Goal: Complete application form

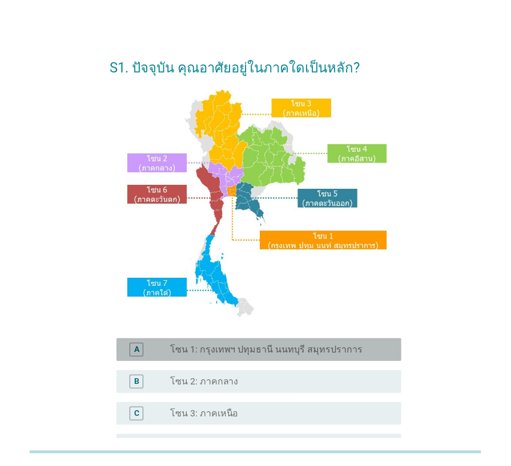
click at [317, 351] on label "โซน 1: กรุงเทพฯ ปทุมธานี นนทบุรี สมุทรปราการ" at bounding box center [266, 349] width 193 height 11
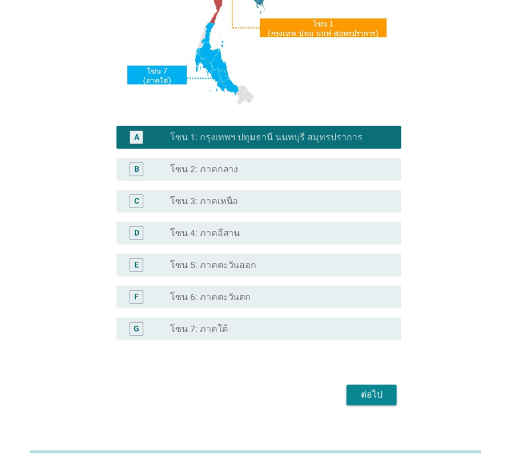
scroll to position [228, 0]
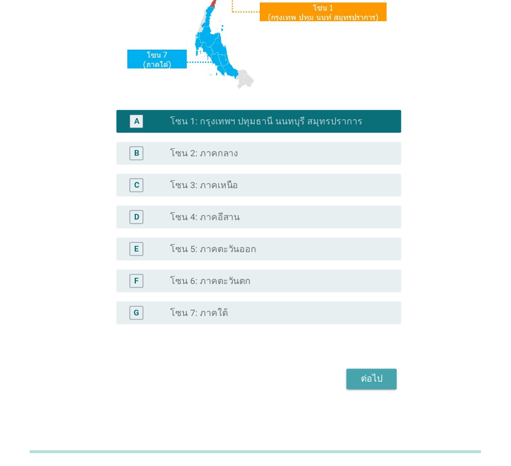
click at [384, 380] on div "ต่อไป" at bounding box center [371, 380] width 32 height 14
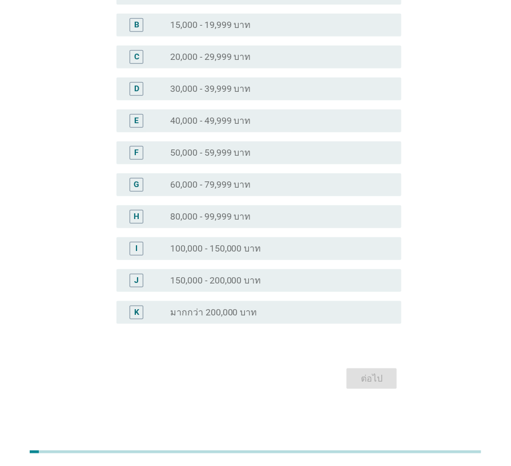
scroll to position [0, 0]
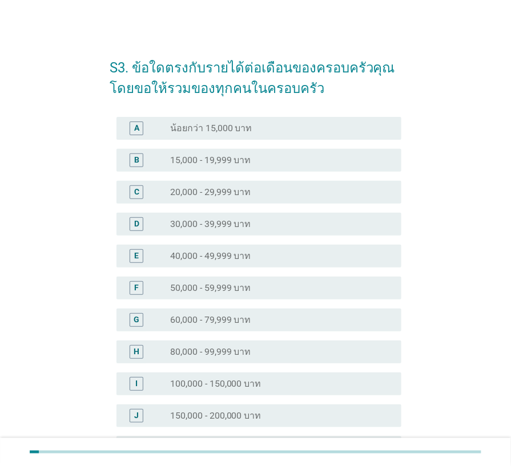
click at [255, 381] on label "100,000 - 150,000 บาท" at bounding box center [215, 383] width 91 height 11
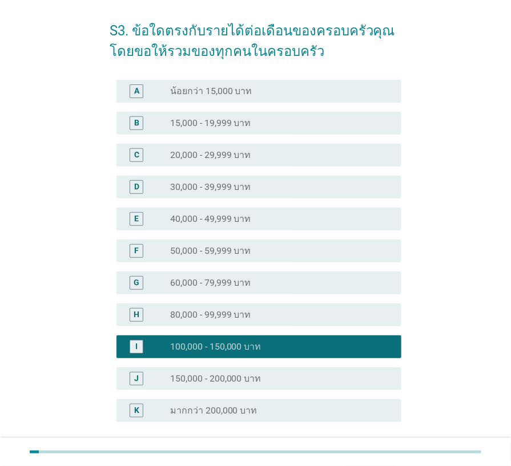
scroll to position [135, 0]
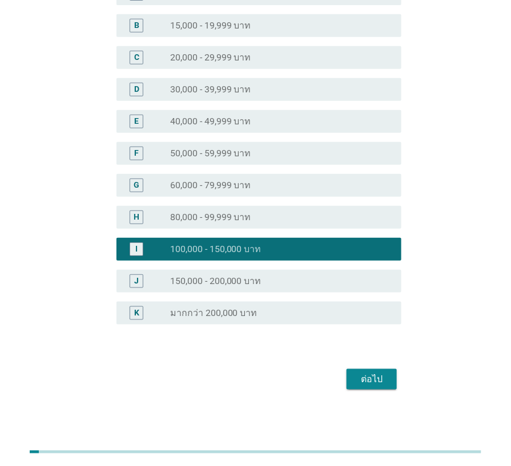
click at [354, 378] on button "ต่อไป" at bounding box center [371, 379] width 50 height 21
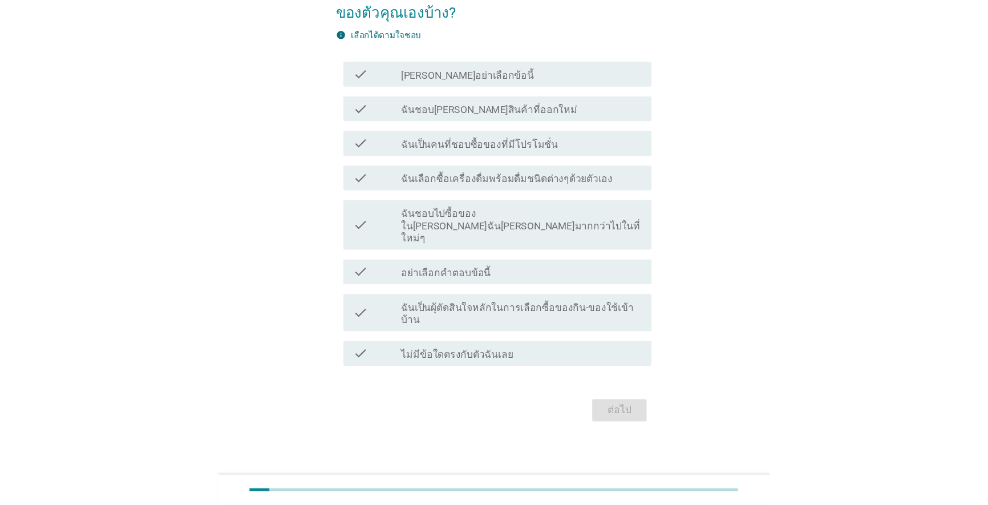
scroll to position [0, 0]
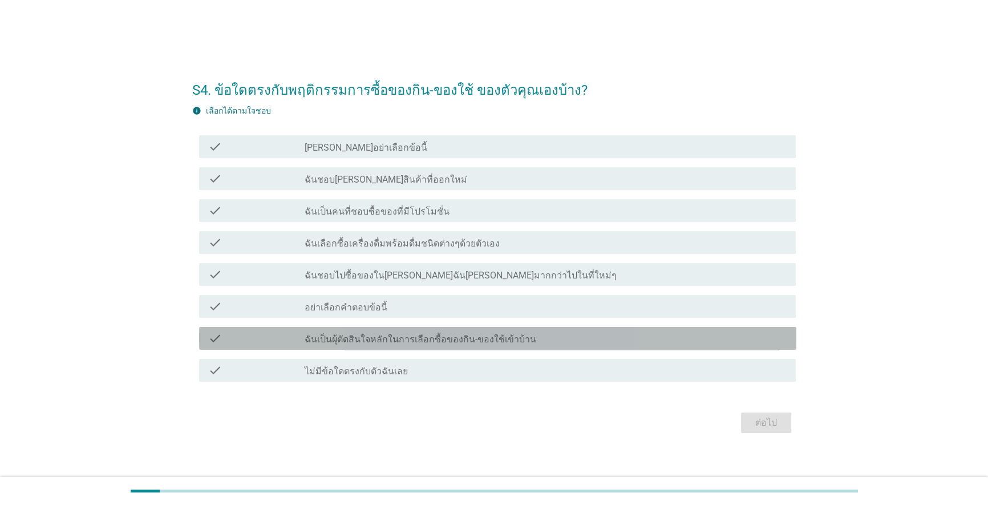
click at [396, 334] on label "ฉันเป็นผุ้ตัดสินใจหลักในการเลือกซื้อของกิน-ของใช้เข้าบ้าน" at bounding box center [421, 339] width 232 height 11
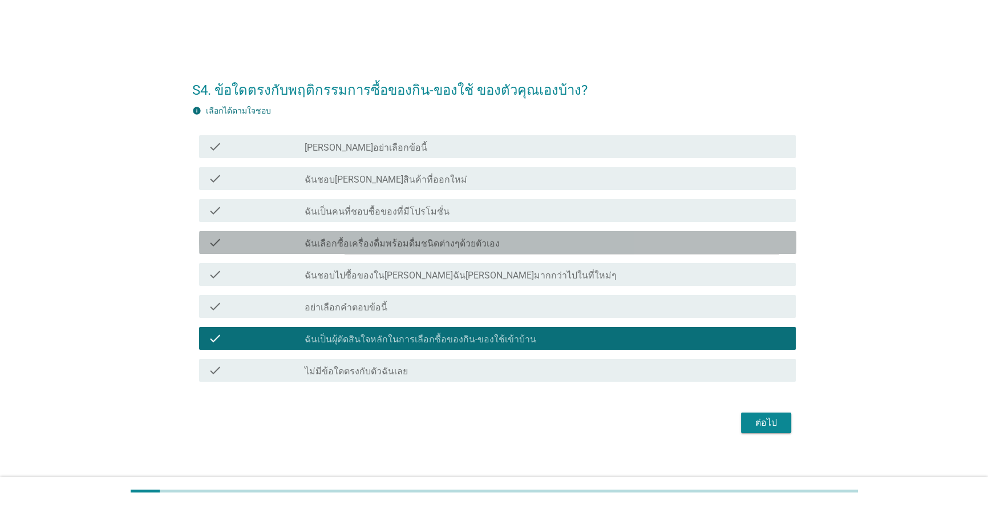
click at [417, 245] on label "ฉันเลือกซื้อเครื่องดื่มพร้อมดื่มชนิดต่างๆด้วยตัวเอง" at bounding box center [402, 243] width 195 height 11
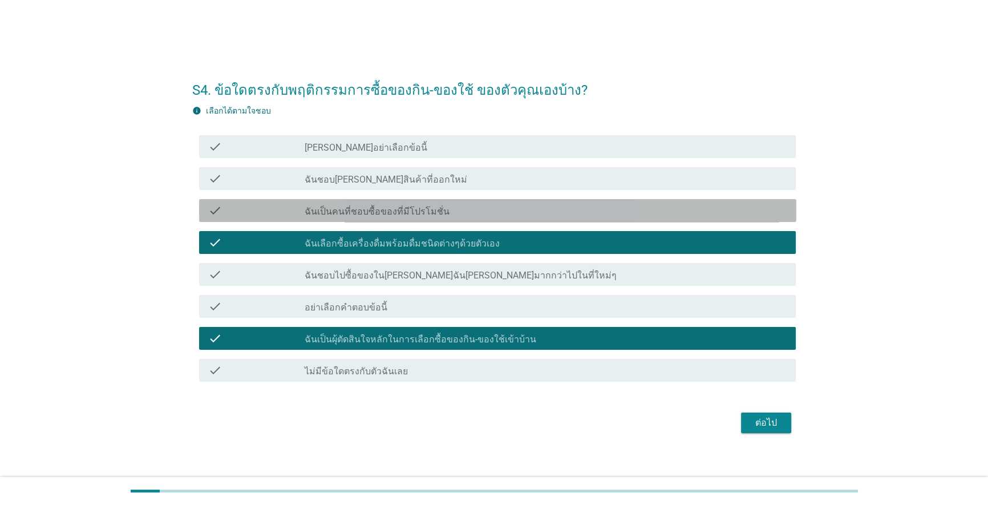
click at [425, 211] on label "ฉันเป็นคนที่ชอบซื้อของที่มีโปรโมชั่น" at bounding box center [377, 211] width 145 height 11
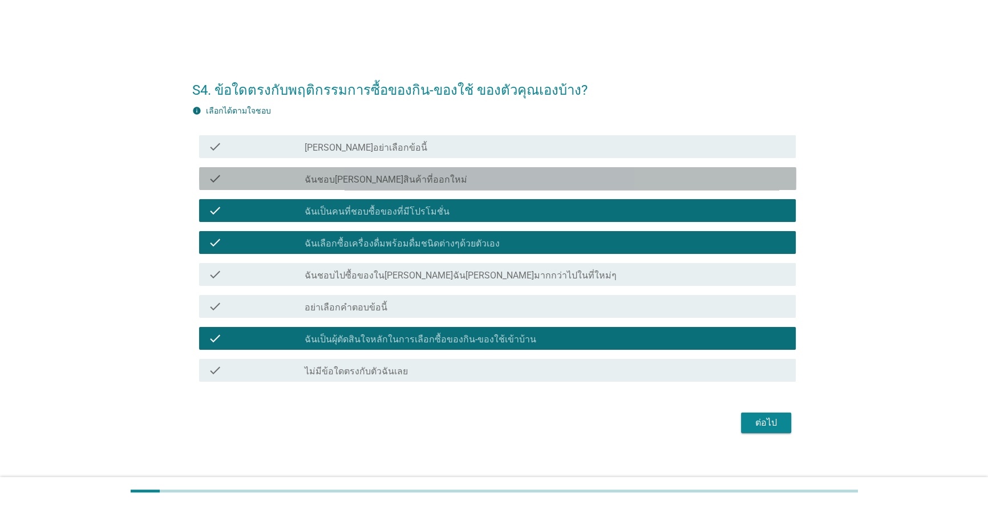
click at [423, 175] on div "check_box_outline_blank ฉันชอบ[PERSON_NAME]สินค้าที่ออกใหม่" at bounding box center [546, 179] width 483 height 14
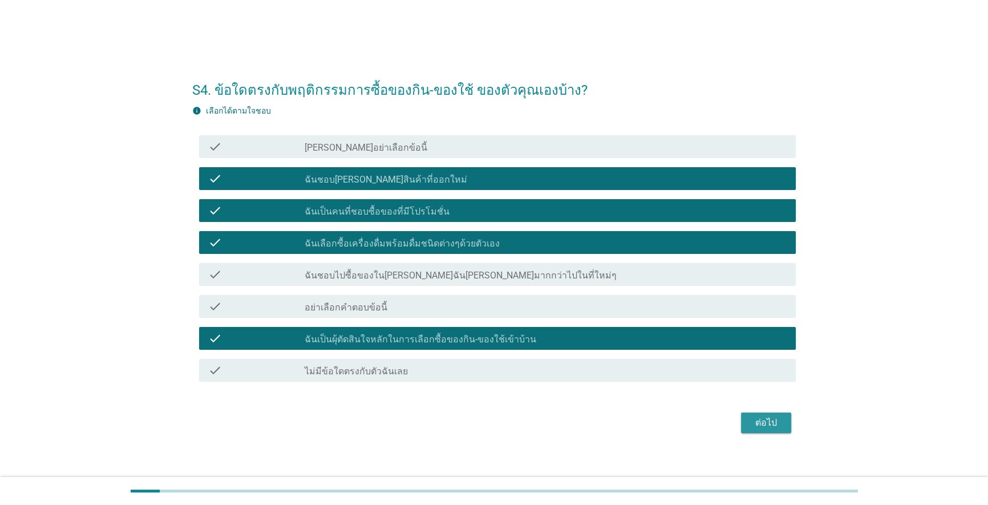
click at [510, 427] on div "ต่อไป" at bounding box center [766, 423] width 32 height 14
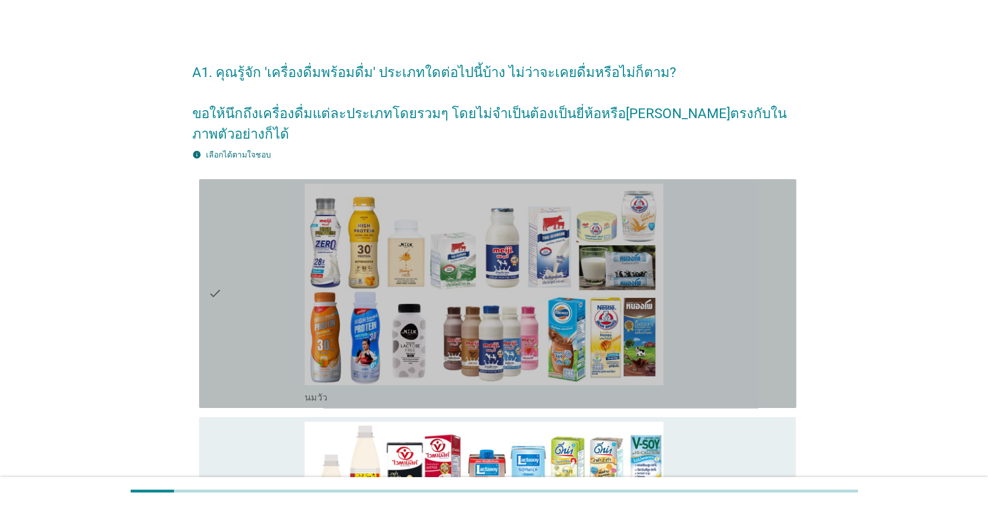
click at [239, 265] on div "check" at bounding box center [256, 294] width 96 height 220
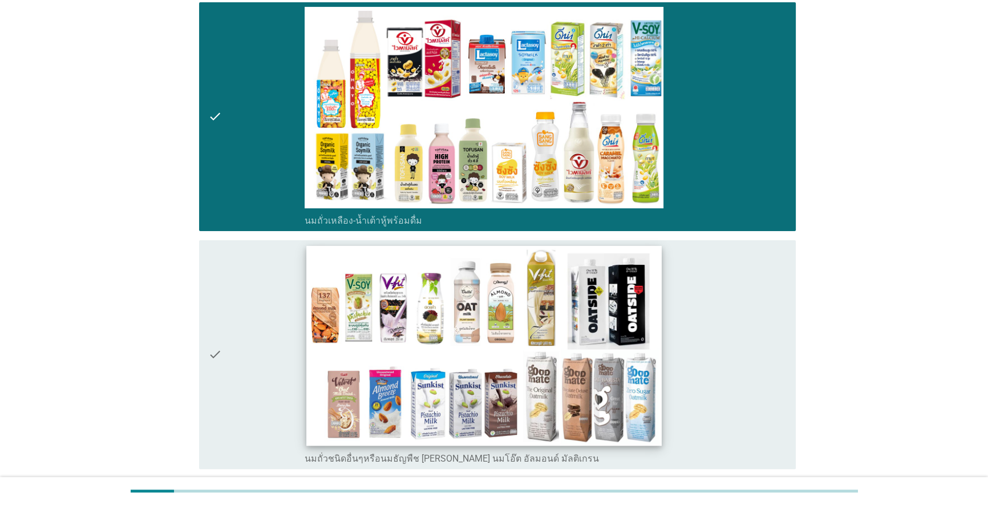
click at [510, 301] on img at bounding box center [483, 345] width 355 height 200
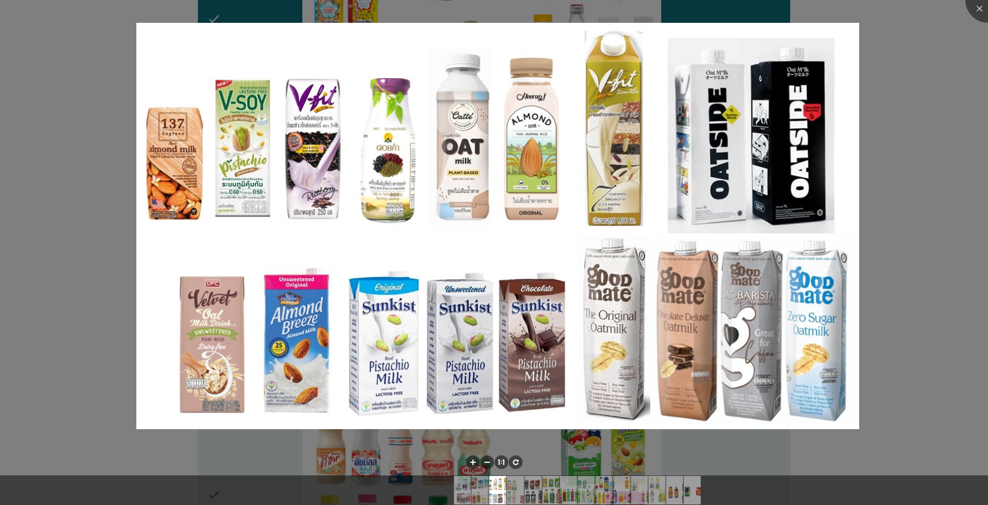
scroll to position [622, 0]
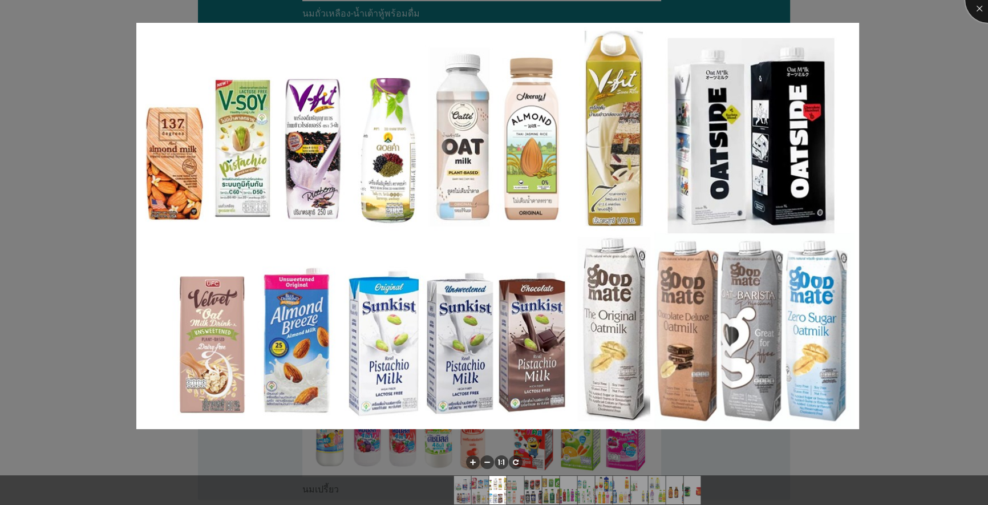
click at [510, 9] on div at bounding box center [988, 0] width 46 height 46
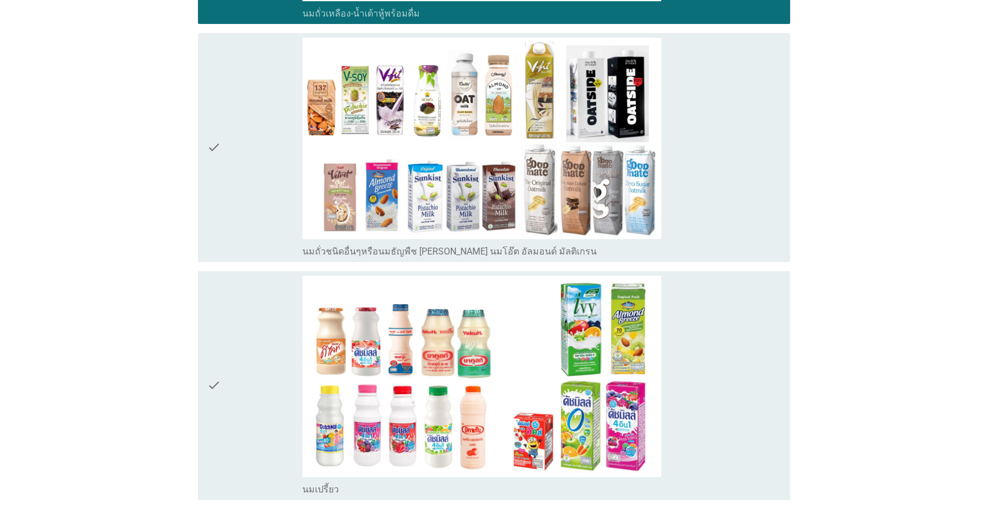
click at [229, 140] on div "check" at bounding box center [255, 148] width 96 height 220
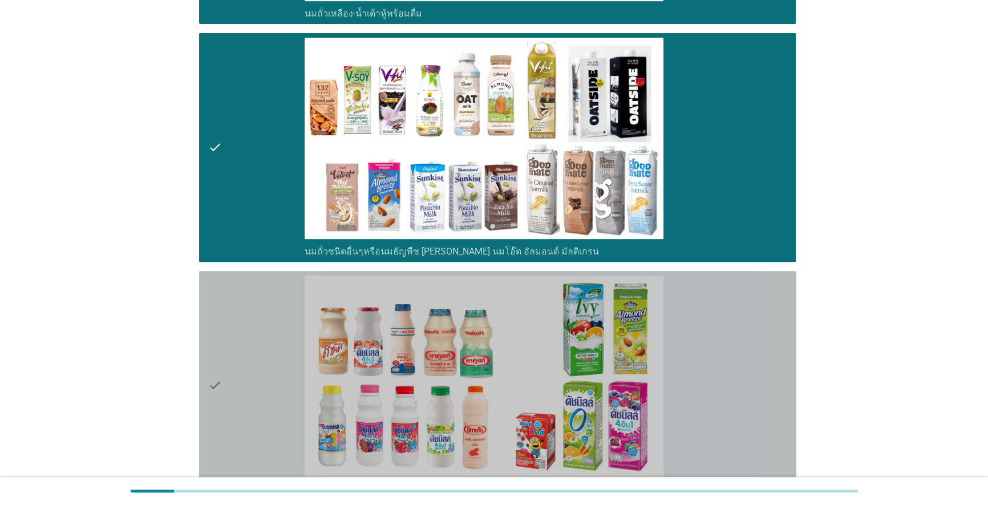
click at [235, 300] on div "check" at bounding box center [256, 386] width 96 height 220
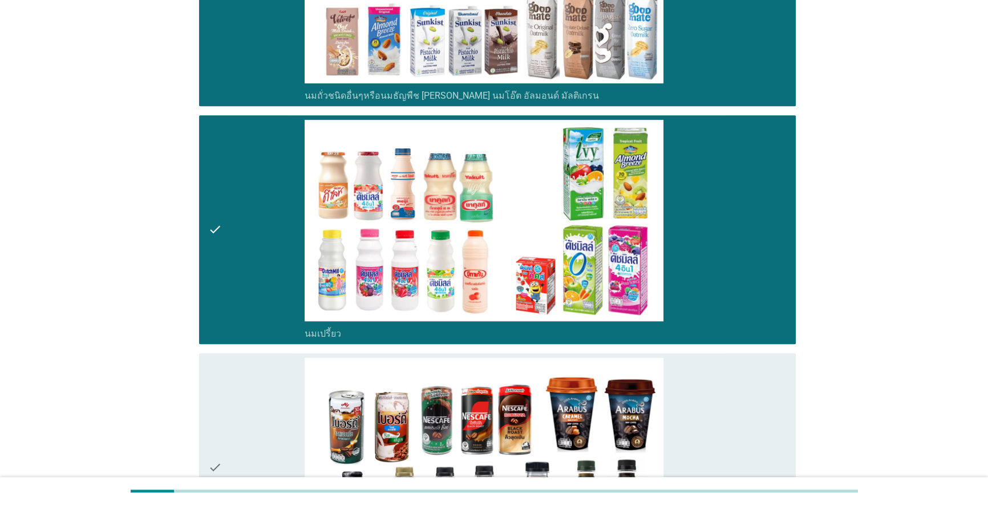
click at [245, 385] on div "check" at bounding box center [256, 468] width 96 height 220
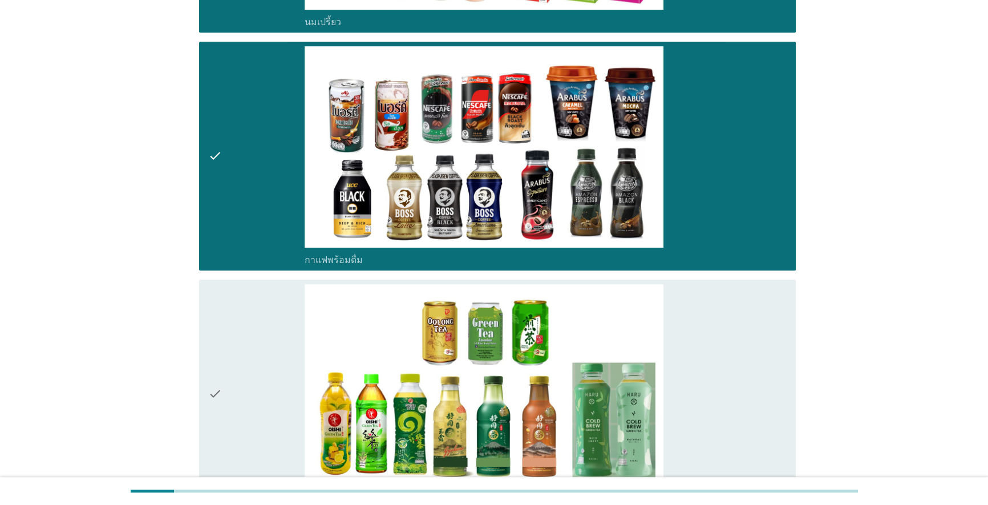
click at [261, 309] on div "check" at bounding box center [256, 394] width 96 height 220
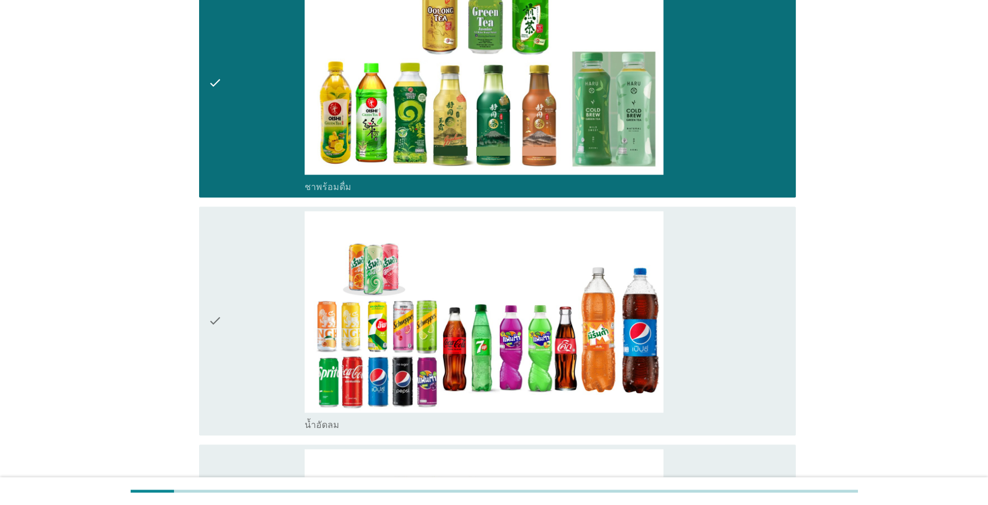
click at [262, 308] on div "check" at bounding box center [256, 321] width 96 height 220
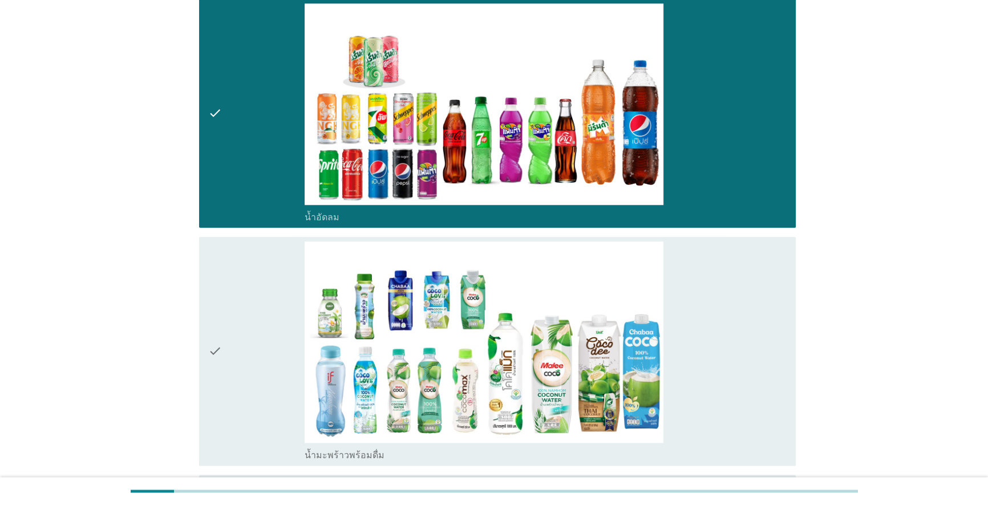
click at [262, 306] on div "check" at bounding box center [256, 351] width 96 height 220
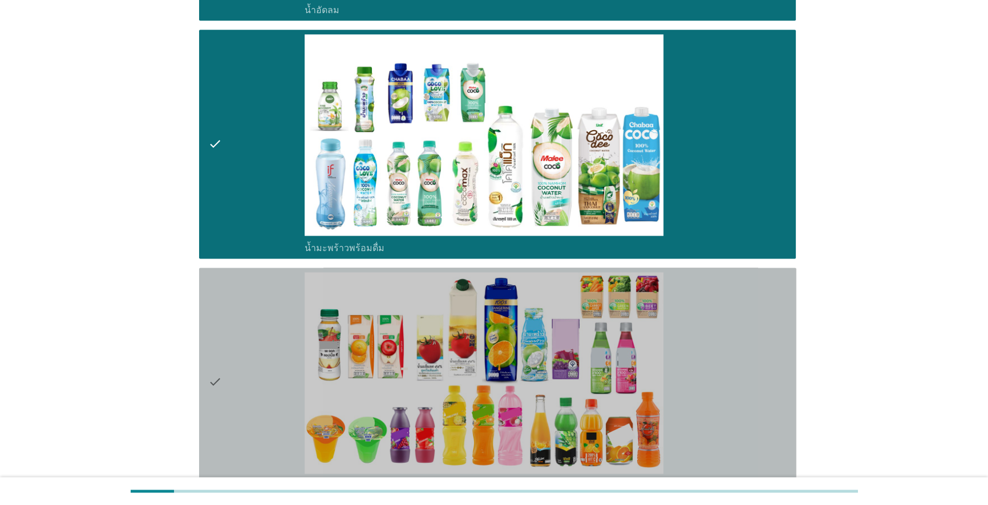
click at [262, 306] on div "check" at bounding box center [256, 382] width 96 height 220
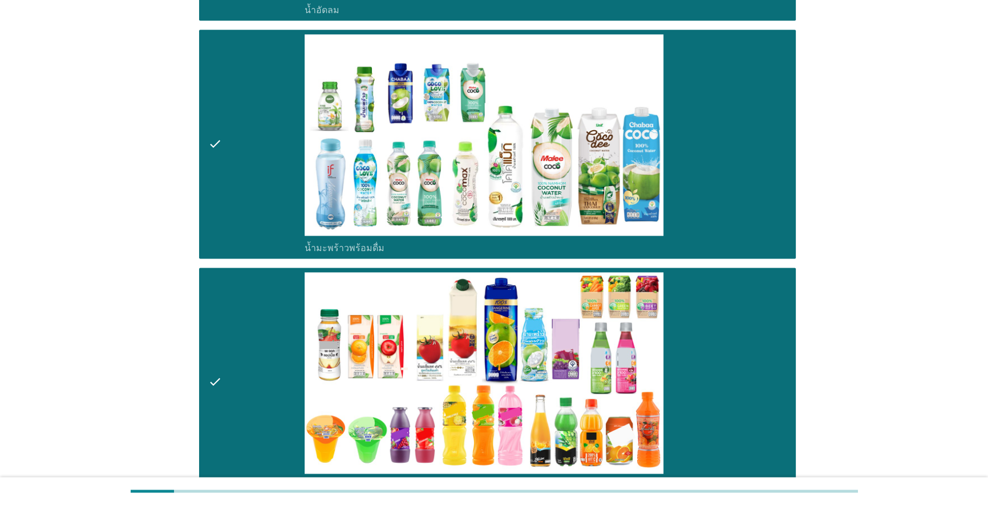
scroll to position [2023, 0]
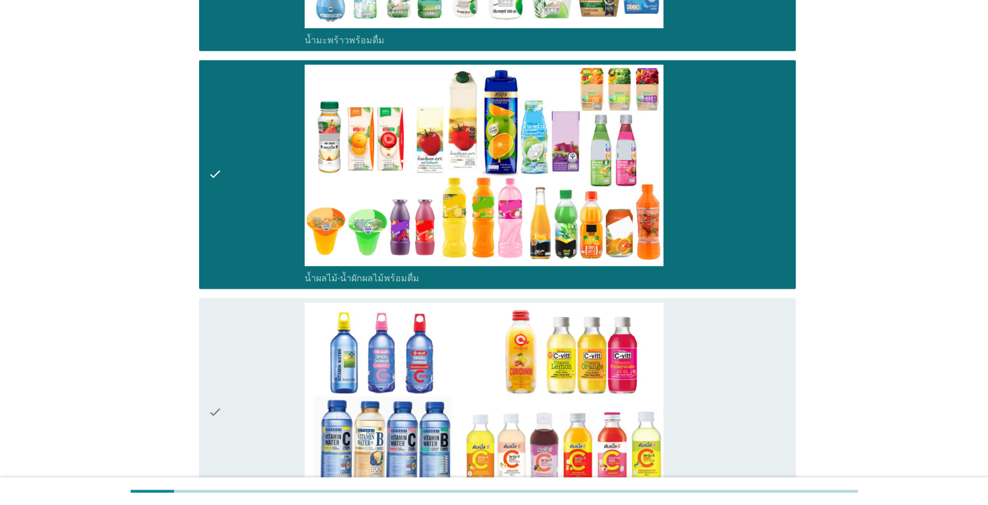
click at [262, 306] on div "check" at bounding box center [256, 412] width 96 height 220
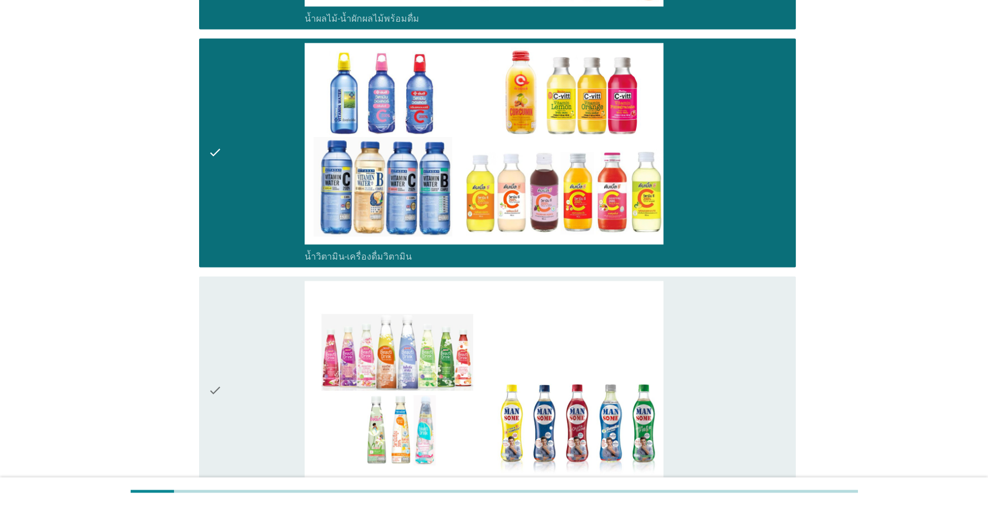
click at [262, 306] on div "check" at bounding box center [256, 391] width 96 height 220
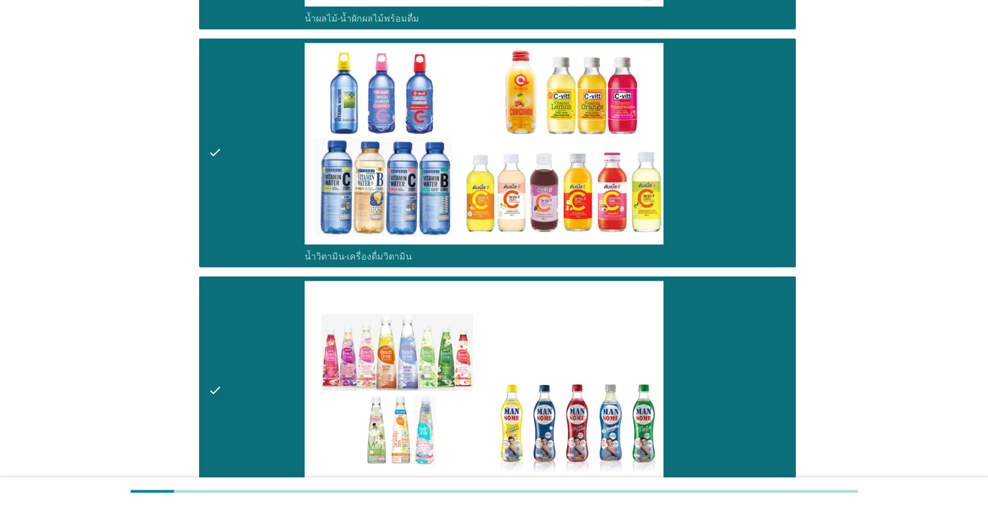
scroll to position [2489, 0]
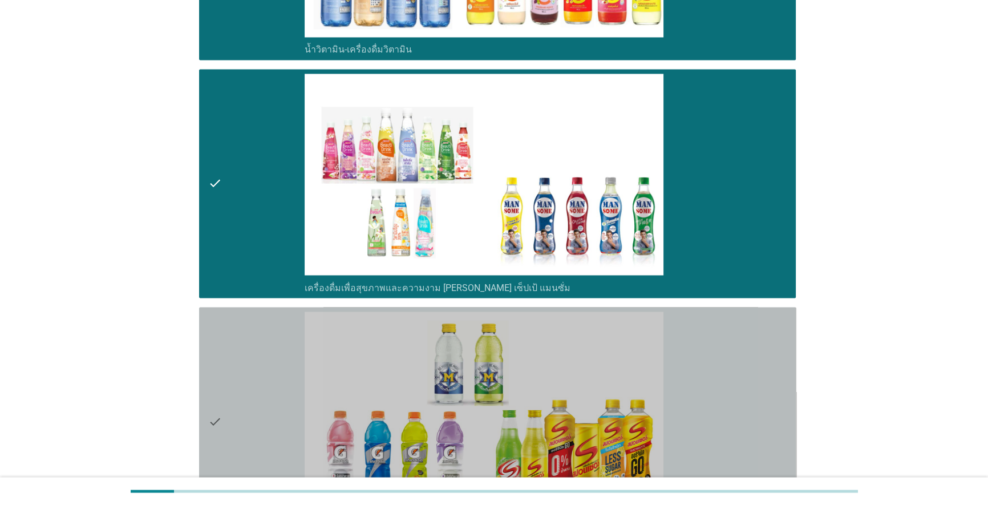
click at [255, 342] on div "check" at bounding box center [256, 422] width 96 height 220
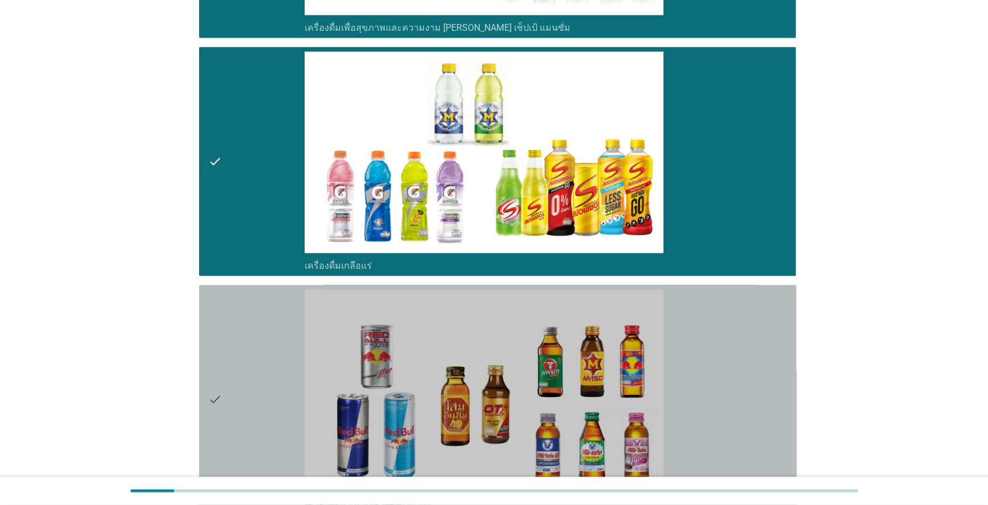
click at [258, 337] on div "check" at bounding box center [256, 400] width 96 height 220
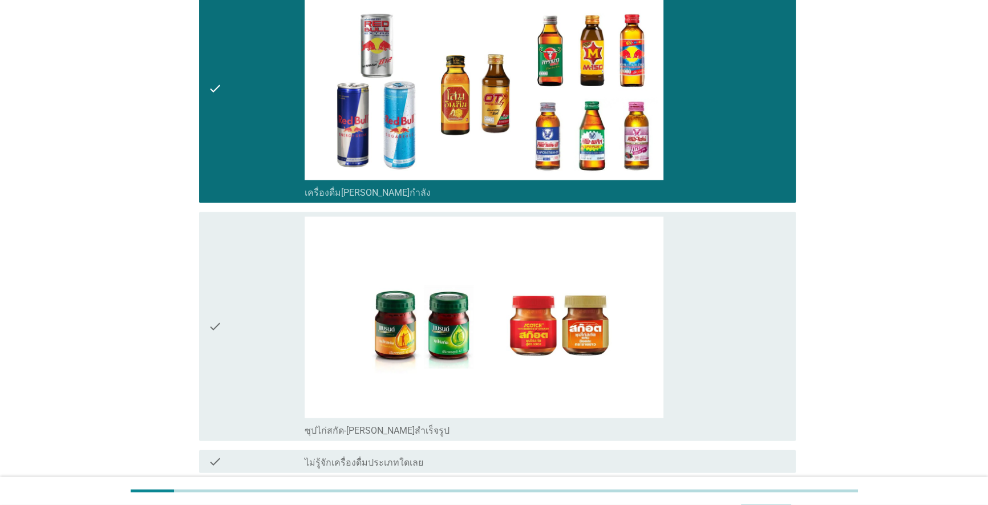
click at [258, 335] on div "check" at bounding box center [256, 327] width 96 height 220
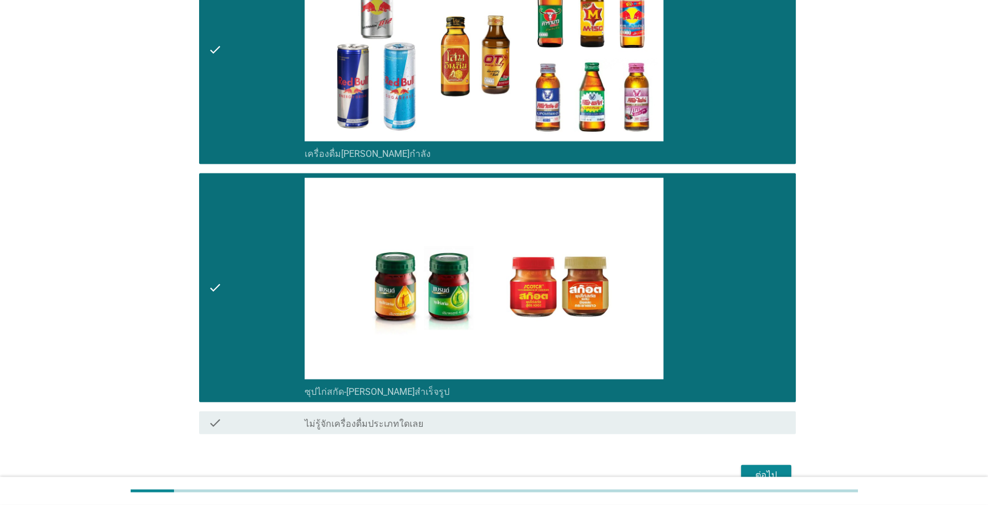
scroll to position [3139, 0]
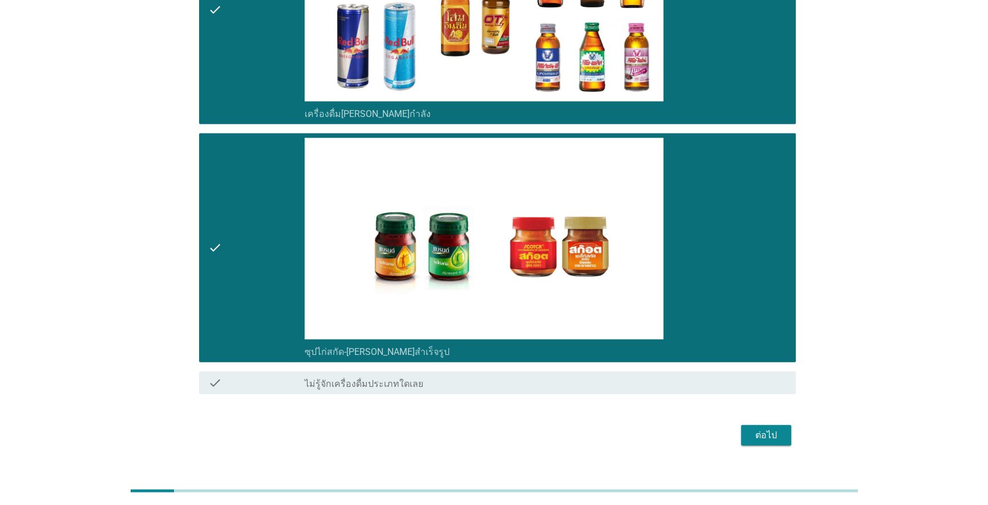
click at [510, 428] on div "ต่อไป" at bounding box center [766, 435] width 32 height 14
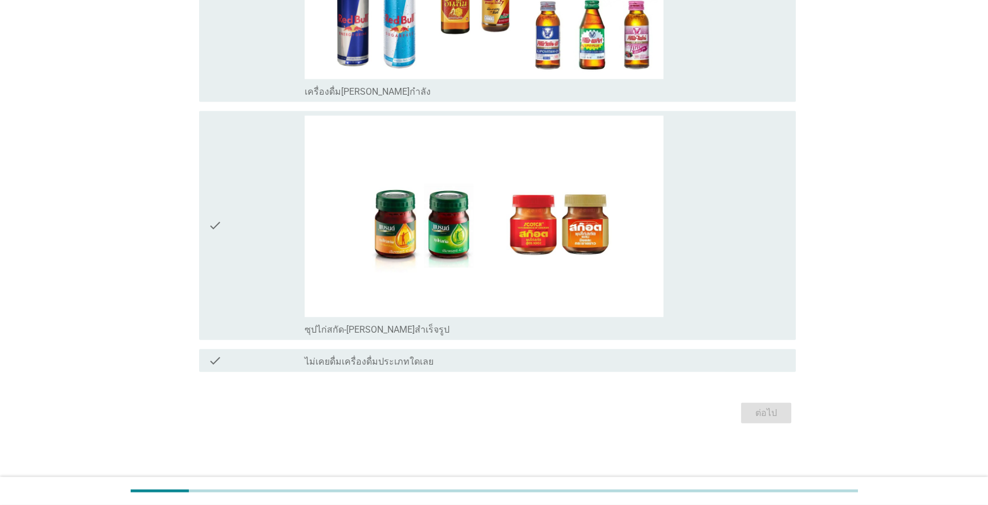
scroll to position [0, 0]
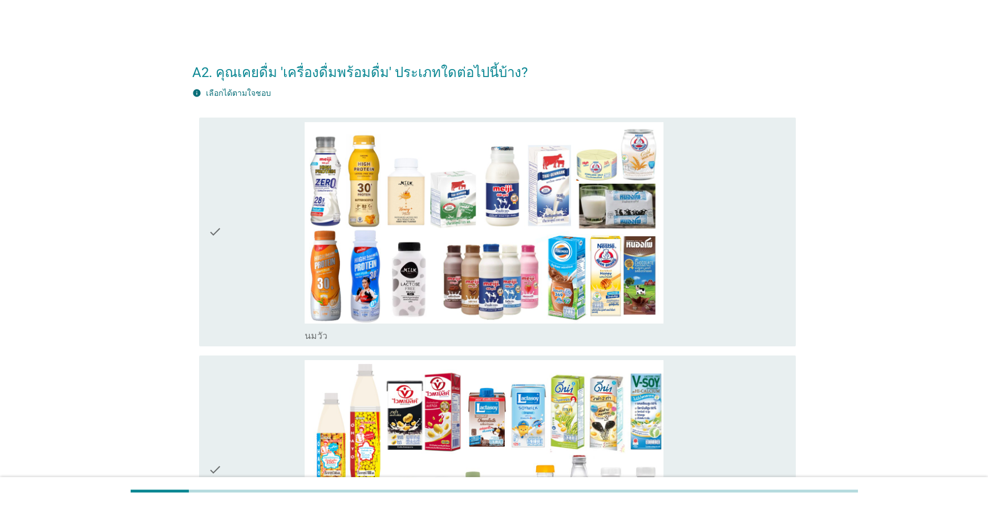
click at [269, 284] on div "check" at bounding box center [256, 232] width 96 height 220
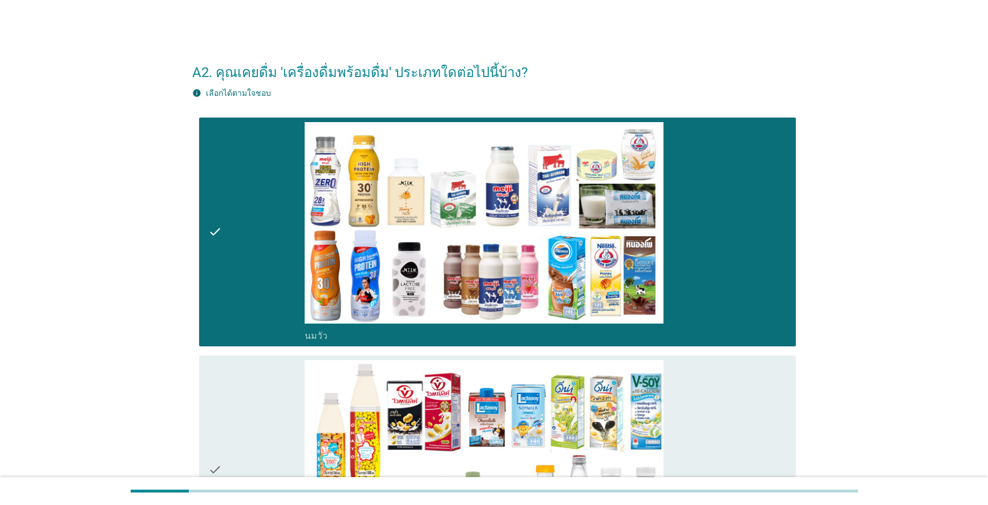
click at [250, 376] on div "check" at bounding box center [256, 470] width 96 height 220
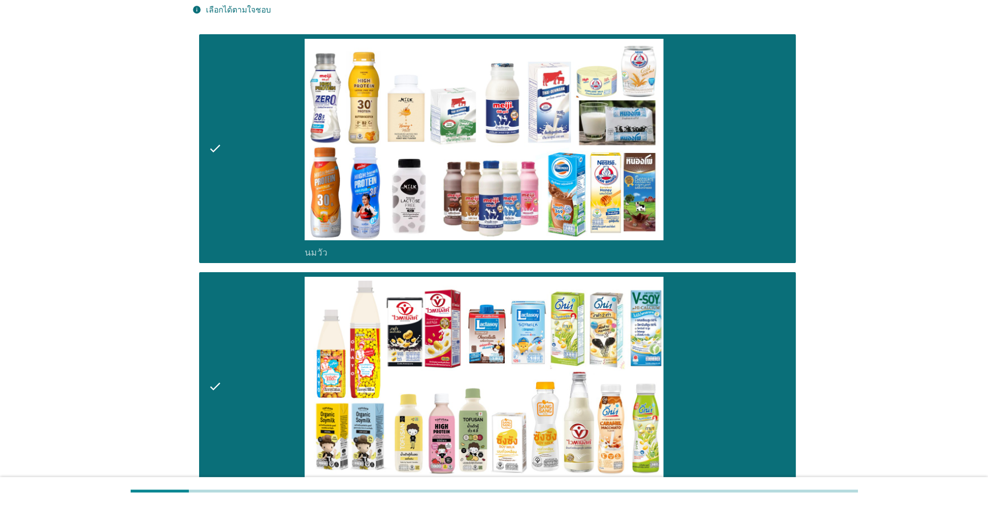
scroll to position [207, 0]
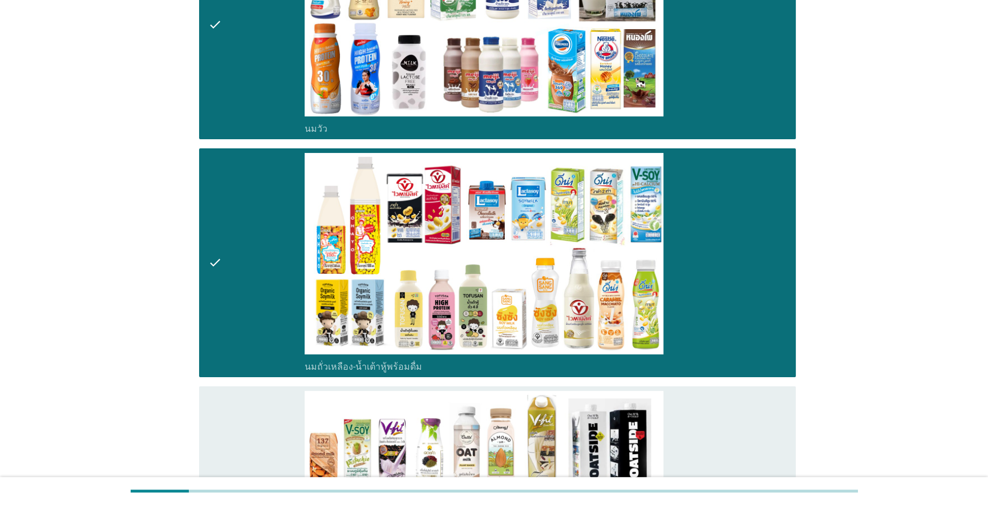
click at [240, 410] on div "check" at bounding box center [256, 501] width 96 height 220
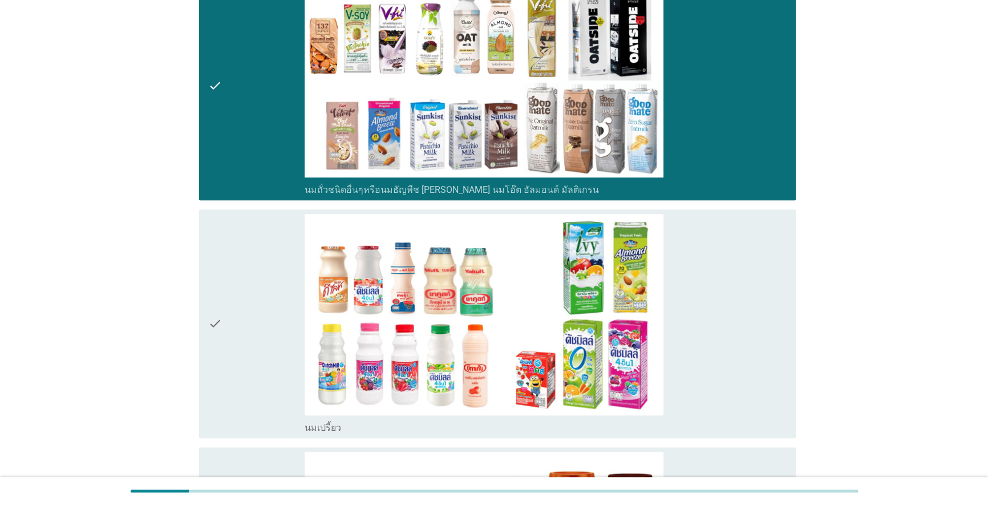
click at [249, 316] on div "check" at bounding box center [256, 324] width 96 height 220
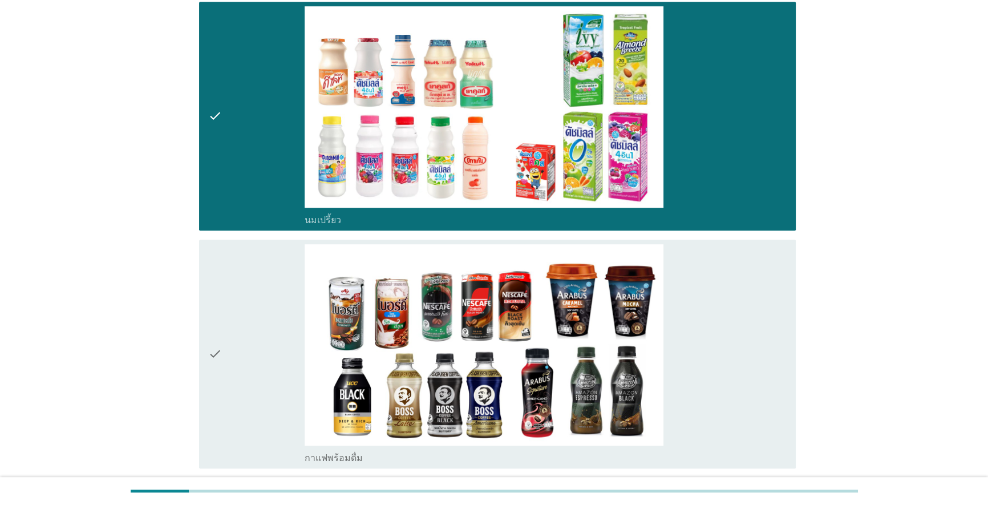
click at [249, 316] on div "check" at bounding box center [256, 354] width 96 height 220
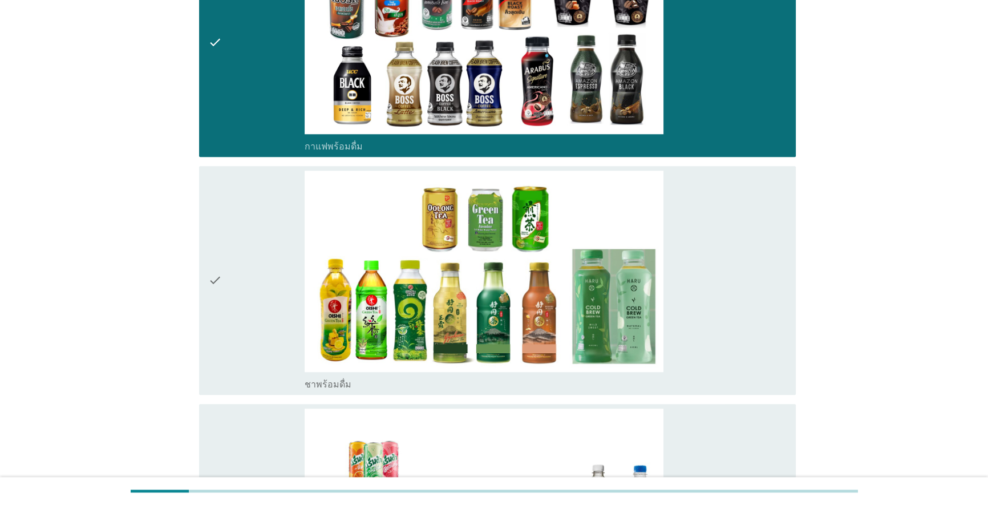
click at [249, 316] on div "check" at bounding box center [256, 281] width 96 height 220
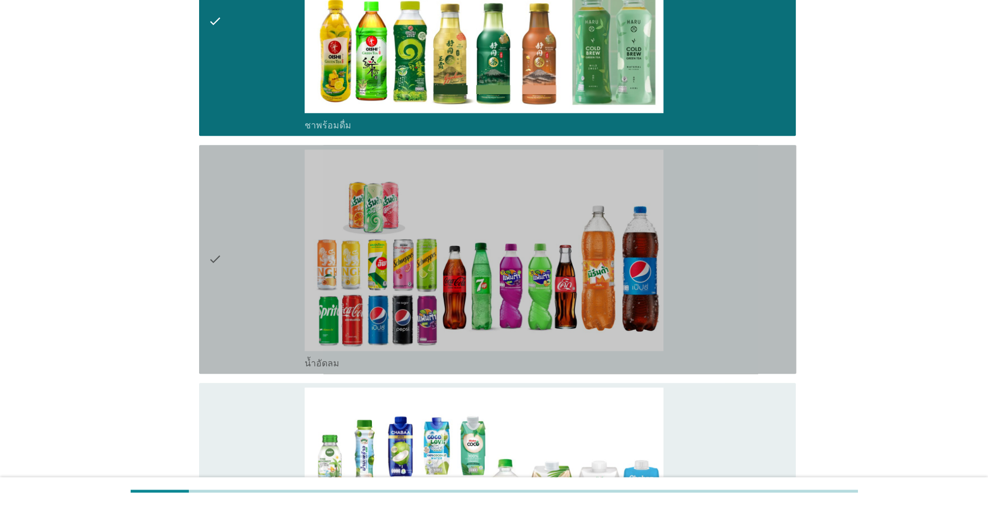
click at [249, 316] on div "check" at bounding box center [256, 259] width 96 height 220
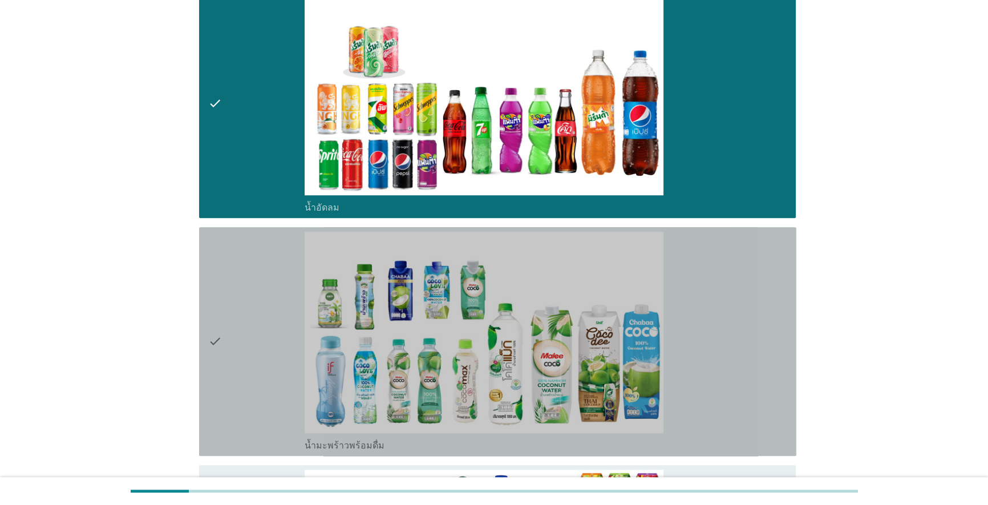
click at [249, 316] on div "check" at bounding box center [256, 342] width 96 height 220
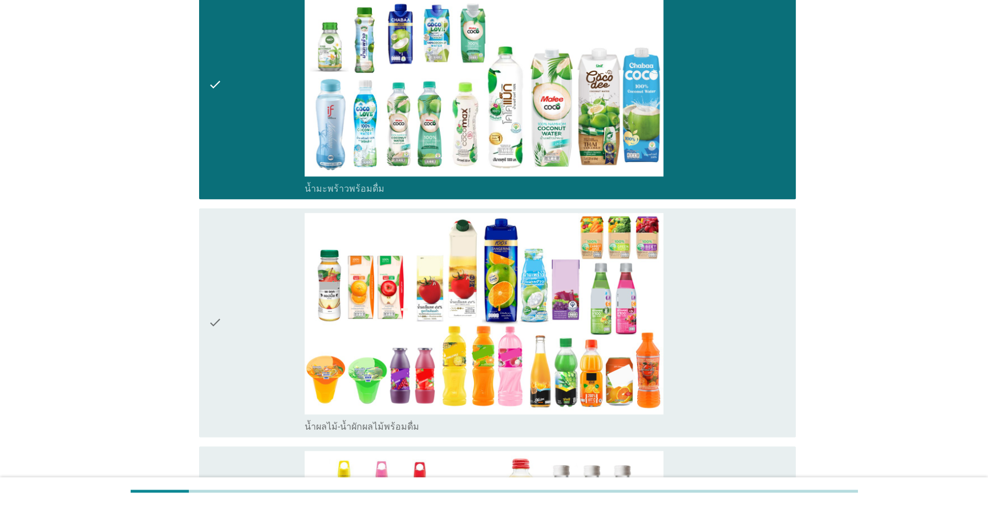
scroll to position [1815, 0]
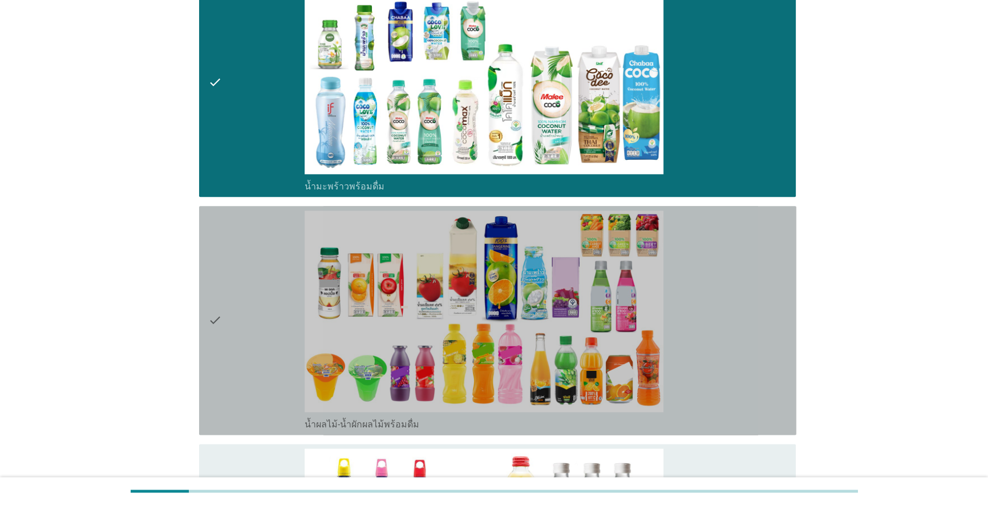
click at [249, 316] on div "check" at bounding box center [256, 321] width 96 height 220
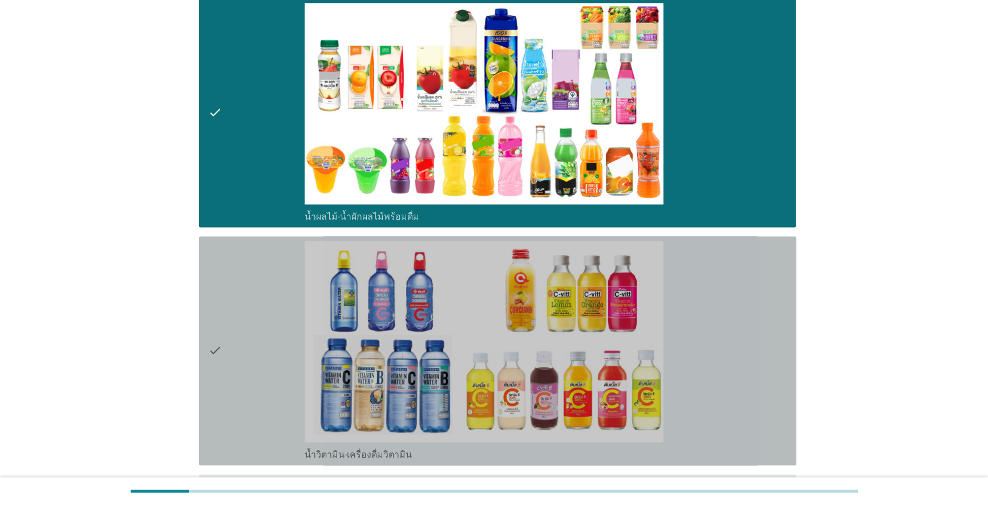
click at [249, 316] on div "check" at bounding box center [256, 351] width 96 height 220
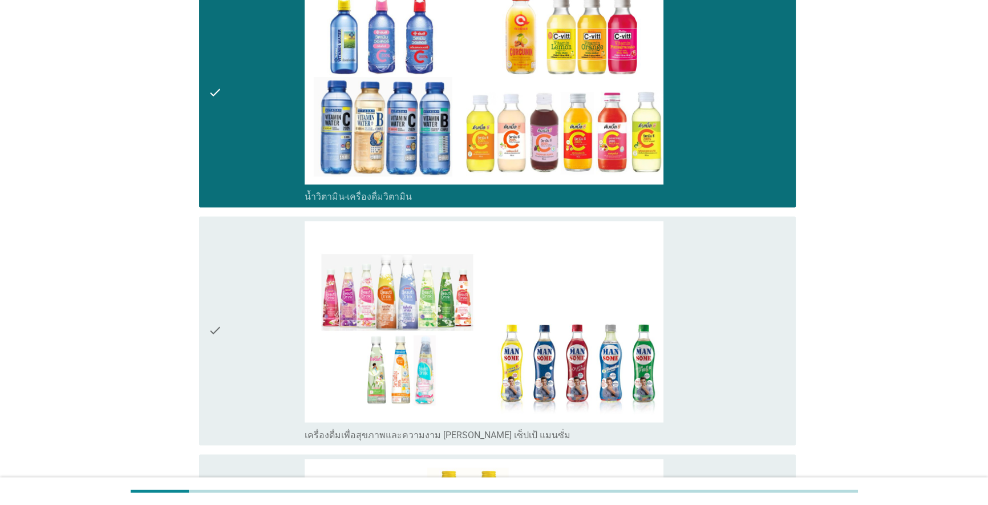
scroll to position [2334, 0]
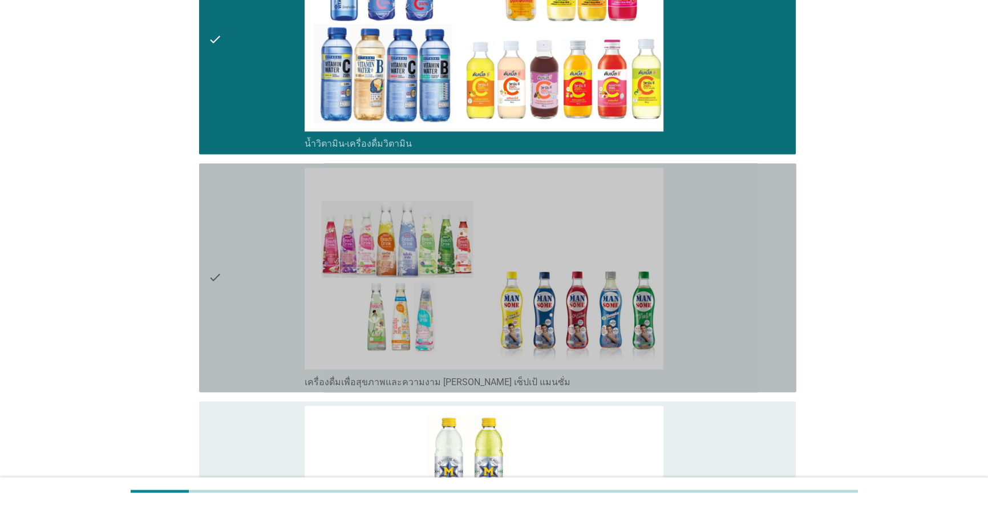
click at [249, 317] on div "check" at bounding box center [256, 278] width 96 height 220
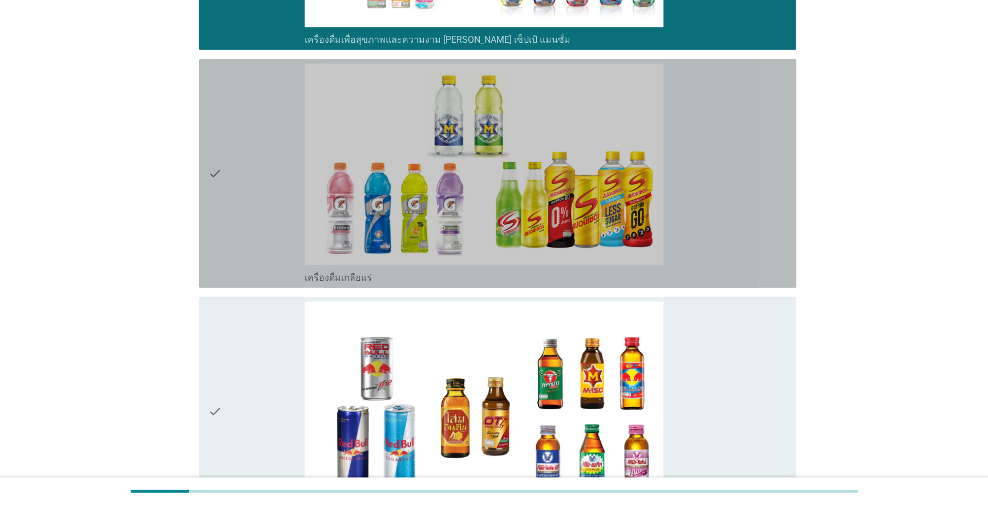
scroll to position [2801, 0]
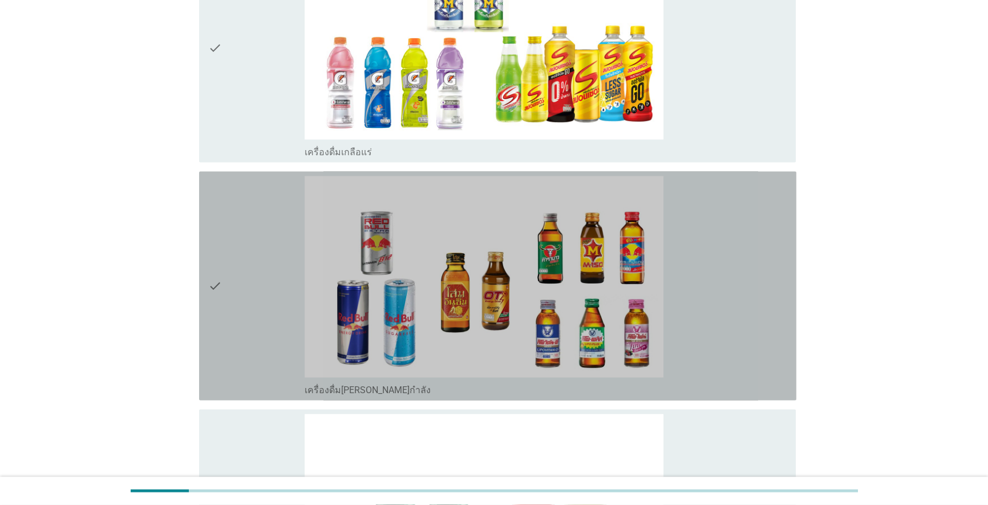
click at [277, 338] on div "check" at bounding box center [256, 286] width 96 height 220
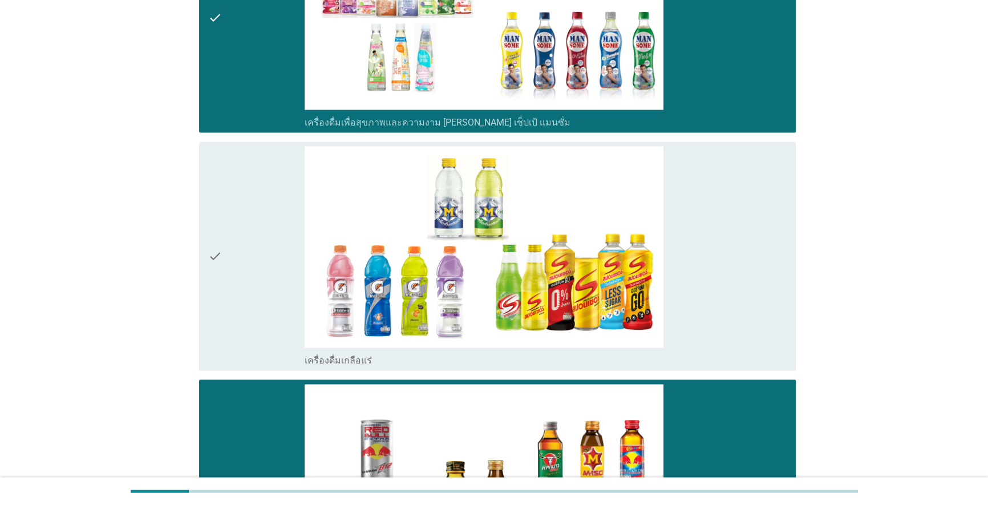
click at [257, 229] on div "check" at bounding box center [256, 256] width 96 height 220
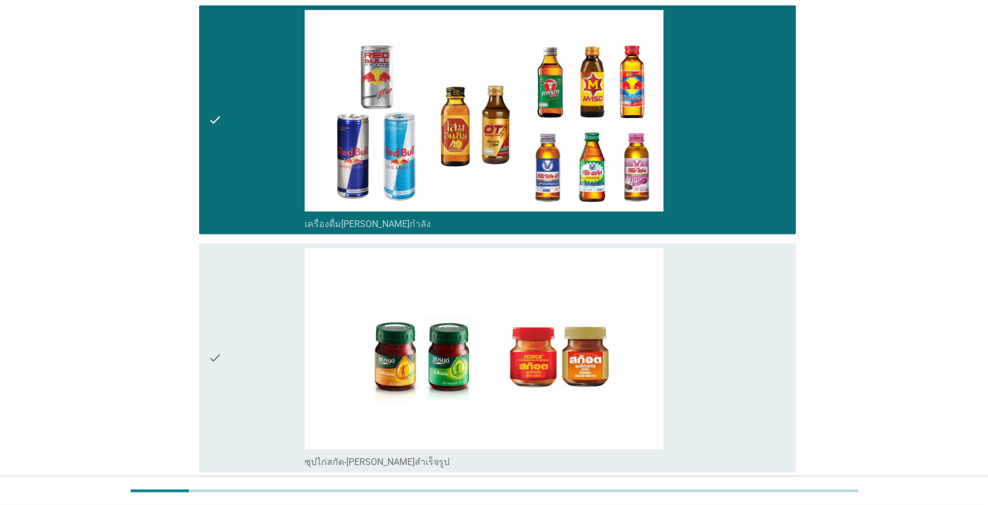
scroll to position [3098, 0]
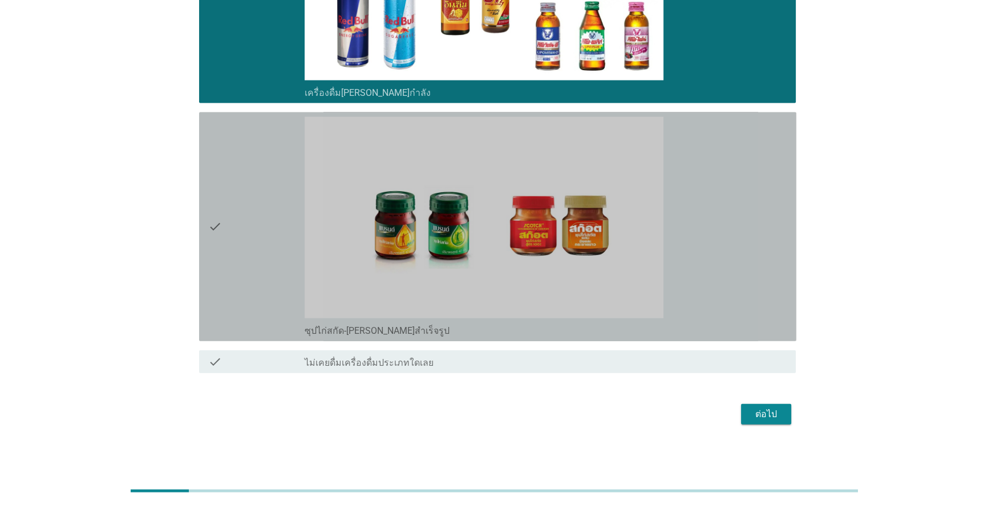
click at [280, 277] on div "check" at bounding box center [256, 227] width 96 height 220
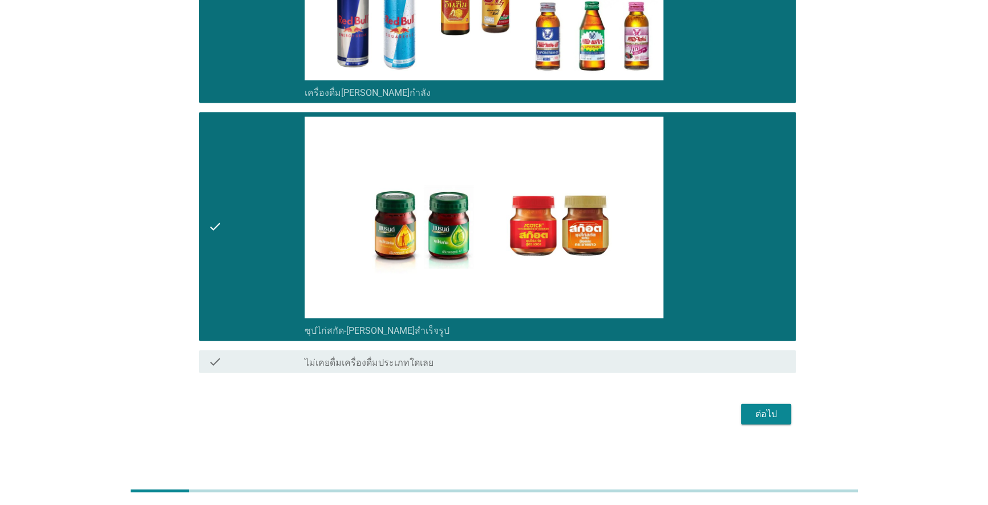
click at [510, 414] on div "ต่อไป" at bounding box center [766, 414] width 32 height 14
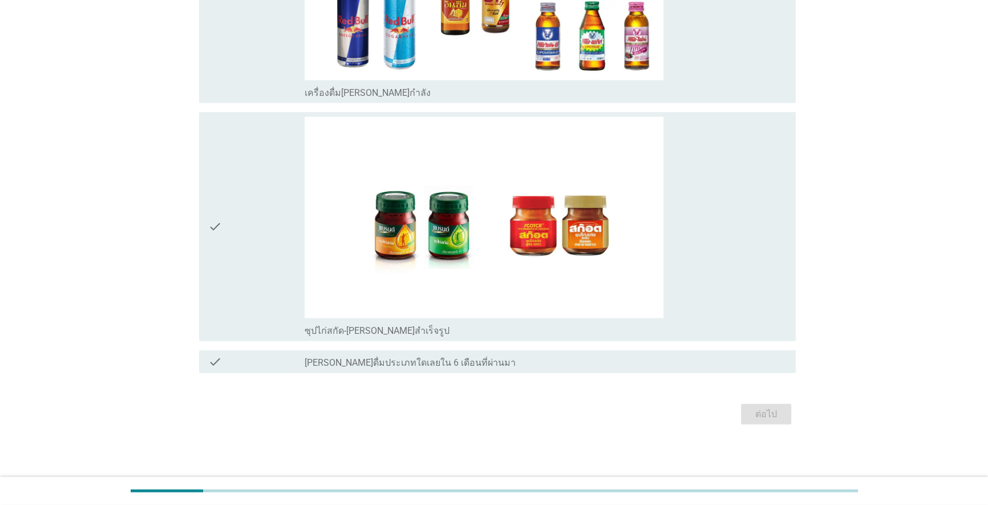
scroll to position [0, 0]
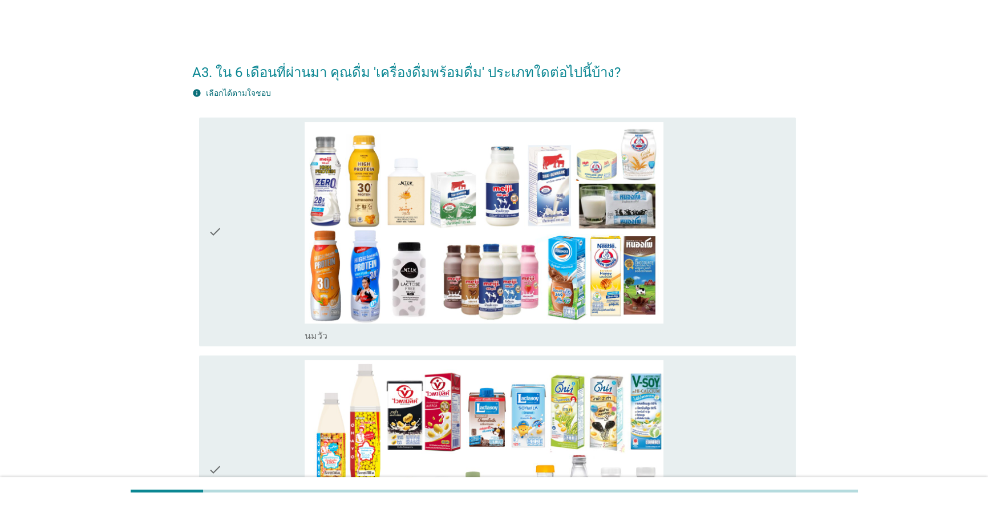
click at [211, 270] on icon "check" at bounding box center [215, 232] width 14 height 220
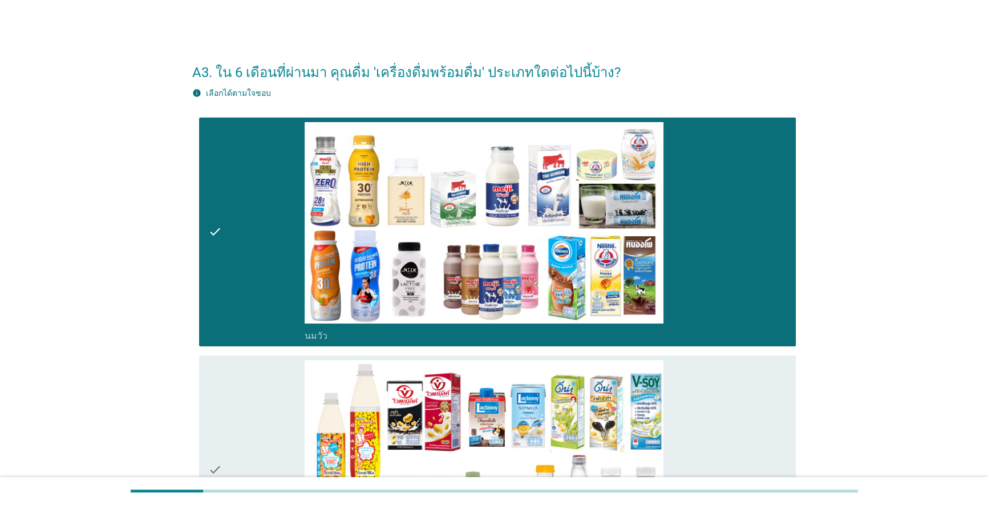
click at [252, 384] on div "check" at bounding box center [256, 470] width 96 height 220
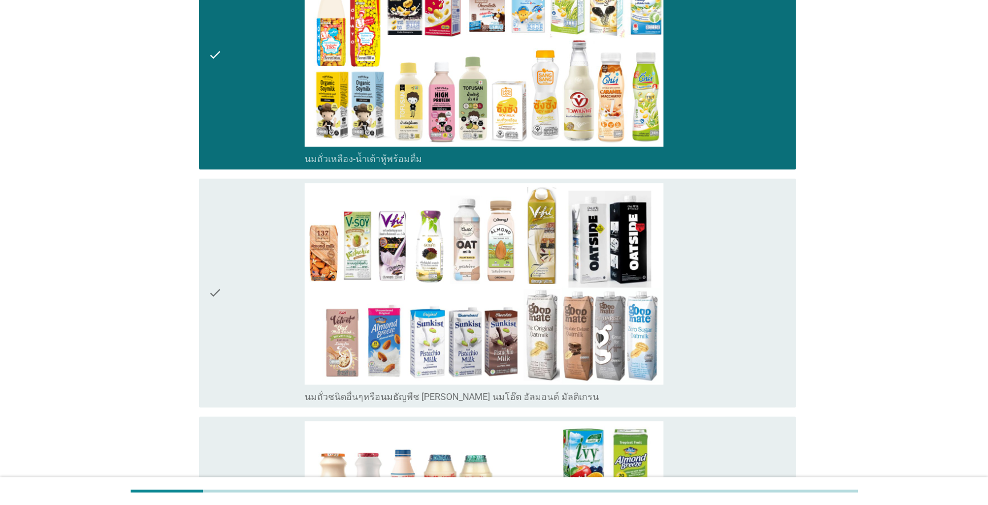
click at [266, 290] on div "check" at bounding box center [256, 293] width 96 height 220
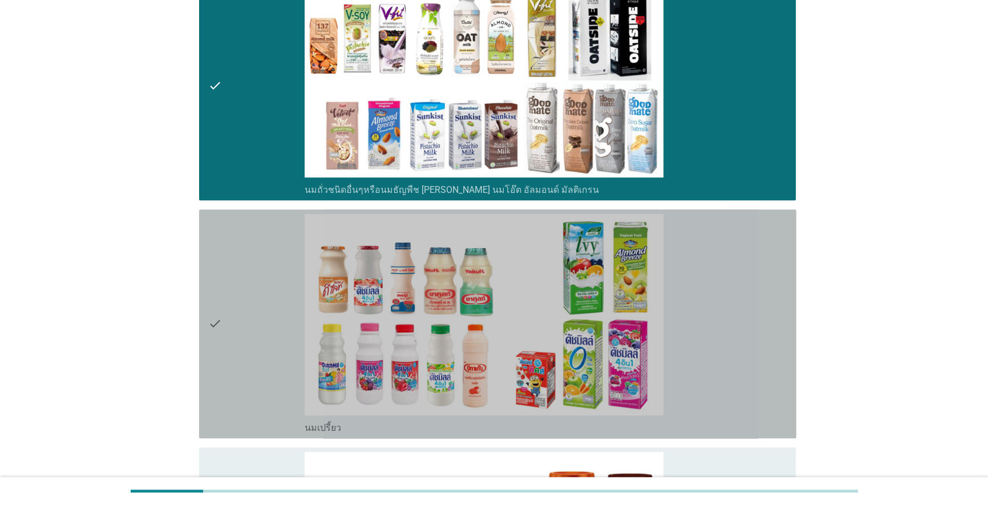
click at [250, 308] on div "check" at bounding box center [256, 324] width 96 height 220
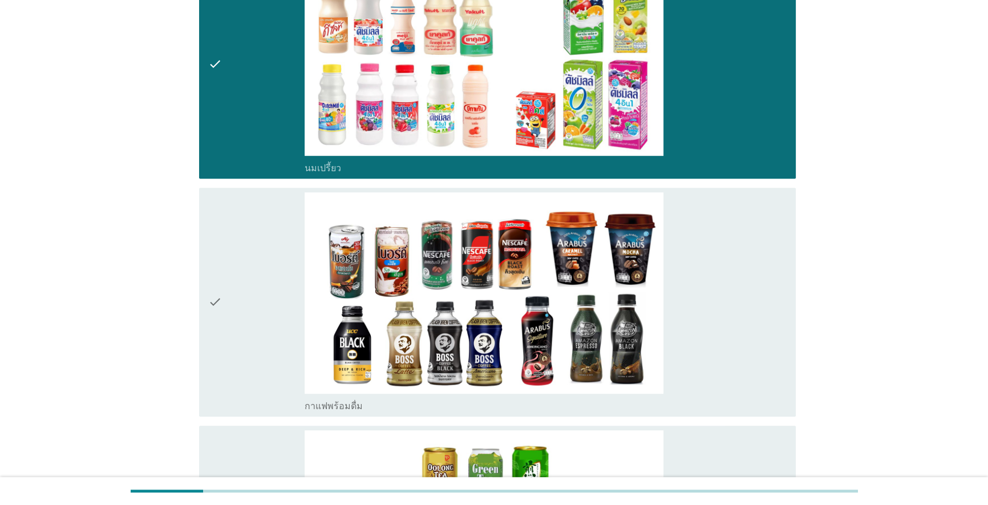
click at [250, 308] on div "check" at bounding box center [256, 302] width 96 height 220
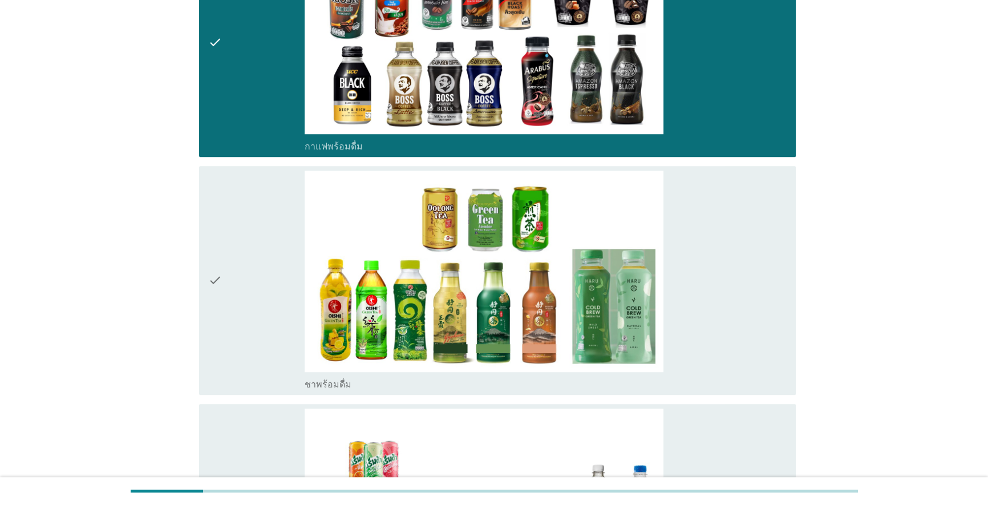
click at [250, 308] on div "check" at bounding box center [256, 281] width 96 height 220
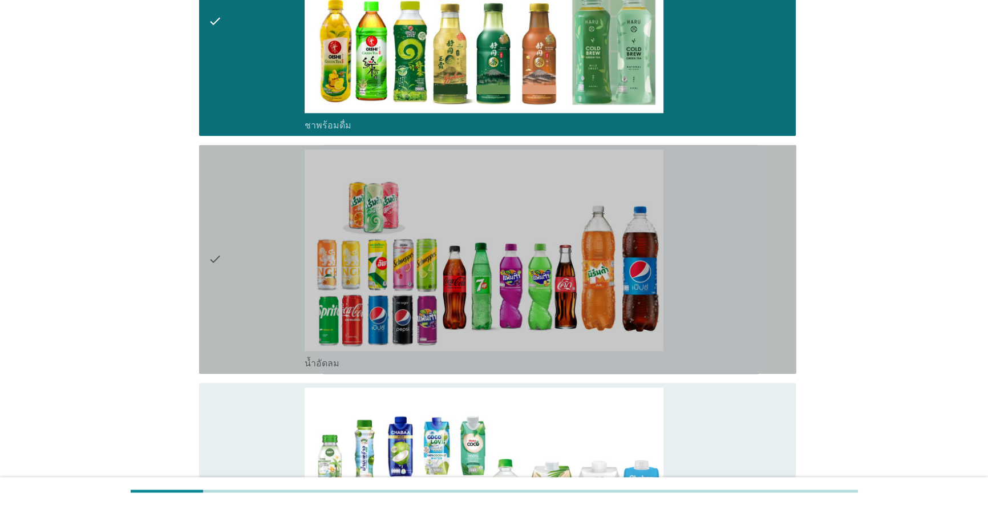
click at [250, 308] on div "check" at bounding box center [256, 259] width 96 height 220
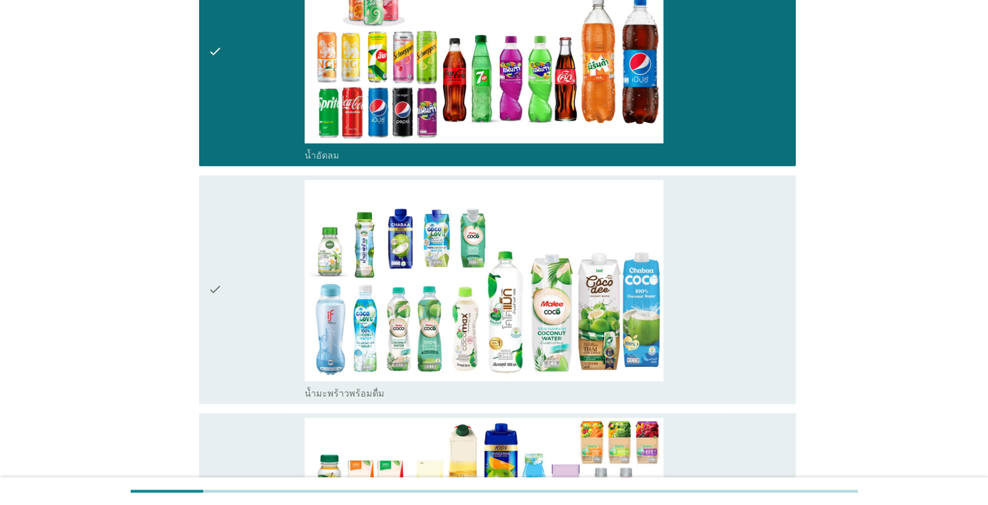
click at [250, 308] on div "check" at bounding box center [256, 290] width 96 height 220
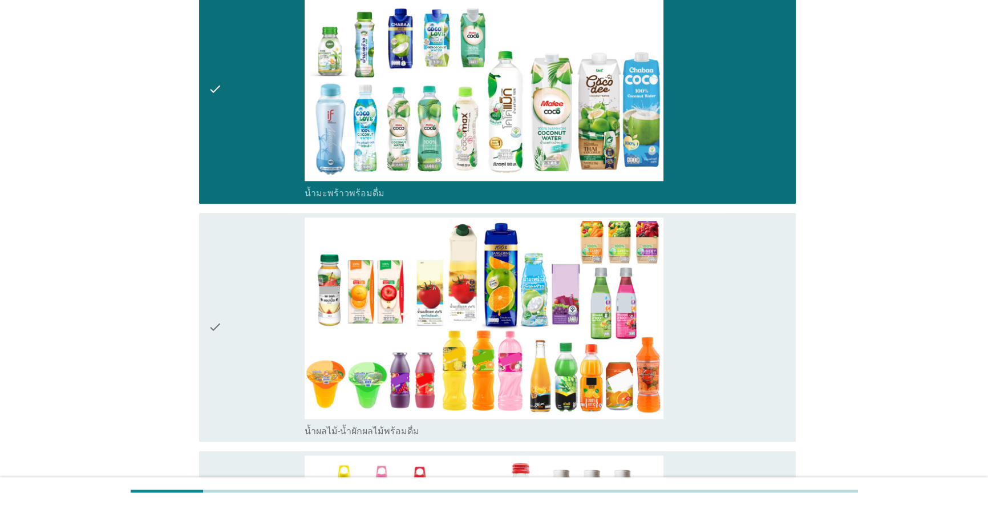
scroll to position [1815, 0]
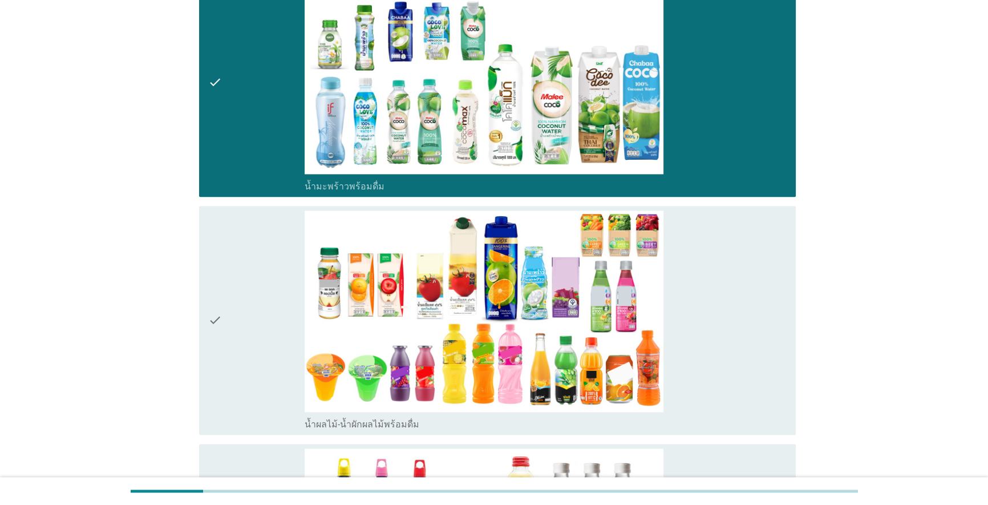
click at [226, 321] on div "check" at bounding box center [256, 321] width 96 height 220
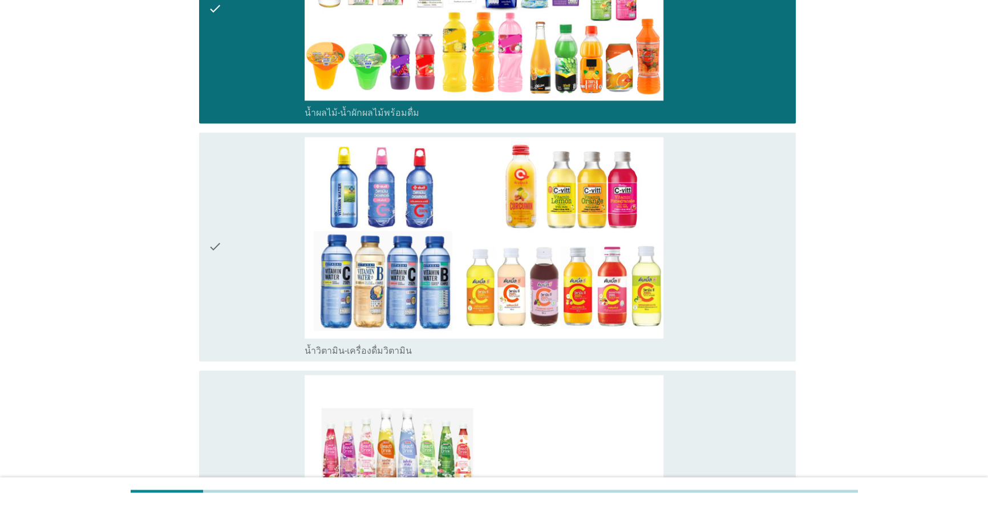
click at [226, 321] on div "check" at bounding box center [256, 247] width 96 height 220
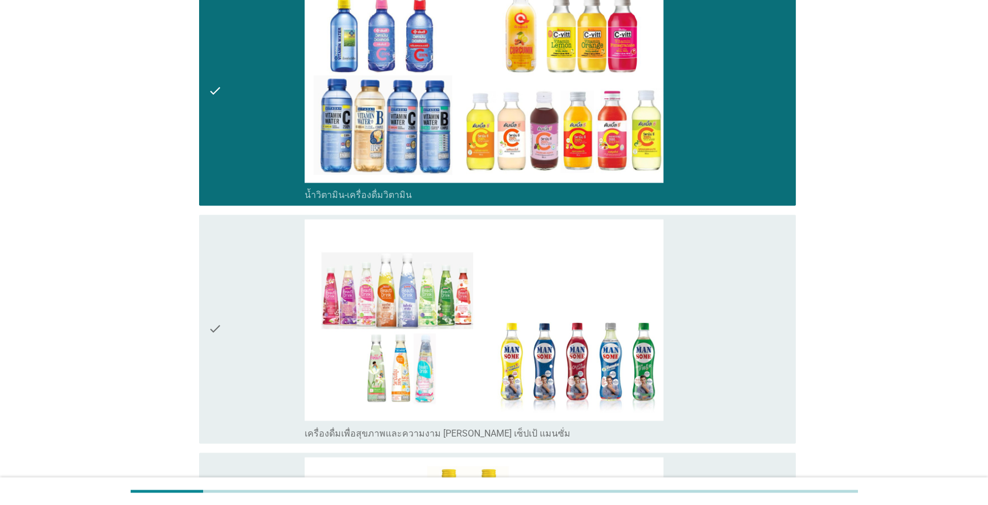
click at [227, 321] on div "check" at bounding box center [256, 329] width 96 height 220
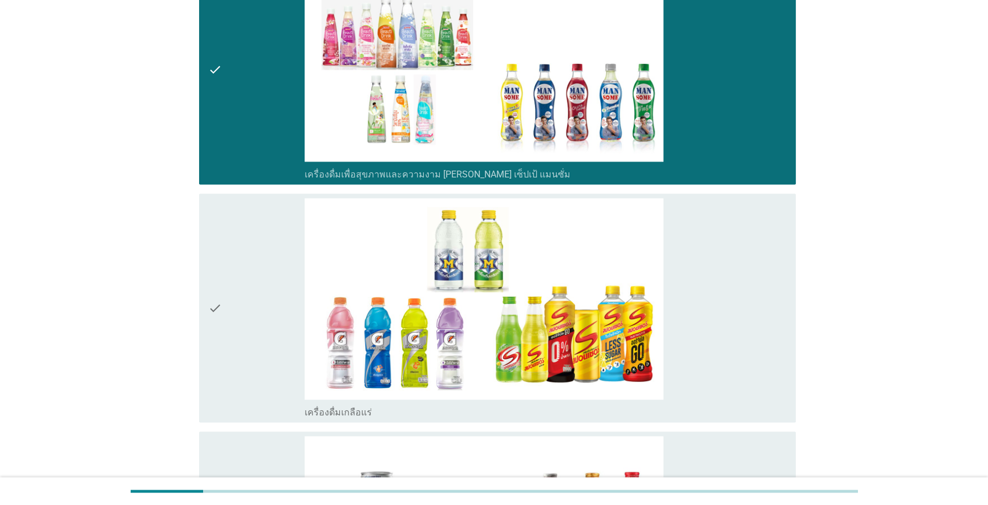
click at [227, 321] on div "check" at bounding box center [256, 308] width 96 height 220
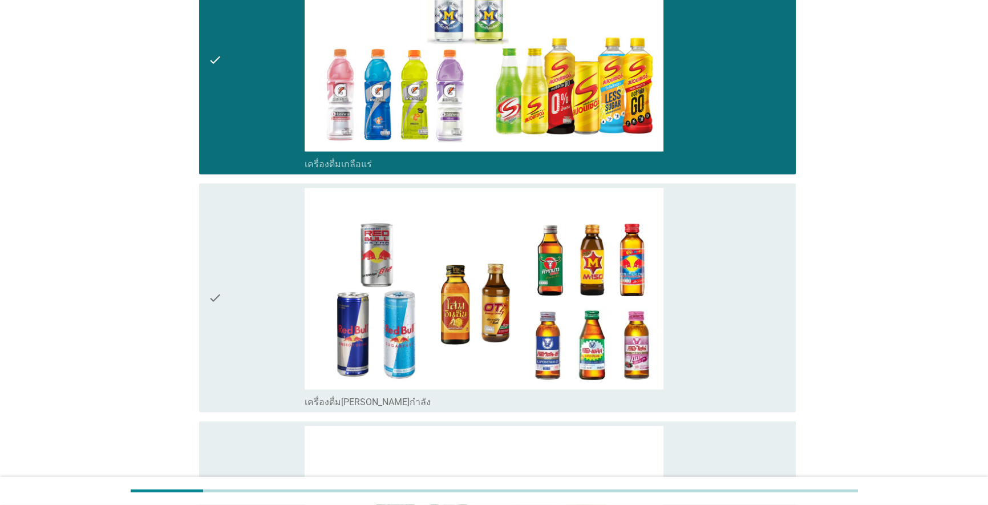
scroll to position [2801, 0]
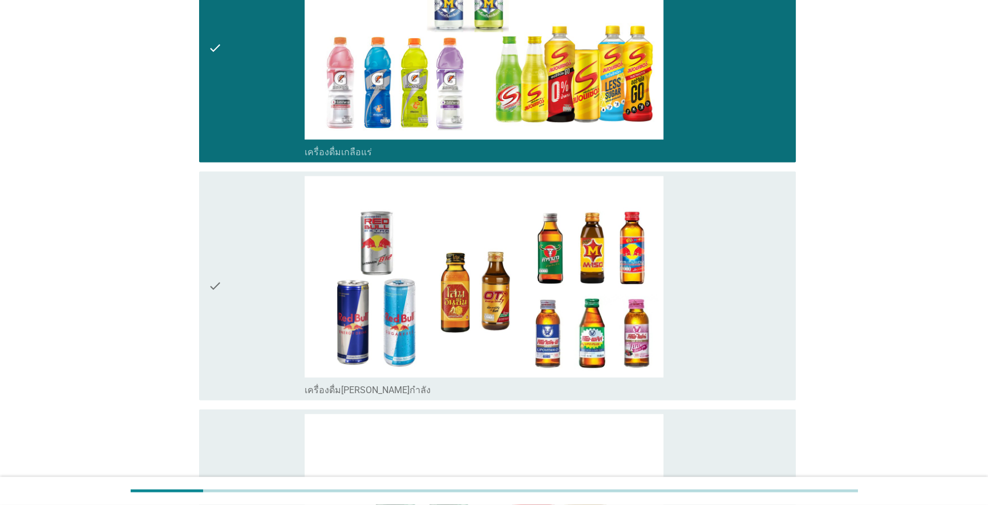
click at [227, 321] on div "check" at bounding box center [256, 286] width 96 height 220
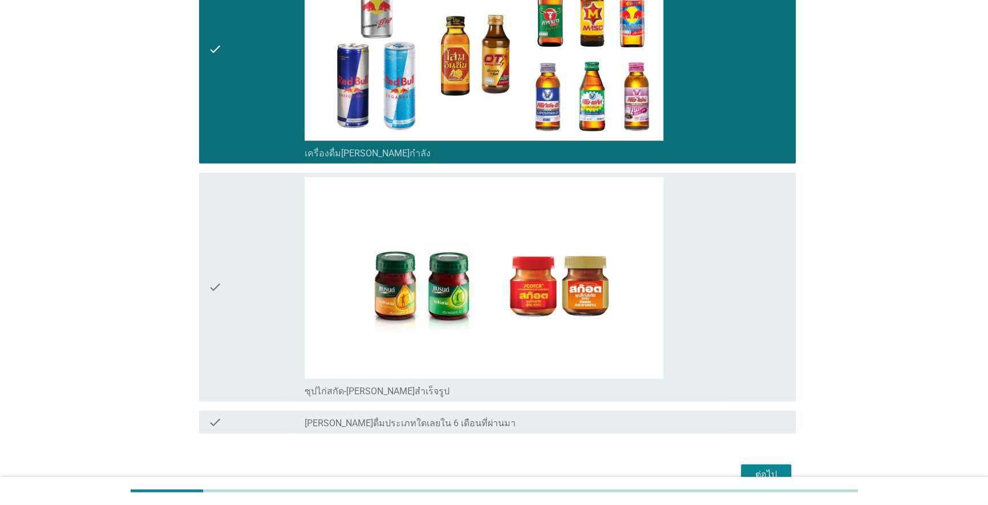
scroll to position [3060, 0]
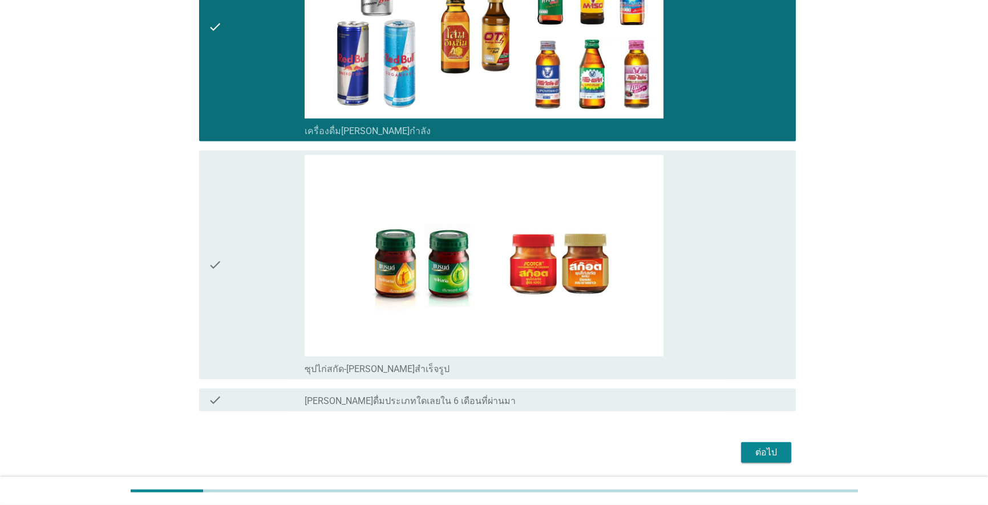
click at [227, 321] on div "check" at bounding box center [256, 265] width 96 height 220
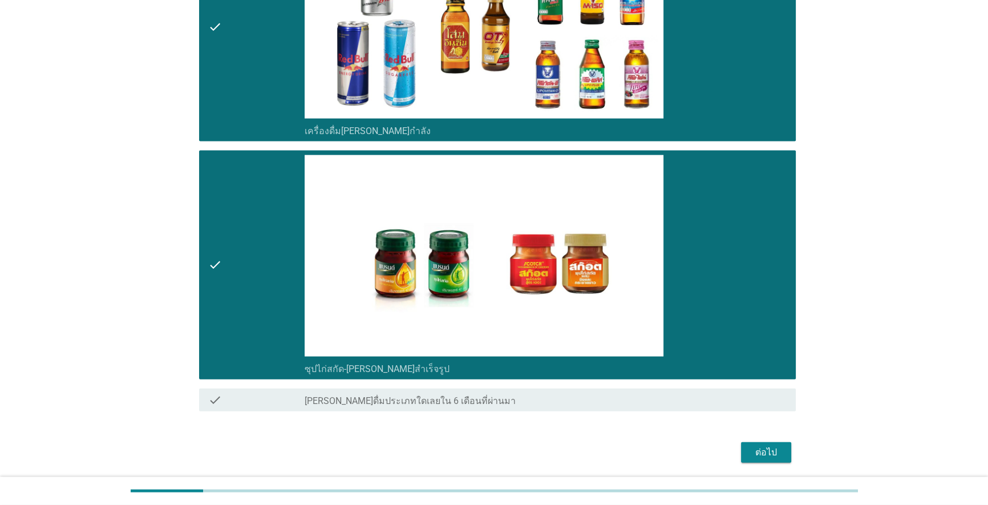
click at [510, 453] on div "ต่อไป" at bounding box center [766, 453] width 32 height 14
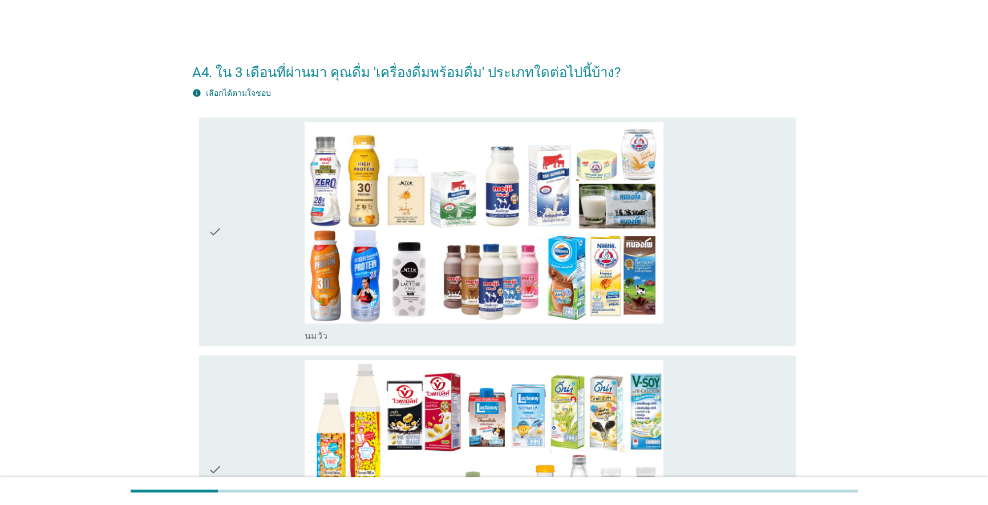
click at [245, 318] on div "check" at bounding box center [256, 232] width 96 height 220
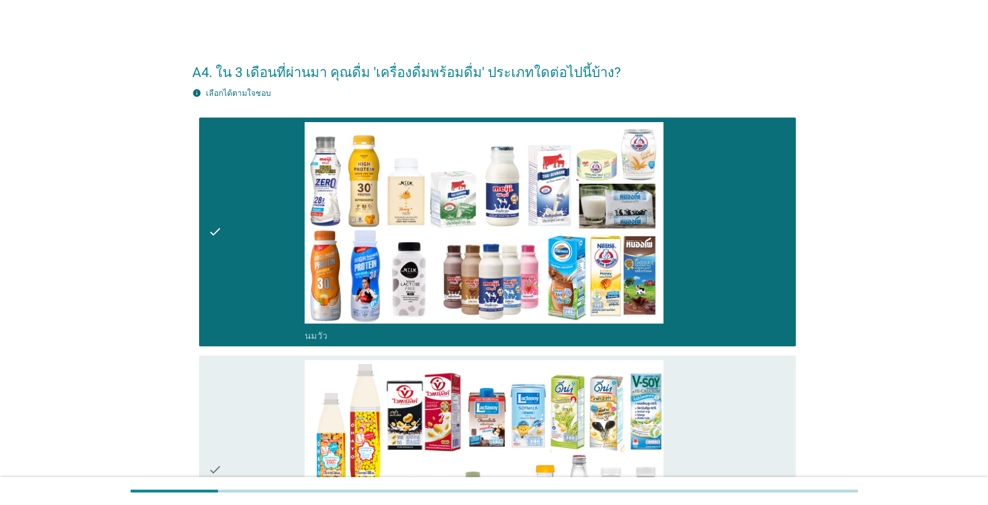
click at [256, 401] on div "check" at bounding box center [256, 470] width 96 height 220
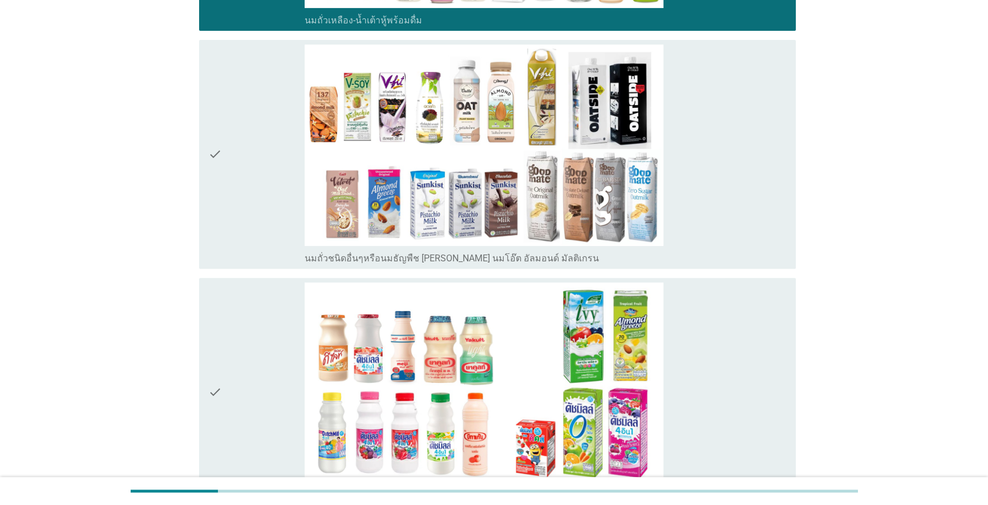
scroll to position [576, 0]
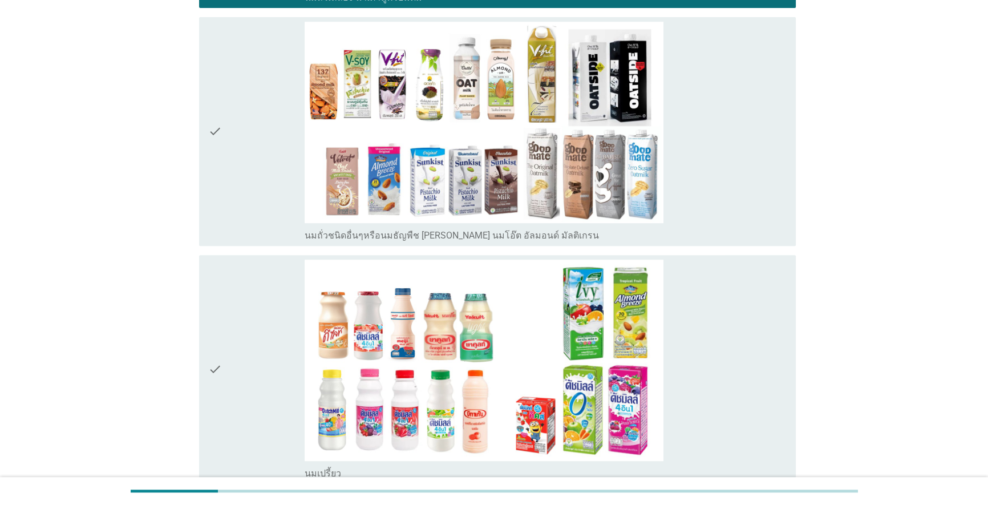
click at [215, 407] on icon "check" at bounding box center [215, 370] width 14 height 220
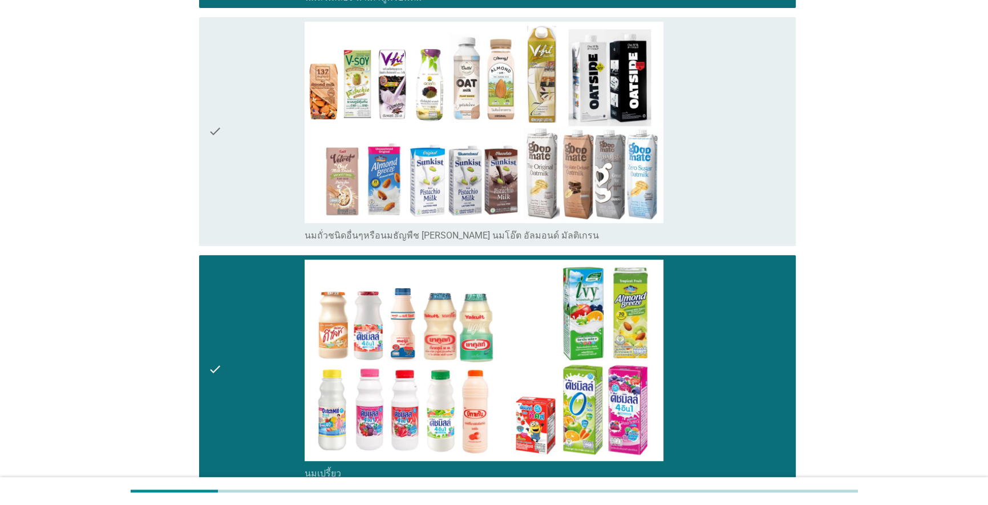
click at [253, 215] on div "check" at bounding box center [256, 132] width 96 height 220
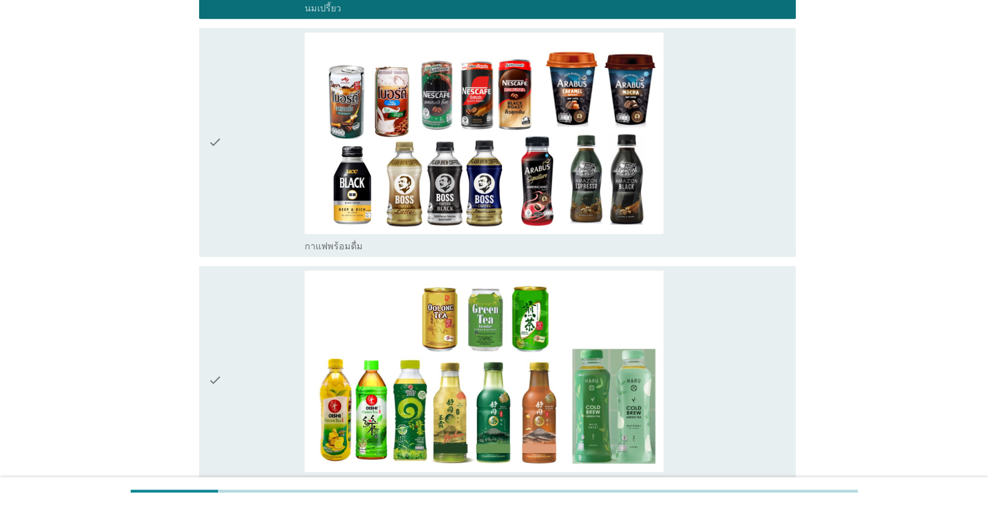
scroll to position [1130, 0]
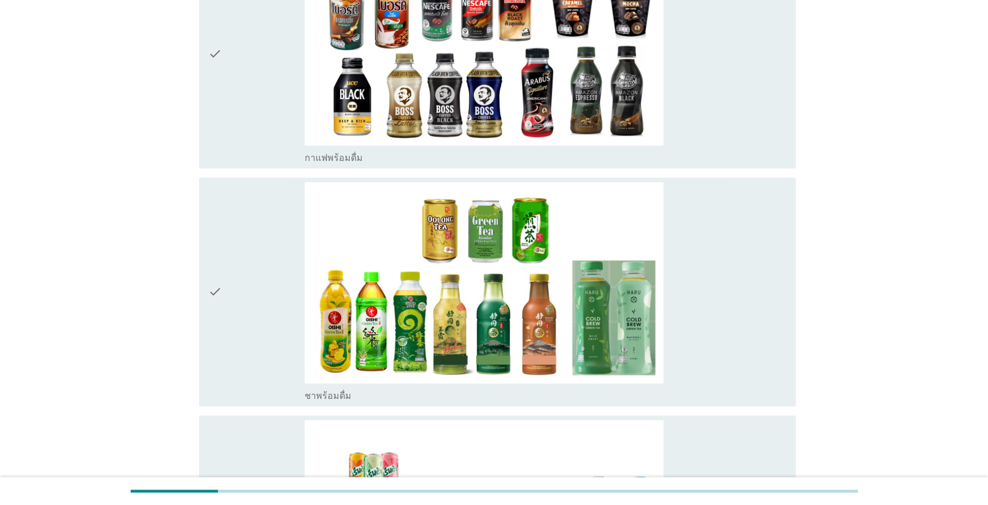
click at [265, 114] on div "check" at bounding box center [256, 54] width 96 height 220
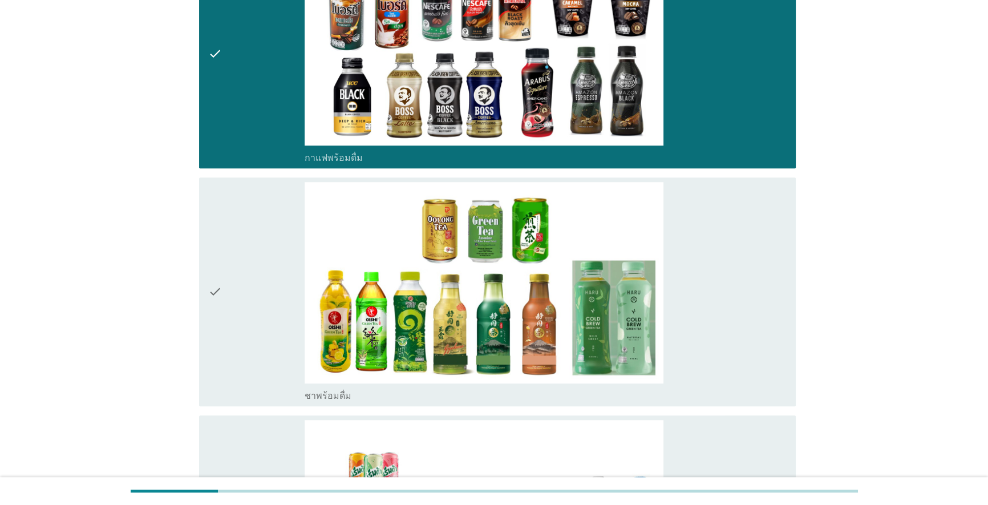
click at [270, 231] on div "check" at bounding box center [256, 292] width 96 height 220
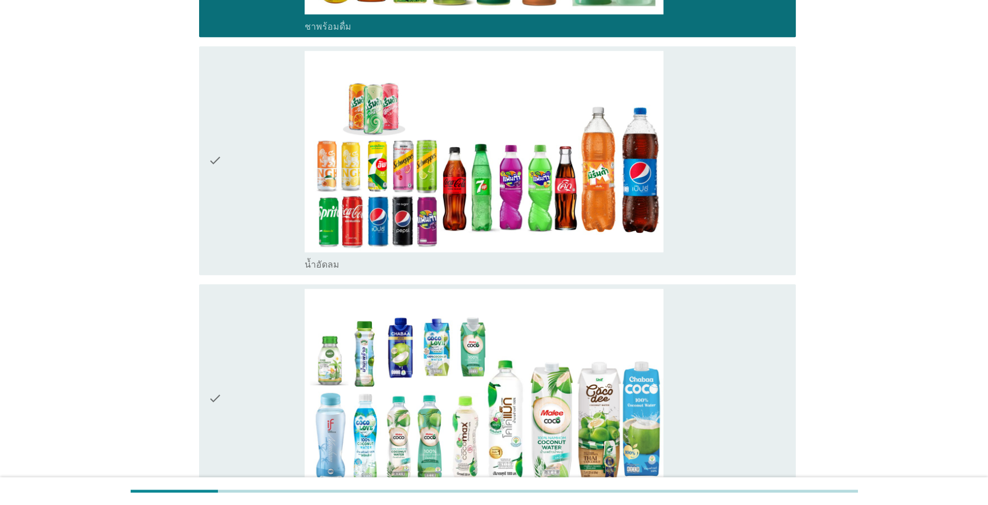
scroll to position [1549, 0]
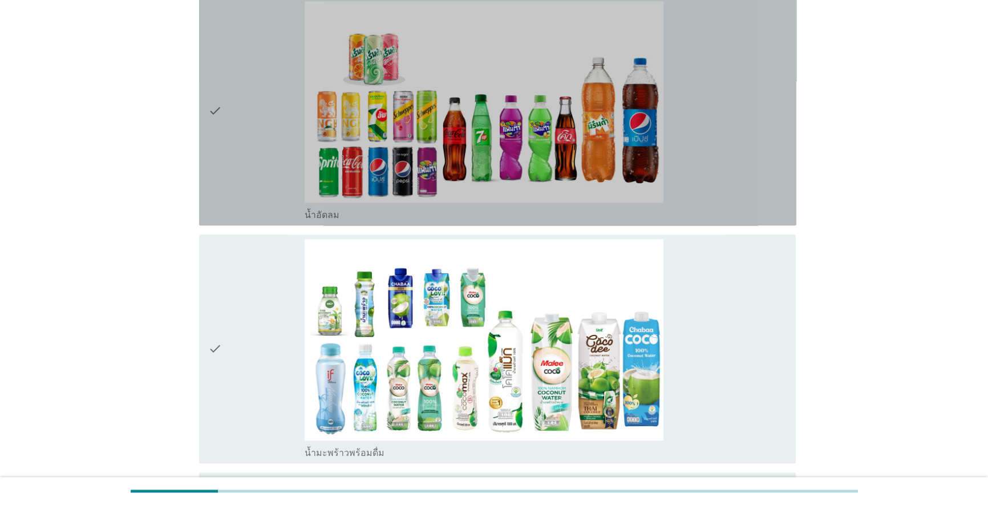
click at [268, 213] on div "check" at bounding box center [256, 111] width 96 height 220
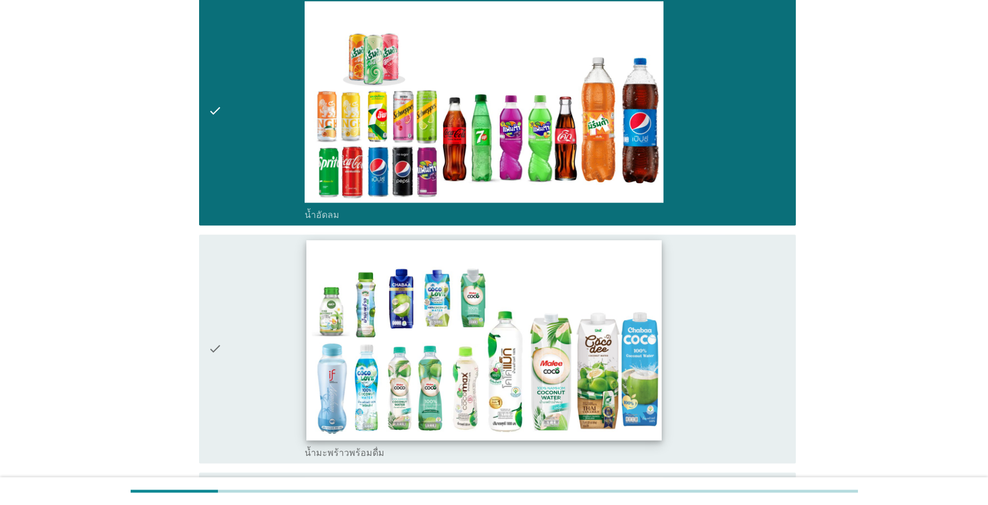
click at [275, 268] on div "check" at bounding box center [256, 349] width 96 height 220
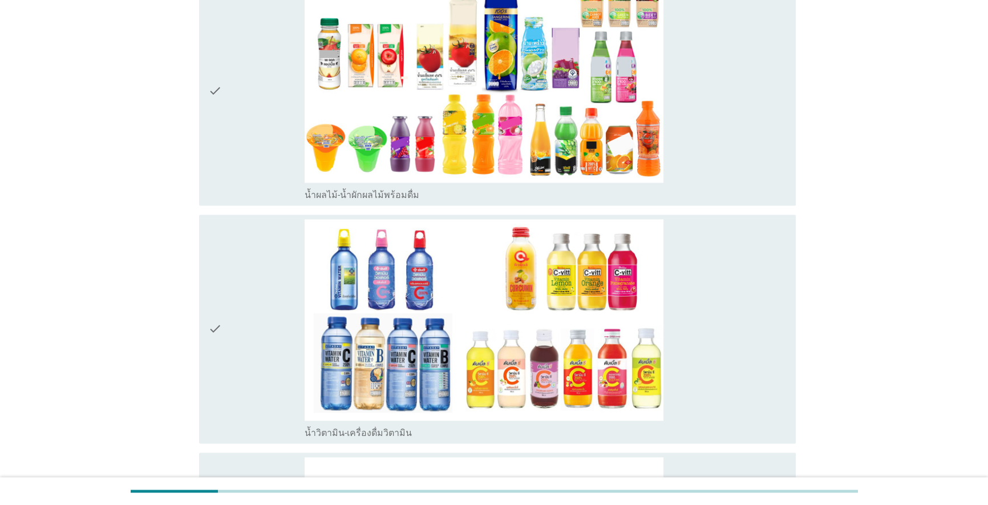
scroll to position [2129, 0]
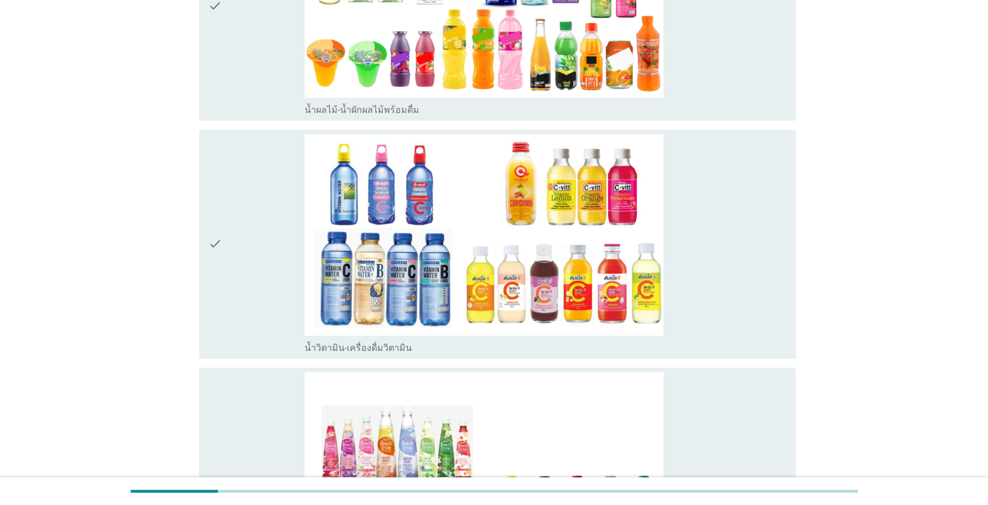
click at [232, 79] on div "check" at bounding box center [256, 6] width 96 height 220
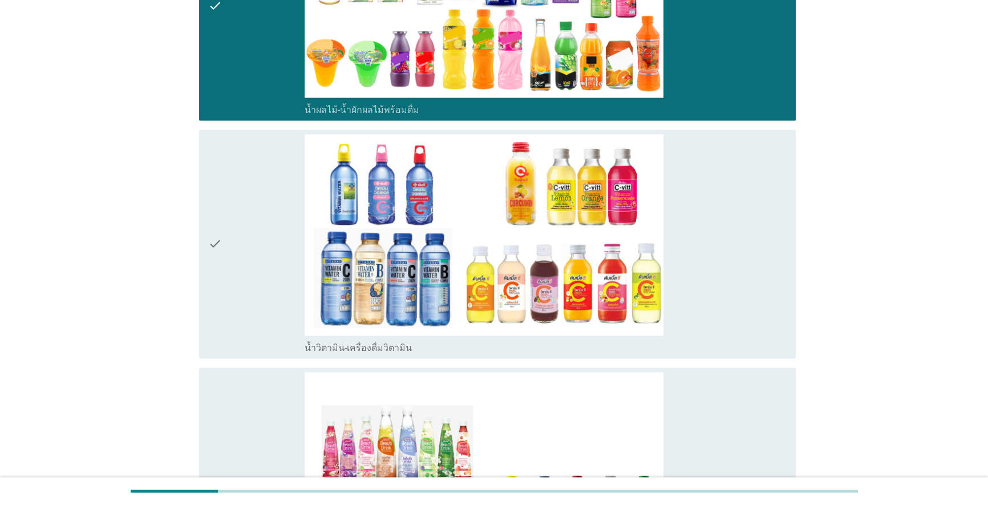
click at [252, 175] on div "check" at bounding box center [256, 244] width 96 height 220
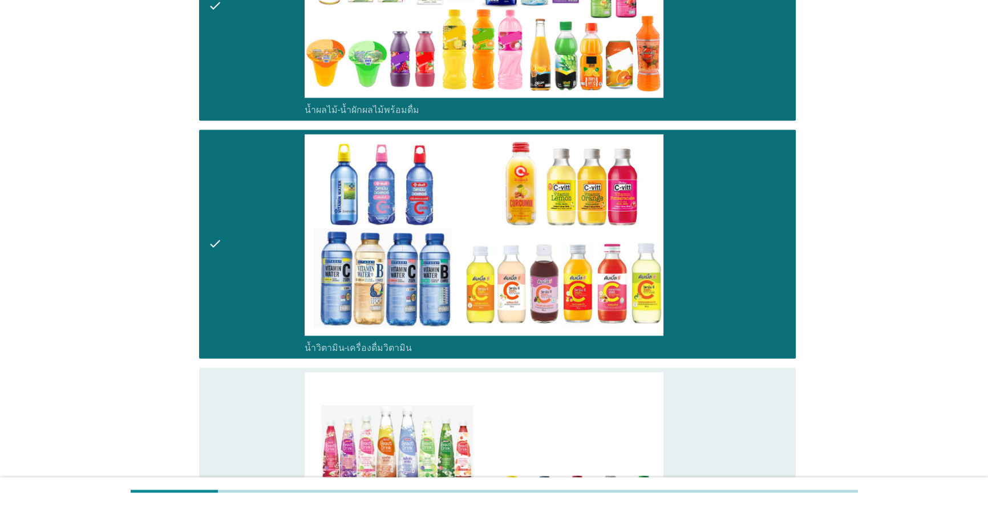
click at [252, 414] on div "check" at bounding box center [256, 482] width 96 height 220
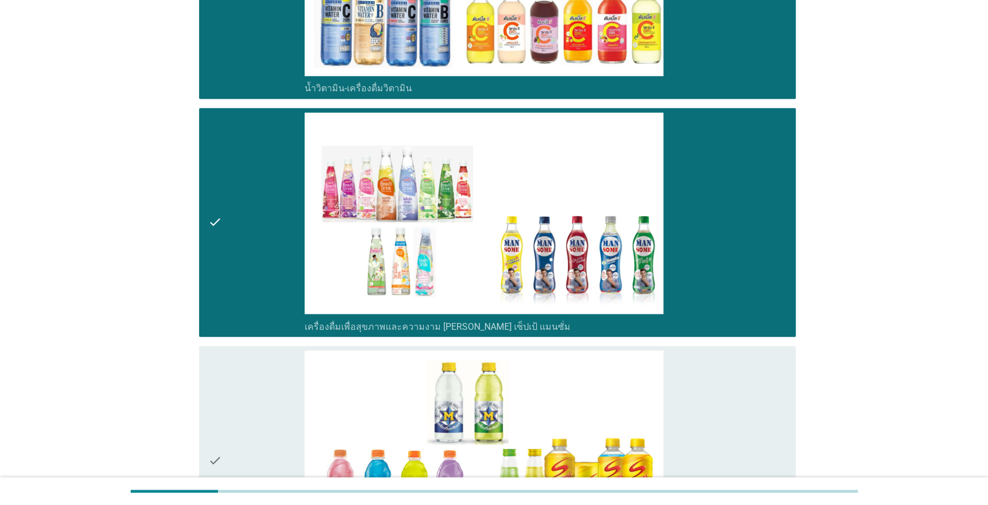
click at [268, 369] on div "check" at bounding box center [256, 460] width 96 height 220
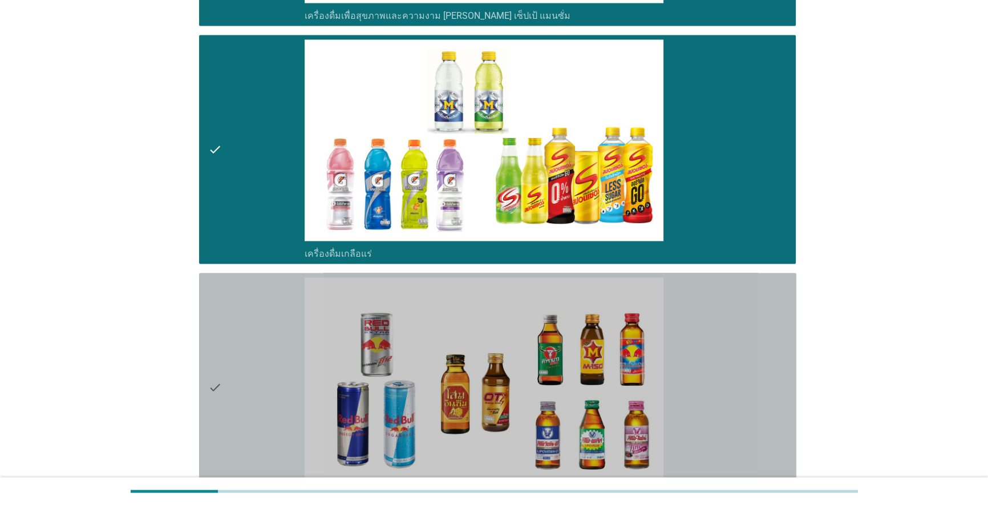
click at [274, 359] on div "check" at bounding box center [256, 387] width 96 height 220
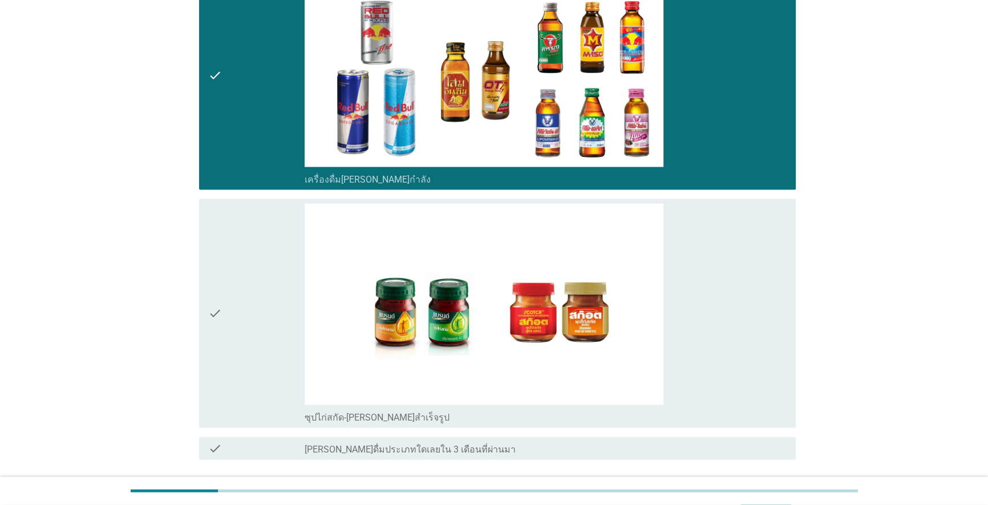
click at [275, 359] on div "check" at bounding box center [256, 314] width 96 height 220
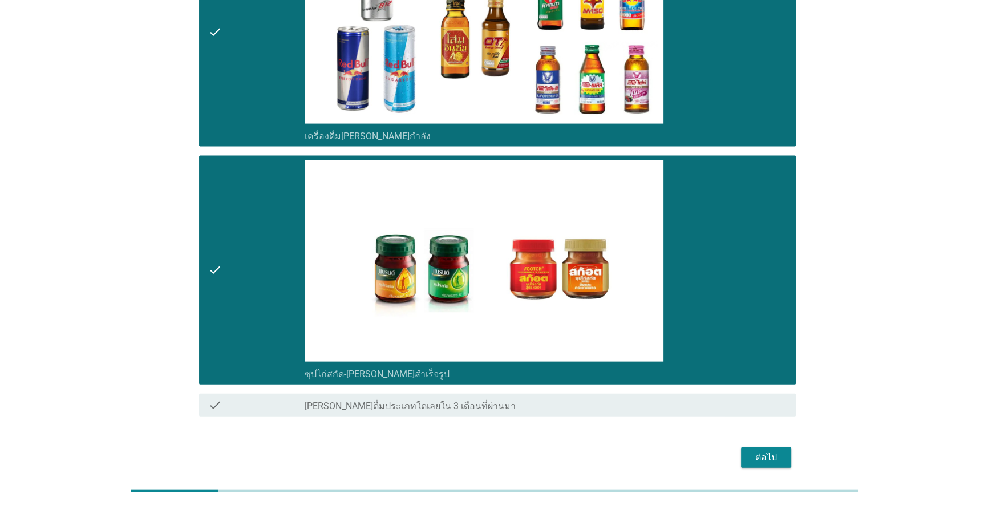
scroll to position [3098, 0]
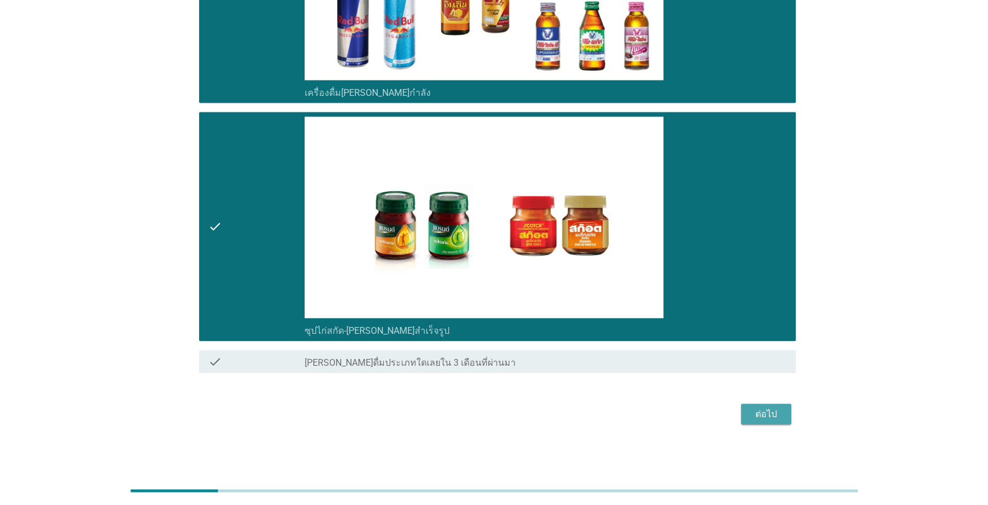
click at [510, 411] on div "ต่อไป" at bounding box center [766, 414] width 32 height 14
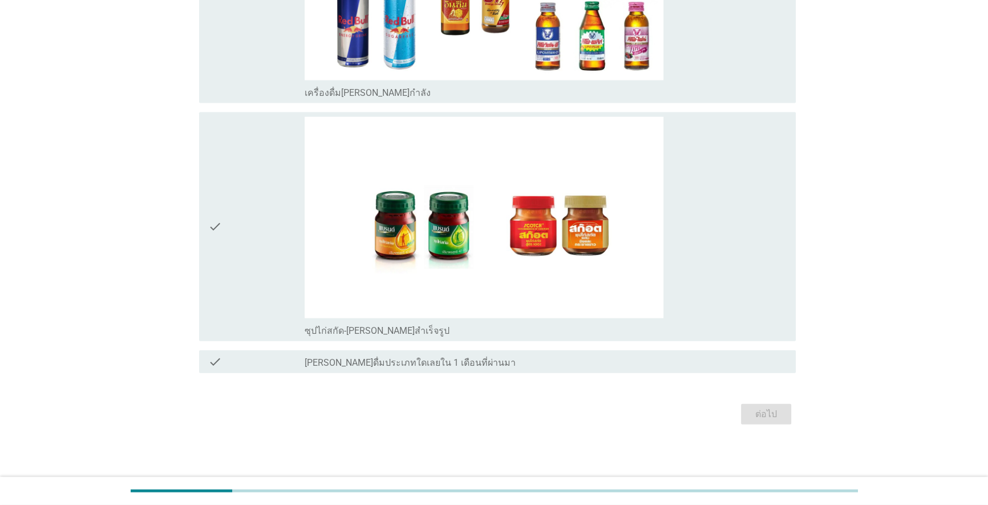
scroll to position [0, 0]
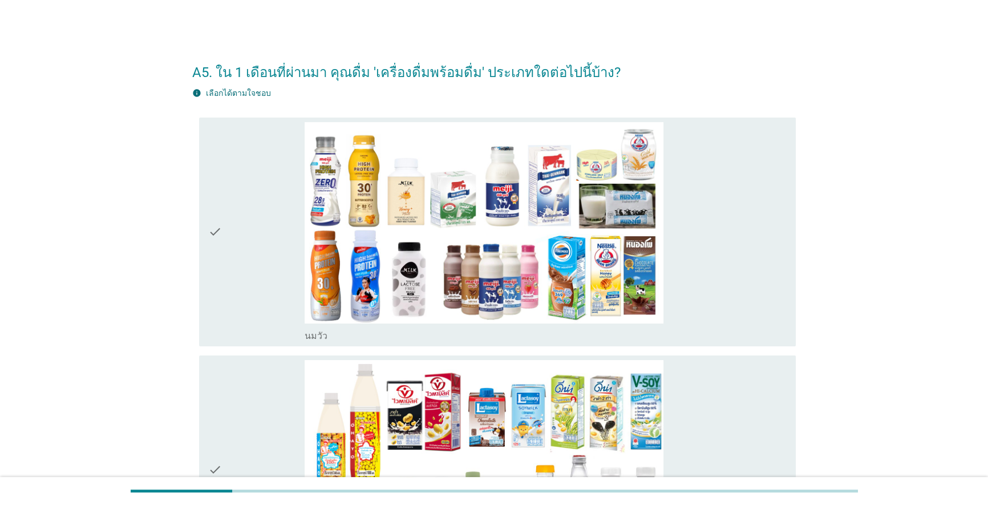
click at [245, 263] on div "check" at bounding box center [256, 232] width 96 height 220
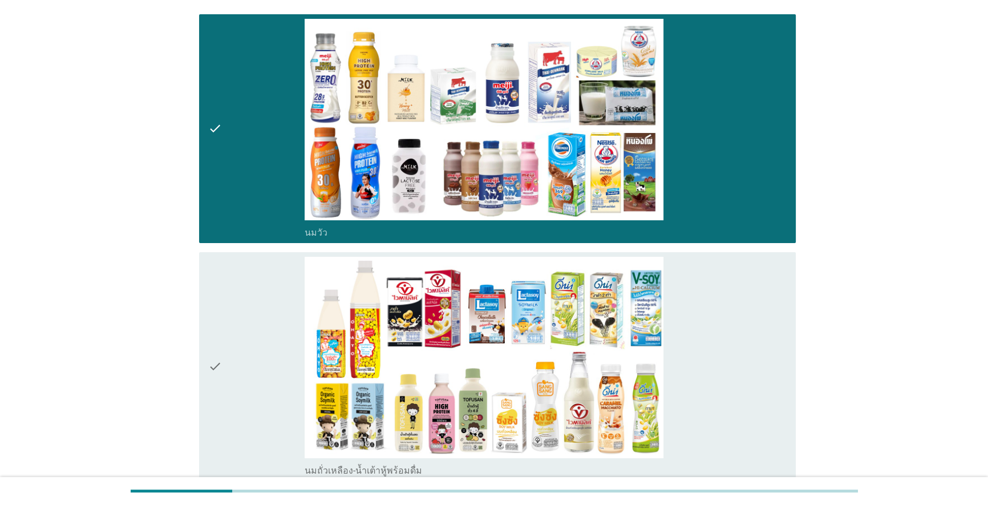
click at [237, 314] on div "check" at bounding box center [256, 367] width 96 height 220
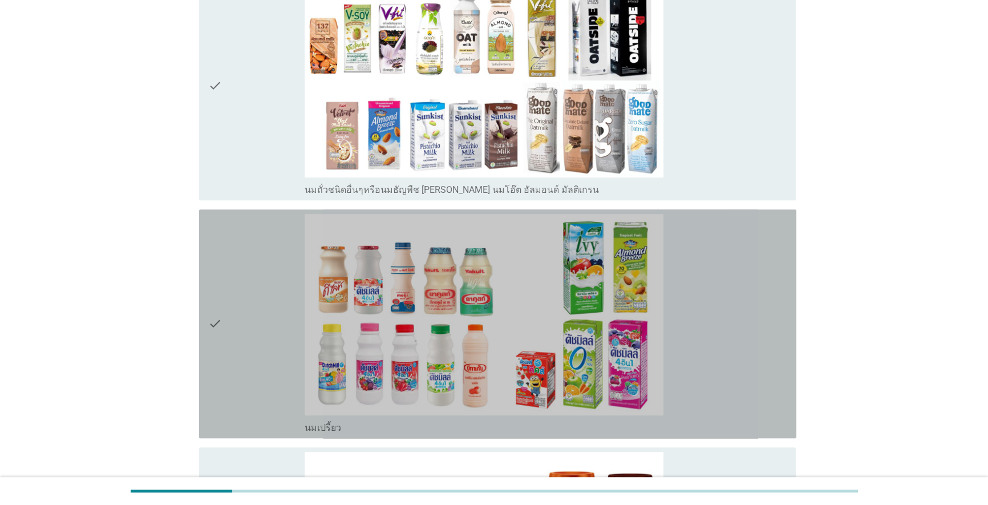
click at [237, 312] on div "check" at bounding box center [256, 324] width 96 height 220
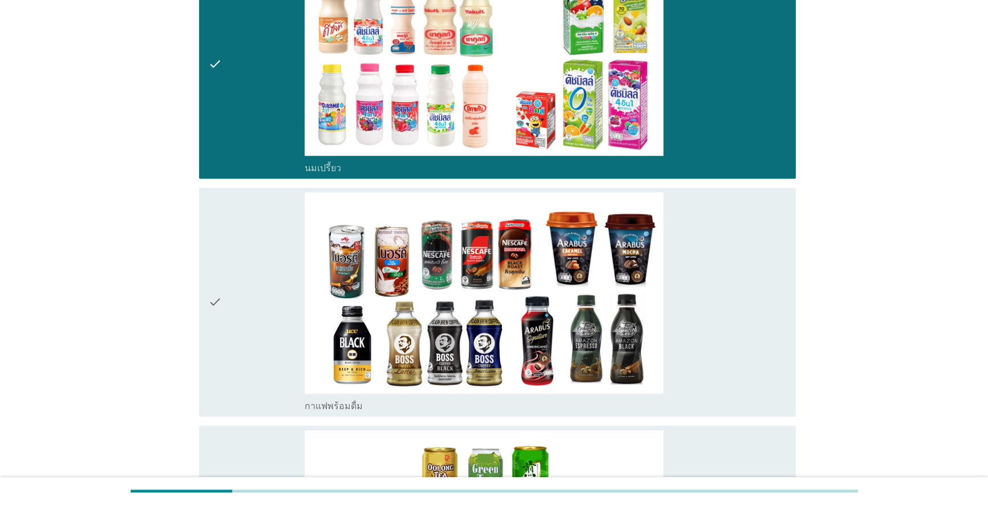
click at [238, 311] on div "check" at bounding box center [256, 302] width 96 height 220
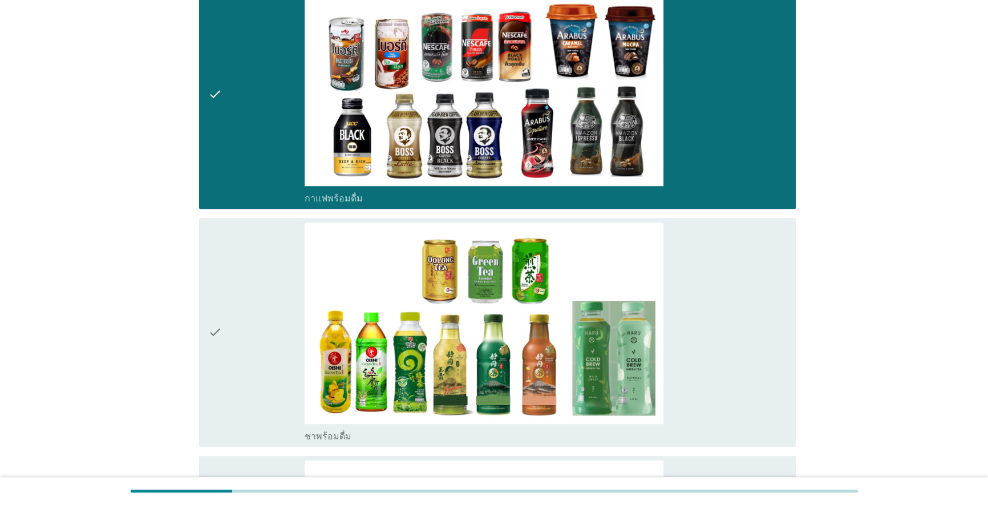
click at [238, 311] on div "check" at bounding box center [256, 333] width 96 height 220
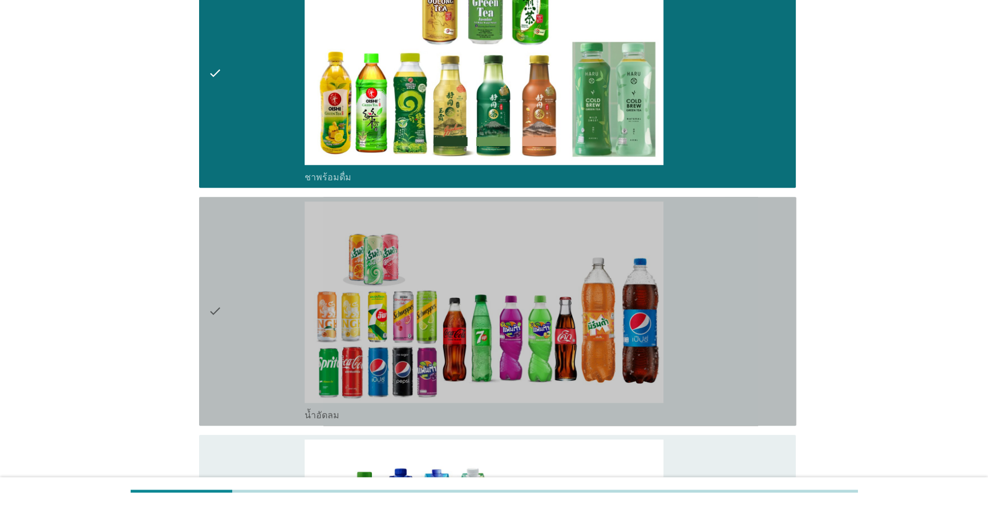
click at [238, 311] on div "check" at bounding box center [256, 311] width 96 height 220
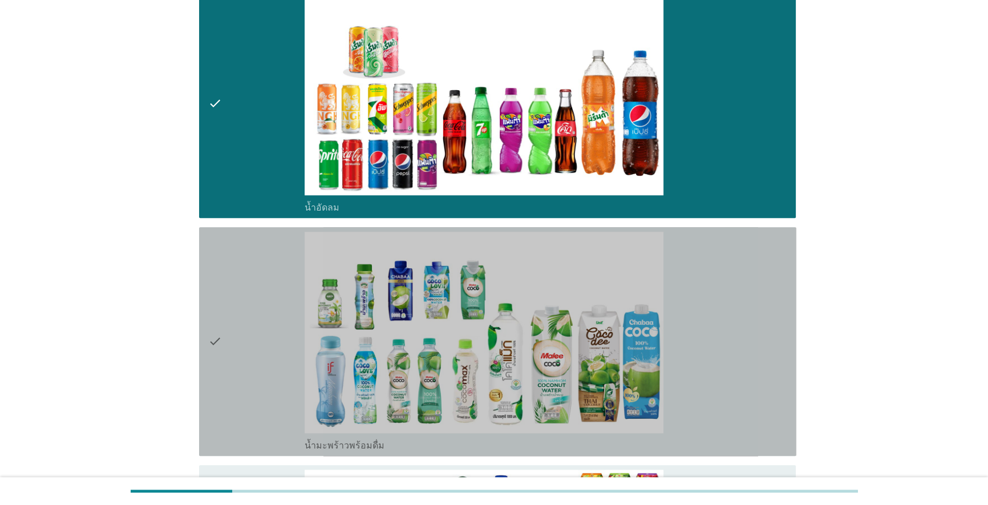
click at [238, 311] on div "check" at bounding box center [256, 342] width 96 height 220
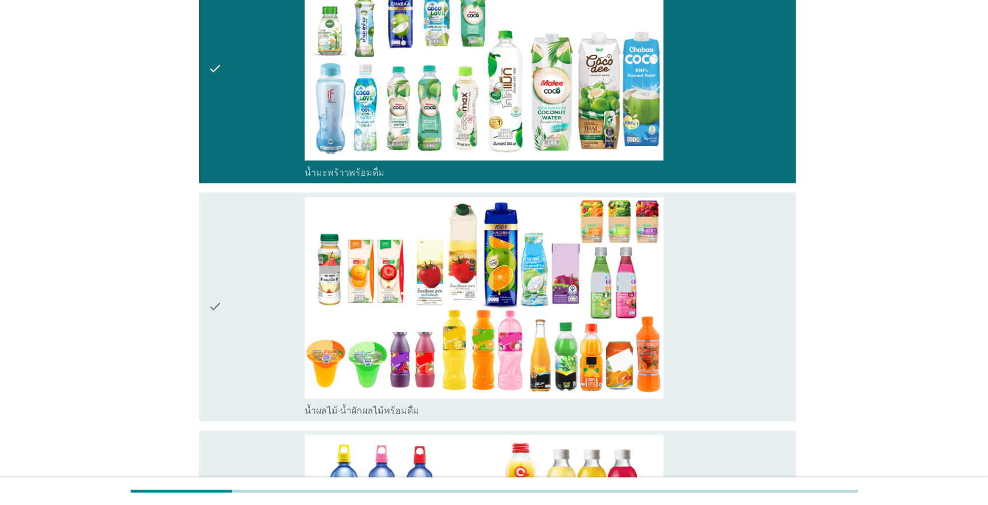
scroll to position [1867, 0]
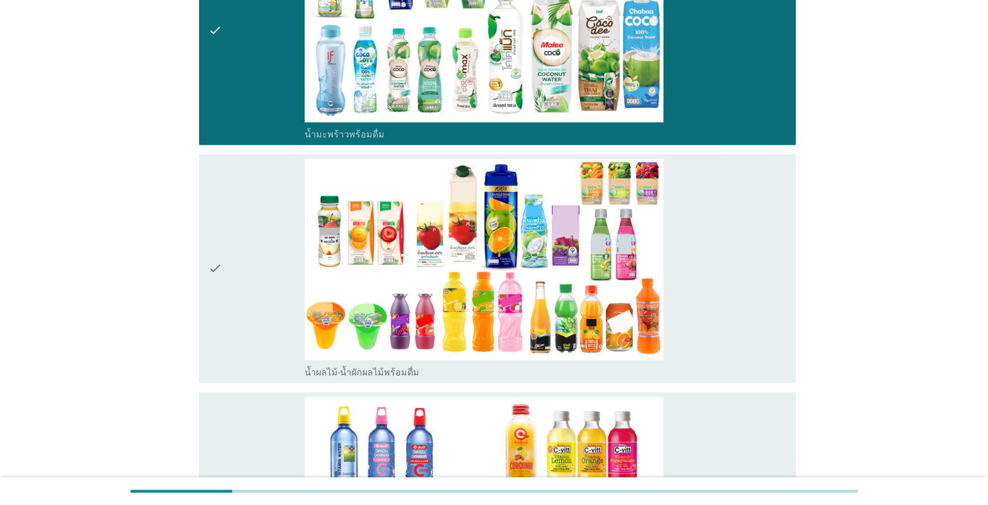
click at [238, 311] on div "check" at bounding box center [256, 269] width 96 height 220
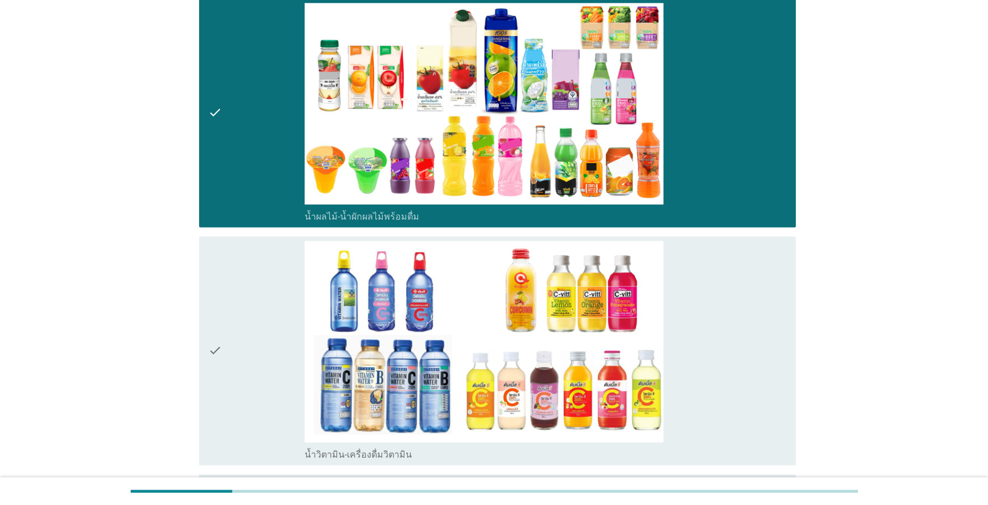
scroll to position [2178, 0]
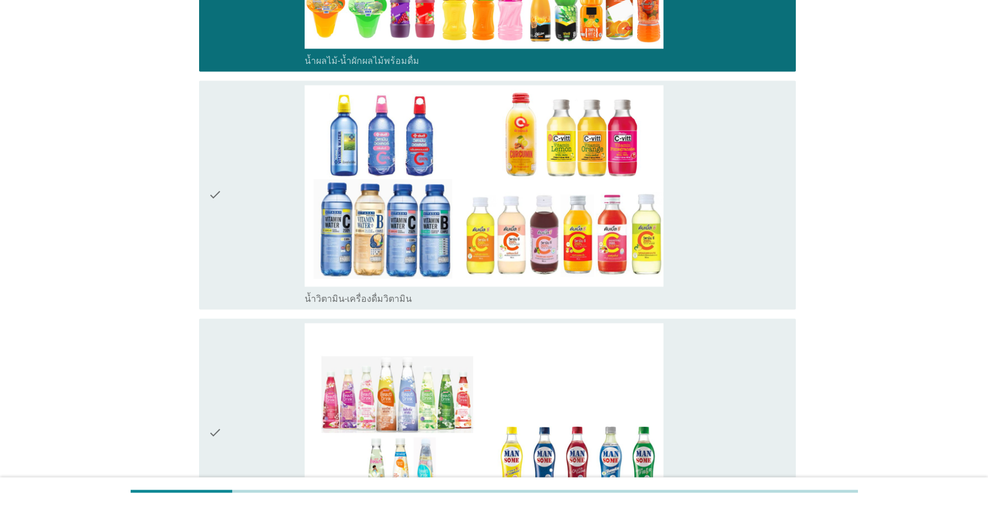
click at [234, 230] on div "check" at bounding box center [256, 195] width 96 height 220
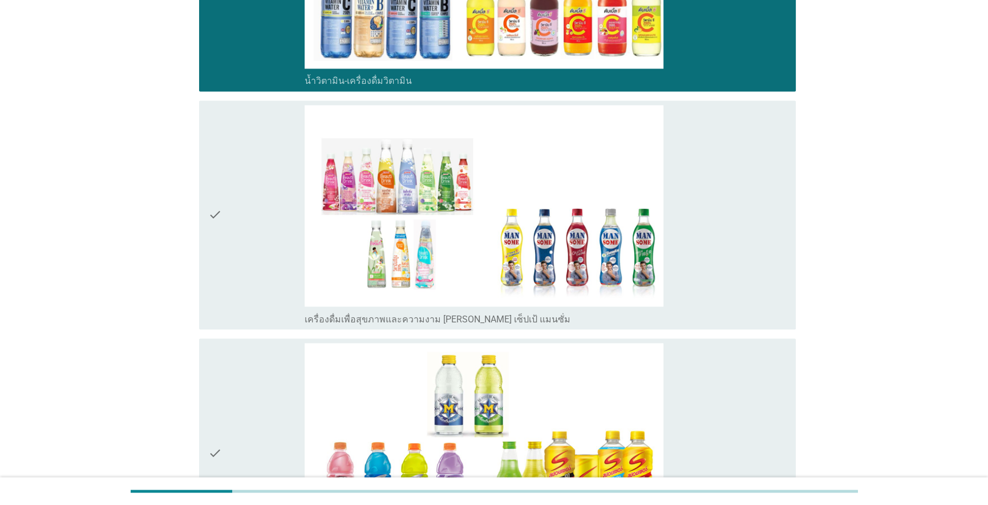
scroll to position [2489, 0]
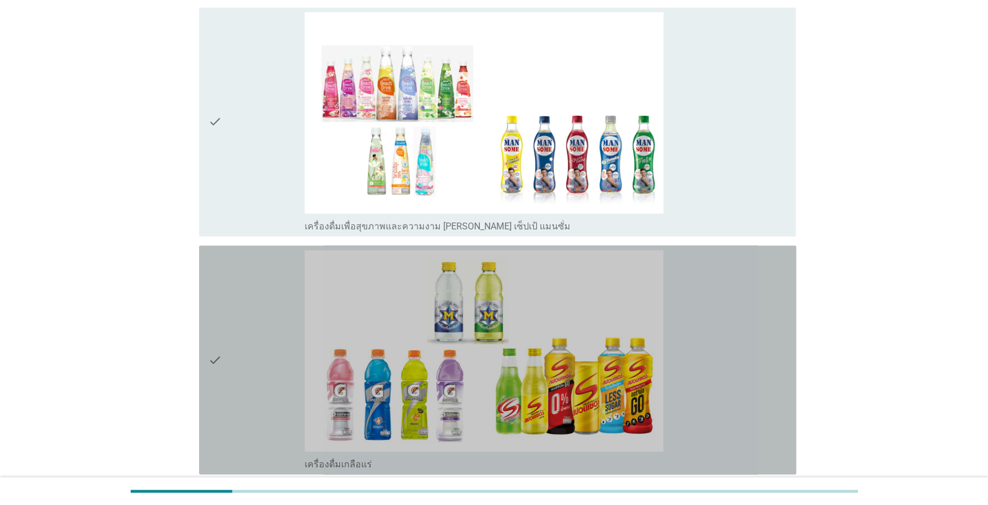
click at [226, 289] on div "check" at bounding box center [256, 360] width 96 height 220
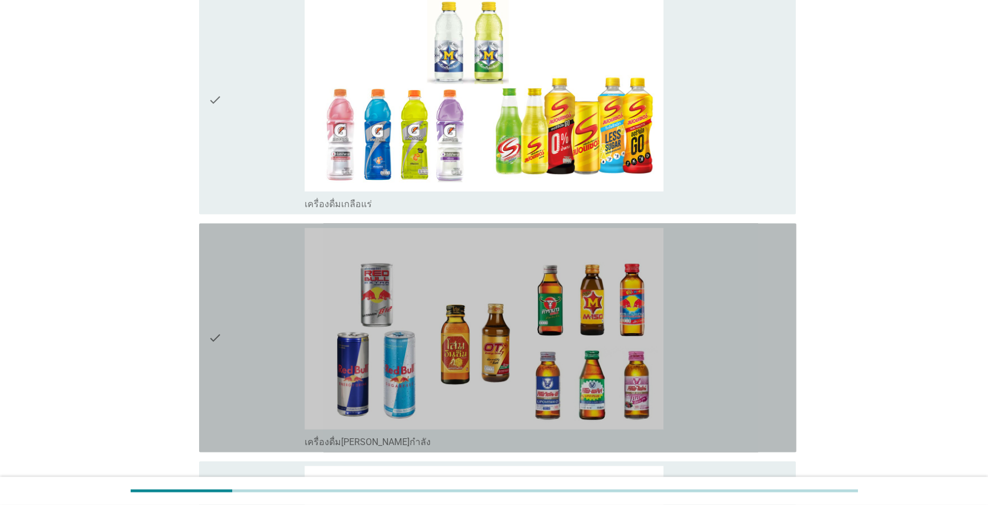
click at [226, 289] on div "check" at bounding box center [256, 338] width 96 height 220
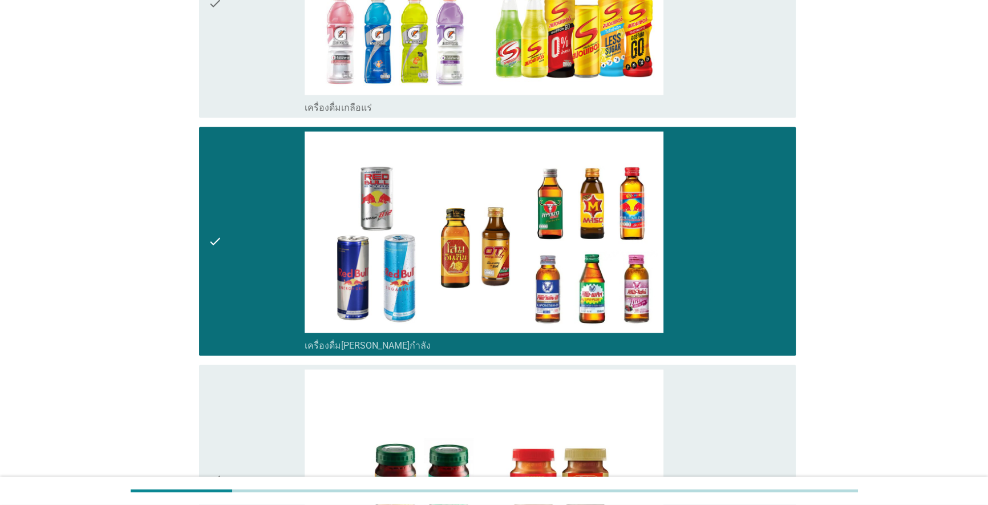
scroll to position [3060, 0]
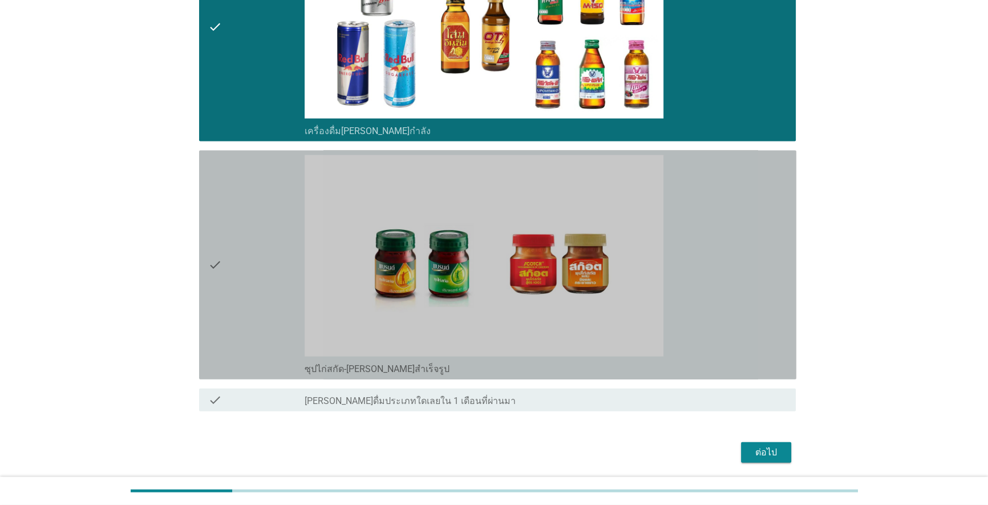
click at [226, 289] on div "check" at bounding box center [256, 265] width 96 height 220
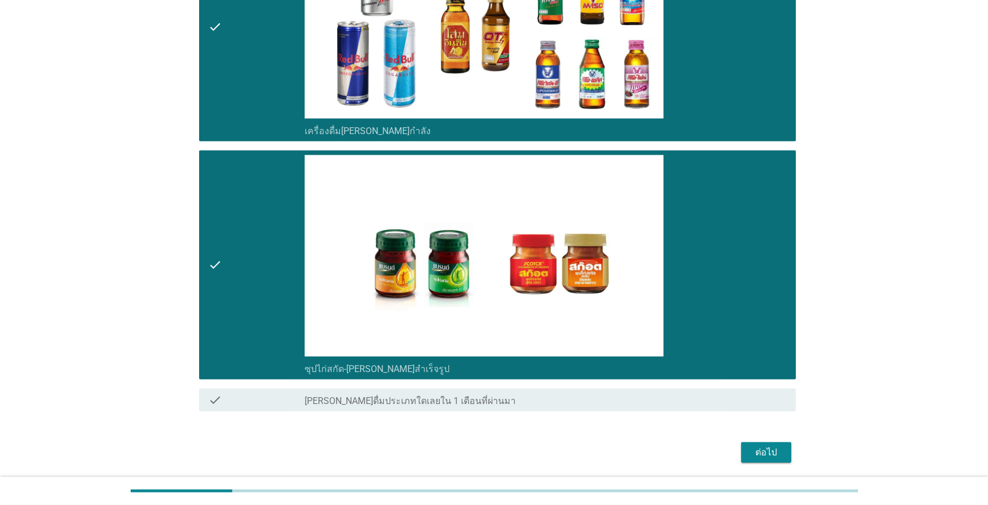
click at [510, 454] on button "ต่อไป" at bounding box center [766, 452] width 50 height 21
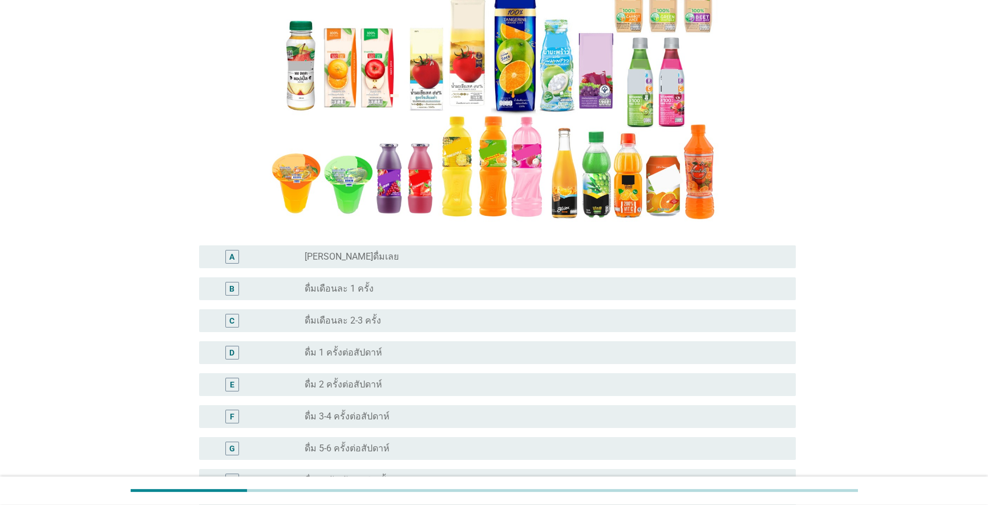
scroll to position [207, 0]
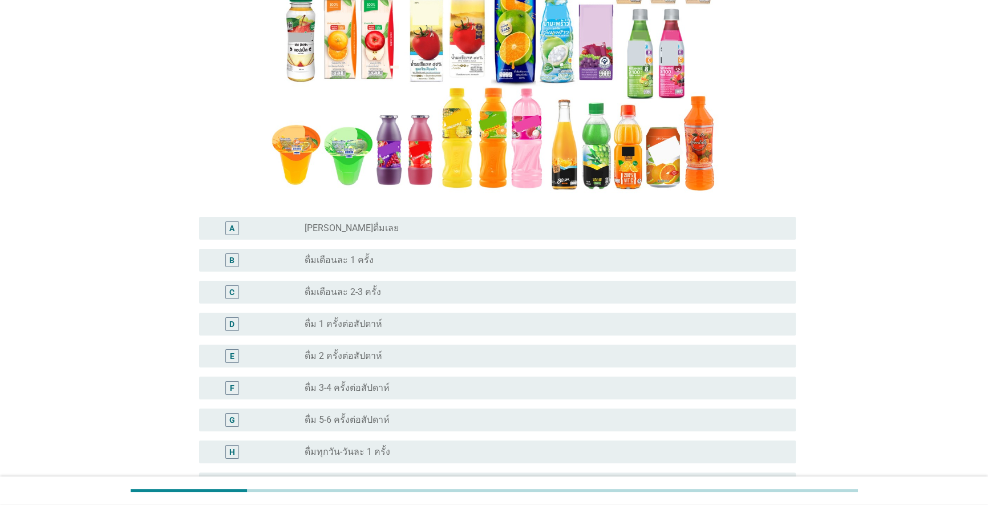
click at [395, 382] on div "radio_button_unchecked ดื่ม 3-4 ครั้งต่อสัปดาห์" at bounding box center [542, 387] width 474 height 11
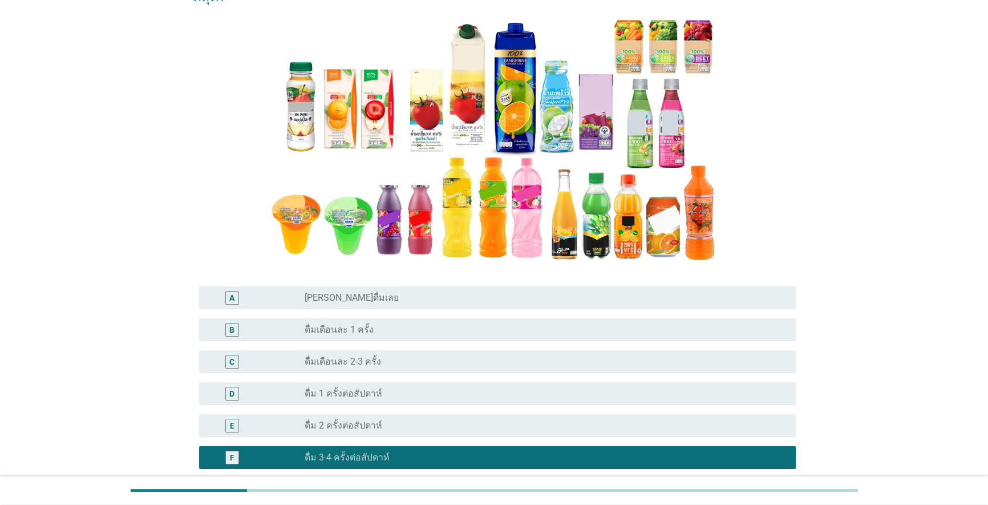
scroll to position [311, 0]
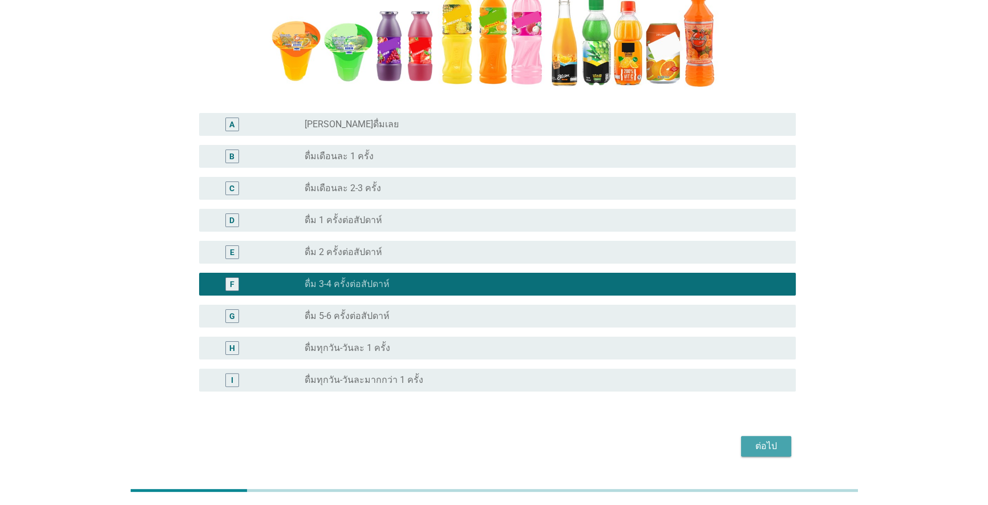
click at [510, 436] on button "ต่อไป" at bounding box center [766, 446] width 50 height 21
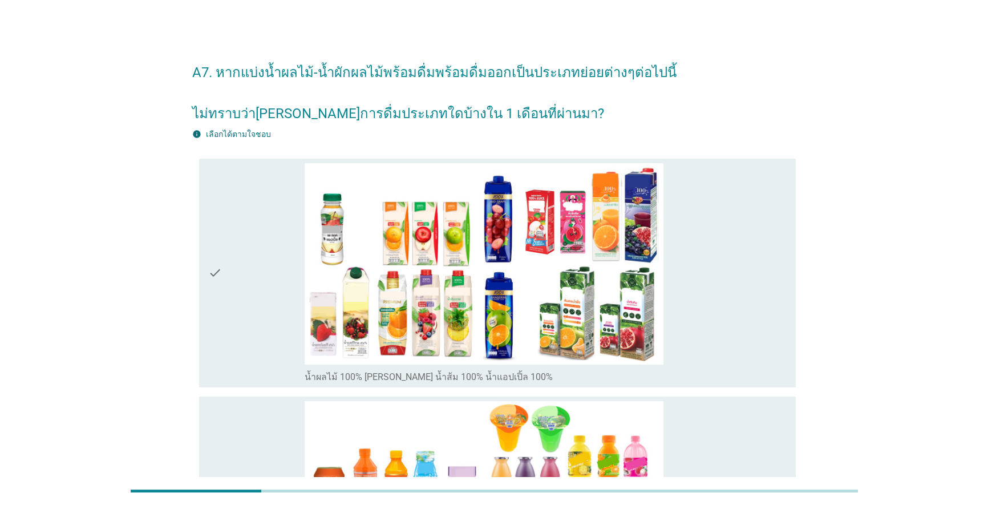
click at [209, 281] on icon "check" at bounding box center [215, 273] width 14 height 220
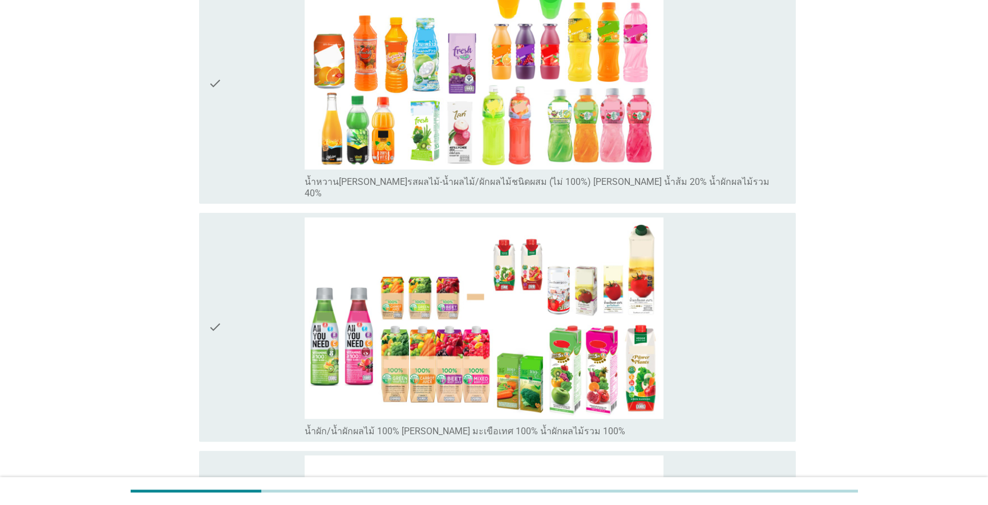
scroll to position [428, 0]
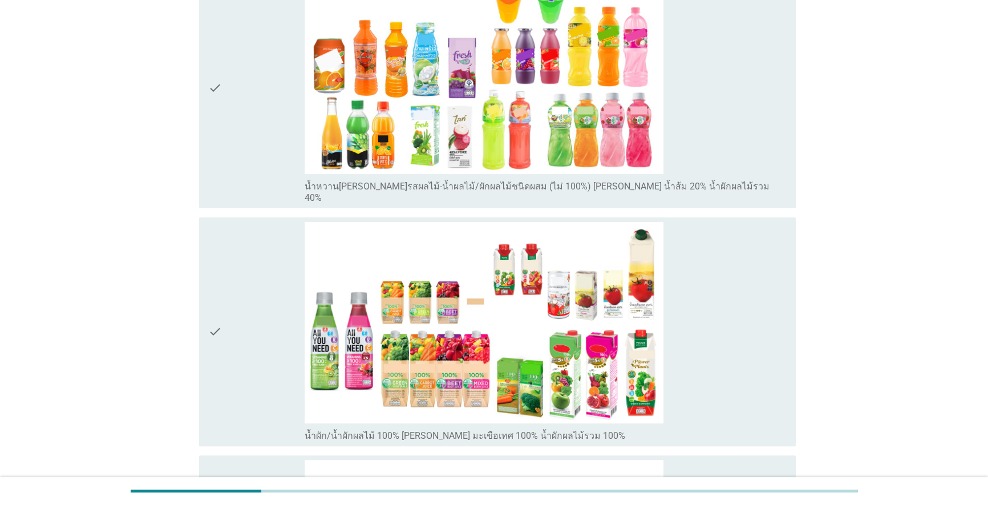
click at [254, 273] on div "check" at bounding box center [256, 332] width 96 height 220
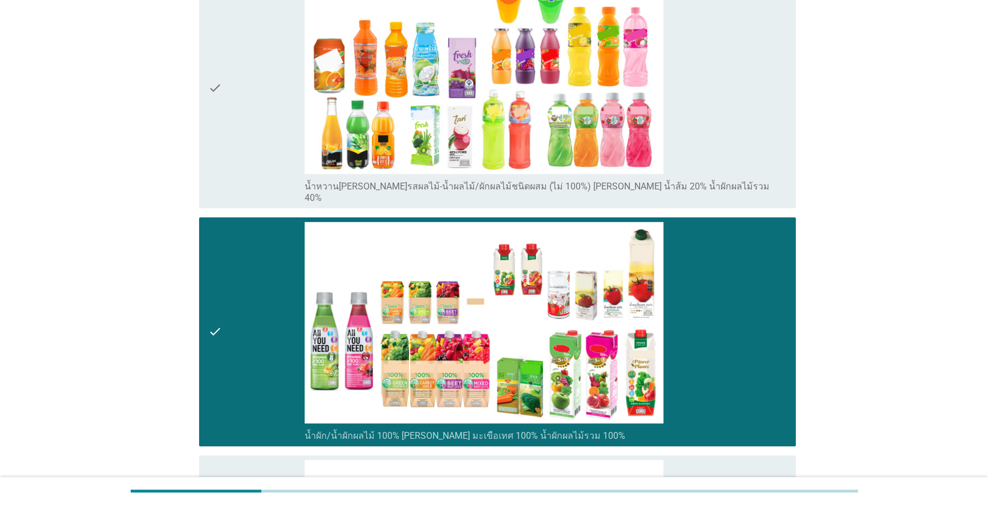
click at [261, 149] on div "check" at bounding box center [256, 88] width 96 height 231
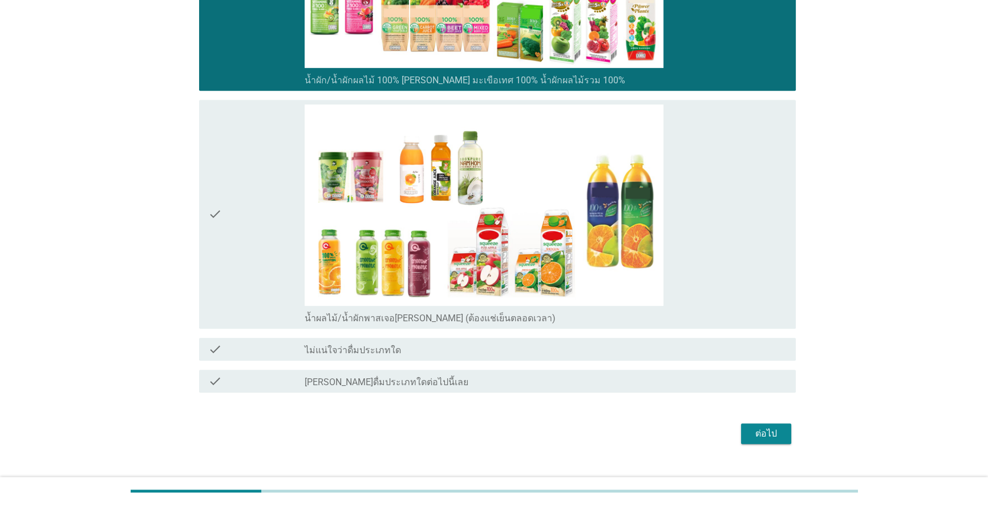
scroll to position [793, 0]
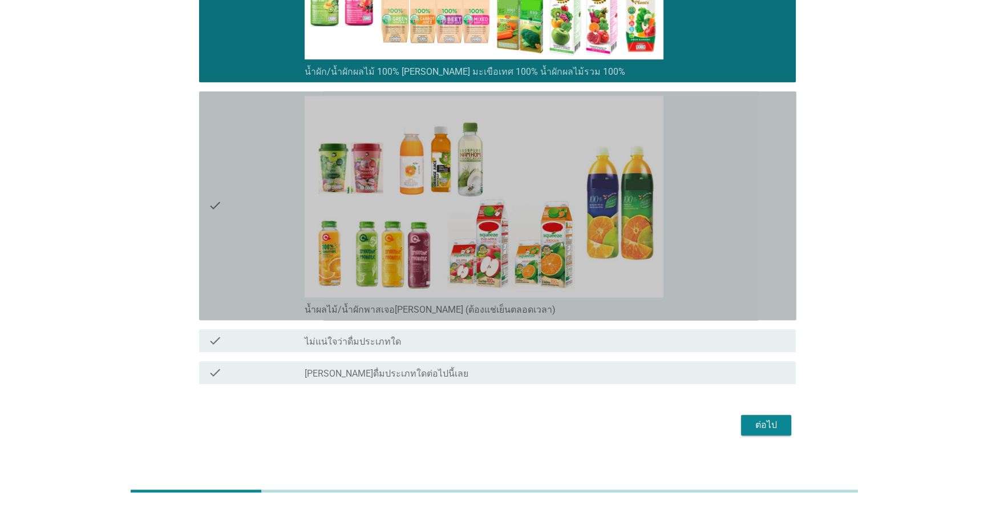
click at [245, 254] on div "check" at bounding box center [256, 206] width 96 height 220
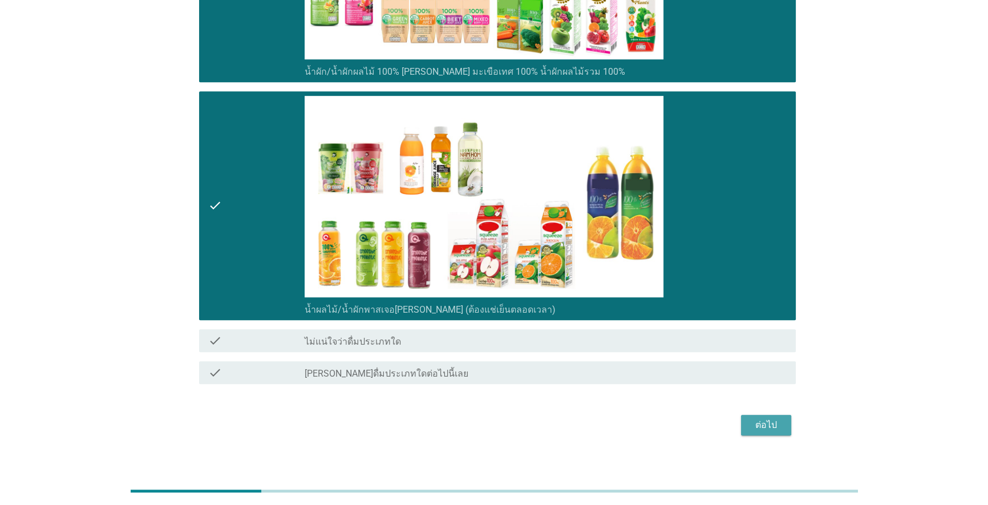
click at [510, 417] on button "ต่อไป" at bounding box center [766, 425] width 50 height 21
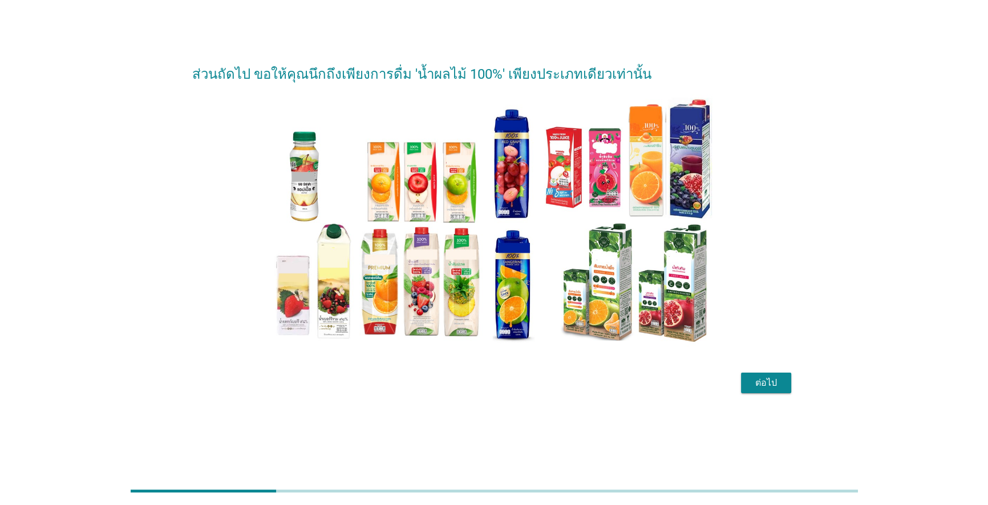
scroll to position [0, 0]
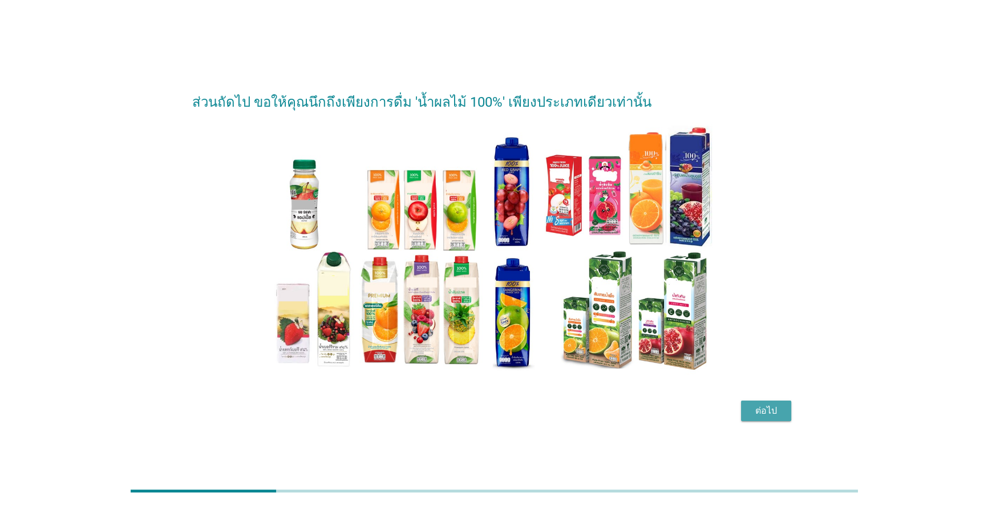
click at [510, 407] on div "ต่อไป" at bounding box center [766, 411] width 32 height 14
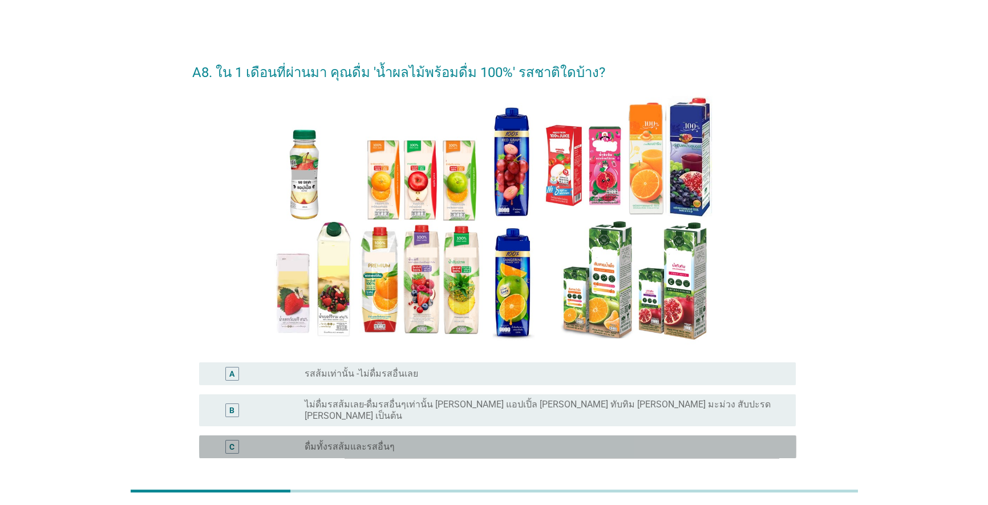
click at [510, 442] on div "radio_button_unchecked ดื่มทั้งรสส้มและรสอื่นๆ" at bounding box center [542, 446] width 474 height 11
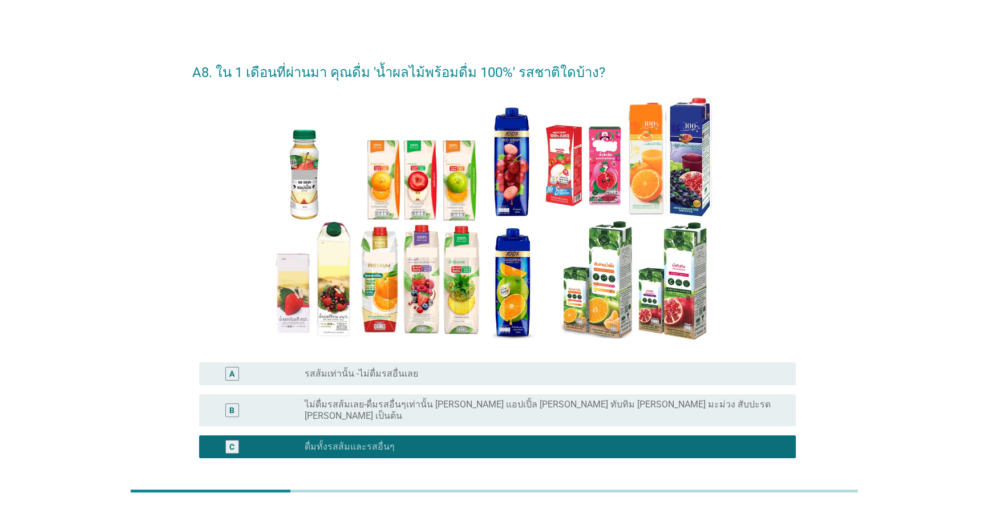
scroll to position [91, 0]
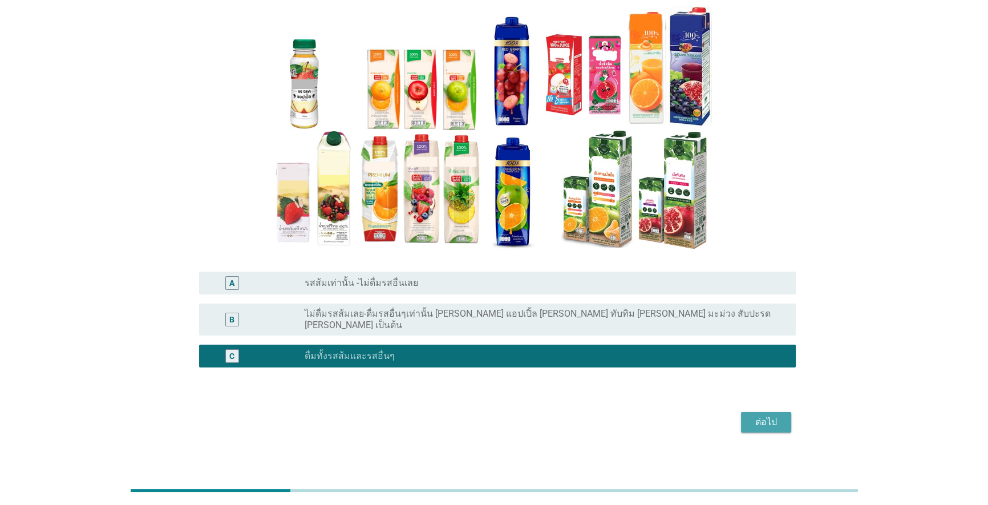
click at [510, 421] on button "ต่อไป" at bounding box center [766, 422] width 50 height 21
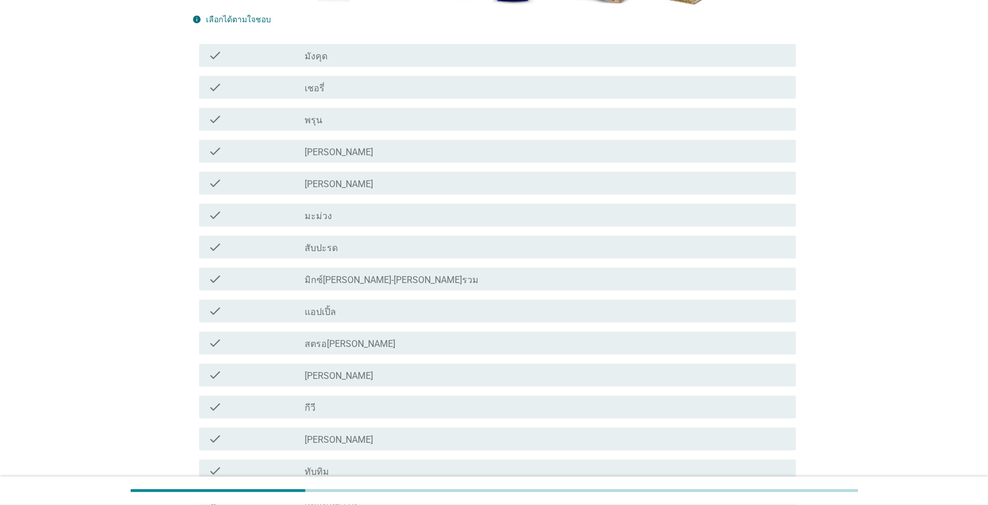
scroll to position [337, 0]
click at [359, 460] on div "check check_box_outline_blank ทับทิม" at bounding box center [497, 468] width 597 height 23
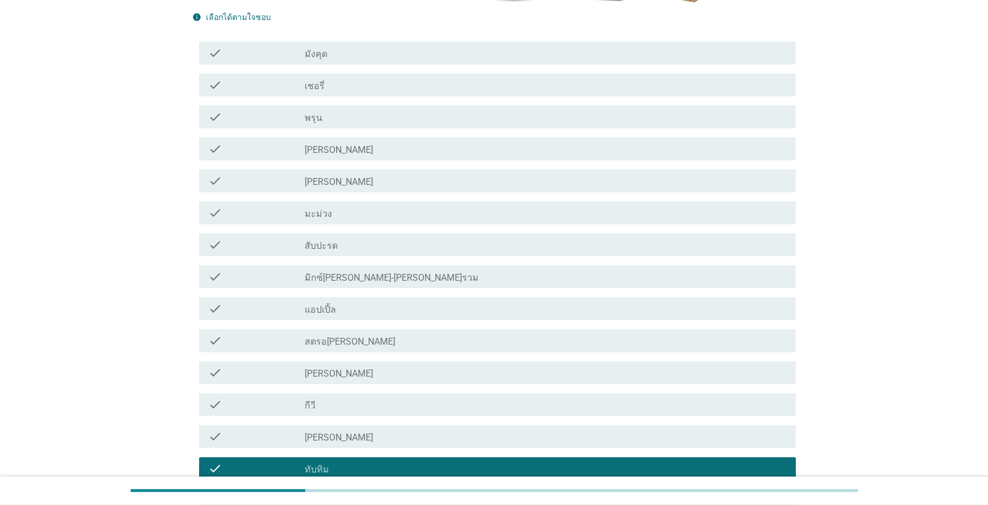
click at [366, 439] on div "check_box_outline_blank [PERSON_NAME]" at bounding box center [546, 437] width 483 height 14
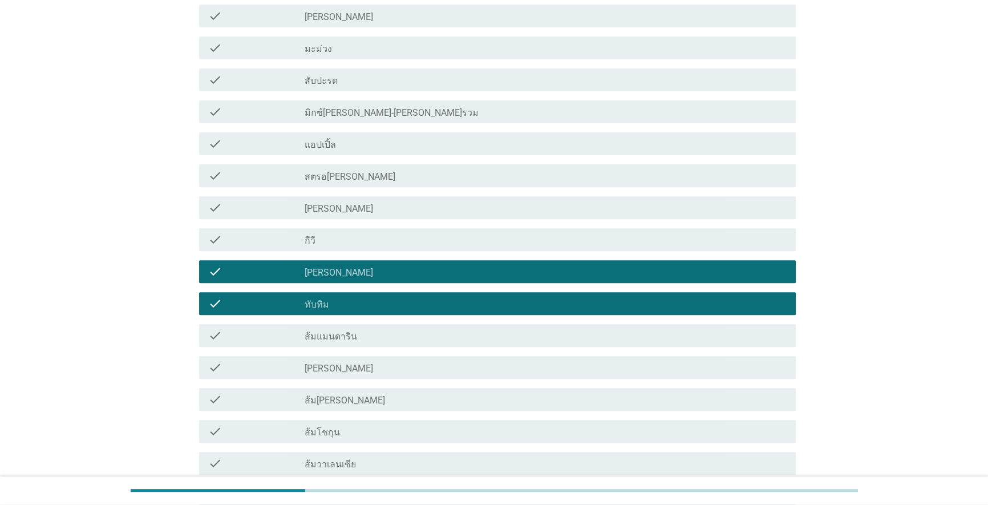
scroll to position [545, 0]
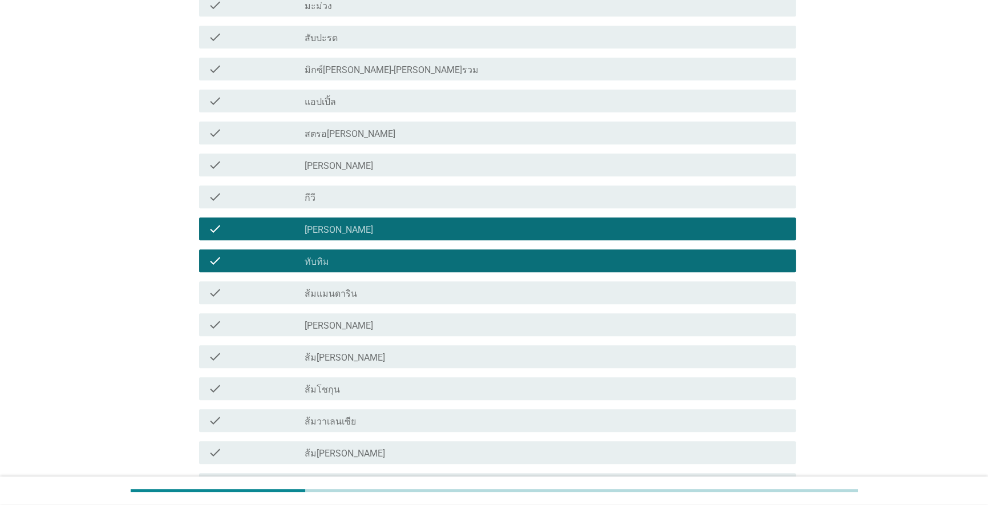
click at [456, 282] on div "check check_box_outline_blank ส้มแมนดาริน" at bounding box center [497, 292] width 597 height 23
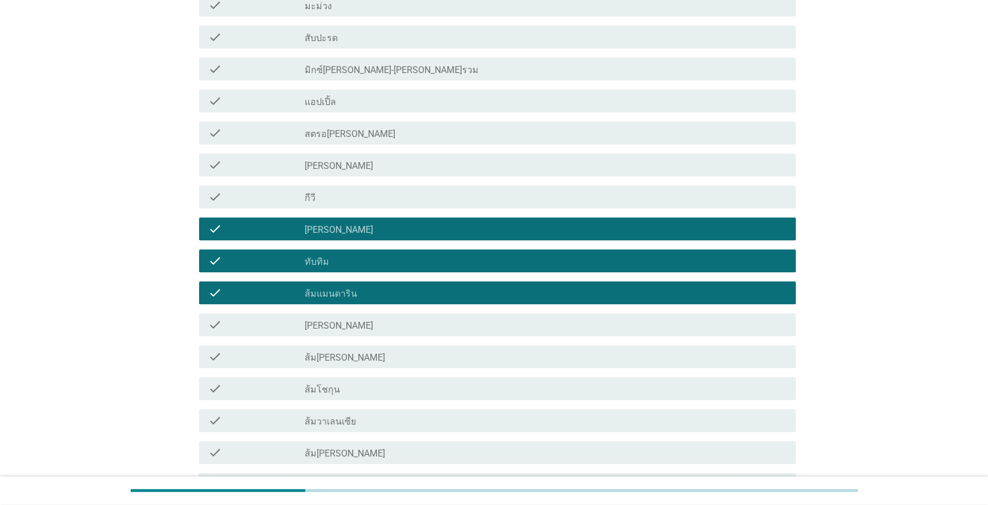
click at [450, 314] on div "check check_box_outline_blank [PERSON_NAME]" at bounding box center [497, 324] width 597 height 23
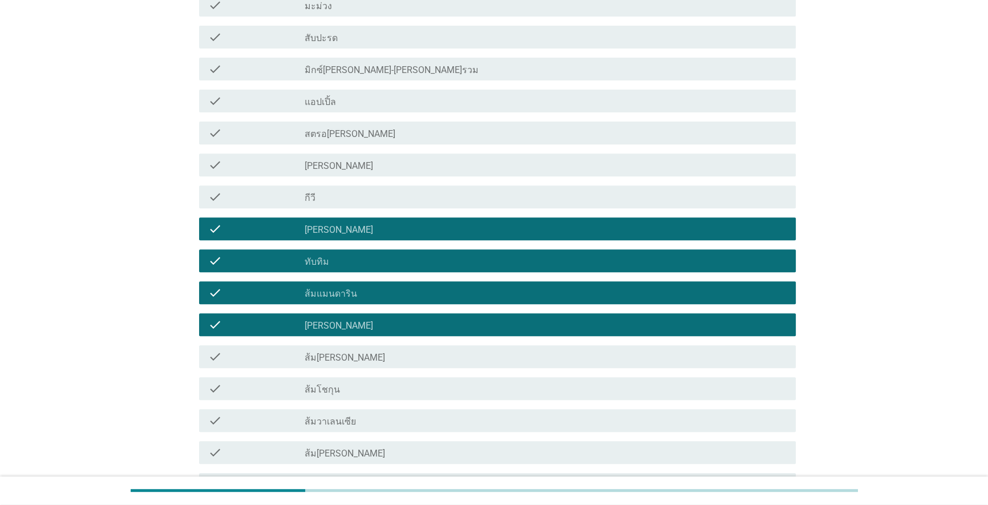
click at [435, 361] on div "check_box_outline_blank ส้ม[PERSON_NAME]" at bounding box center [546, 357] width 483 height 14
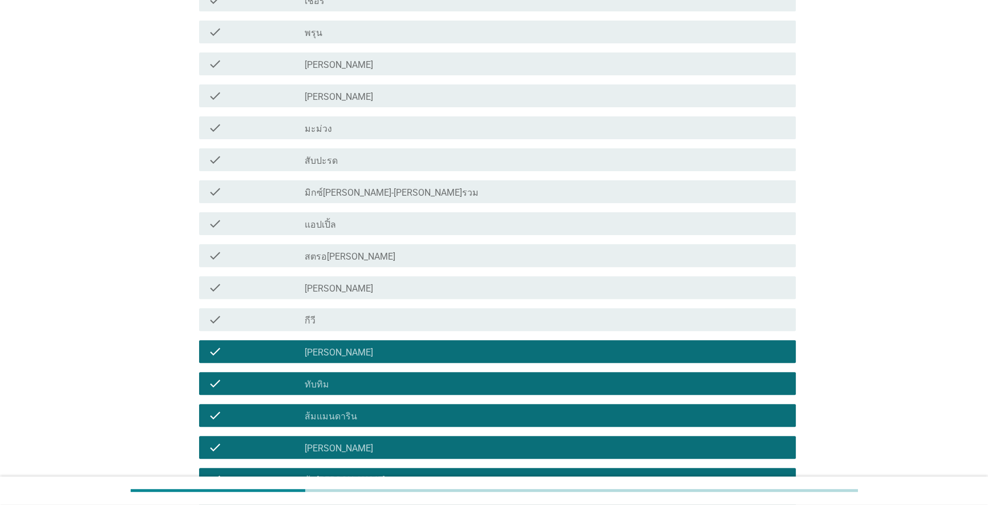
scroll to position [389, 0]
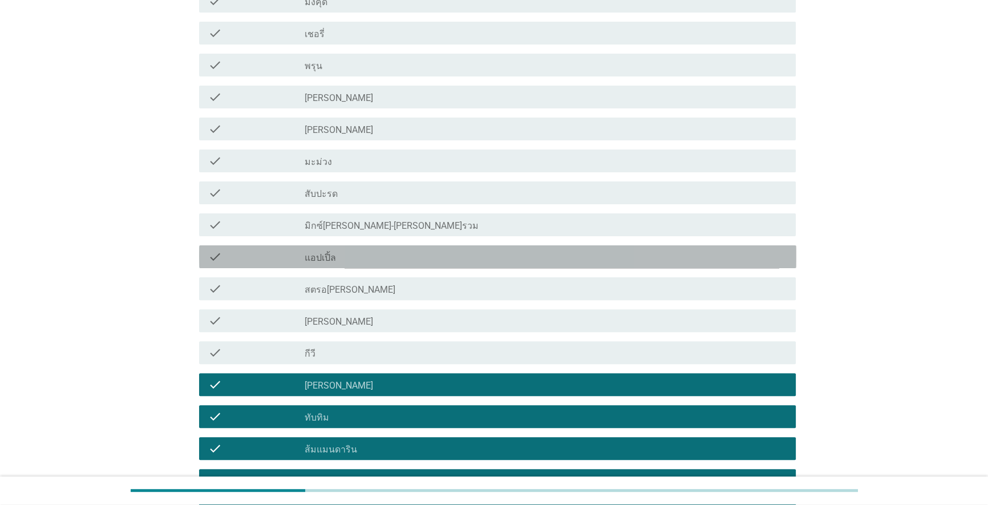
click at [431, 257] on div "check_box_outline_blank แอปเปิ้ล" at bounding box center [546, 257] width 483 height 14
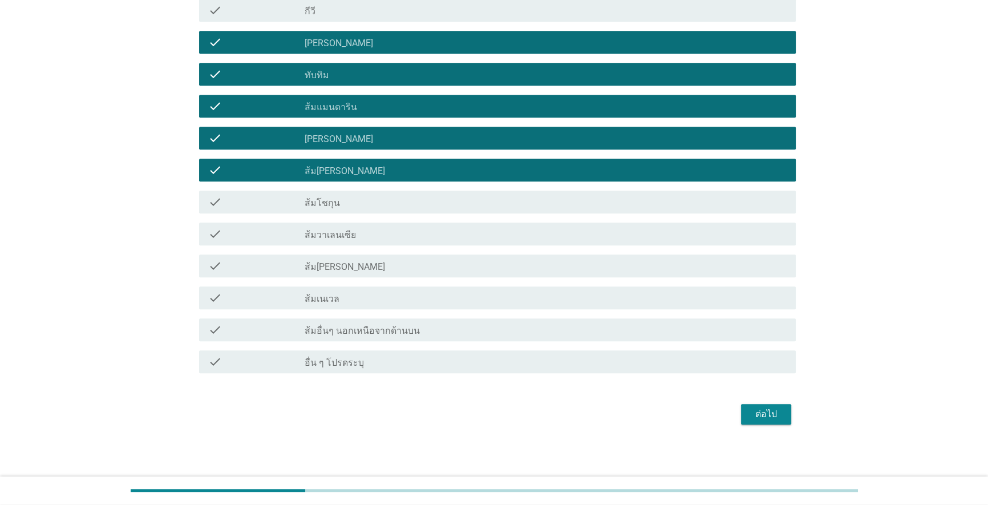
scroll to position [732, 0]
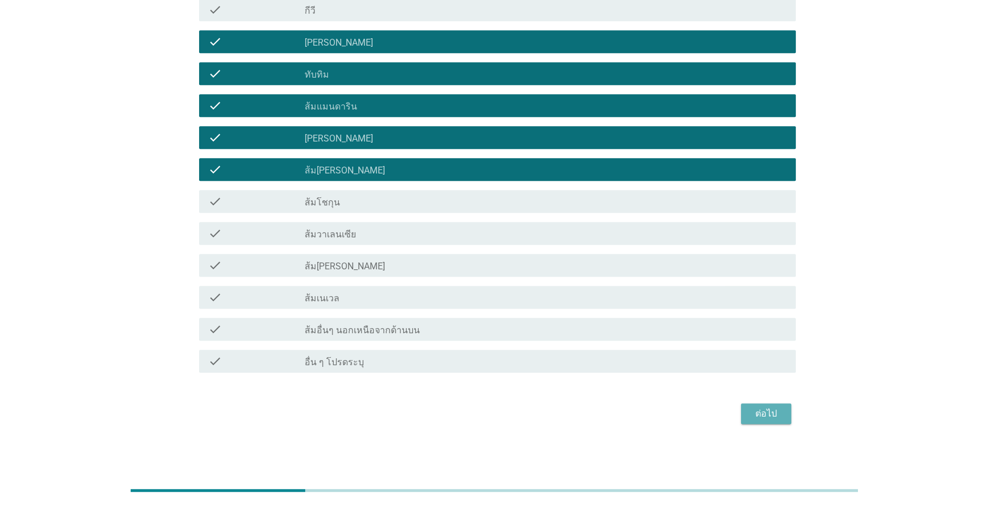
drag, startPoint x: 758, startPoint y: 415, endPoint x: 751, endPoint y: 409, distance: 8.9
click at [510, 414] on div "ต่อไป" at bounding box center [766, 414] width 32 height 14
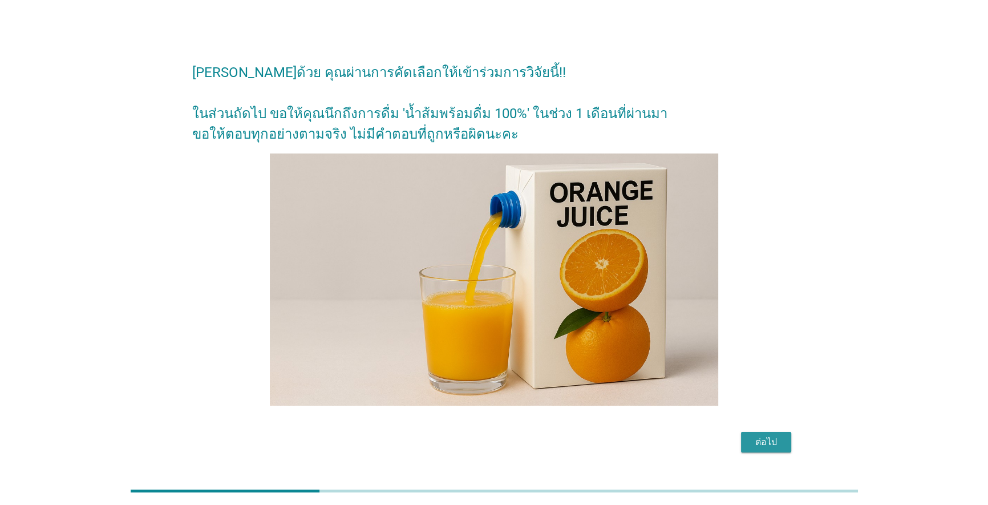
click at [510, 440] on div "ต่อไป" at bounding box center [766, 442] width 32 height 14
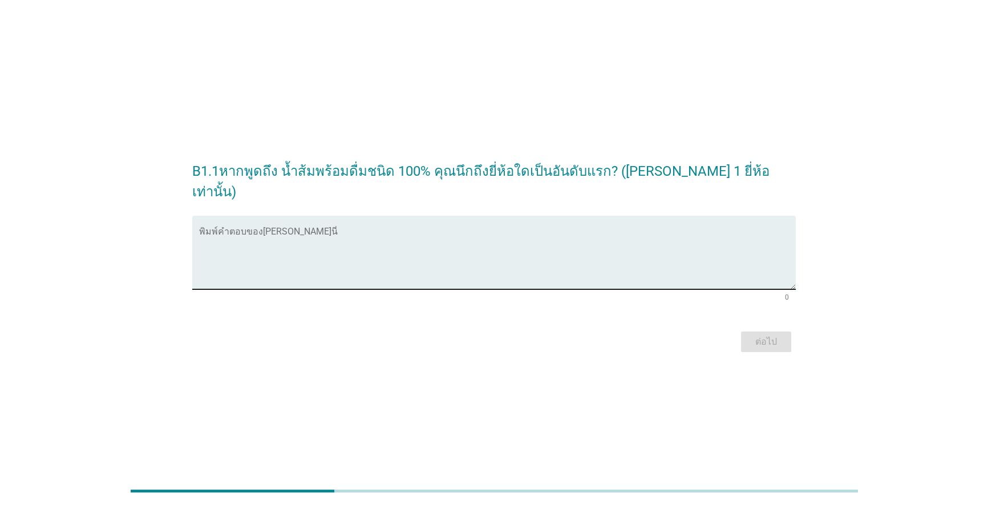
click at [510, 248] on textarea "พิมพ์คำตอบของคุณ ที่นี่" at bounding box center [497, 259] width 597 height 60
click at [510, 252] on textarea "[PERSON_NAME]" at bounding box center [497, 259] width 597 height 60
type textarea "[PERSON_NAME]"
click at [510, 335] on div "ต่อไป" at bounding box center [766, 342] width 32 height 14
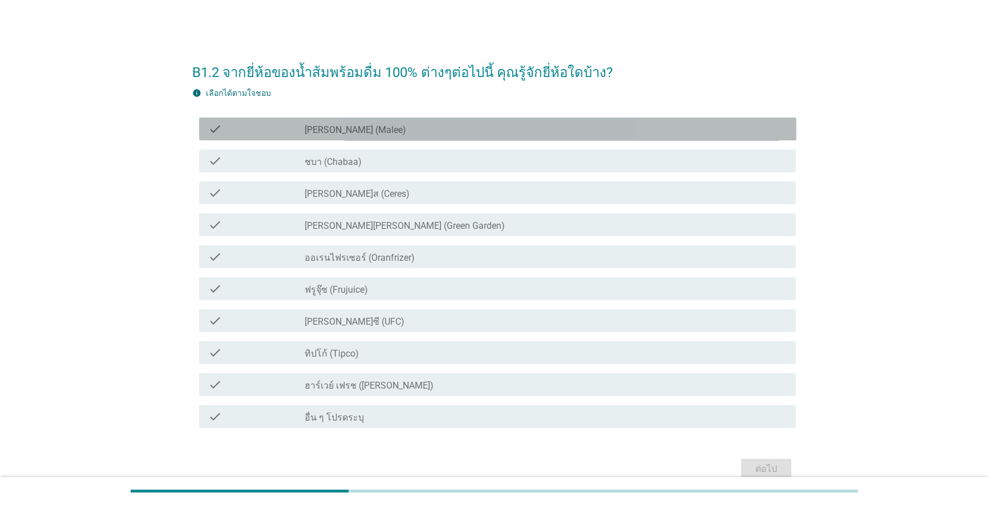
click at [381, 130] on div "check_box_outline_blank [PERSON_NAME] (Malee)" at bounding box center [546, 129] width 483 height 14
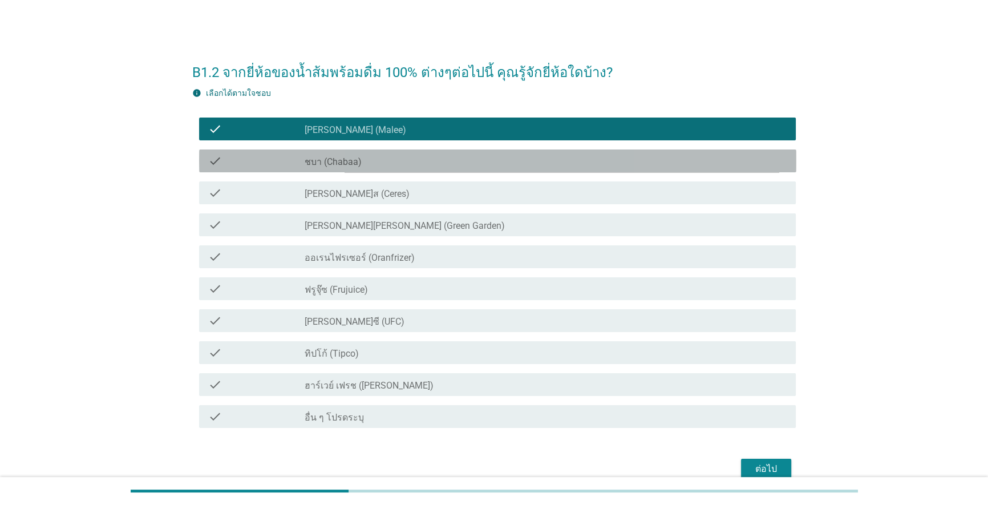
click at [383, 162] on div "check_box_outline_blank ชบา (Chabaa)" at bounding box center [546, 161] width 483 height 14
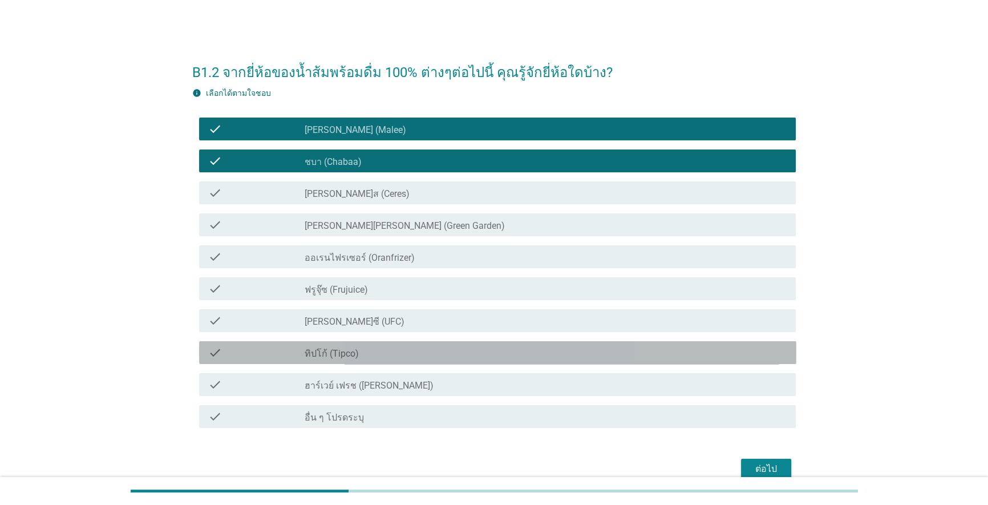
click at [381, 354] on div "check_box_outline_blank ทิปโก้ (Tipco)" at bounding box center [546, 353] width 483 height 14
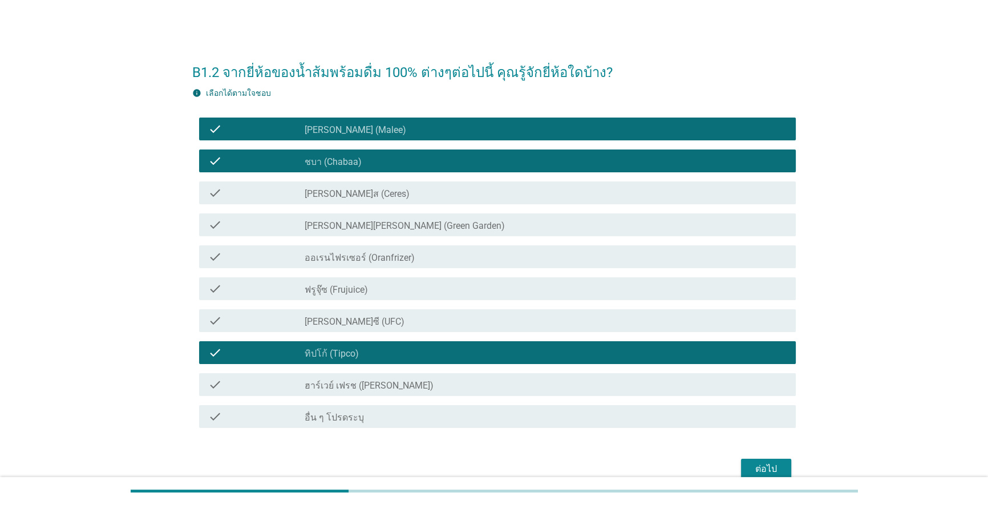
click at [402, 319] on div "check_box_outline_blank [PERSON_NAME]ซี (UFC)" at bounding box center [546, 321] width 483 height 14
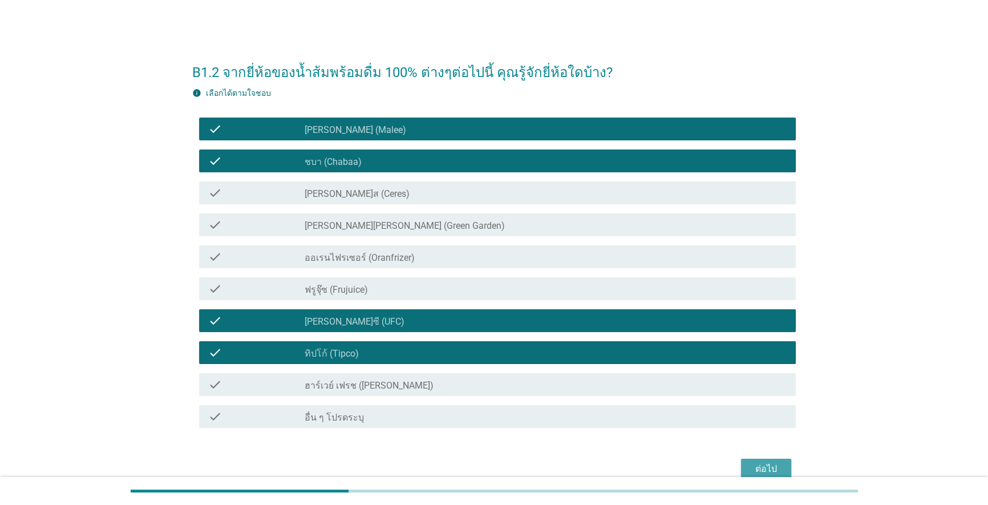
click at [510, 466] on div "ต่อไป" at bounding box center [766, 469] width 32 height 14
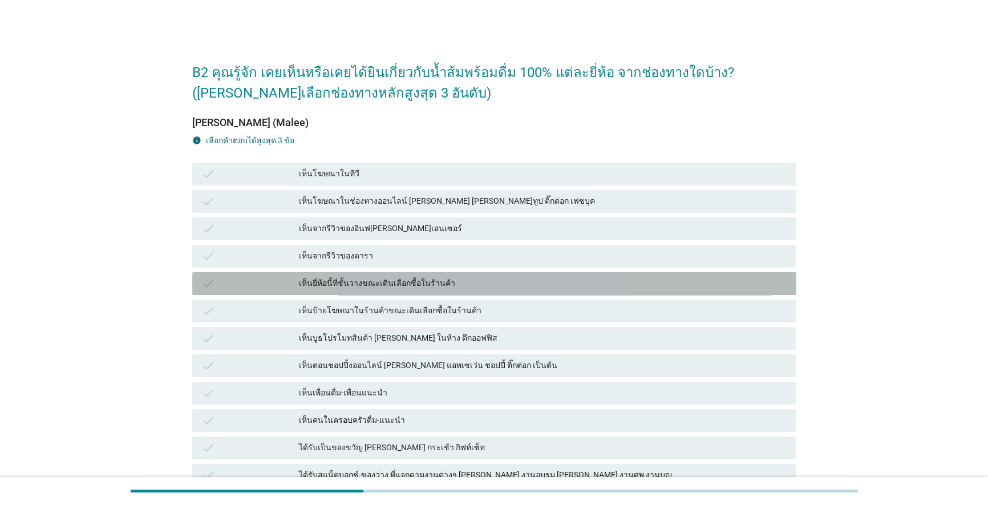
click at [510, 284] on div "เห็นยี่ห้อนี้ที่ชั้นวางขณะเดินเลือกซื้อในร้านค้า" at bounding box center [543, 284] width 488 height 14
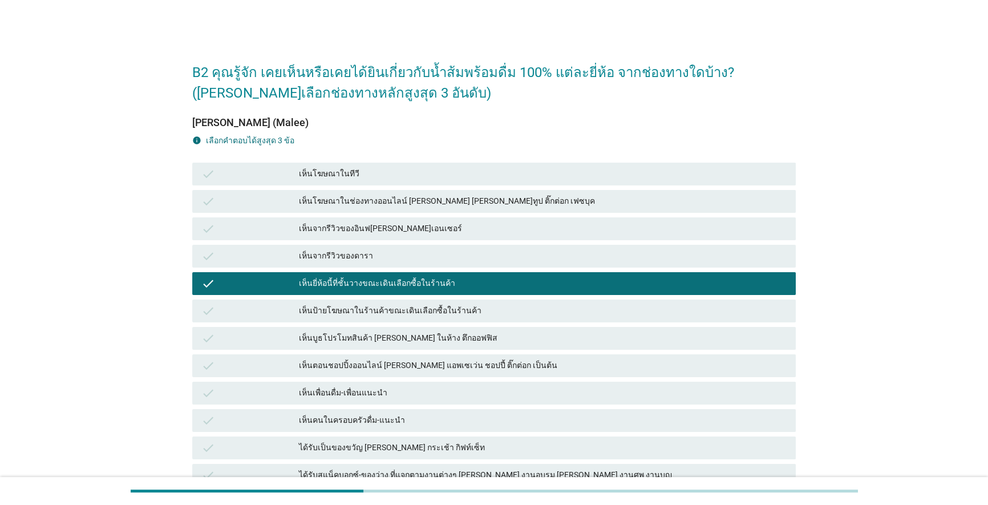
click at [460, 442] on div "ได้รับเป็นของขวัญ [PERSON_NAME] กระเช้า กิฟท์เซ็ท" at bounding box center [543, 448] width 488 height 14
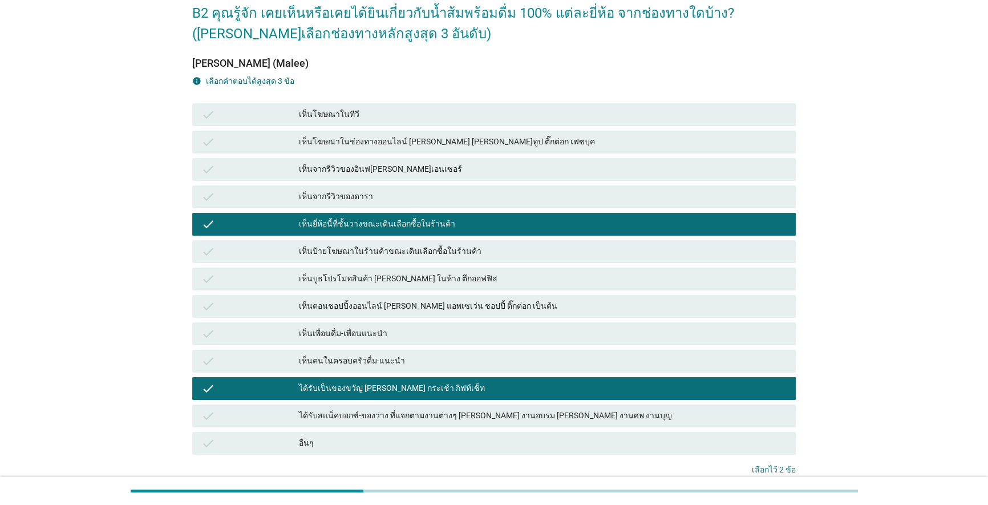
scroll to position [94, 0]
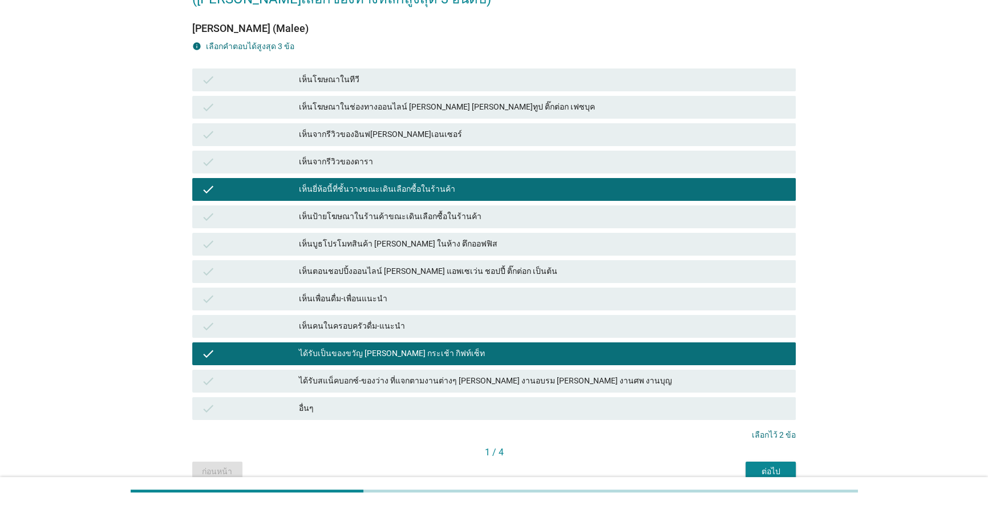
click at [510, 382] on div "ได้รับสแน็คบอกซ์-ของว่าง ที่แจกตามงานต่างๆ [PERSON_NAME] งานอบรม [PERSON_NAME] …" at bounding box center [543, 381] width 488 height 14
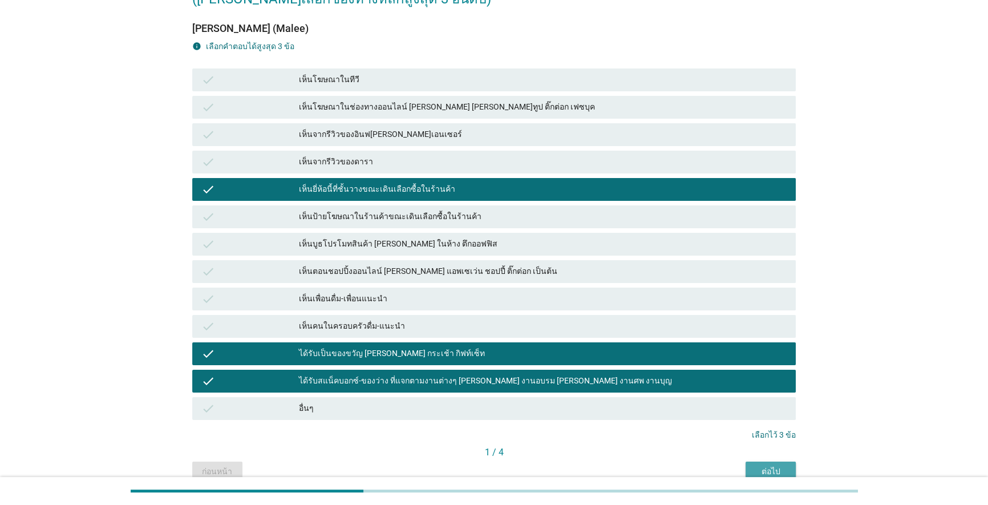
click at [510, 466] on button "ต่อไป" at bounding box center [771, 472] width 50 height 21
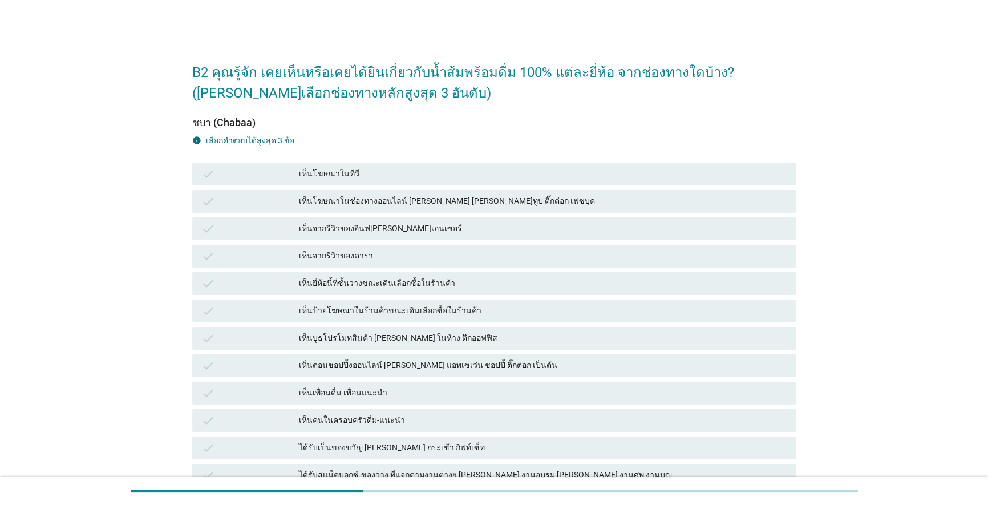
click at [430, 445] on div "ได้รับเป็นของขวัญ [PERSON_NAME] กระเช้า กิฟท์เซ็ท" at bounding box center [543, 448] width 488 height 14
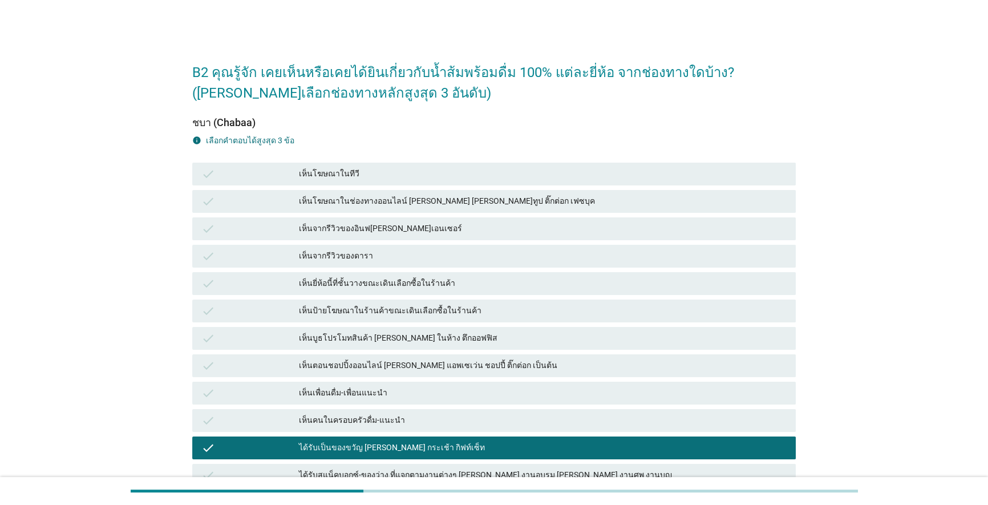
click at [508, 275] on div "check เห็นยี่ห้อนี้ที่ชั้นวางขณะเดินเลือกซื้อในร้านค้า" at bounding box center [494, 283] width 604 height 23
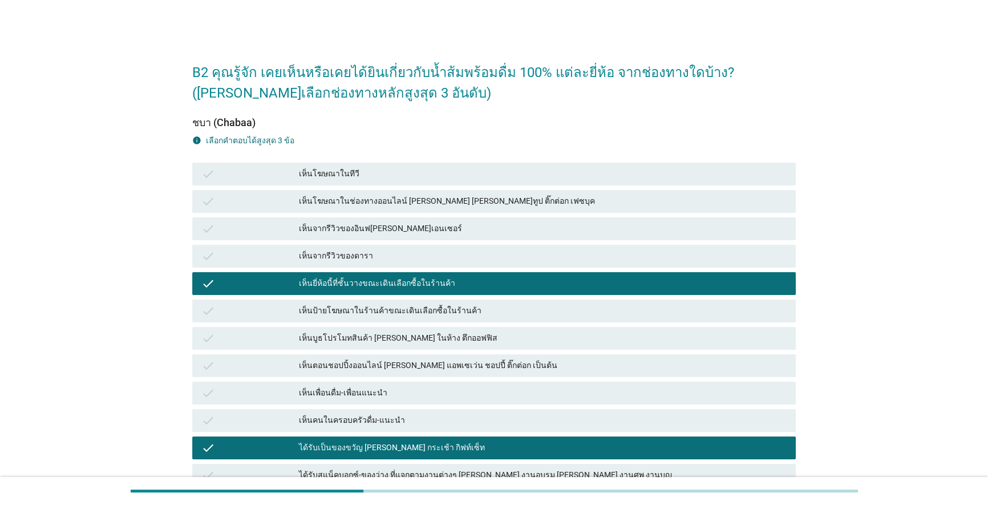
click at [451, 389] on div "เห็นเพื่อนดื่ม-เพื่อนแนะนำ" at bounding box center [543, 393] width 488 height 14
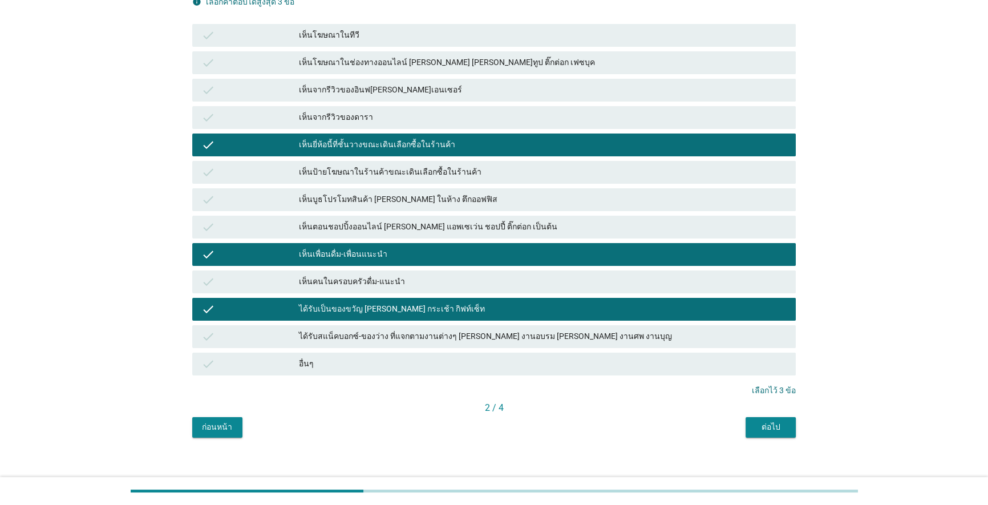
scroll to position [148, 0]
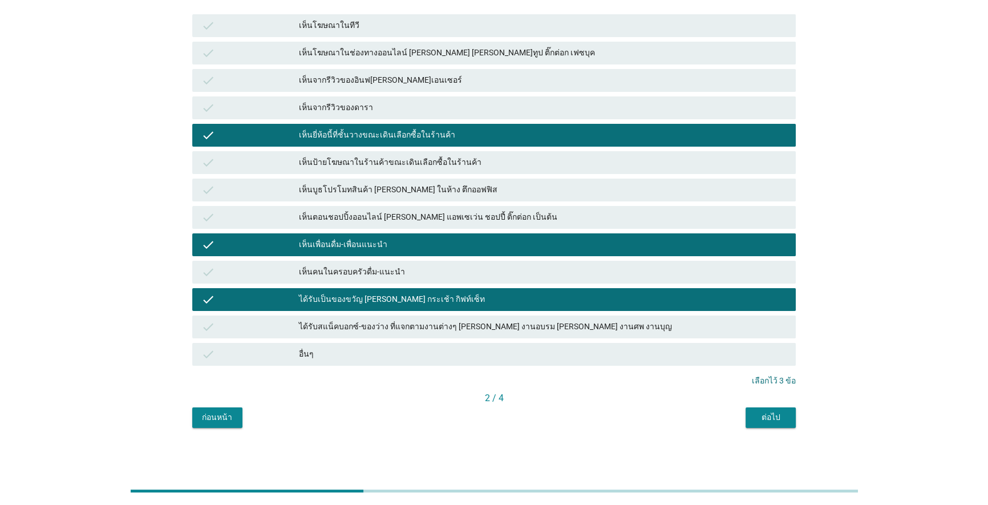
click at [510, 415] on div "ต่อไป" at bounding box center [771, 417] width 32 height 12
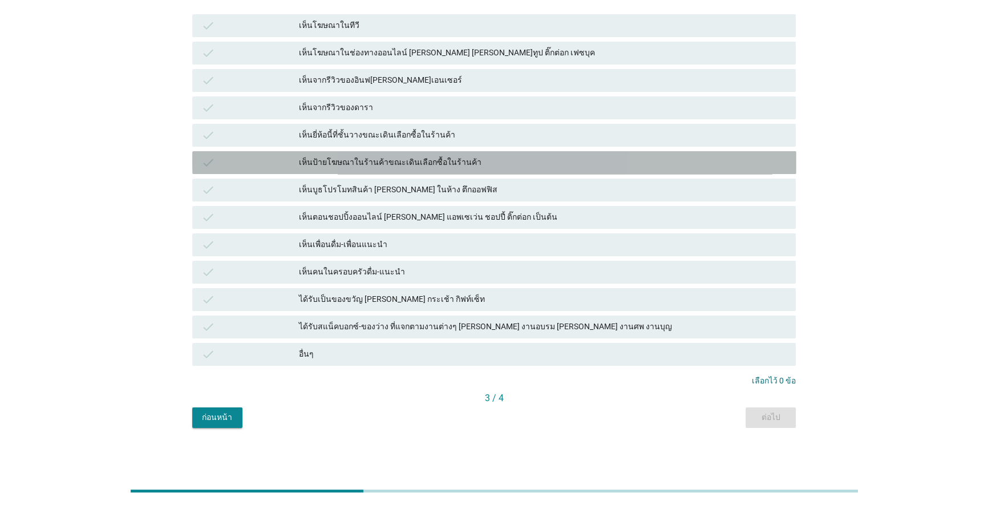
click at [406, 165] on div "เห็นป้ายโฆษณาในร้านค้าขณะเดินเลือกซื้อในร้านค้า" at bounding box center [543, 163] width 488 height 14
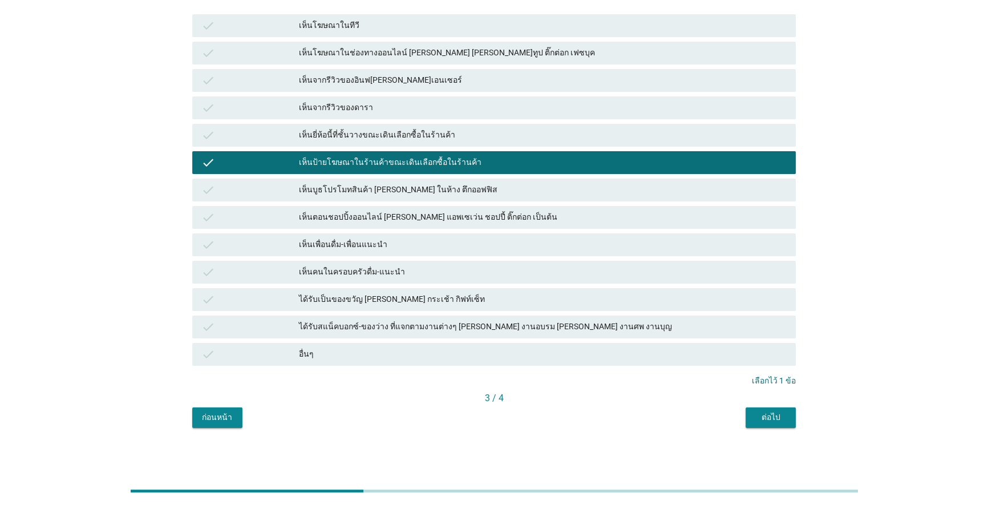
click at [408, 138] on div "เห็นยี่ห้อนี้ที่ชั้นวางขณะเดินเลือกซื้อในร้านค้า" at bounding box center [543, 135] width 488 height 14
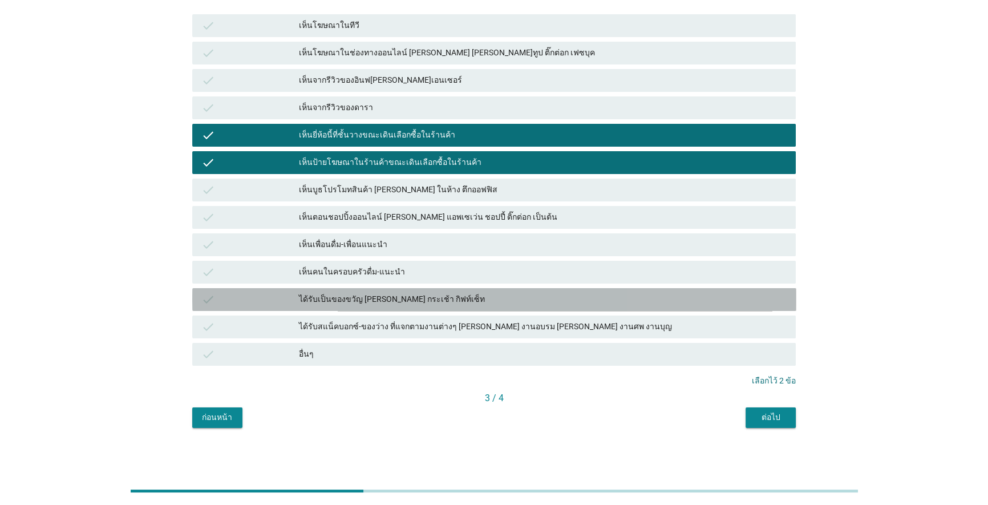
click at [431, 300] on div "ได้รับเป็นของขวัญ [PERSON_NAME] กระเช้า กิฟท์เซ็ท" at bounding box center [543, 300] width 488 height 14
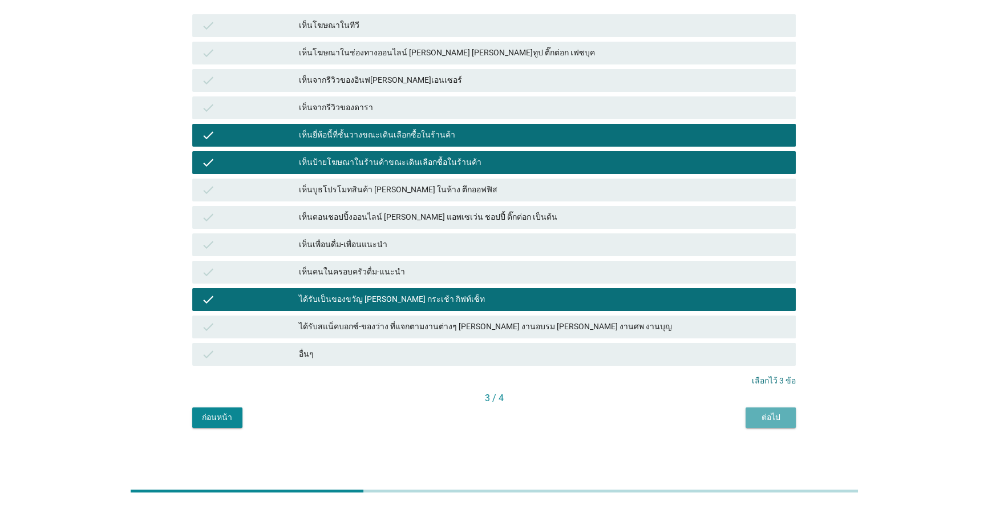
drag, startPoint x: 763, startPoint y: 410, endPoint x: 773, endPoint y: 414, distance: 10.7
click at [510, 414] on button "ต่อไป" at bounding box center [771, 417] width 50 height 21
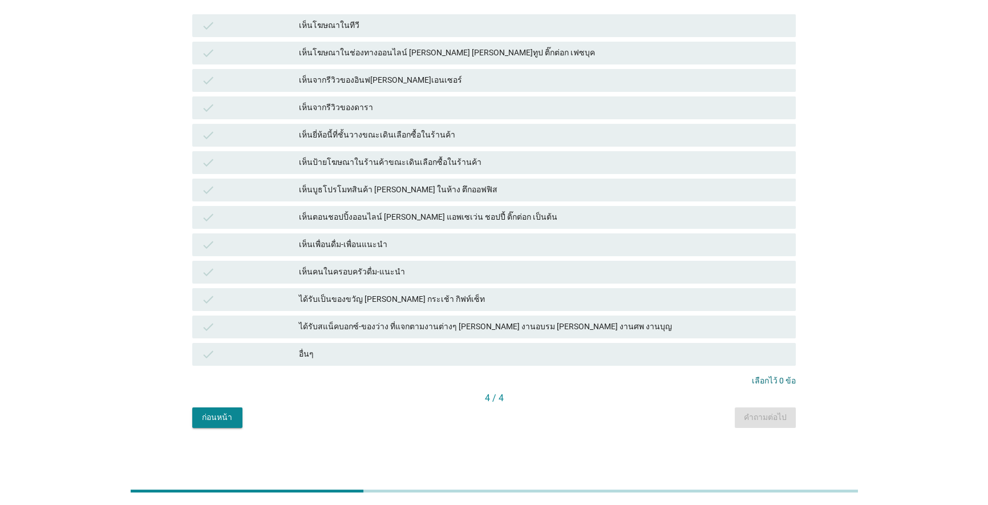
scroll to position [0, 0]
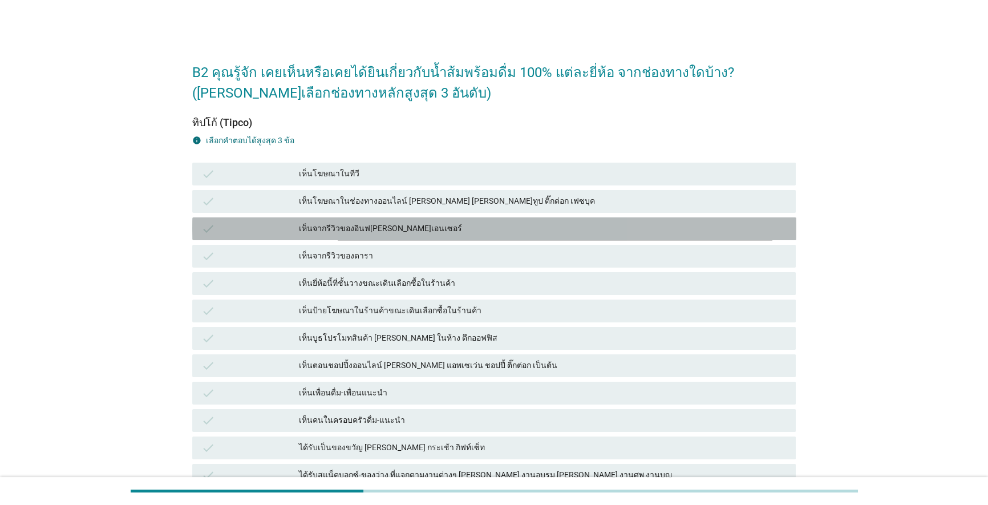
click at [510, 223] on div "เห็นจากรีวิวของอินฟ[PERSON_NAME]เอนเซอร์" at bounding box center [543, 229] width 488 height 14
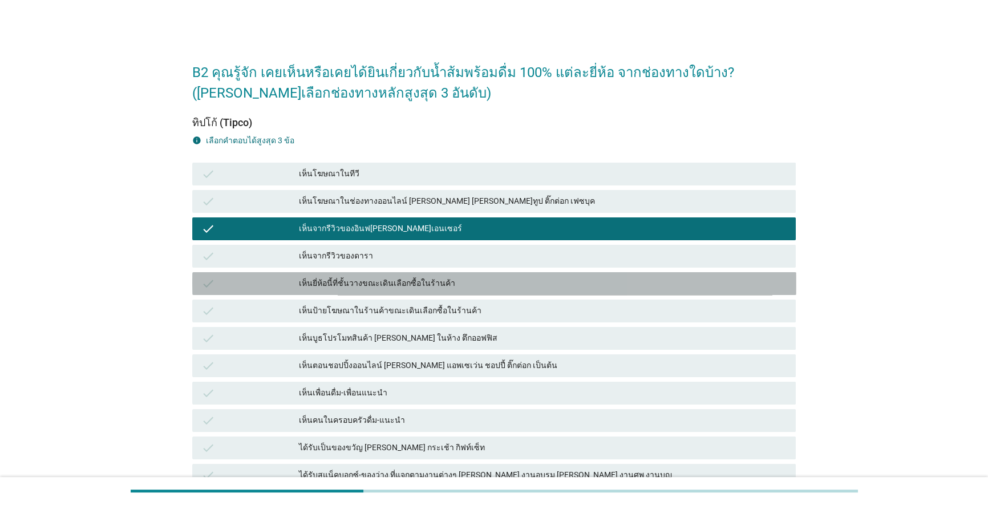
click at [510, 284] on div "เห็นยี่ห้อนี้ที่ชั้นวางขณะเดินเลือกซื้อในร้านค้า" at bounding box center [543, 284] width 488 height 14
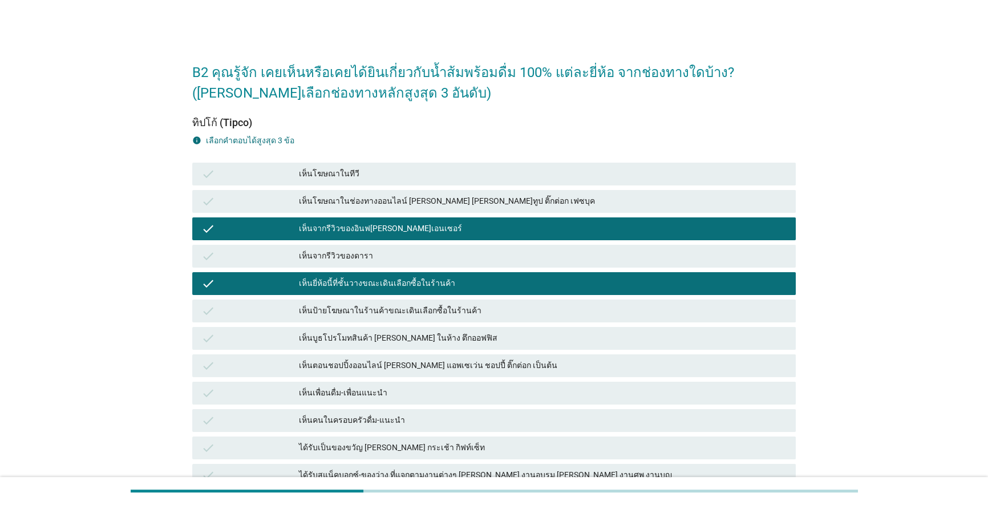
click at [510, 450] on div "ได้รับเป็นของขวัญ [PERSON_NAME] กระเช้า กิฟท์เซ็ท" at bounding box center [543, 448] width 488 height 14
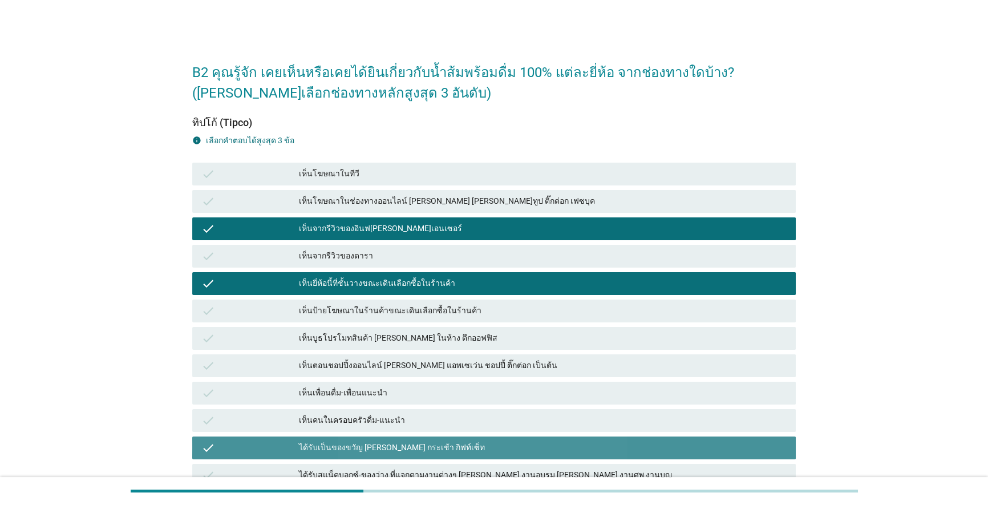
click at [510, 450] on div "ได้รับเป็นของขวัญ [PERSON_NAME] กระเช้า กิฟท์เซ็ท" at bounding box center [543, 448] width 488 height 14
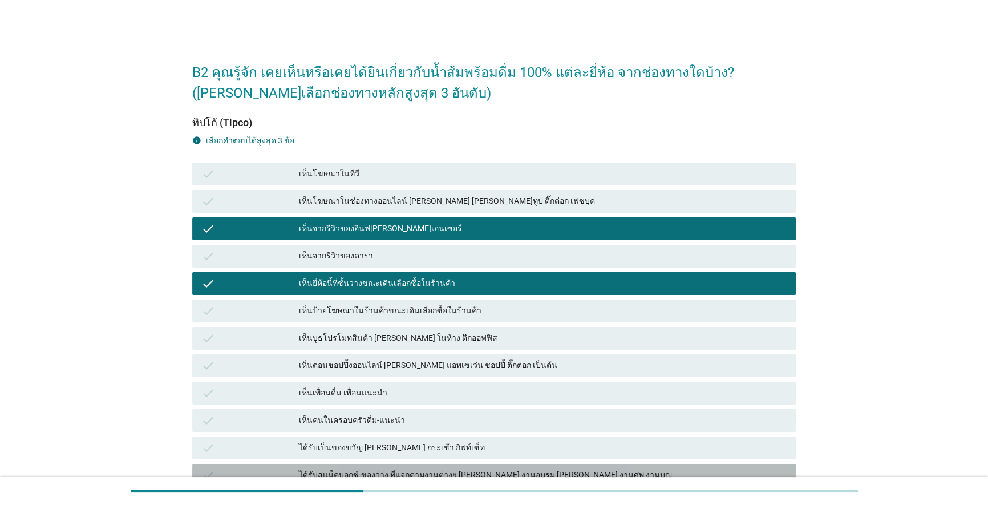
click at [510, 466] on div "ได้รับสแน็คบอกซ์-ของว่าง ที่แจกตามงานต่างๆ [PERSON_NAME] งานอบรม [PERSON_NAME] …" at bounding box center [543, 475] width 488 height 14
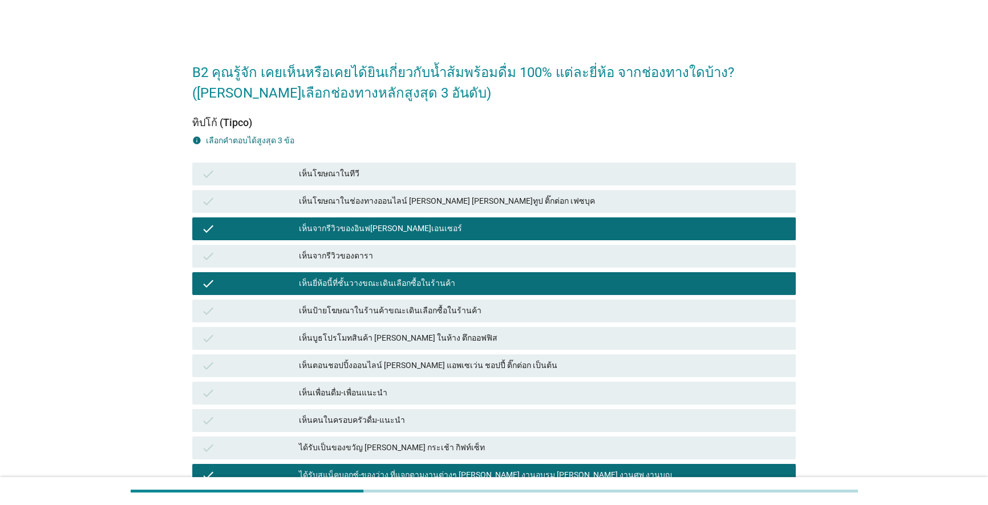
scroll to position [148, 0]
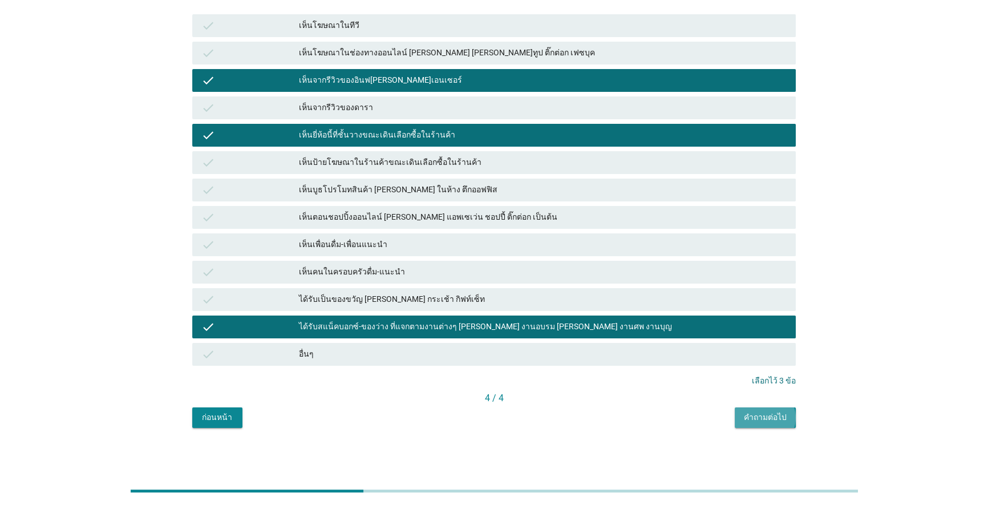
click at [510, 418] on div "คำถามต่อไป" at bounding box center [765, 417] width 43 height 12
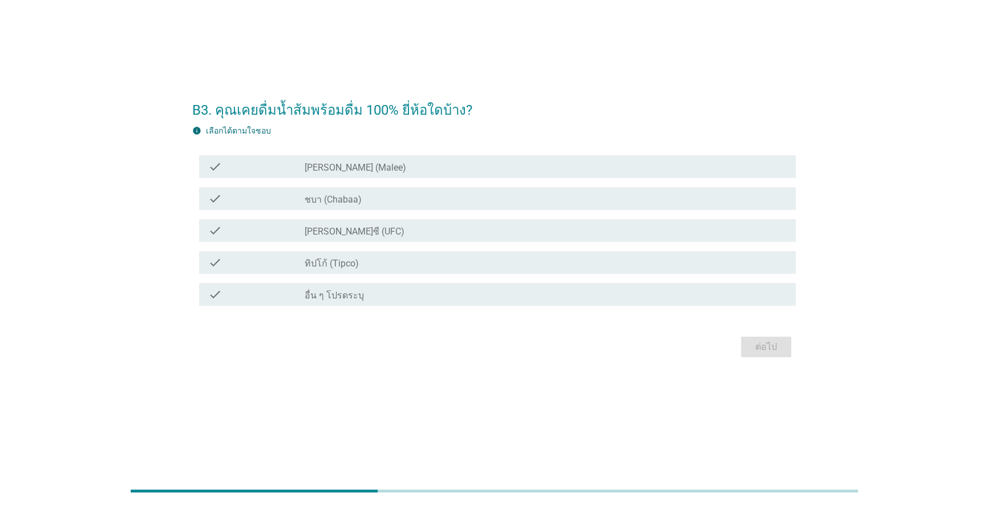
scroll to position [0, 0]
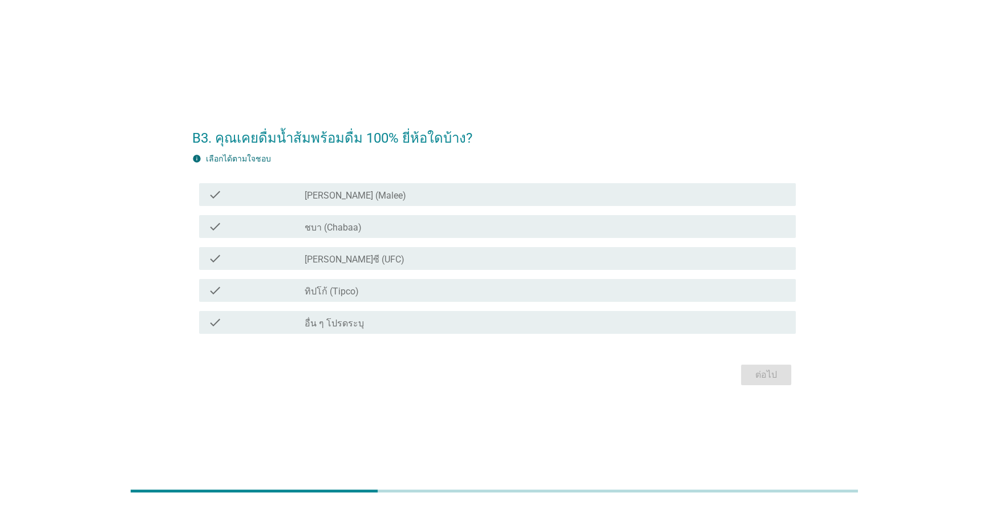
click at [376, 195] on div "check_box_outline_blank [PERSON_NAME] (Malee)" at bounding box center [546, 195] width 483 height 14
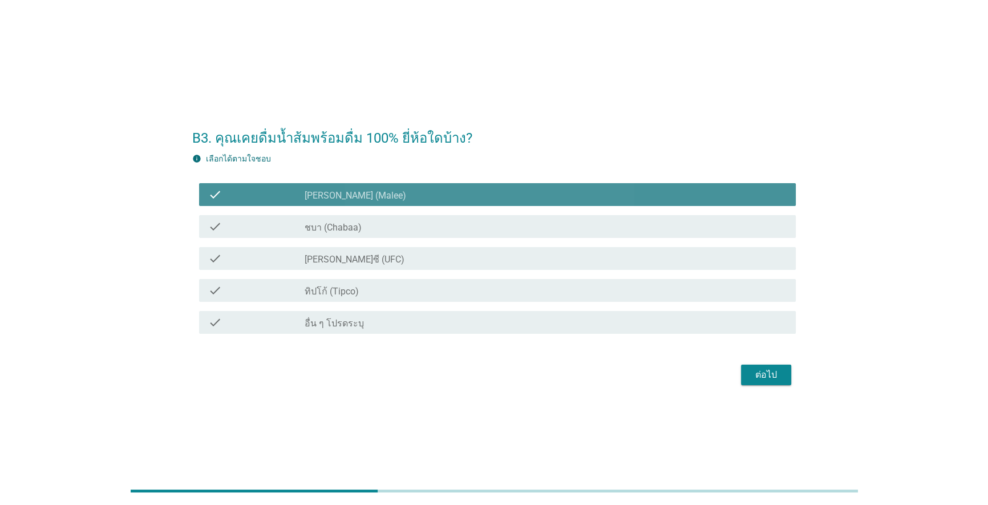
click at [377, 223] on div "check_box_outline_blank ชบา (Chabaa)" at bounding box center [546, 227] width 483 height 14
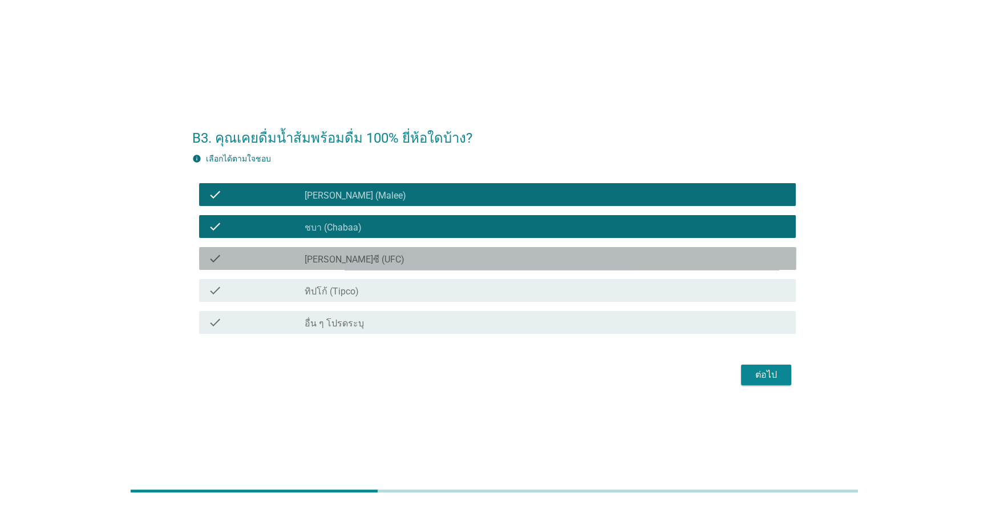
click at [357, 257] on div "check_box_outline_blank [PERSON_NAME]ซี (UFC)" at bounding box center [546, 259] width 483 height 14
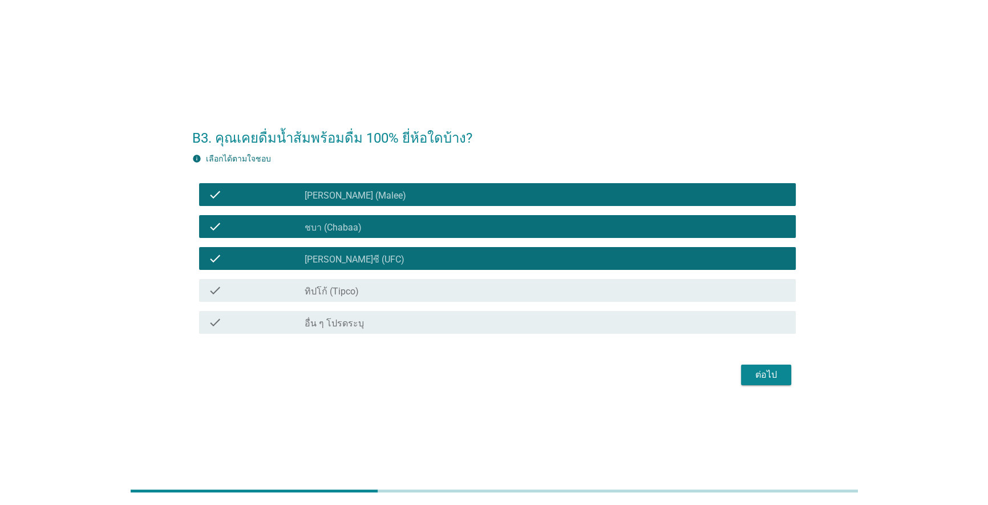
click at [350, 291] on label "ทิปโก้ (Tipco)" at bounding box center [332, 291] width 54 height 11
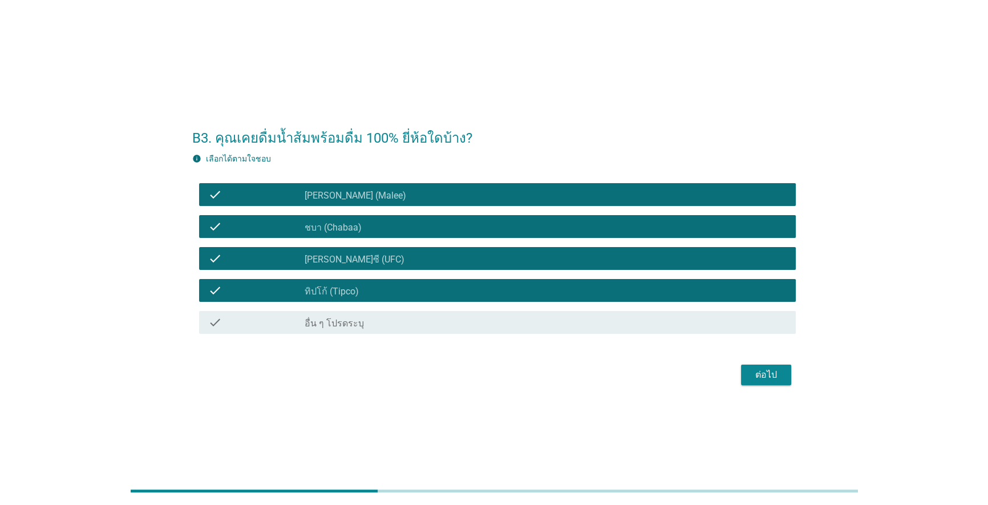
click at [510, 375] on div "ต่อไป" at bounding box center [766, 375] width 32 height 14
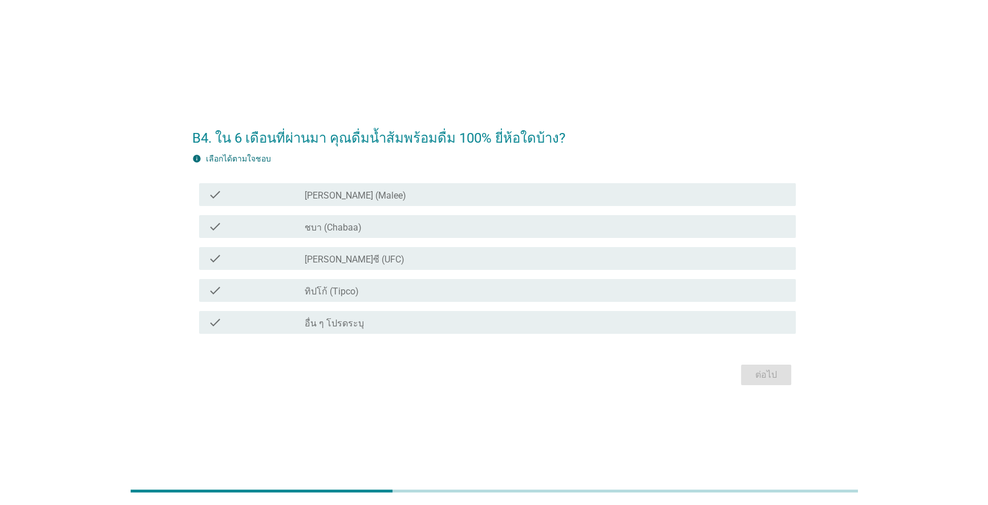
click at [409, 187] on div "check check_box_outline_blank [PERSON_NAME] (Malee)" at bounding box center [497, 194] width 597 height 23
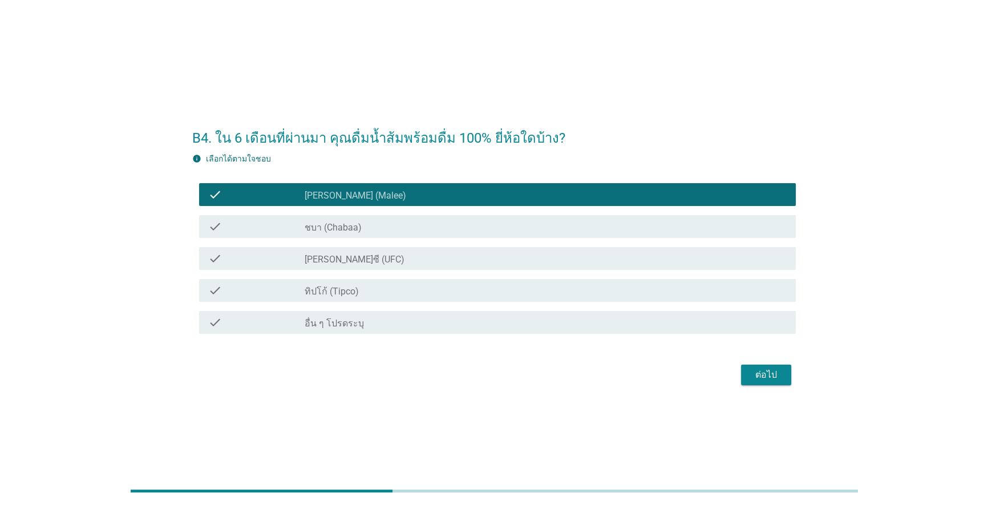
click at [407, 223] on div "check_box_outline_blank ชบา (Chabaa)" at bounding box center [546, 227] width 483 height 14
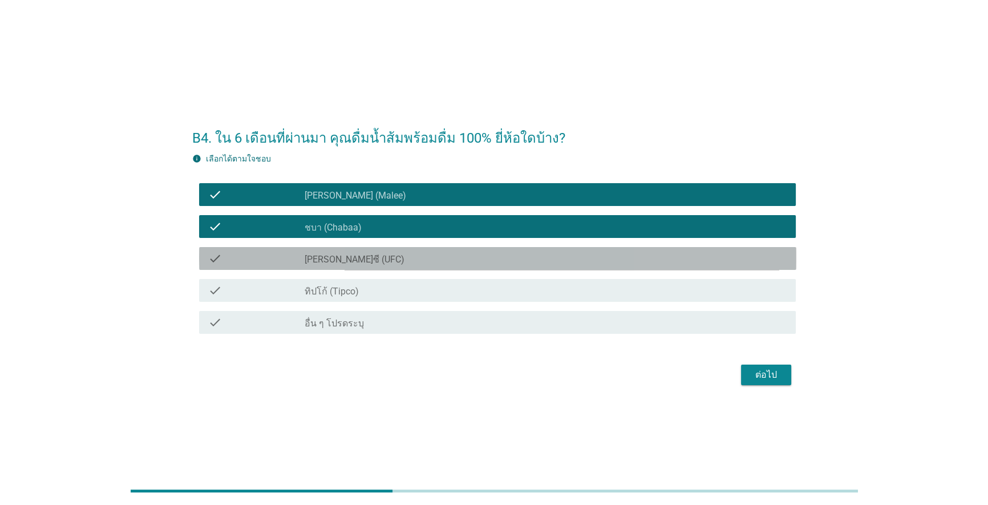
click at [406, 250] on div "check check_box_outline_blank [PERSON_NAME]ซี (UFC)" at bounding box center [497, 258] width 597 height 23
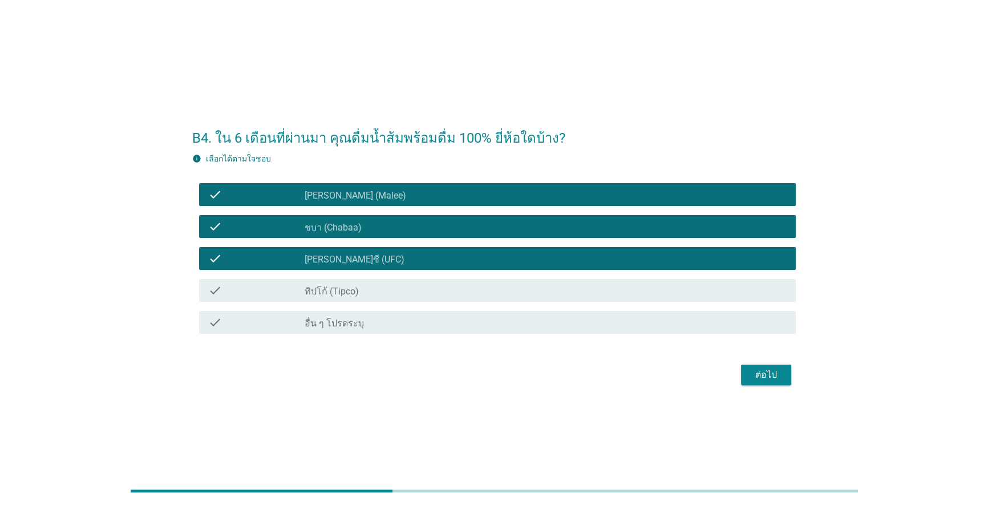
click at [412, 297] on div "check check_box ทิปโก้ (Tipco)" at bounding box center [497, 290] width 597 height 23
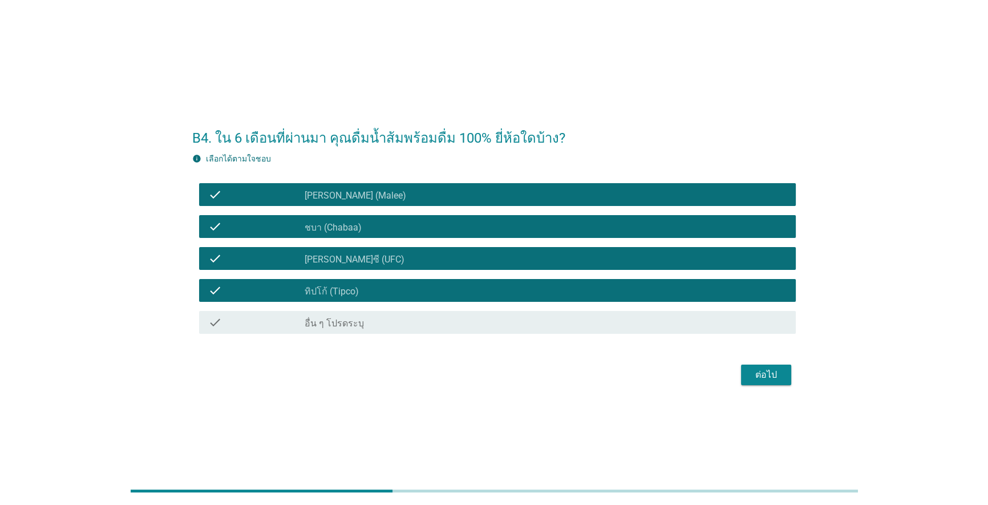
click at [510, 378] on div "ต่อไป" at bounding box center [766, 375] width 32 height 14
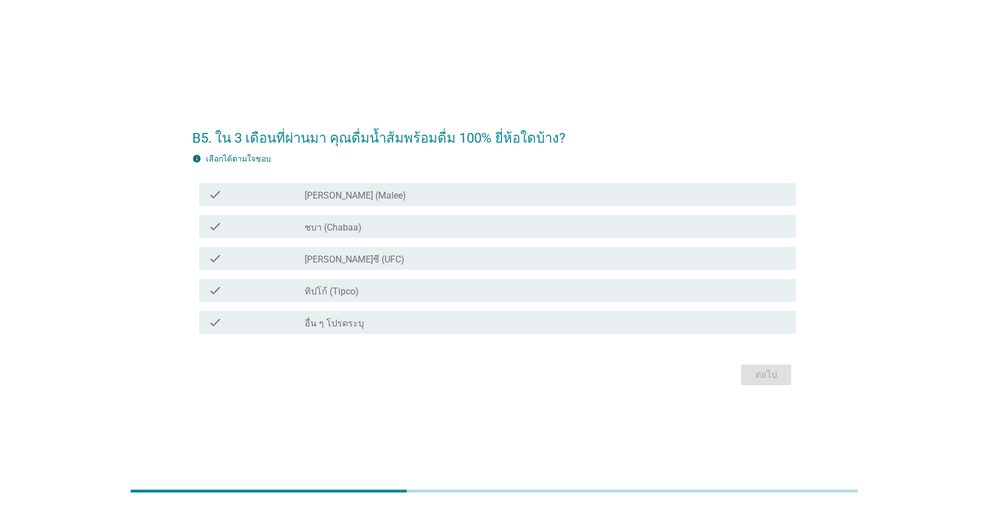
click at [451, 189] on div "check_box_outline_blank [PERSON_NAME] (Malee)" at bounding box center [546, 195] width 483 height 14
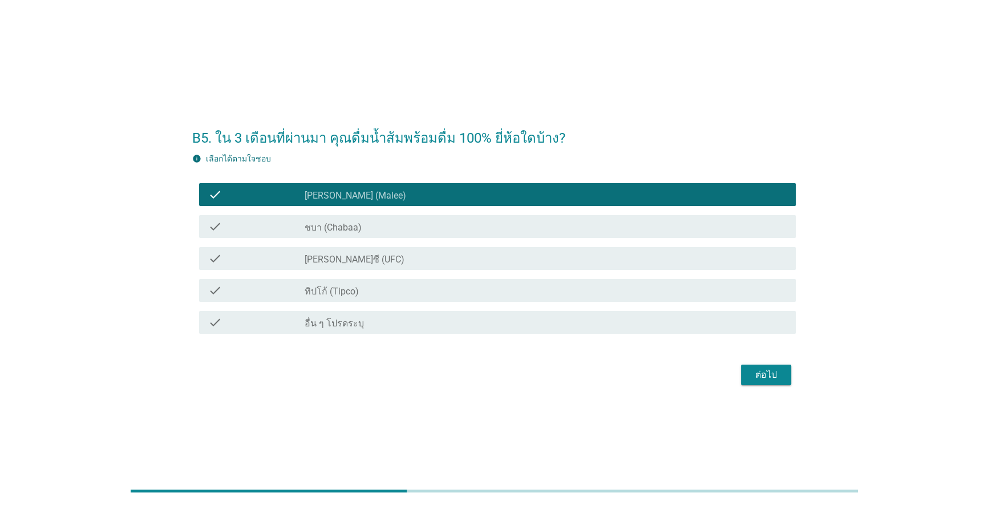
click at [453, 224] on div "check_box_outline_blank ชบา (Chabaa)" at bounding box center [546, 227] width 483 height 14
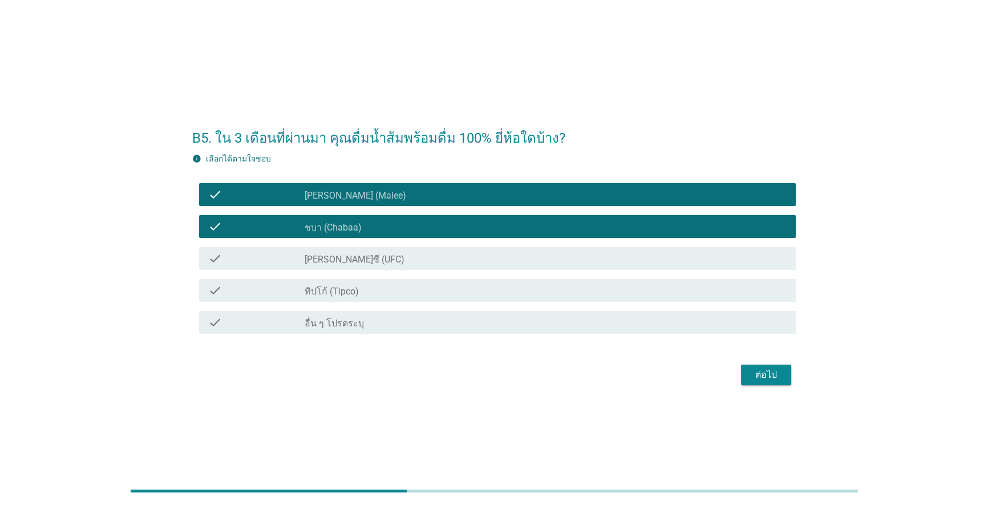
click at [452, 302] on div "check check_box ทิปโก้ (Tipco)" at bounding box center [497, 290] width 597 height 23
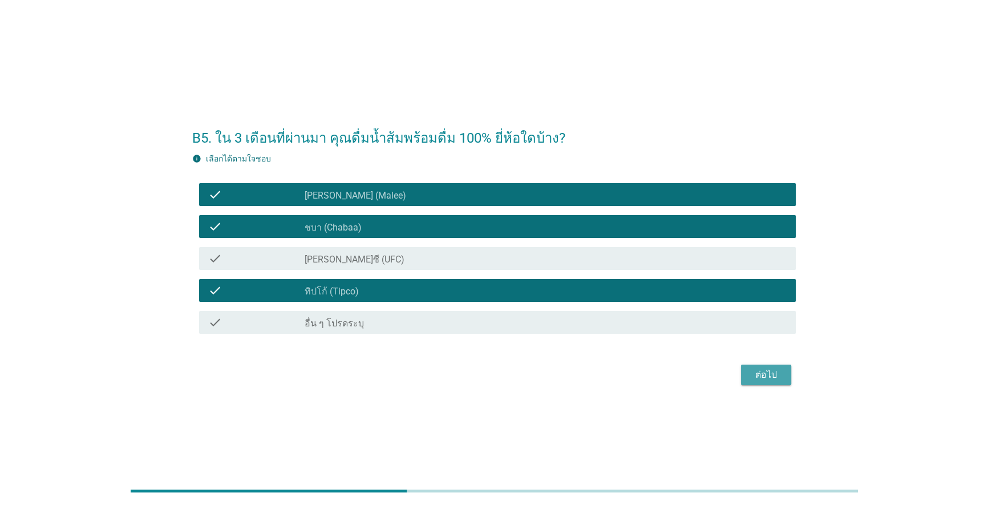
click at [510, 381] on div "ต่อไป" at bounding box center [766, 375] width 32 height 14
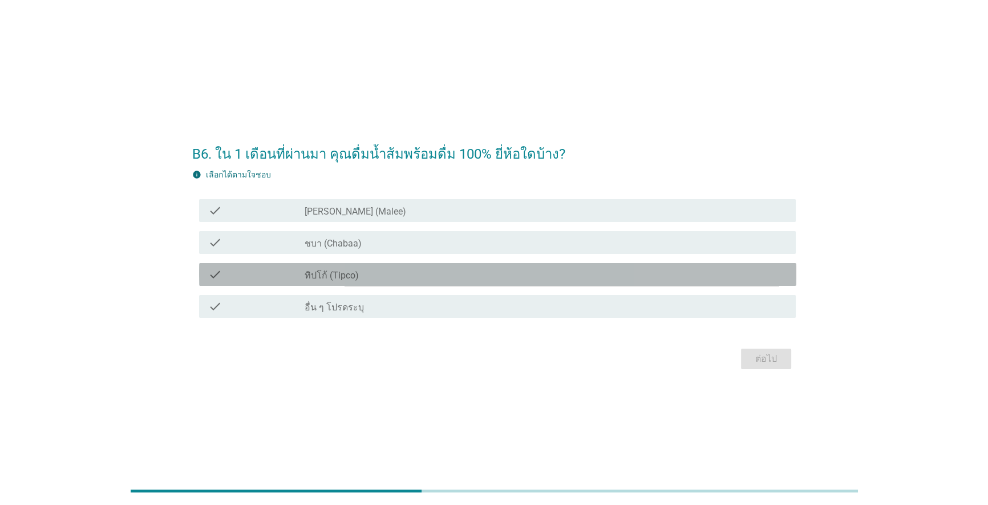
click at [433, 268] on div "check_box ทิปโก้ (Tipco)" at bounding box center [546, 275] width 483 height 14
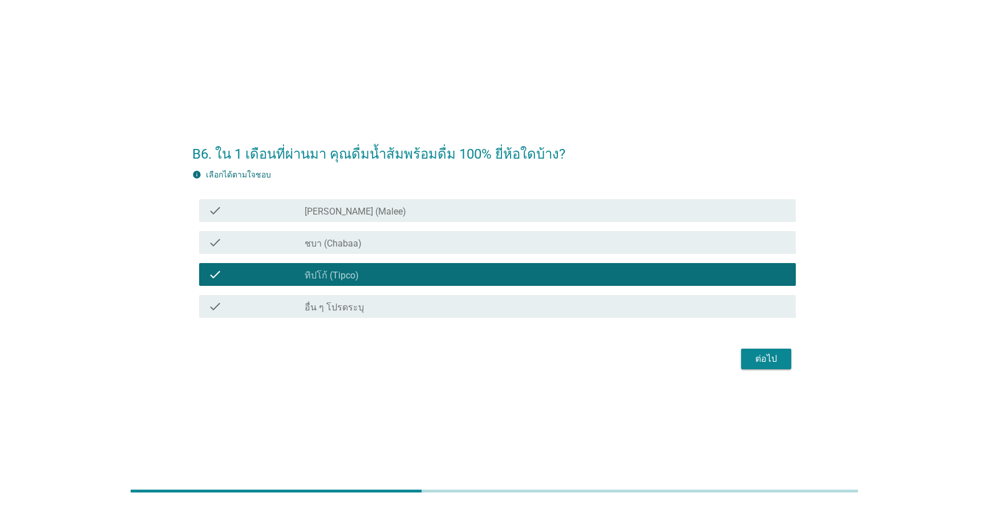
click at [444, 205] on div "check_box_outline_blank [PERSON_NAME] (Malee)" at bounding box center [546, 211] width 483 height 14
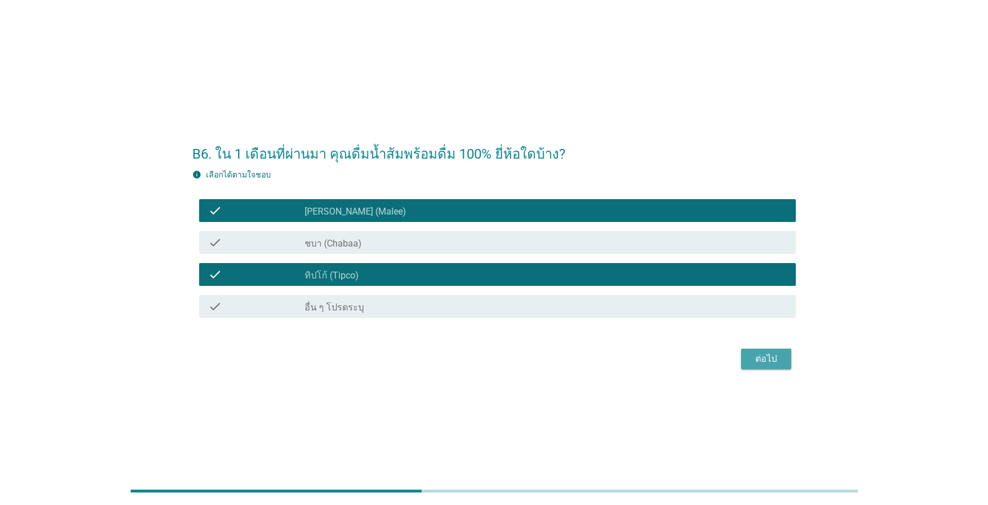
click at [510, 359] on div "ต่อไป" at bounding box center [766, 359] width 32 height 14
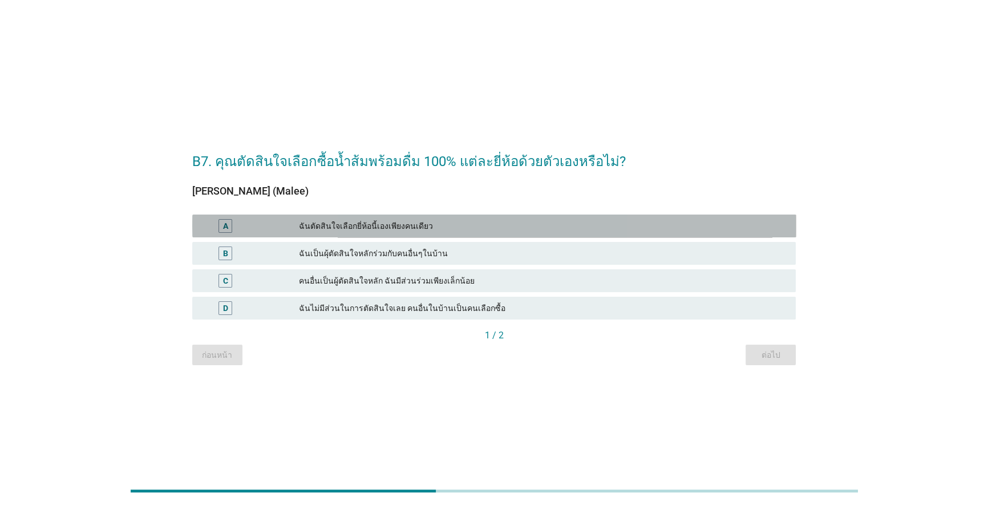
click at [510, 216] on div "A ฉันตัดสินใจเลือกยี่ห้อนี้เองเพียงคนเดียว" at bounding box center [494, 226] width 604 height 23
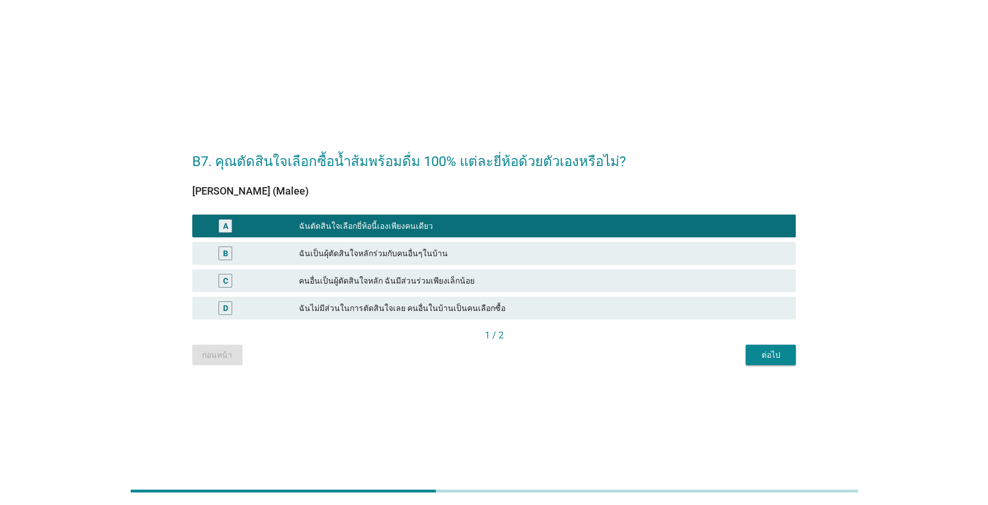
click at [510, 360] on div "ต่อไป" at bounding box center [771, 355] width 32 height 12
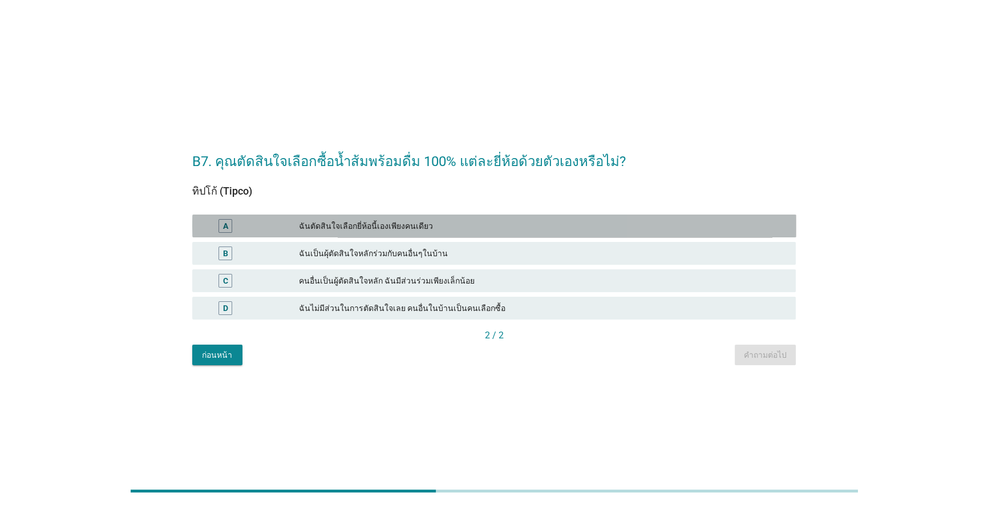
click at [477, 223] on div "ฉันตัดสินใจเลือกยี่ห้อนี้เองเพียงคนเดียว" at bounding box center [543, 226] width 488 height 14
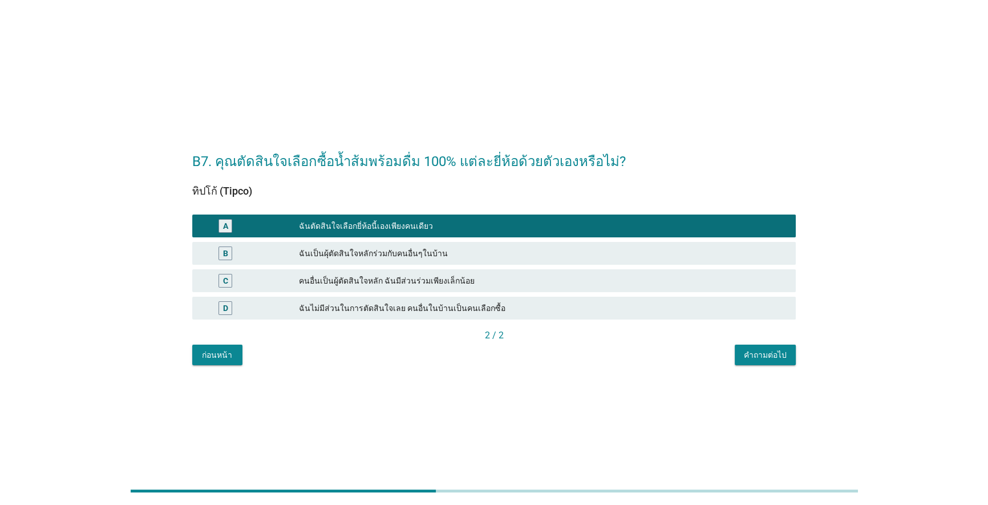
click at [510, 357] on div "คำถามต่อไป" at bounding box center [765, 355] width 43 height 12
click at [510, 354] on div "ก่อนหน้า คำถามต่อไป" at bounding box center [494, 355] width 604 height 21
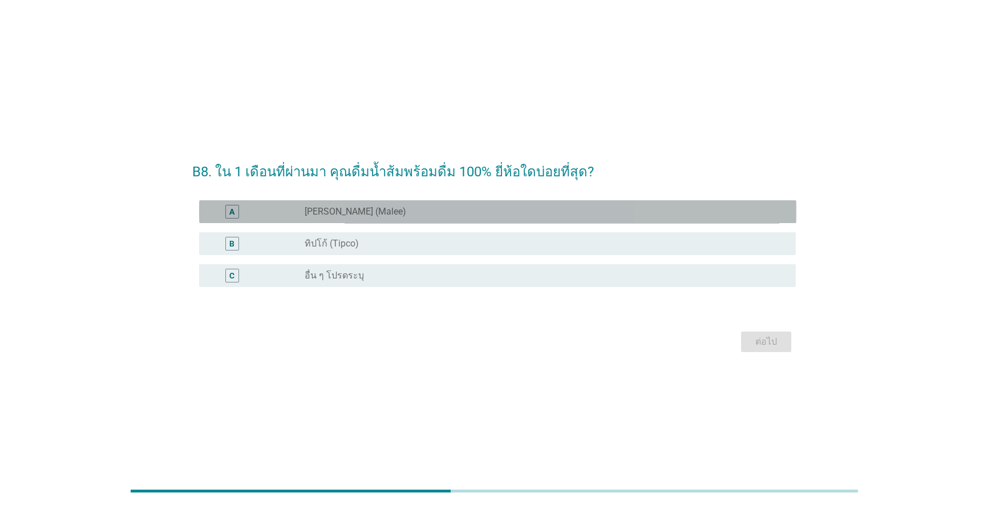
click at [433, 213] on div "radio_button_unchecked [PERSON_NAME] (Malee)" at bounding box center [542, 211] width 474 height 11
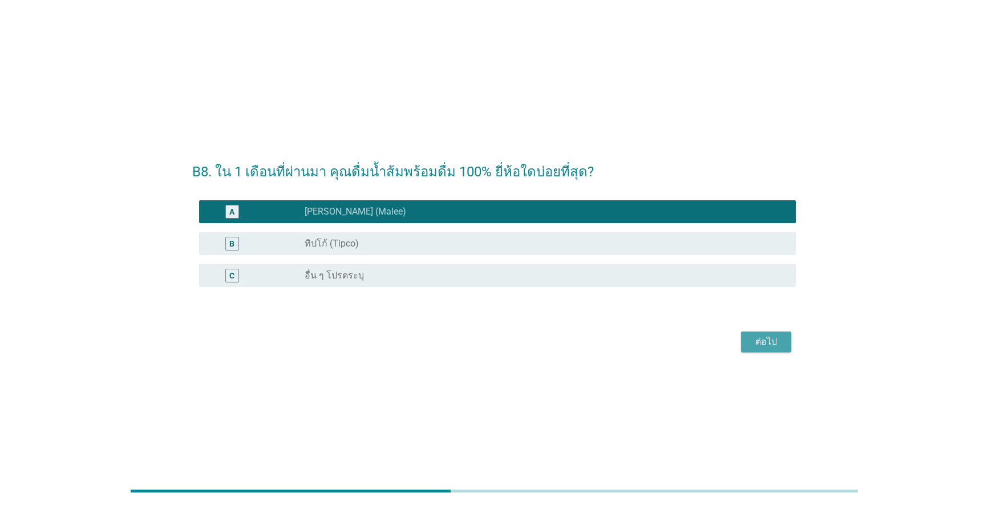
click at [510, 348] on div "ต่อไป" at bounding box center [766, 342] width 32 height 14
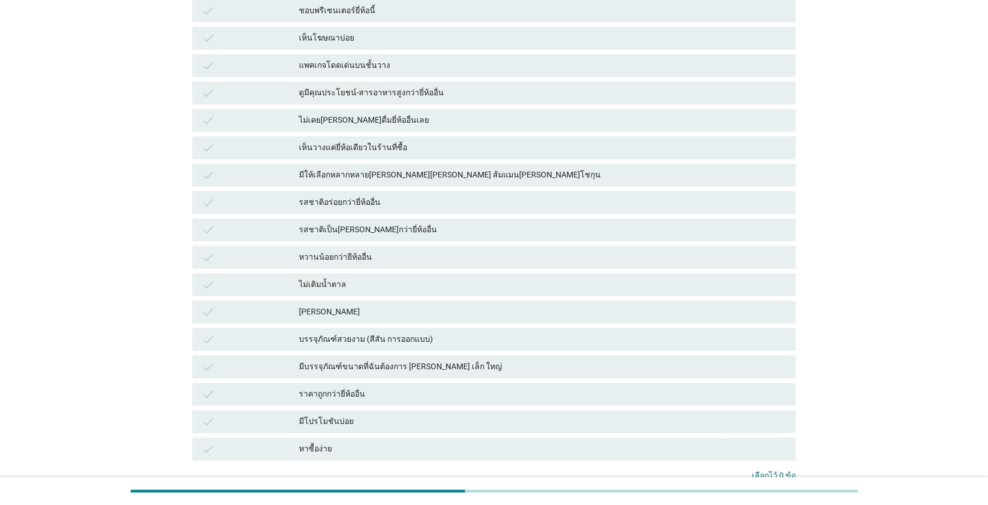
scroll to position [249, 0]
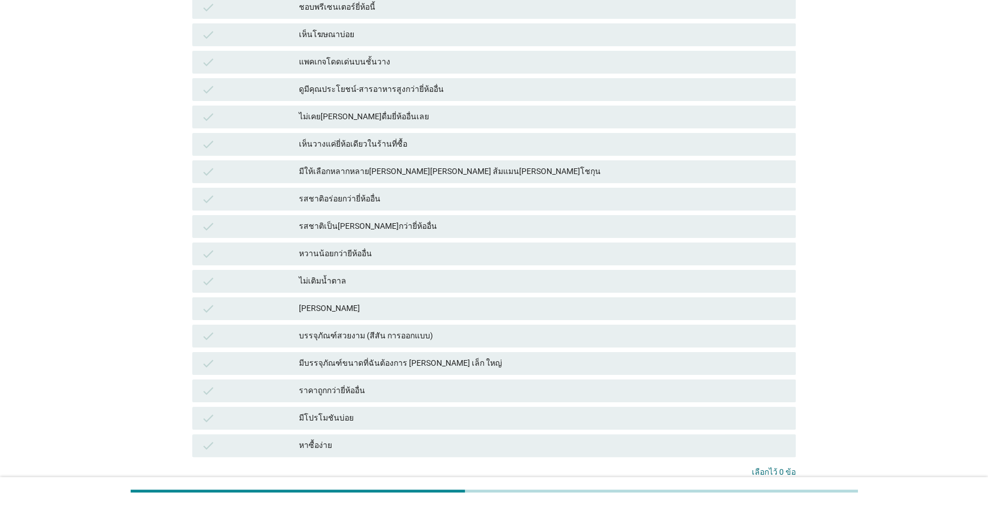
click at [369, 302] on div "[PERSON_NAME]" at bounding box center [543, 309] width 488 height 14
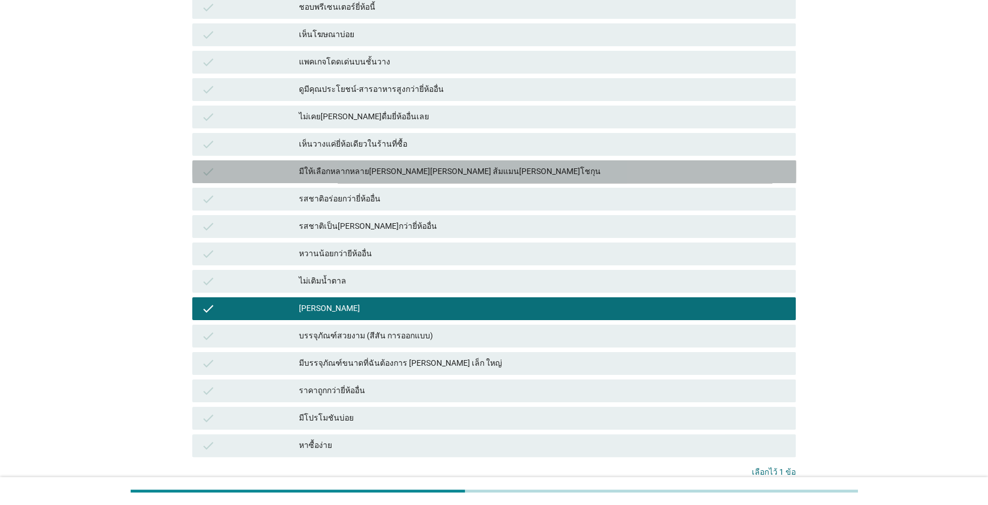
click at [457, 165] on div "มีให้เลือกหลากหลาย[PERSON_NAME][PERSON_NAME] ส้มแมน[PERSON_NAME]โชกุน" at bounding box center [543, 172] width 488 height 14
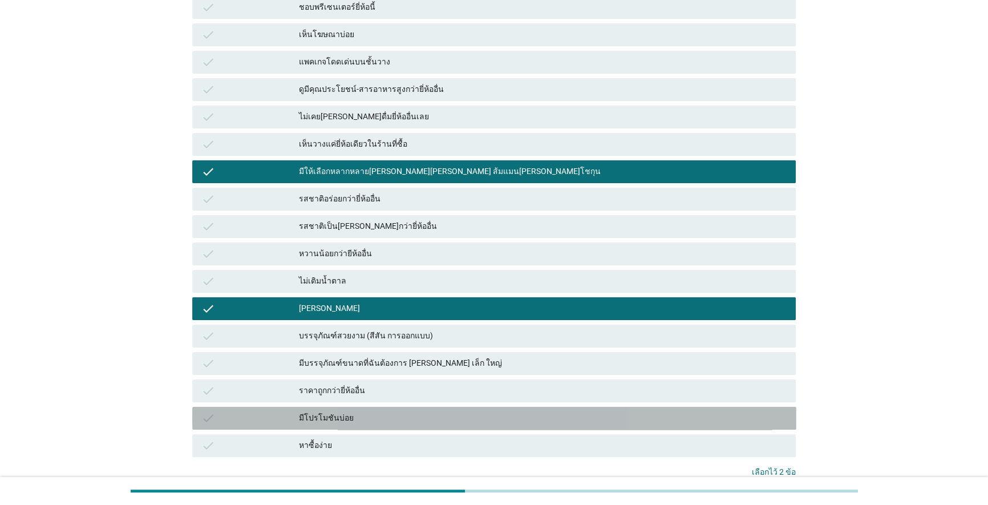
click at [394, 411] on div "มีโปรโมชันบ่อย" at bounding box center [543, 418] width 488 height 14
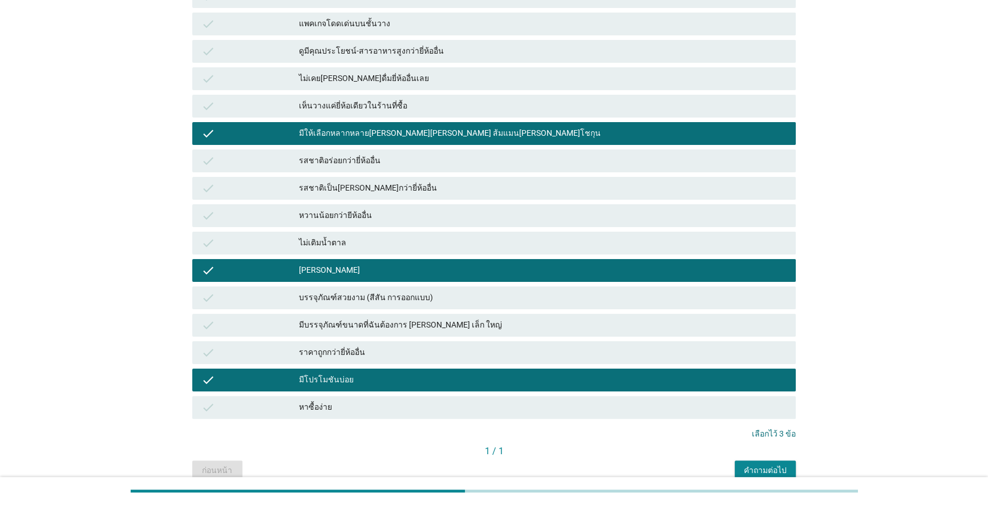
scroll to position [320, 0]
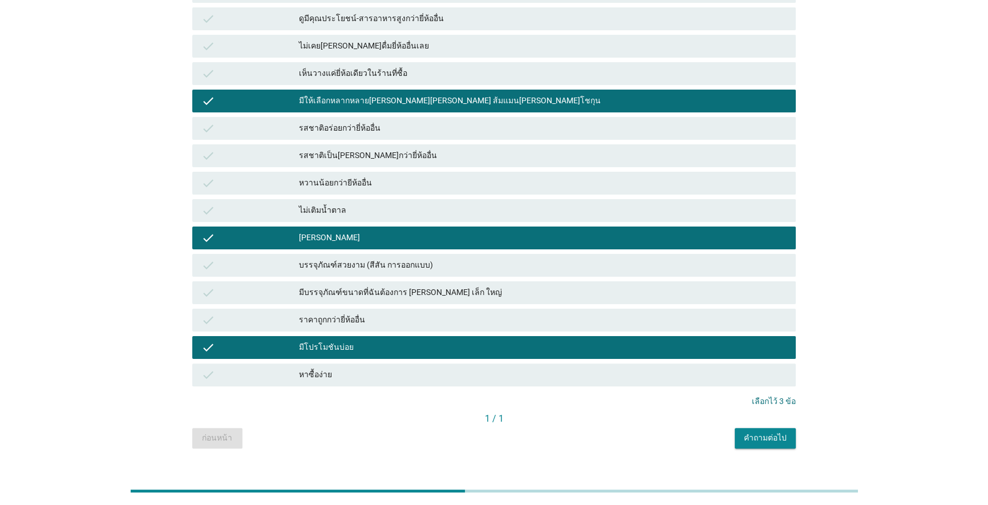
click at [510, 432] on div "คำถามต่อไป" at bounding box center [765, 438] width 43 height 12
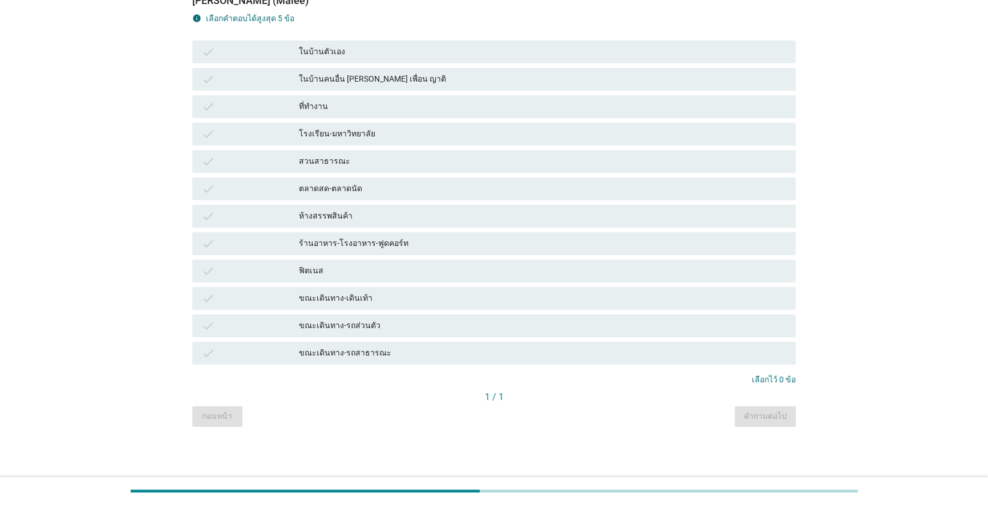
scroll to position [0, 0]
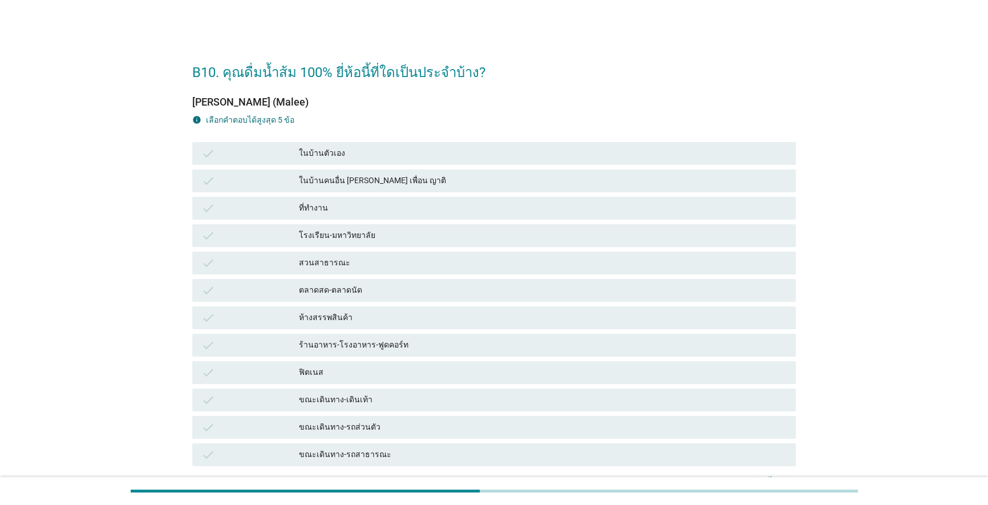
click at [369, 151] on div "ในบ้านตัวเอง" at bounding box center [543, 154] width 488 height 14
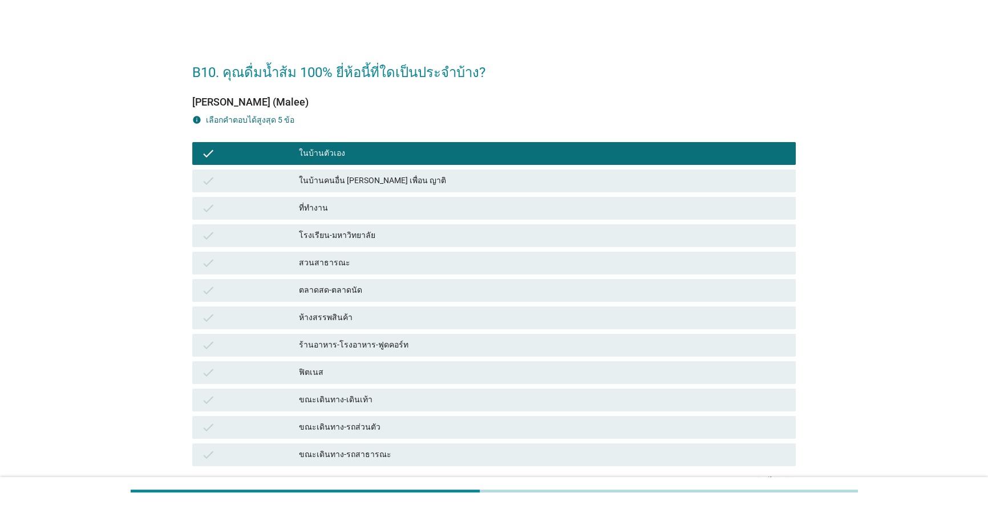
click at [425, 203] on div "ที่ทำงาน" at bounding box center [543, 208] width 488 height 14
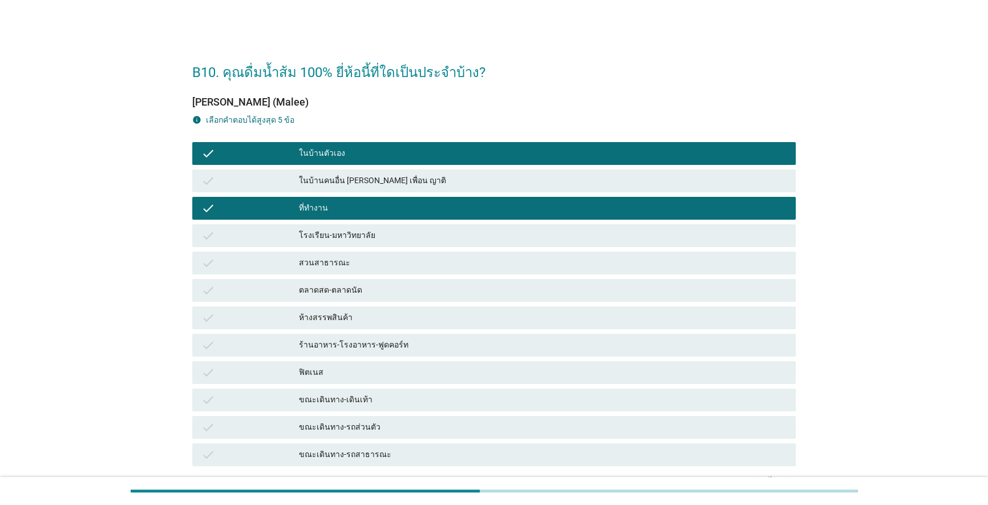
click at [405, 428] on div "ขณะเดินทาง-รถส่วนตัว" at bounding box center [543, 428] width 488 height 14
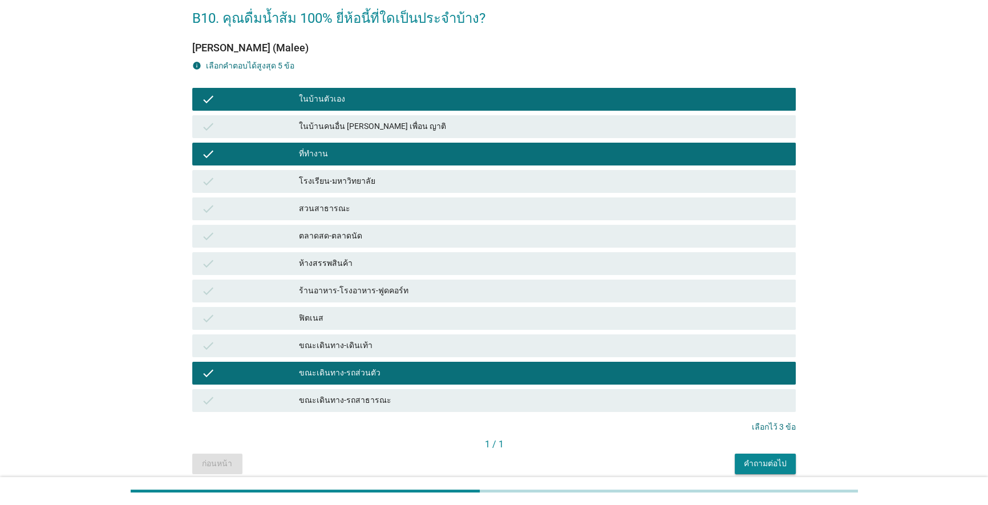
scroll to position [80, 0]
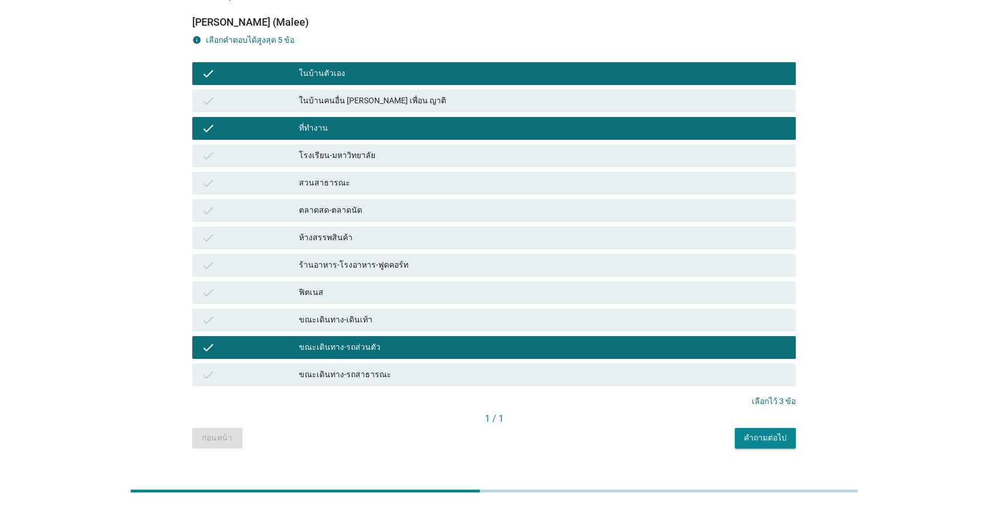
click at [510, 444] on button "คำถามต่อไป" at bounding box center [765, 438] width 61 height 21
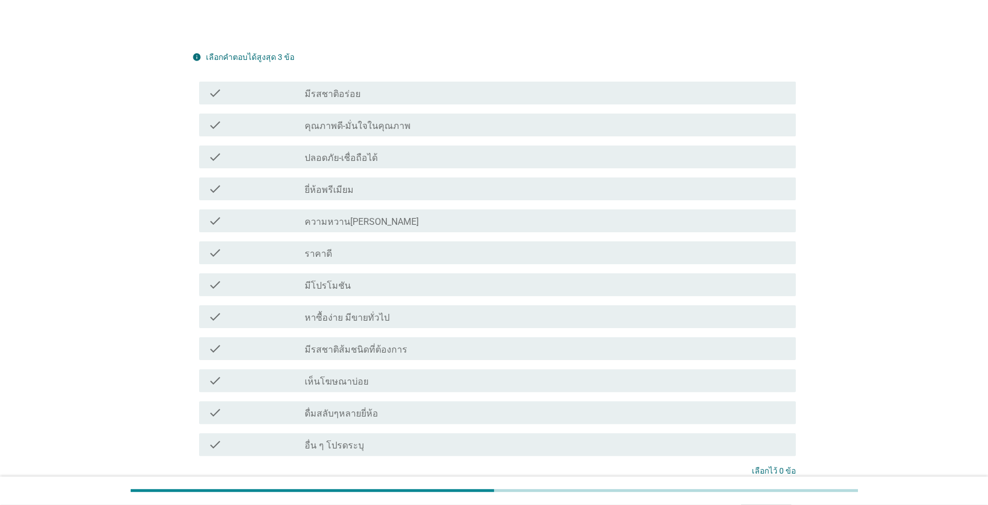
scroll to position [325, 0]
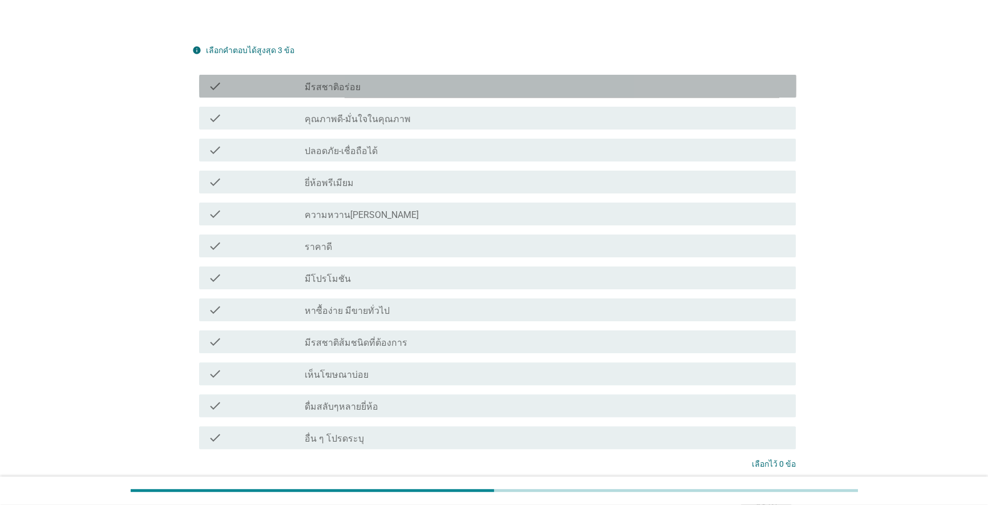
click at [342, 82] on label "มีรสชาติอร่อย" at bounding box center [333, 87] width 56 height 11
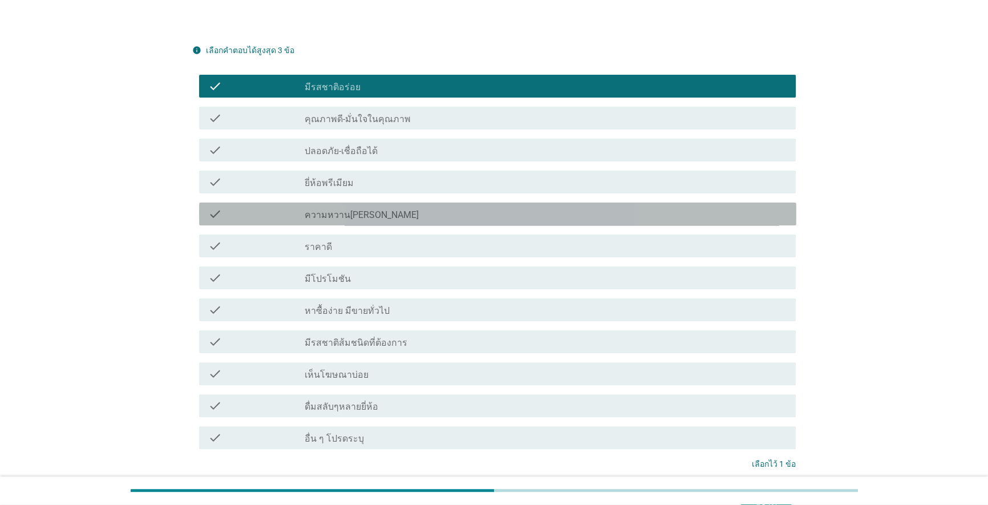
click at [413, 207] on div "check_box_outline_blank ความหวาน[PERSON_NAME]" at bounding box center [546, 214] width 483 height 14
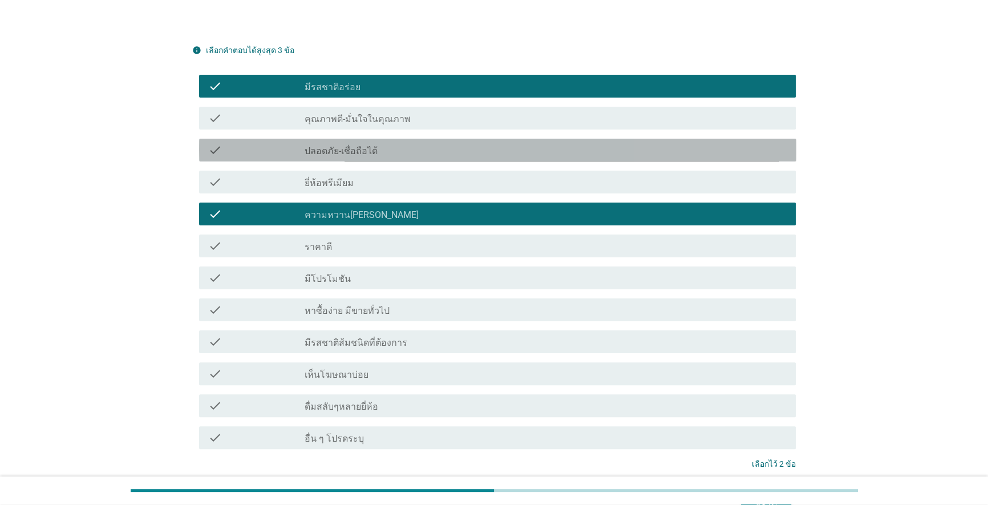
click at [425, 139] on div "check check_box_outline_blank ปลอดภัย-เชื่อถือได้" at bounding box center [497, 150] width 597 height 23
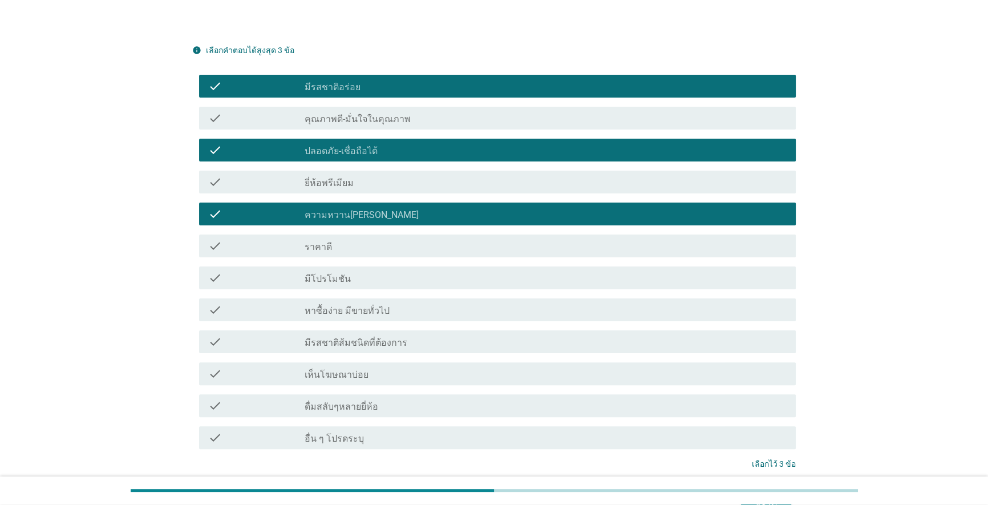
click at [510, 466] on div "ต่อไป" at bounding box center [494, 506] width 604 height 27
click at [510, 466] on button "ต่อไป" at bounding box center [766, 506] width 50 height 21
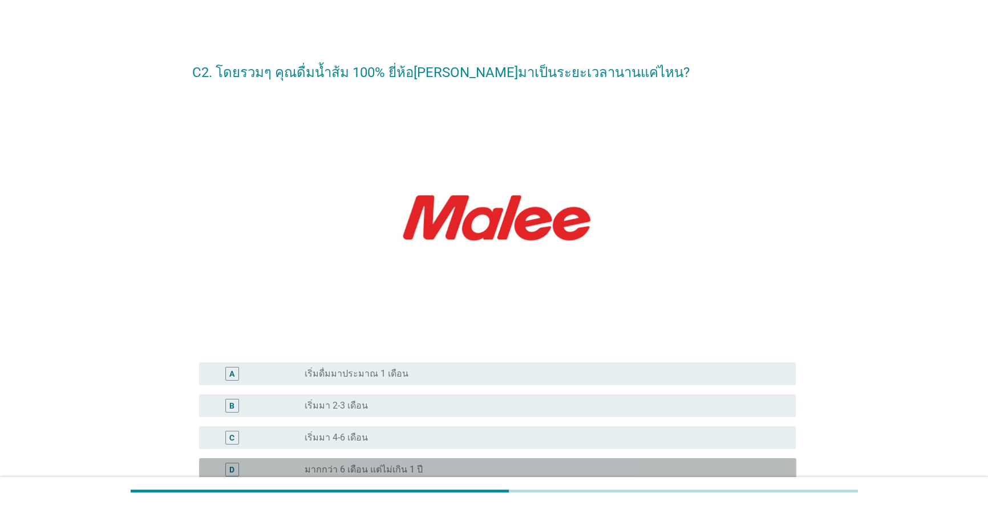
click at [455, 466] on div "radio_button_unchecked มากกว่า 6 เดือน แต่ไม่เกิน 1 ปี" at bounding box center [542, 469] width 474 height 11
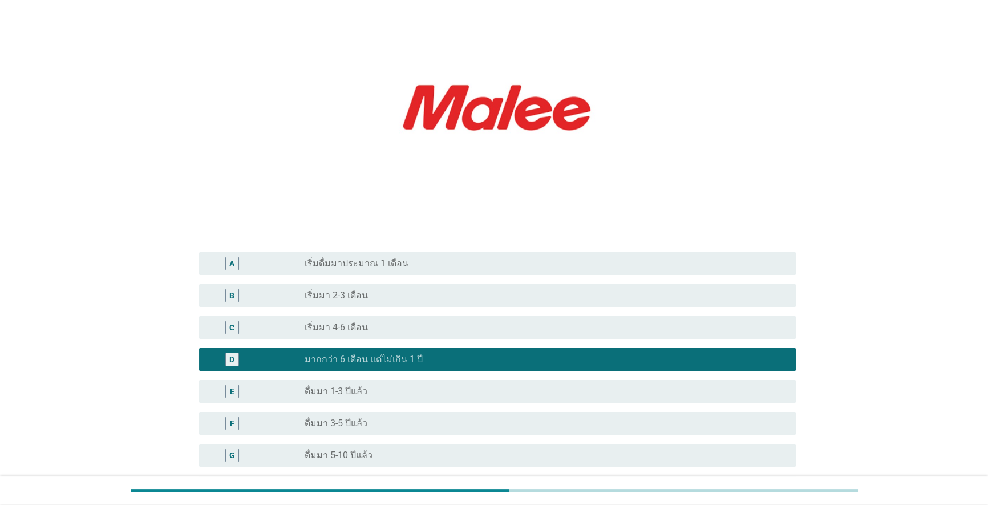
scroll to position [250, 0]
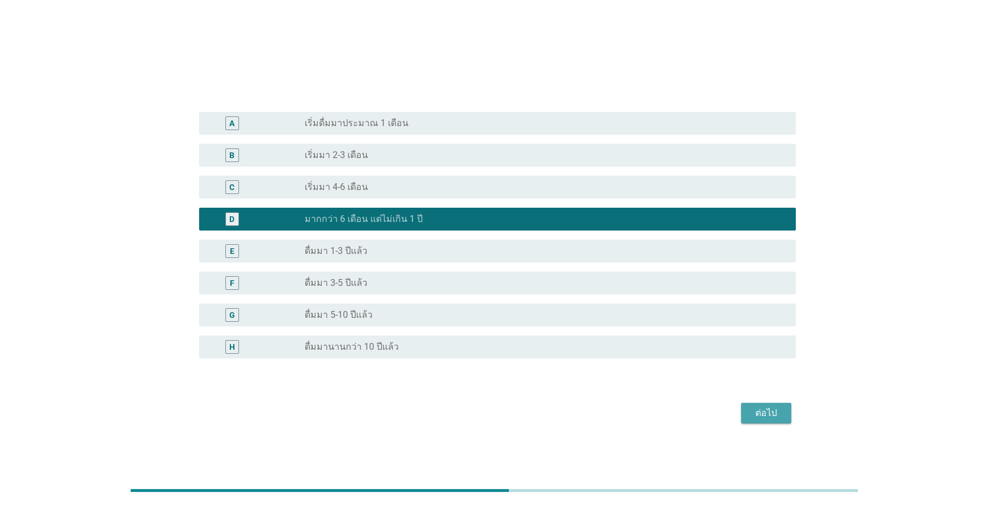
click at [510, 418] on div "ต่อไป" at bounding box center [766, 413] width 32 height 14
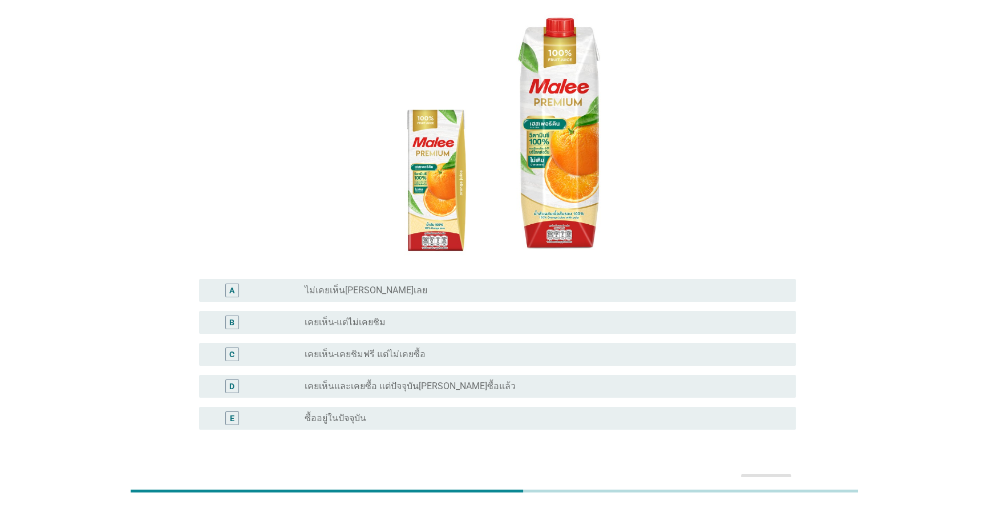
scroll to position [102, 0]
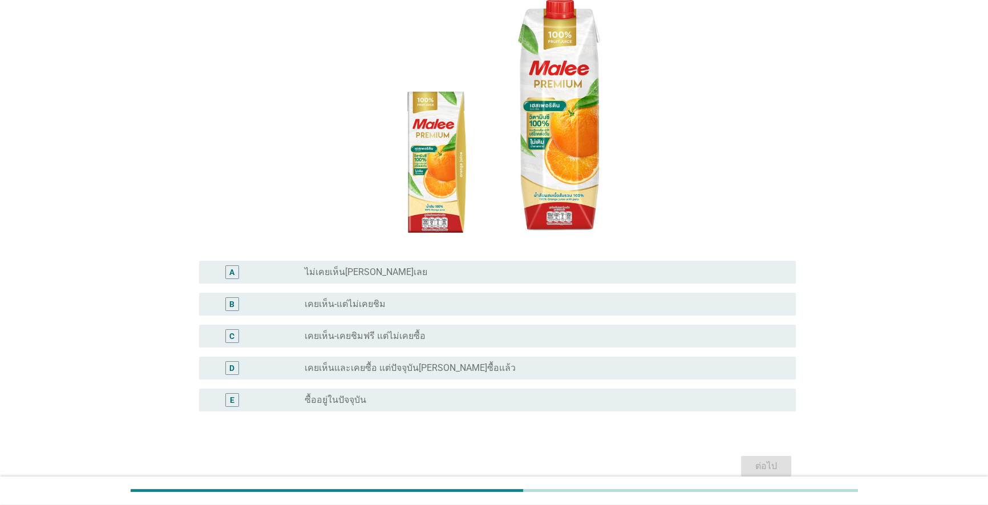
click at [386, 399] on div "radio_button_unchecked ซื้ออยู่ในปัจจุบัน" at bounding box center [542, 399] width 474 height 11
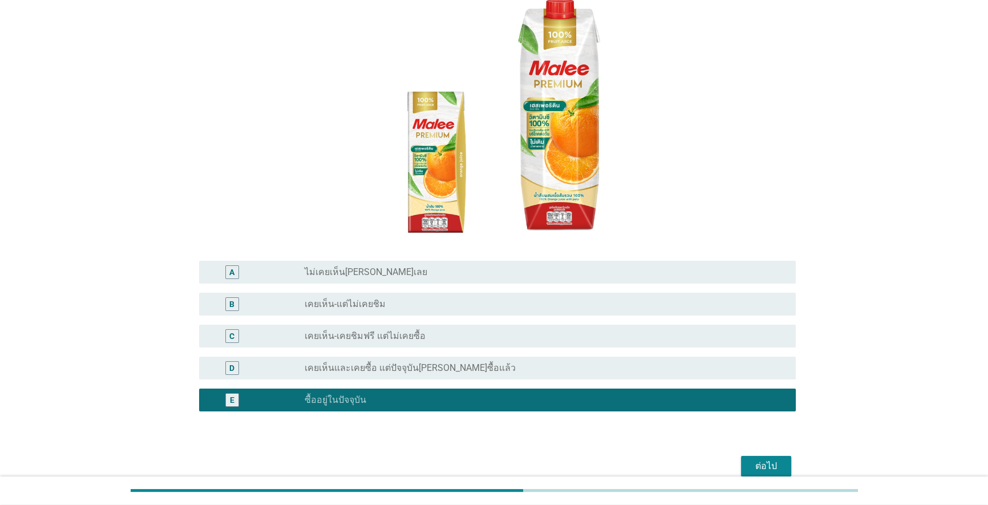
click at [510, 462] on div "ต่อไป" at bounding box center [766, 466] width 32 height 14
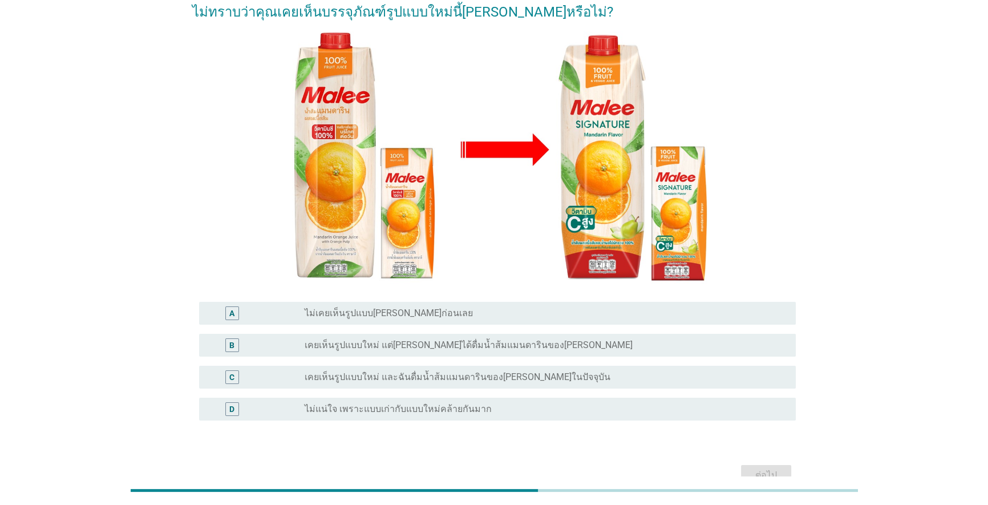
scroll to position [0, 0]
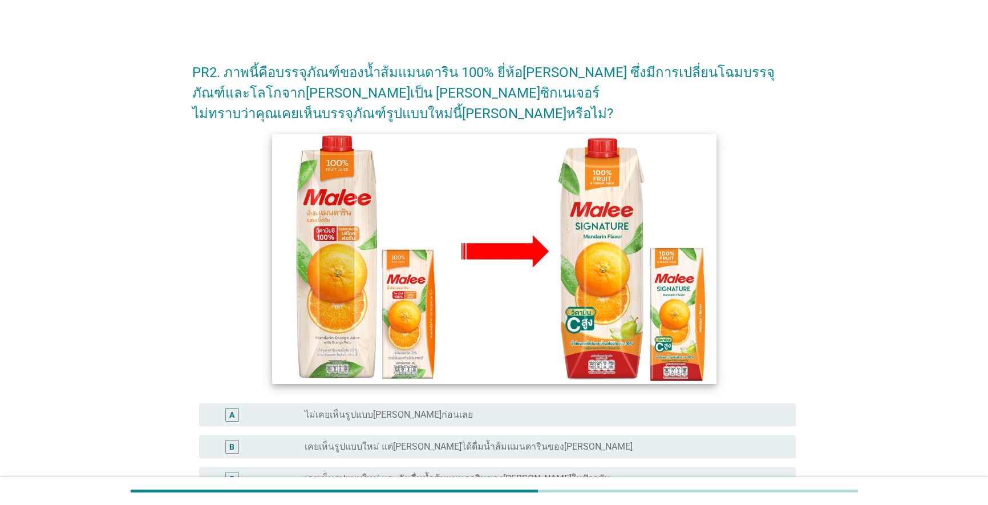
click at [367, 302] on img at bounding box center [494, 259] width 444 height 250
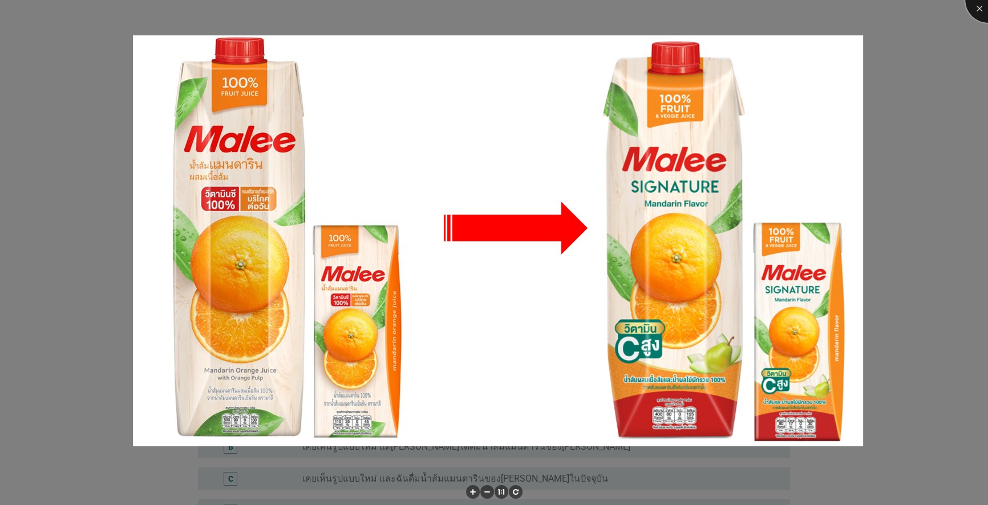
click at [510, 9] on div at bounding box center [988, 0] width 46 height 46
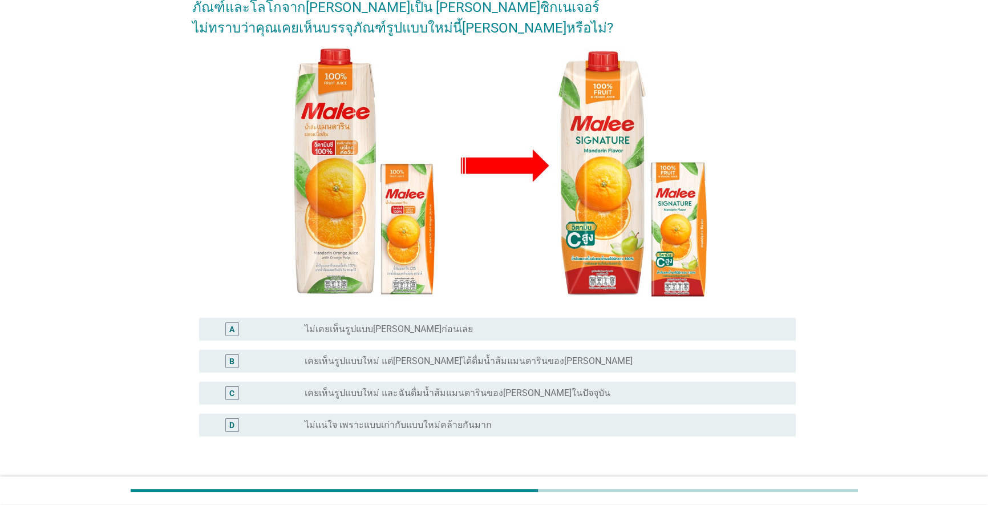
scroll to position [116, 0]
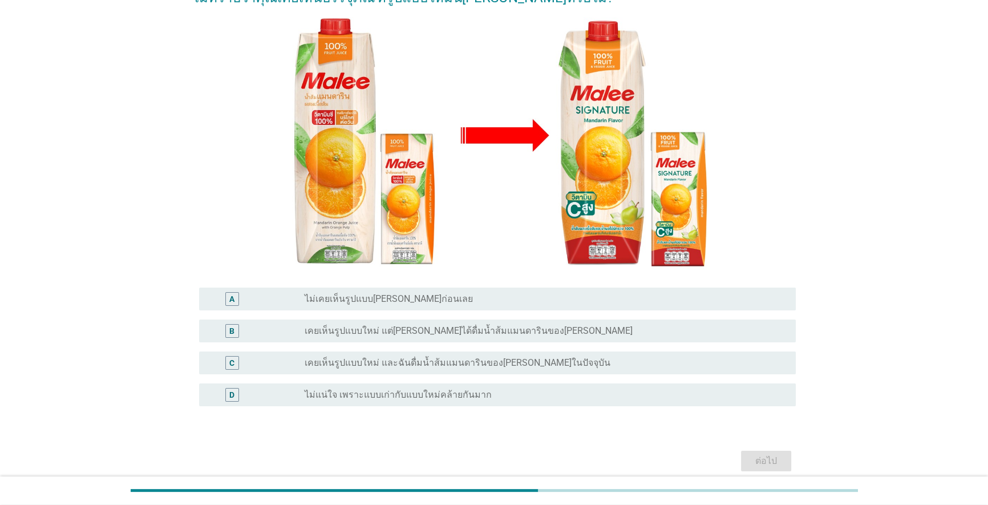
click at [510, 362] on div "radio_button_unchecked เคยเห็นรูปแบบใหม่ และฉันดื่มน้ำส้มแมนดารินของ[PERSON_NAM…" at bounding box center [542, 362] width 474 height 11
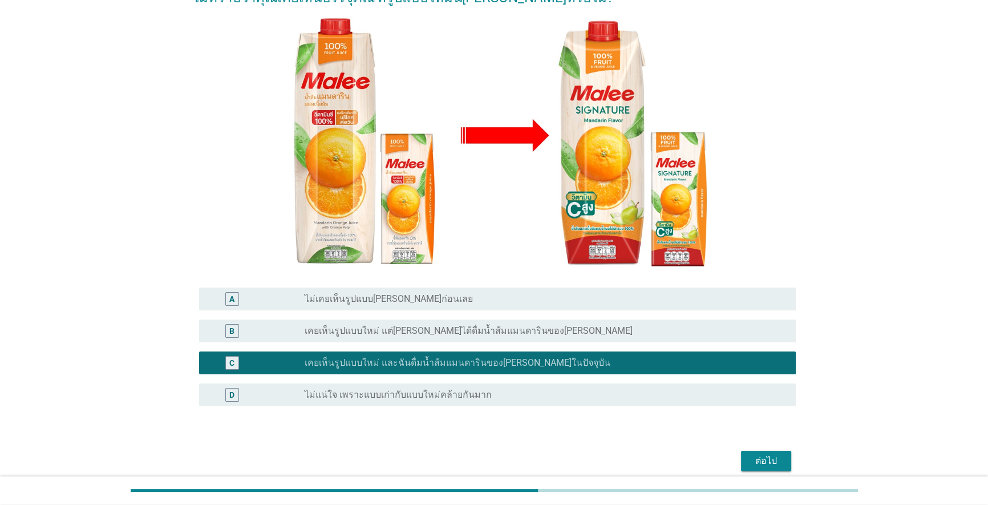
click at [510, 458] on div "ต่อไป" at bounding box center [766, 461] width 32 height 14
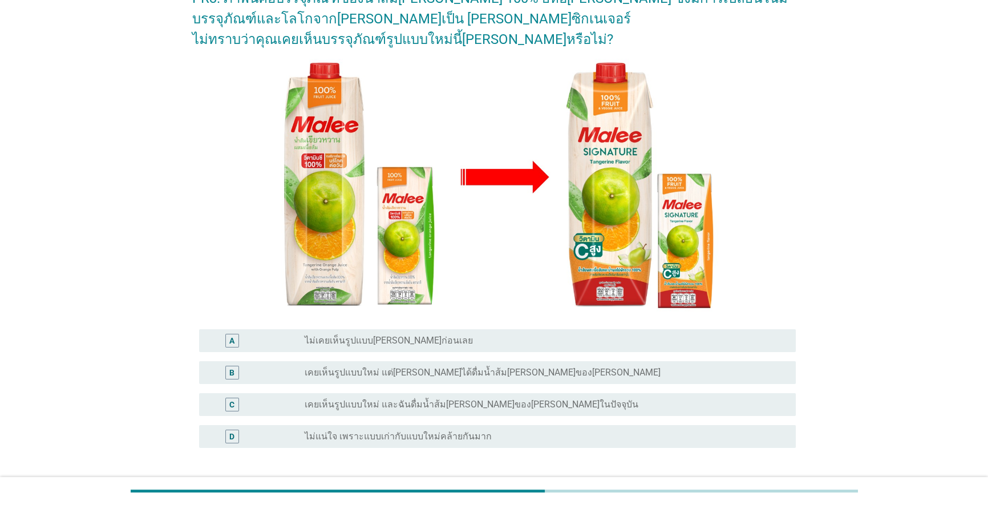
scroll to position [100, 0]
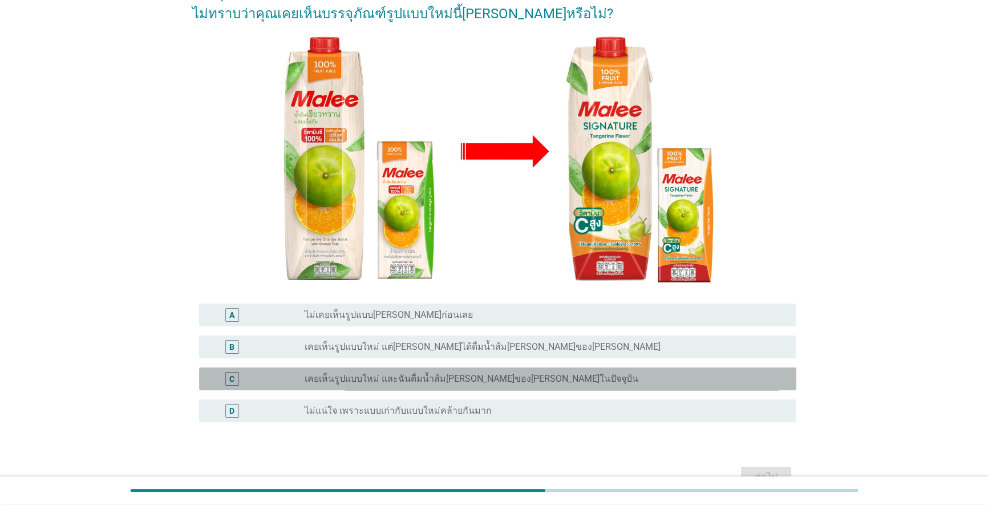
click at [510, 374] on div "radio_button_unchecked เคยเห็นรูปแบบใหม่ และฉันดื่มน้ำส้ม[PERSON_NAME]ของ[PERSO…" at bounding box center [542, 378] width 474 height 11
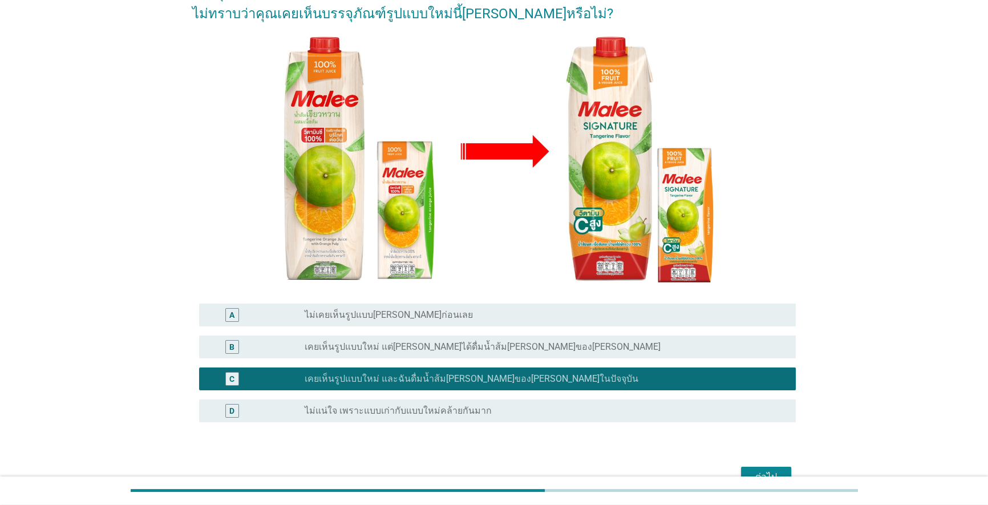
click at [510, 466] on div "ต่อไป" at bounding box center [766, 477] width 32 height 14
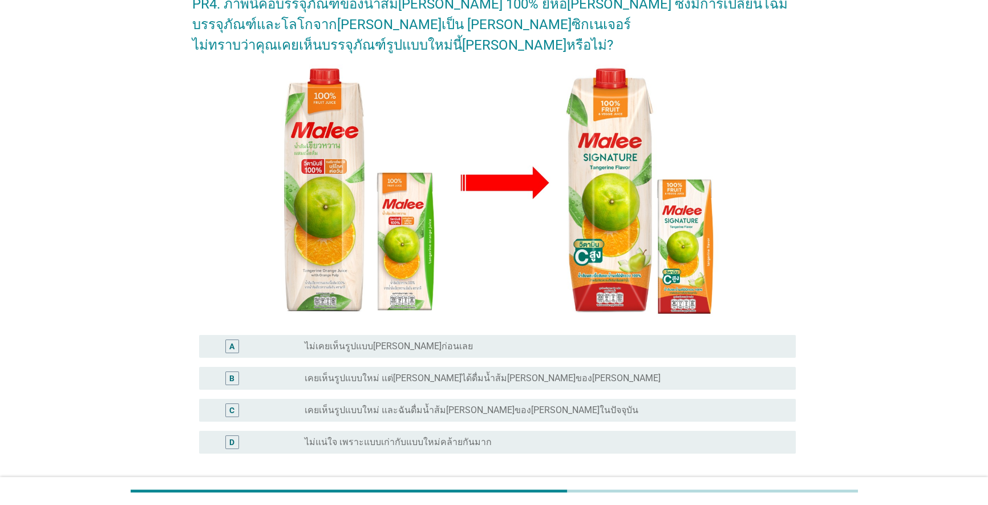
scroll to position [115, 0]
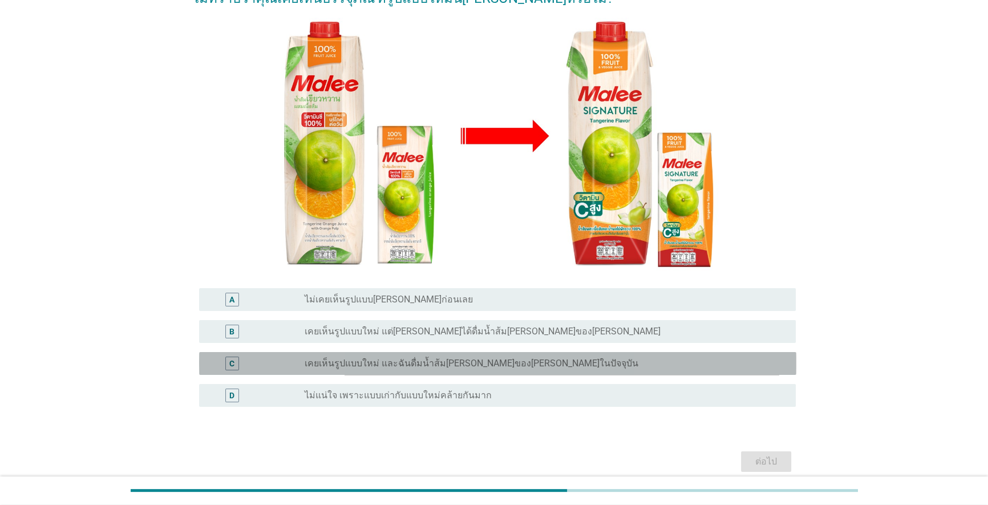
click at [510, 360] on label "เคยเห็นรูปแบบใหม่ และฉันดื่มน้ำส้ม[PERSON_NAME]ของ[PERSON_NAME]ในปัจจุบัน" at bounding box center [472, 363] width 334 height 11
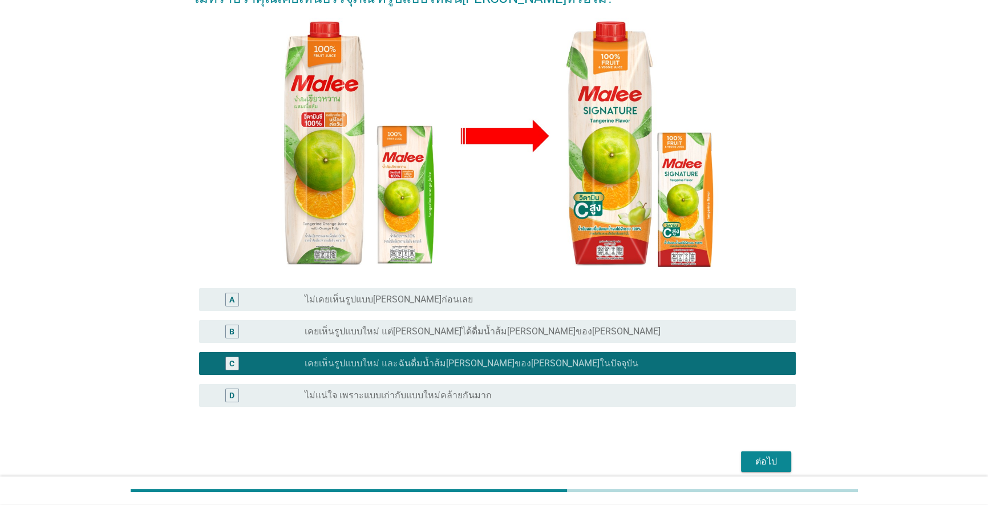
click at [510, 460] on div "ต่อไป" at bounding box center [766, 462] width 32 height 14
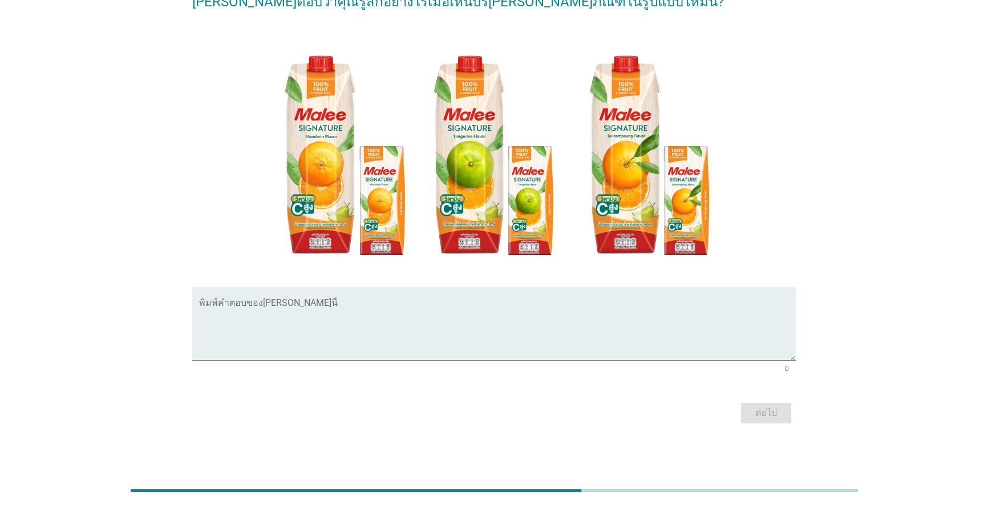
scroll to position [0, 0]
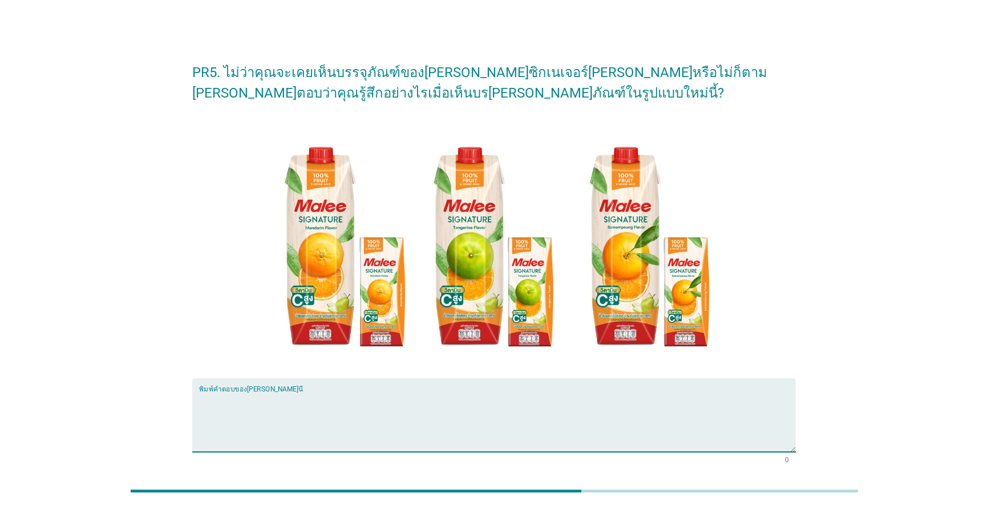
click at [510, 398] on textarea "พิมพ์คำตอบของคุณ ที่นี่" at bounding box center [497, 422] width 597 height 60
type textarea "ด"
click at [373, 417] on textarea "พิมพ์คำตอบของคุณ ที่นี่" at bounding box center [497, 422] width 597 height 60
click at [510, 436] on textarea "บรร" at bounding box center [497, 422] width 597 height 60
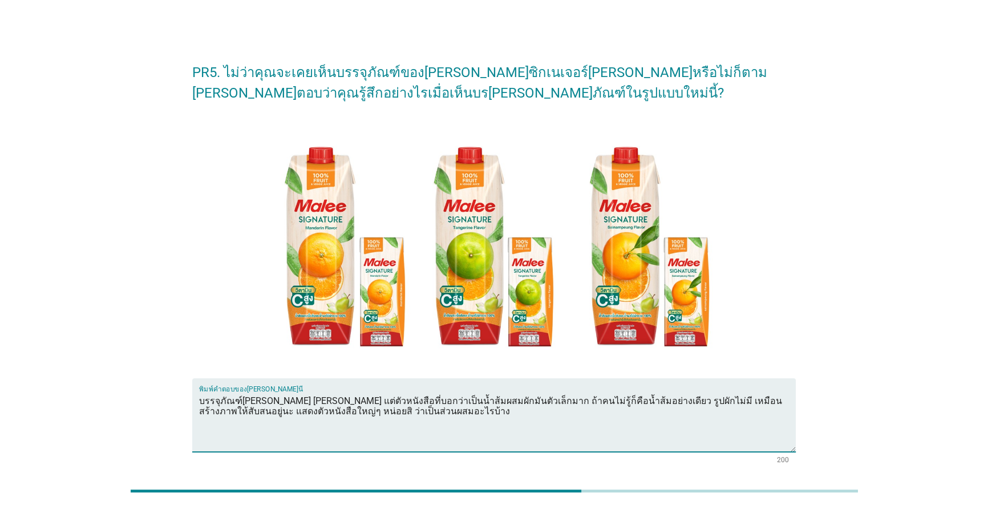
scroll to position [91, 0]
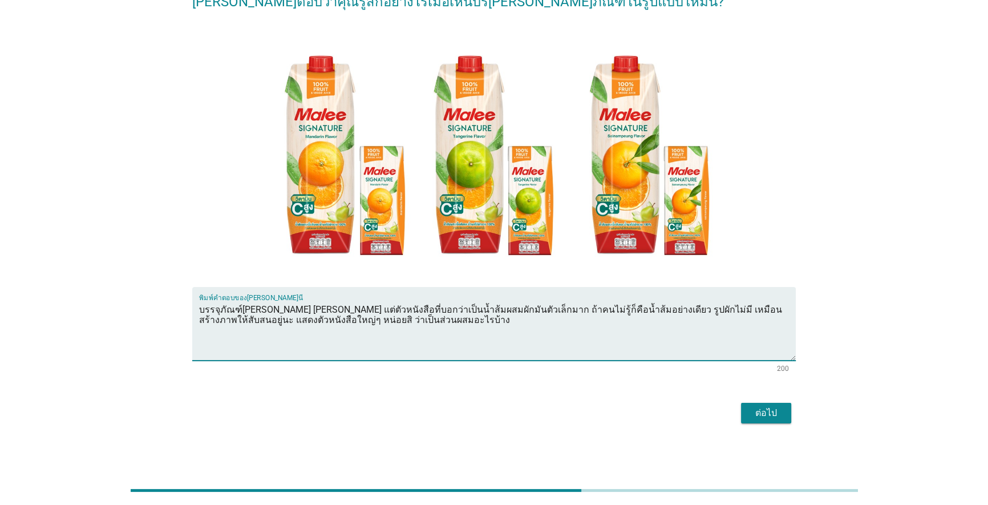
type textarea "บรรจุภัณฑ์[PERSON_NAME] [PERSON_NAME] แต่ตัวหนังสือที่บอกว่าเป็นน้ำส้มผสมผักมัน…"
click at [510, 416] on div "ต่อไป" at bounding box center [766, 413] width 32 height 14
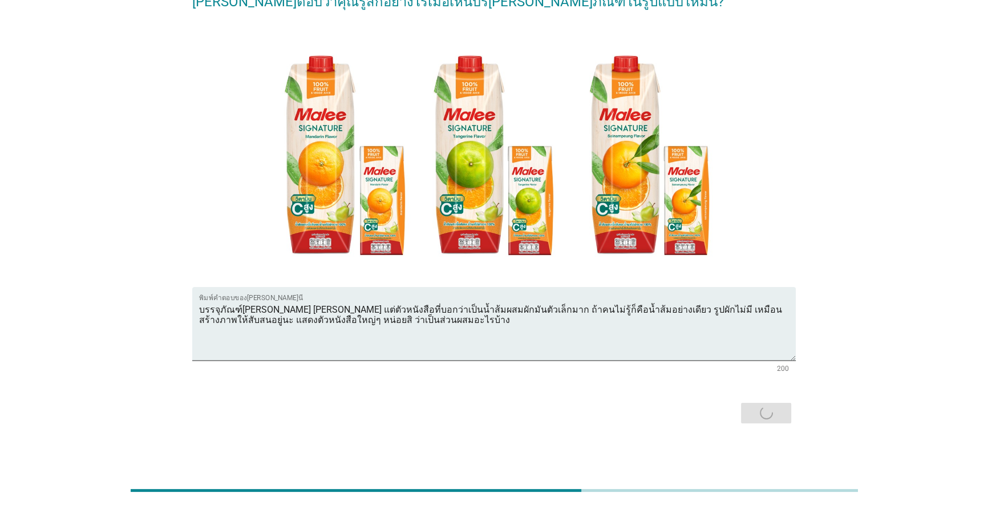
scroll to position [0, 0]
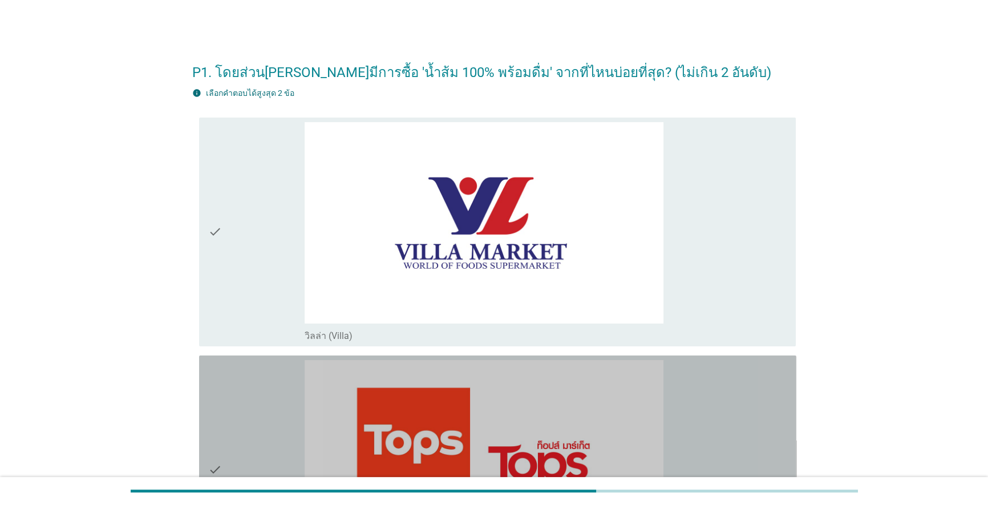
click at [510, 405] on div "check_box_outline_blank ท็อปส์ [PERSON_NAME]เปอร์มาร์เก็ต(Tops)" at bounding box center [546, 470] width 483 height 220
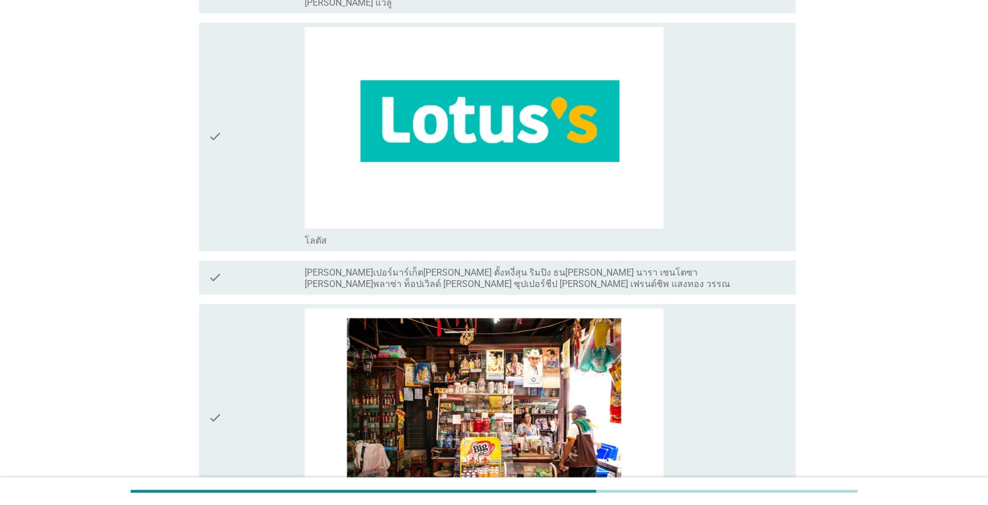
scroll to position [2344, 0]
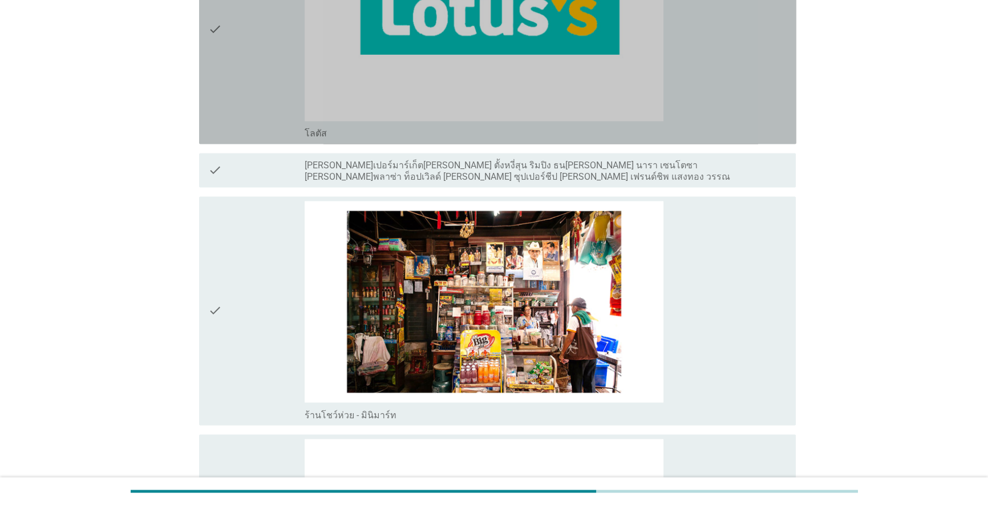
click at [510, 121] on div "check_box_outline_blank โลตัส" at bounding box center [546, 30] width 483 height 220
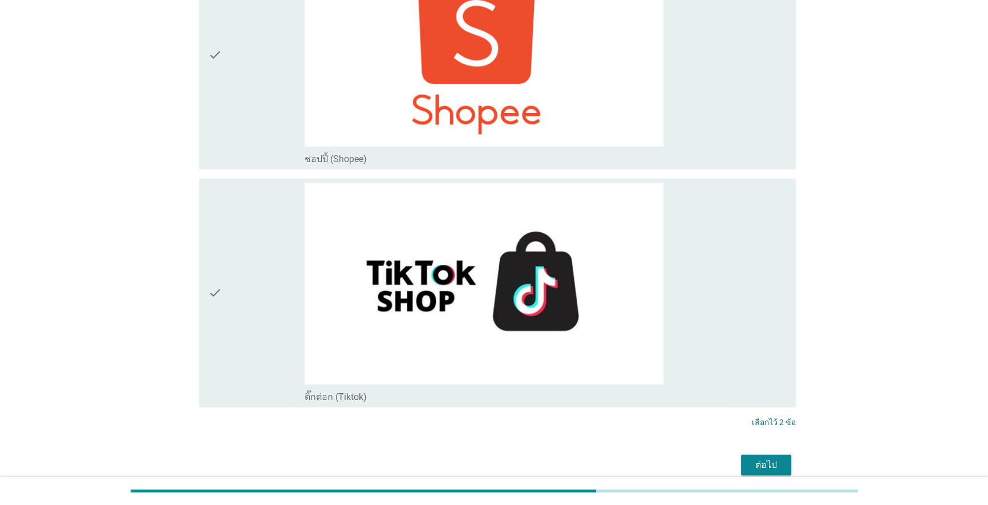
scroll to position [4062, 0]
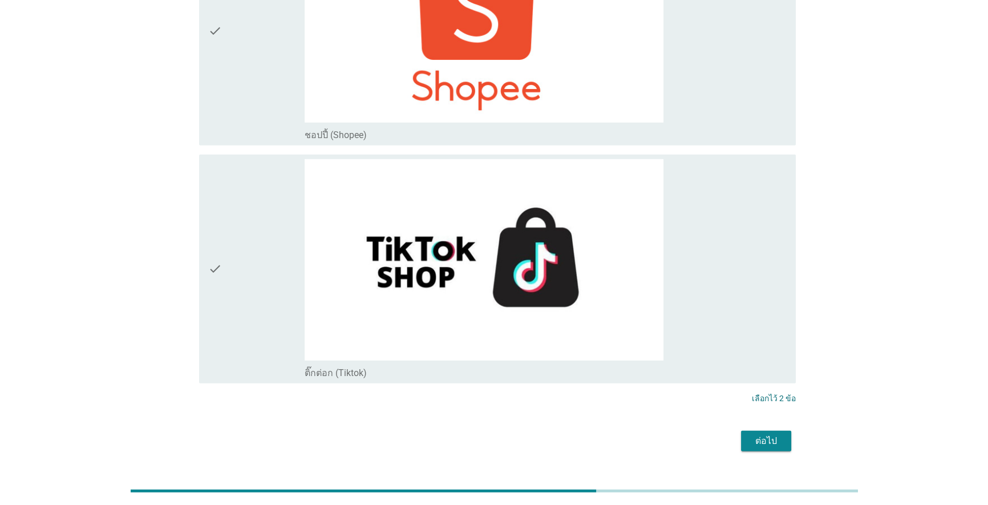
click at [510, 434] on div "ต่อไป" at bounding box center [766, 441] width 32 height 14
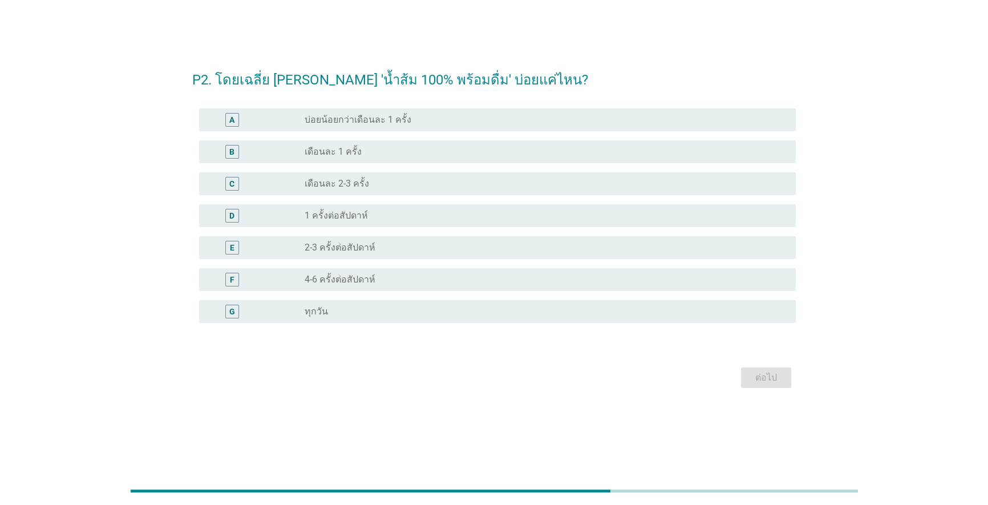
scroll to position [0, 0]
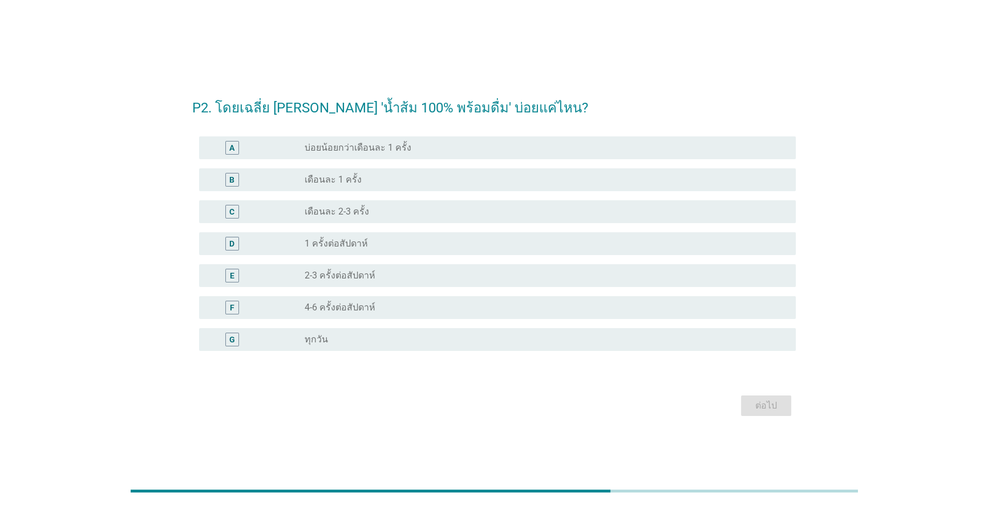
click at [510, 242] on div "radio_button_unchecked 1 ครั้งต่อสัปดาห์" at bounding box center [542, 243] width 474 height 11
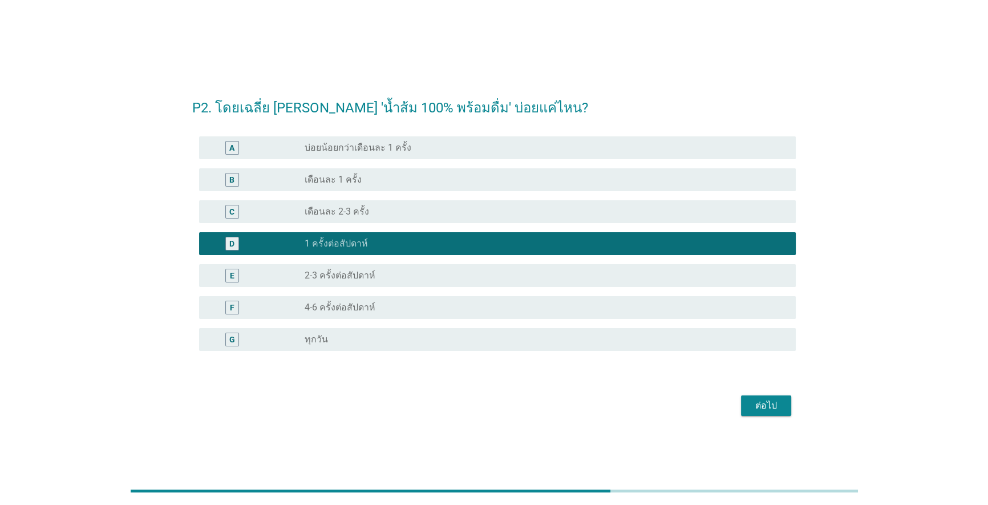
click at [510, 405] on div "ต่อไป" at bounding box center [766, 406] width 32 height 14
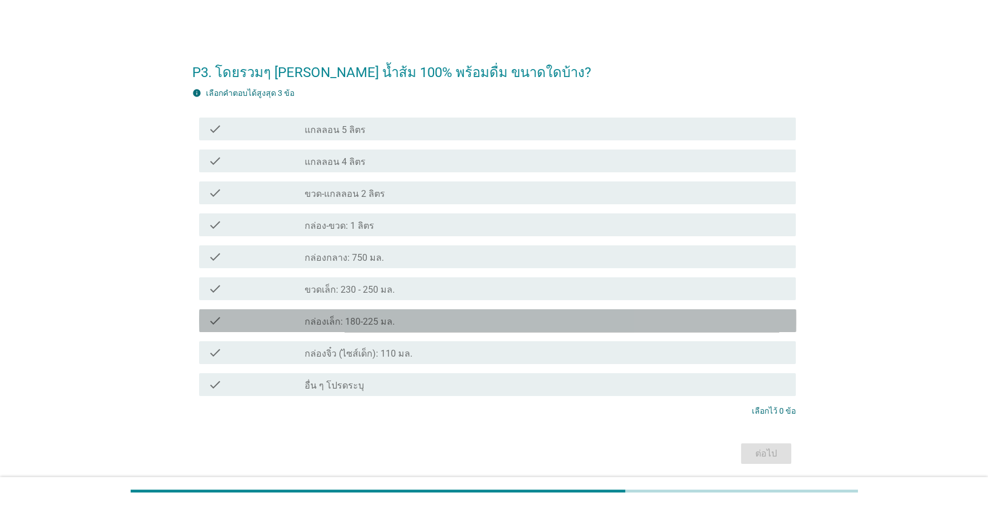
click at [488, 315] on div "check_box_outline_blank กล่องเล็ก: 180-225 มล." at bounding box center [546, 321] width 483 height 14
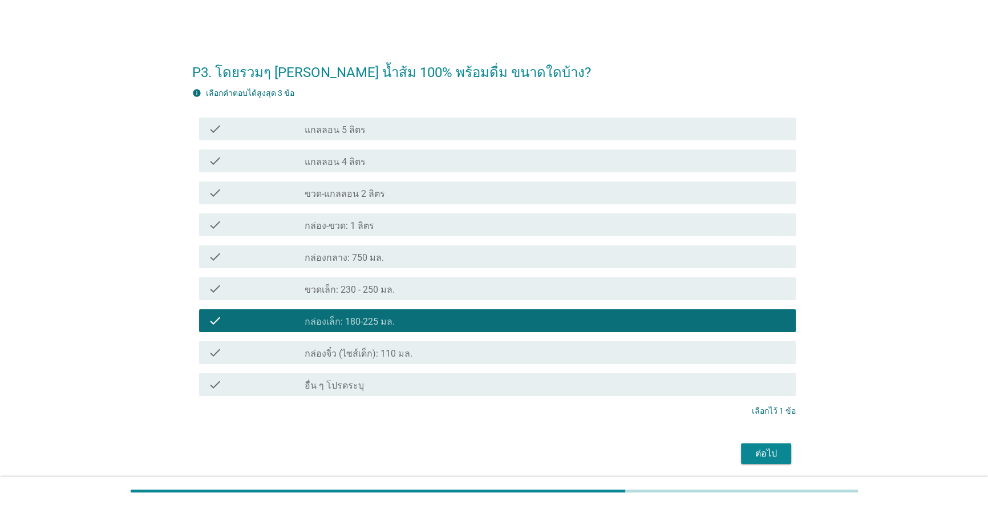
click at [488, 284] on div "check_box_outline_blank ขวดเล็ก: 230 - 250 มล." at bounding box center [546, 289] width 483 height 14
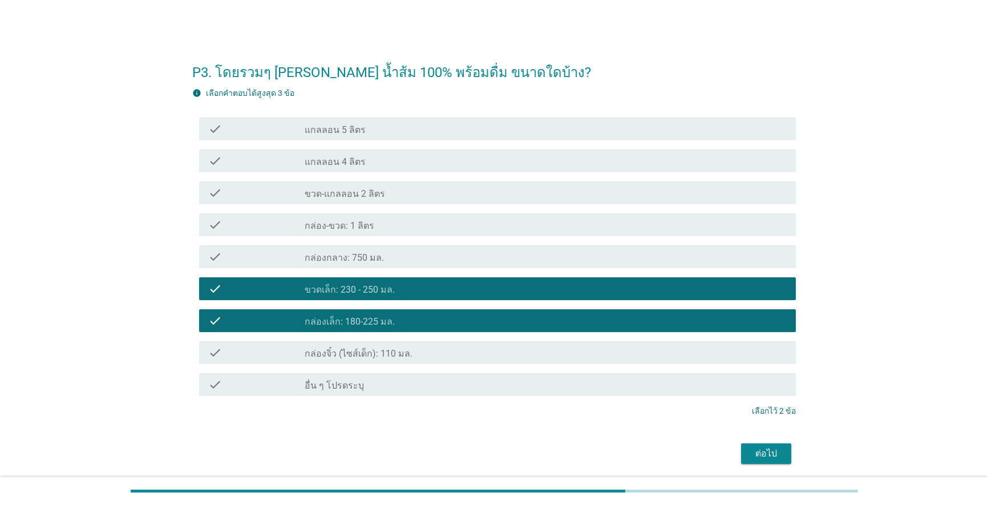
click at [485, 223] on div "check_box_outline_blank กล่อง-ขวด: 1 ลิตร" at bounding box center [546, 225] width 483 height 14
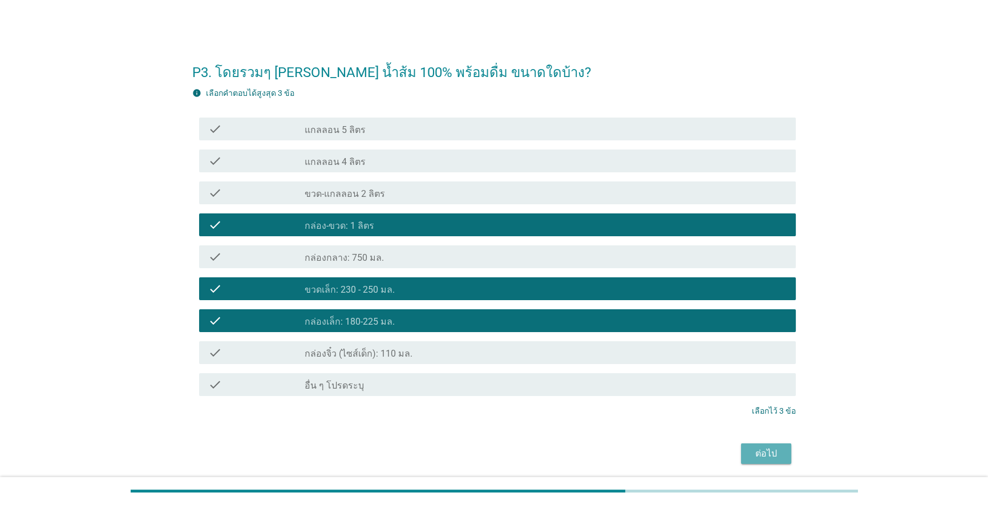
click at [510, 453] on div "ต่อไป" at bounding box center [766, 454] width 32 height 14
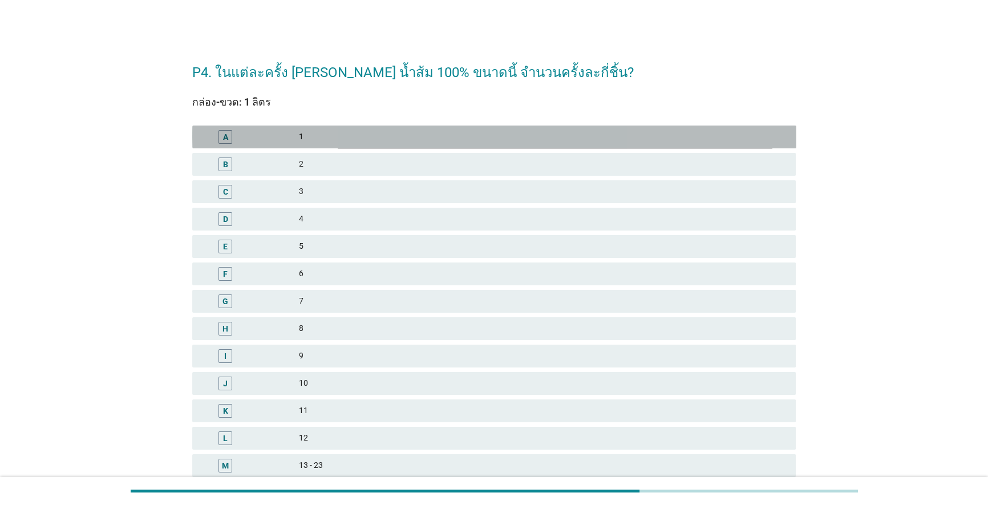
click at [510, 138] on div "1" at bounding box center [543, 137] width 488 height 14
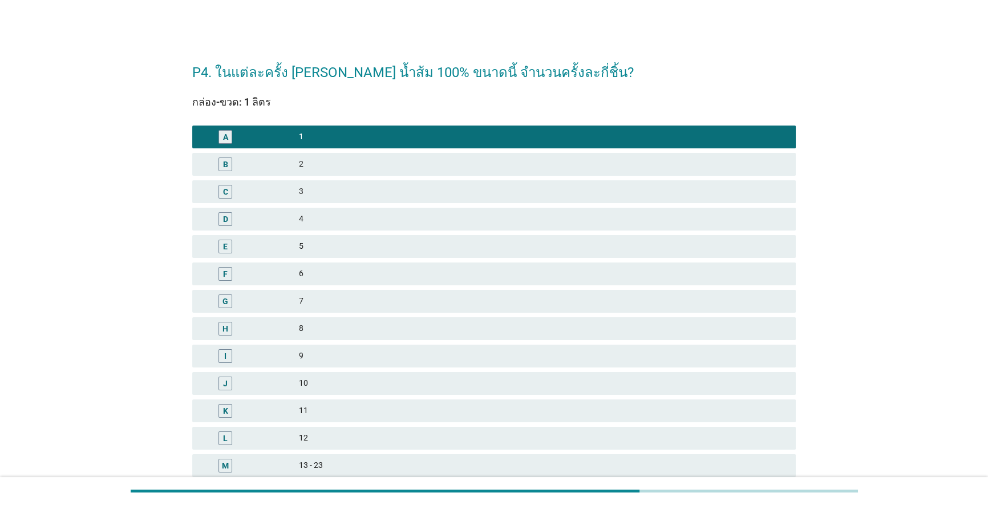
scroll to position [149, 0]
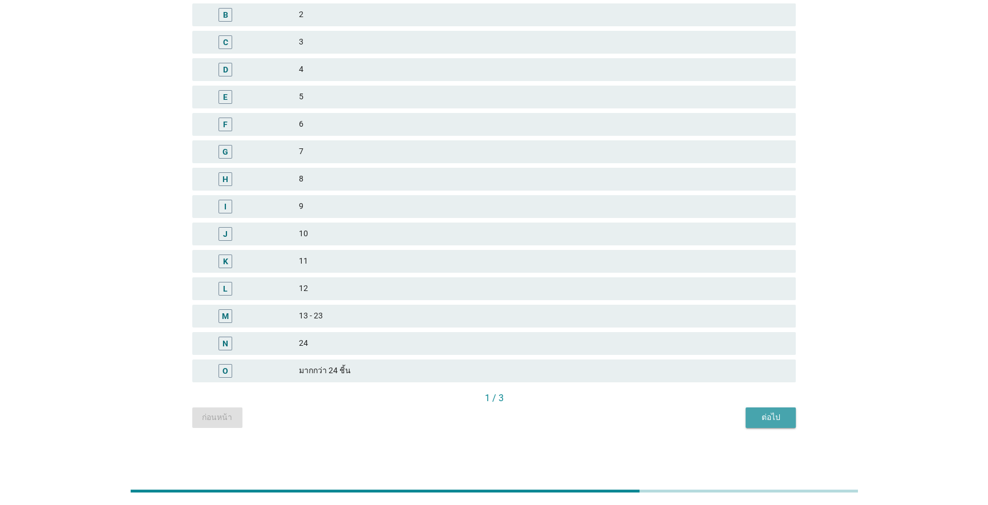
click at [510, 421] on div "ต่อไป" at bounding box center [771, 417] width 32 height 12
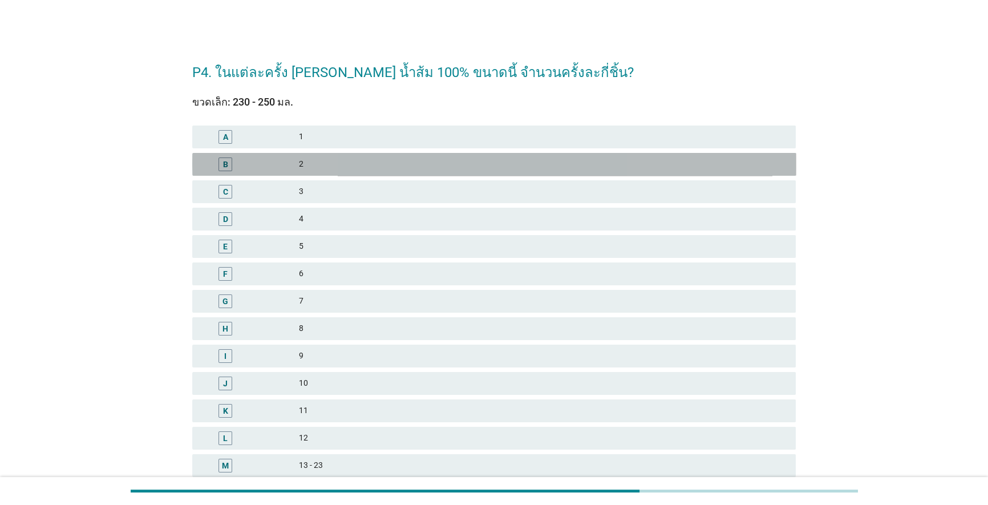
click at [393, 167] on div "2" at bounding box center [543, 164] width 488 height 14
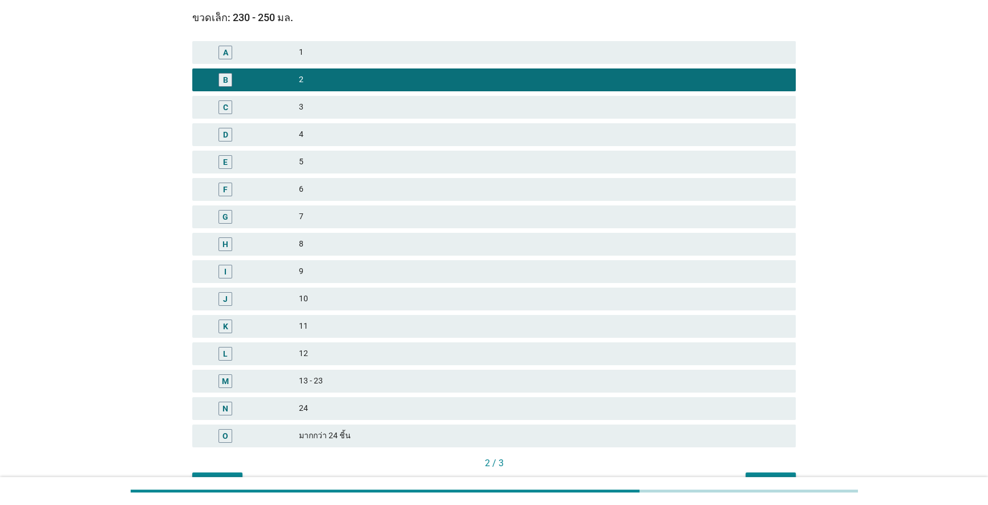
scroll to position [149, 0]
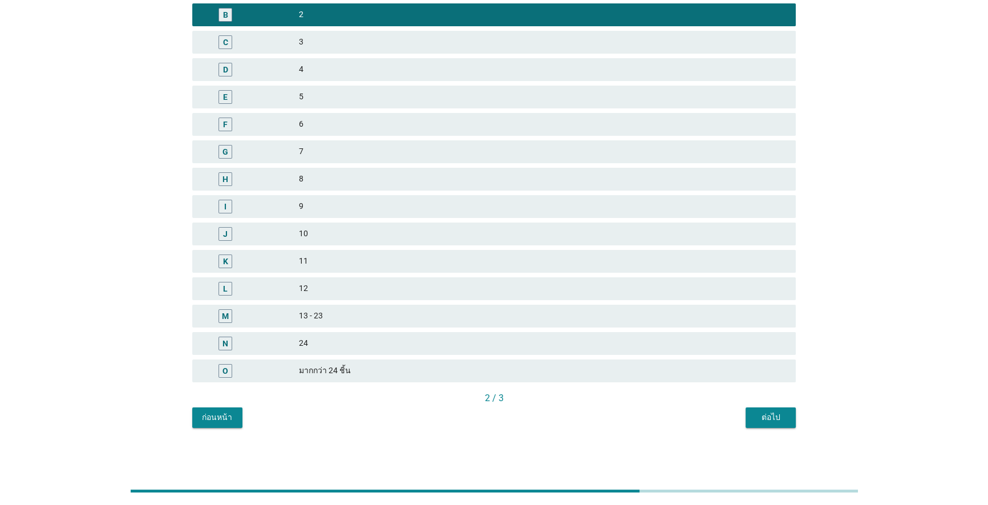
click at [510, 413] on div "ต่อไป" at bounding box center [771, 417] width 32 height 12
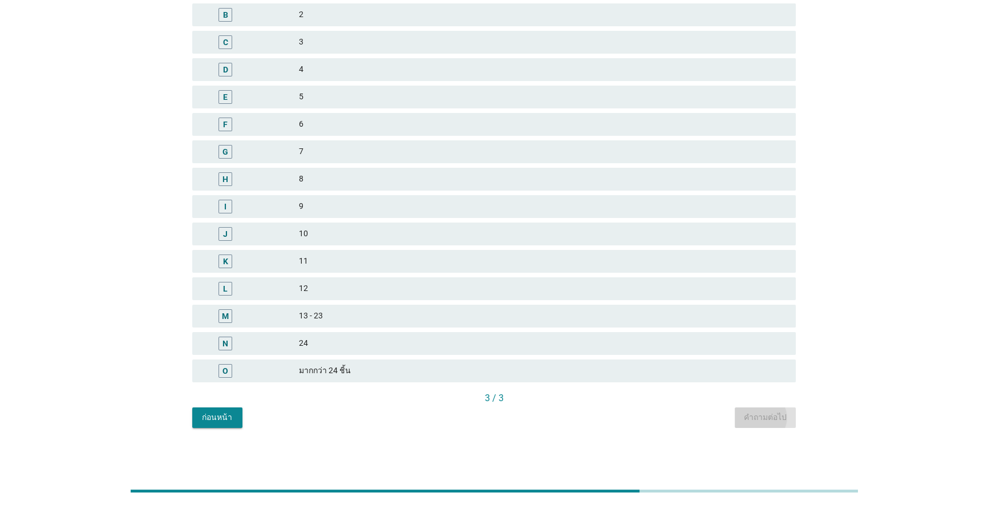
scroll to position [0, 0]
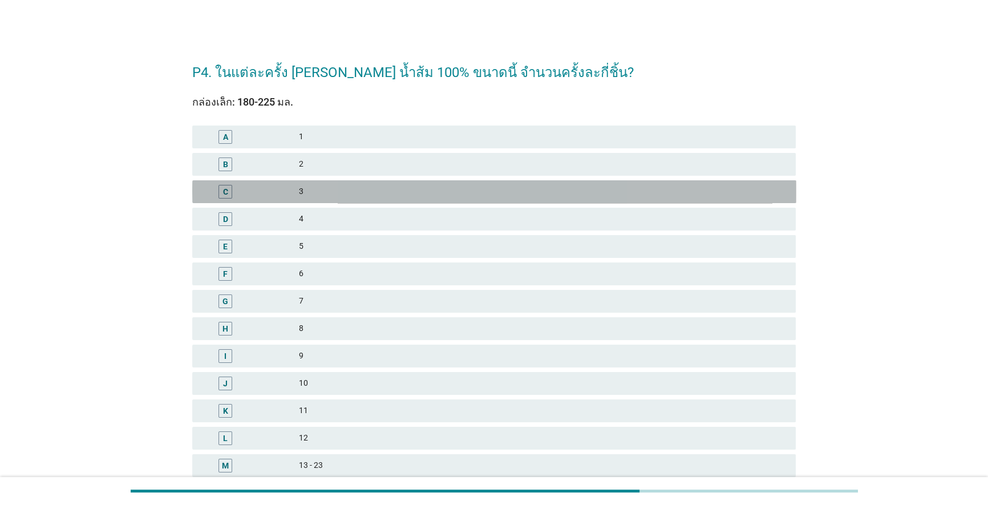
click at [362, 191] on div "3" at bounding box center [543, 192] width 488 height 14
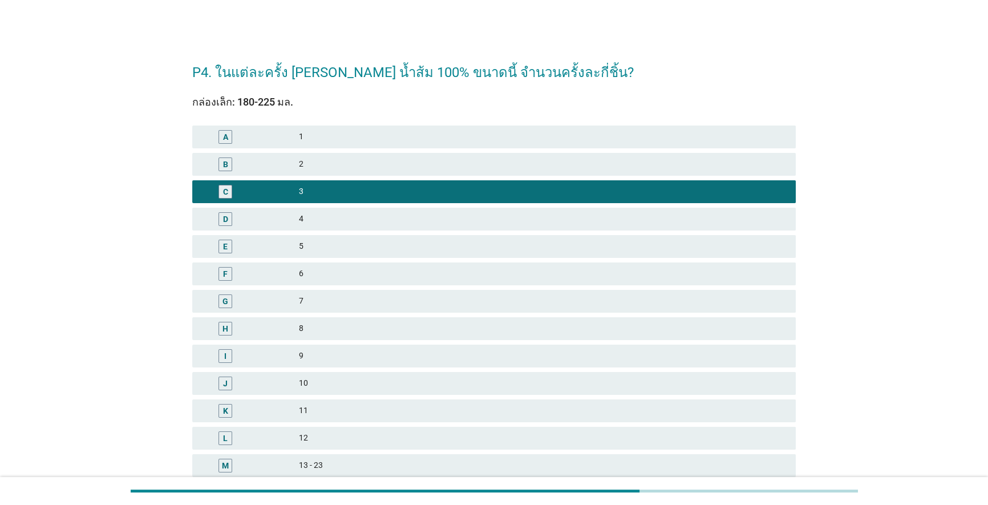
scroll to position [149, 0]
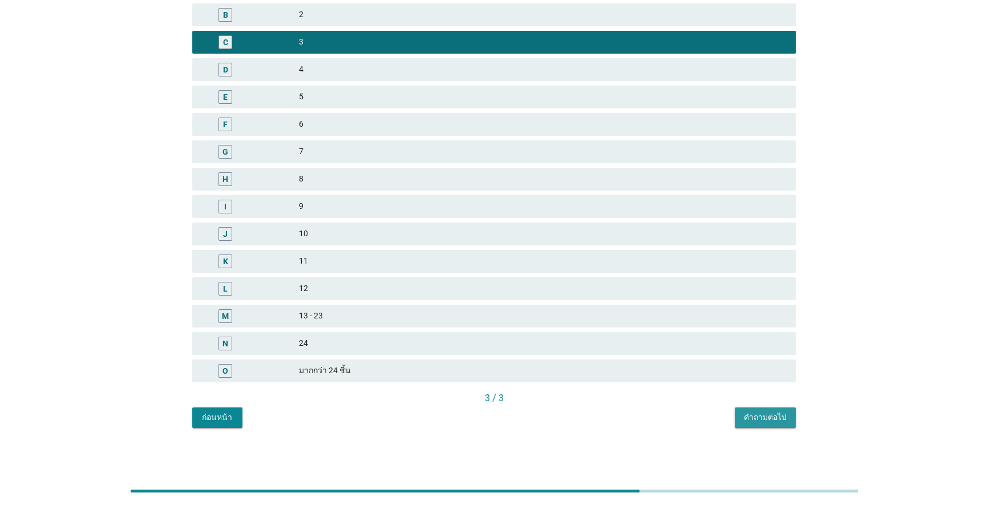
drag, startPoint x: 792, startPoint y: 419, endPoint x: 797, endPoint y: 399, distance: 20.5
click at [510, 417] on button "คำถามต่อไป" at bounding box center [765, 417] width 61 height 21
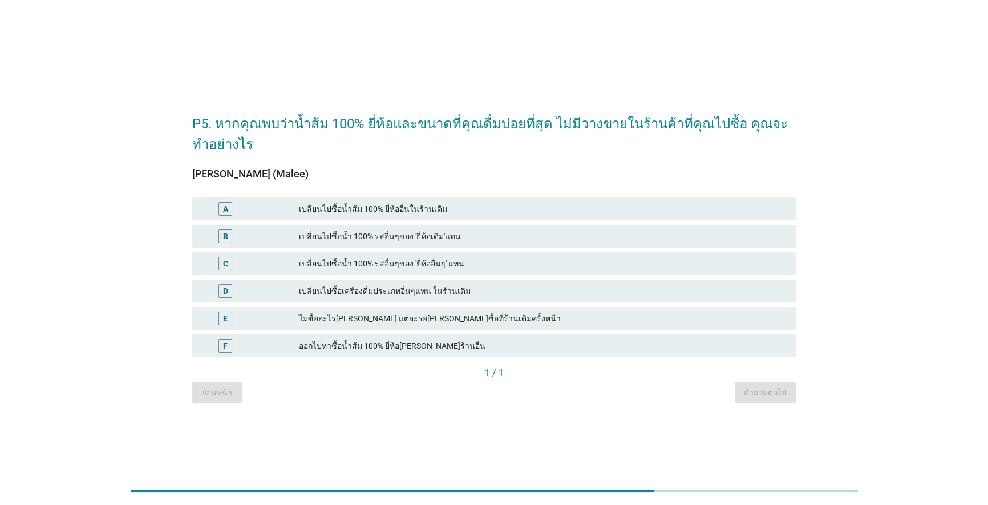
click at [479, 209] on div "เปลี่ยนไปซื้อน้ำส้ม 100% ยี่ห้ออื่นในร้านเดิม" at bounding box center [543, 209] width 488 height 14
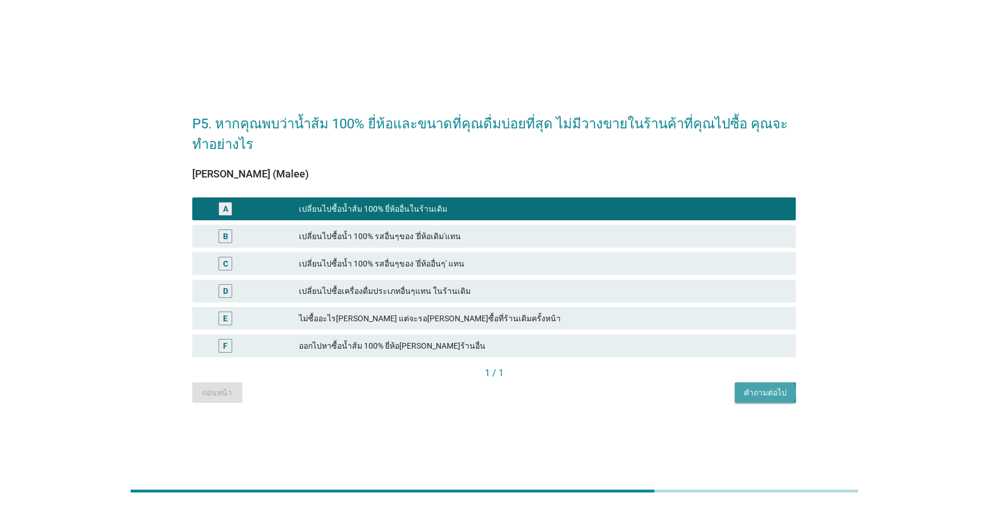
click at [510, 394] on div "คำถามต่อไป" at bounding box center [765, 393] width 43 height 12
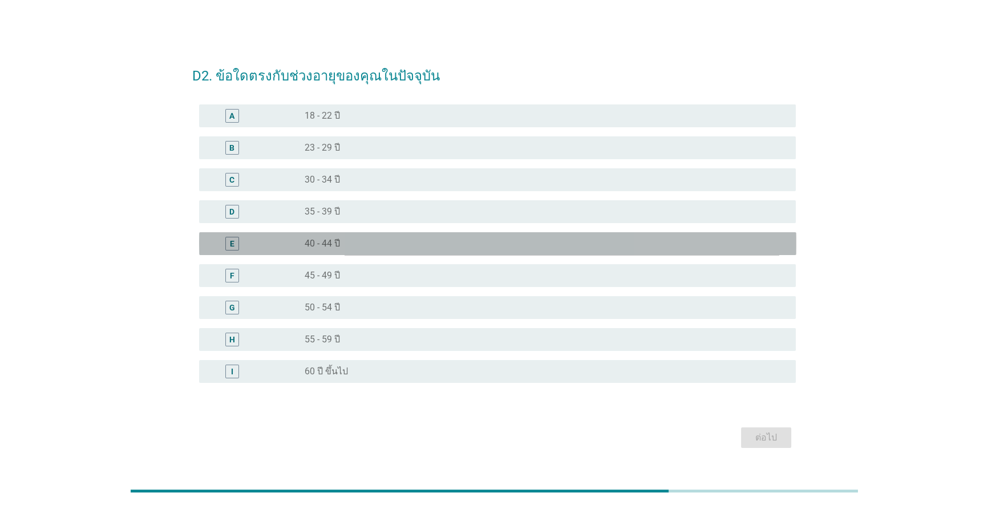
click at [382, 244] on div "radio_button_unchecked 40 - 44 ปี" at bounding box center [542, 243] width 474 height 11
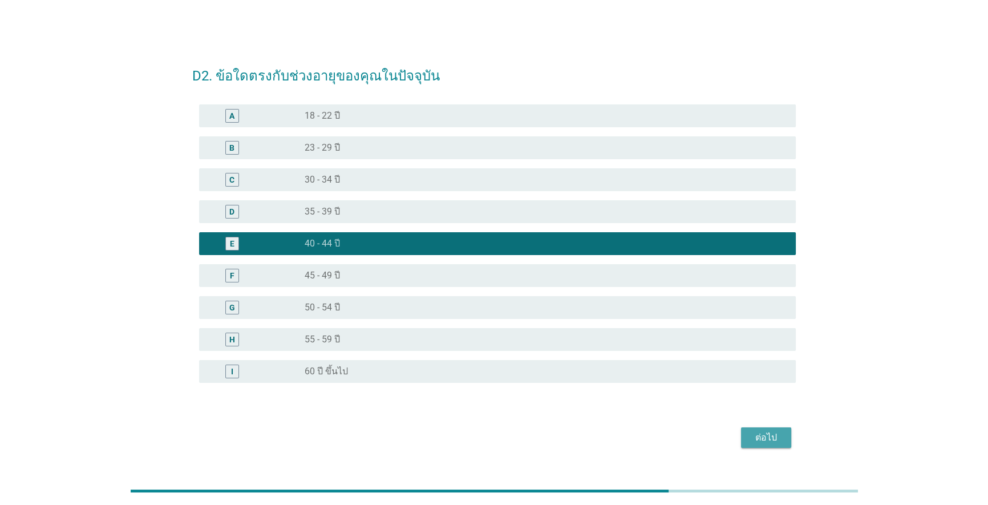
click at [510, 434] on button "ต่อไป" at bounding box center [766, 437] width 50 height 21
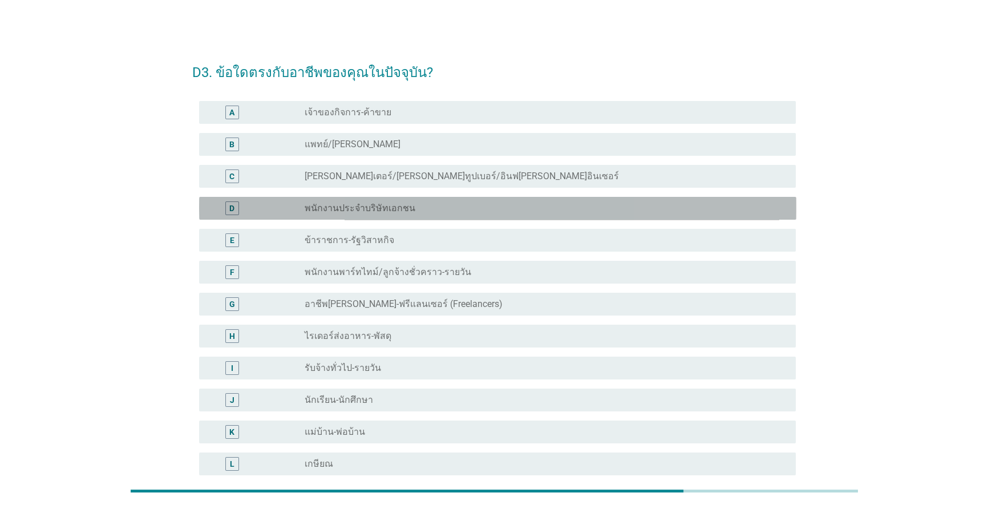
click at [428, 209] on div "radio_button_unchecked พนักงานประจำบริษัทเอกชน" at bounding box center [542, 208] width 474 height 11
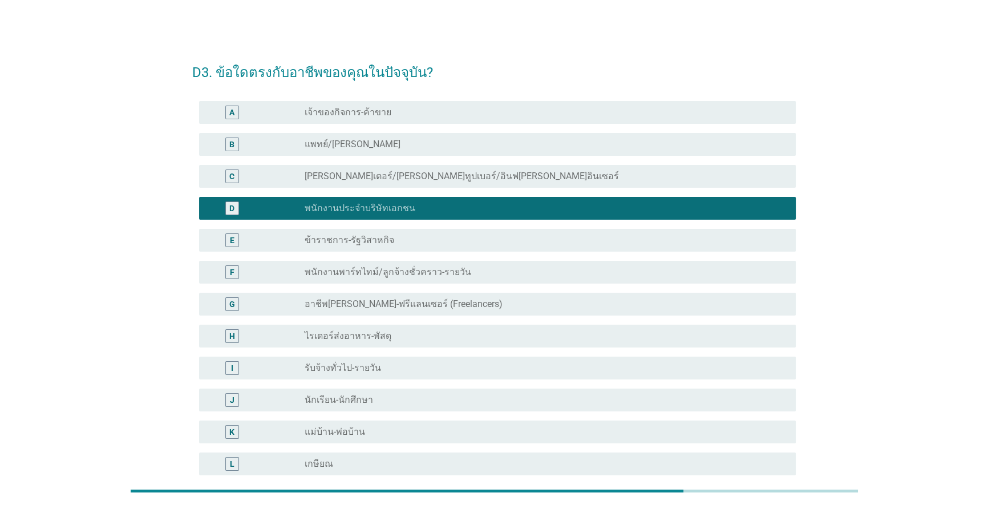
scroll to position [180, 0]
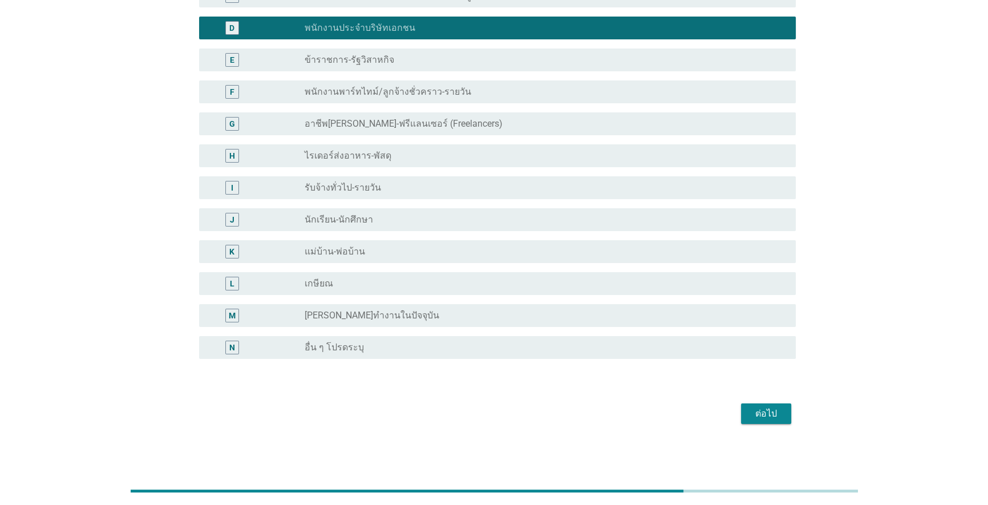
click at [510, 411] on div "ต่อไป" at bounding box center [766, 414] width 32 height 14
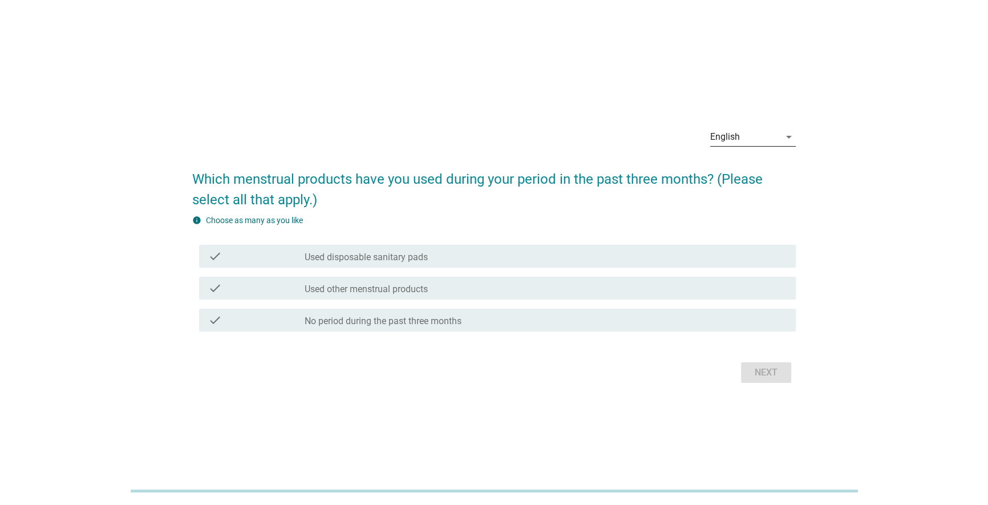
click at [729, 137] on div "English" at bounding box center [725, 137] width 30 height 10
click at [739, 175] on div "ภาษาไทย" at bounding box center [752, 174] width 67 height 14
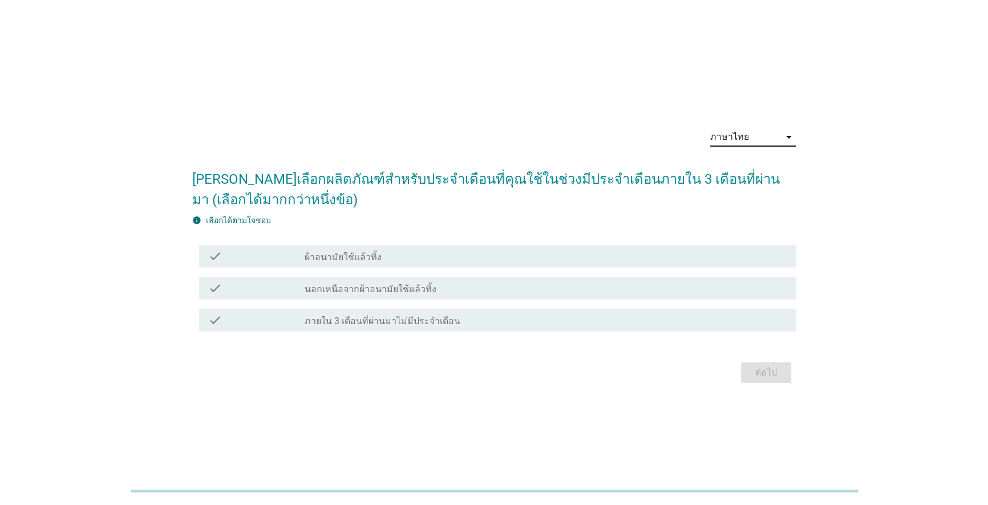
click at [382, 249] on div "check_box_outline_blank ผ้าอนามัยใช้แล้วทิ้ง" at bounding box center [546, 256] width 483 height 14
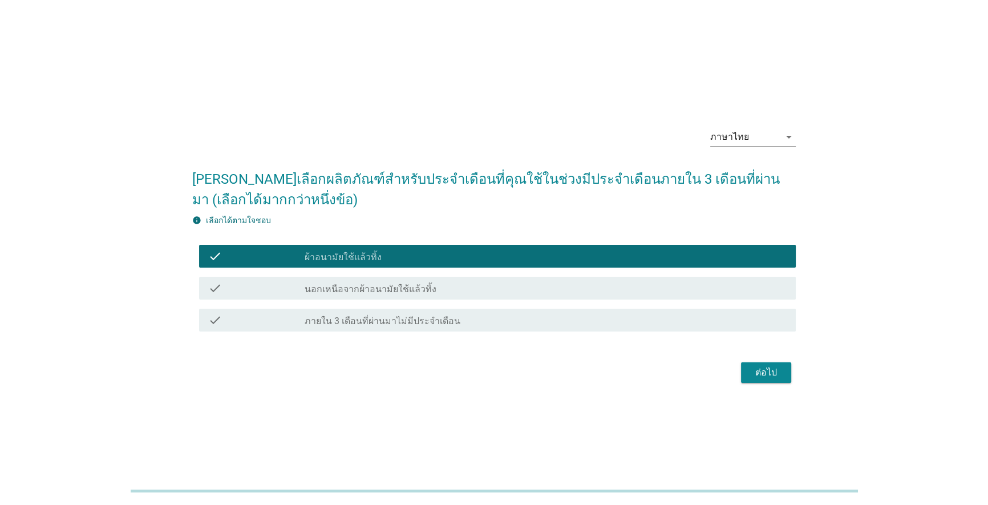
click at [749, 371] on button "ต่อไป" at bounding box center [766, 372] width 50 height 21
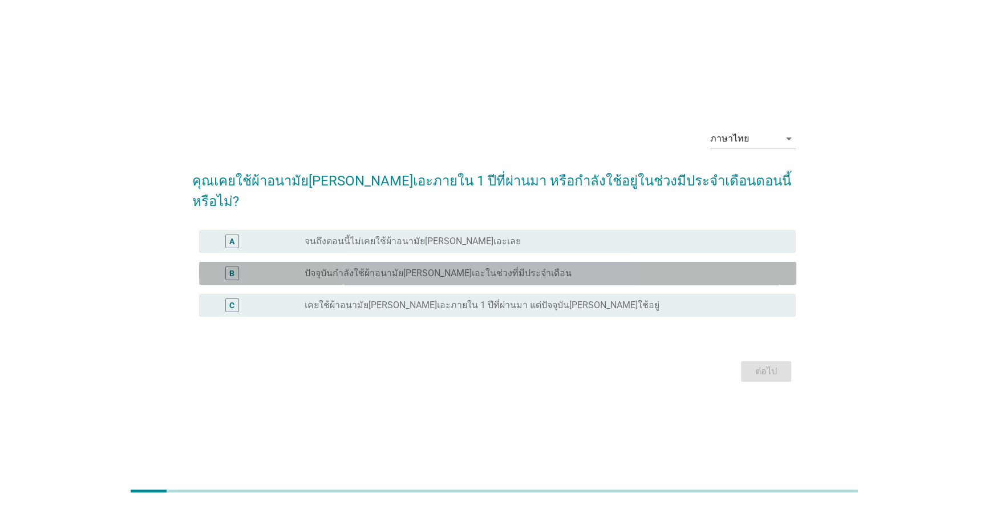
click at [560, 268] on div "radio_button_unchecked ปัจจุบันกำลังใช้ผ้าอนามัย[PERSON_NAME]เอะในช่วงที่มีประจ…" at bounding box center [546, 273] width 483 height 14
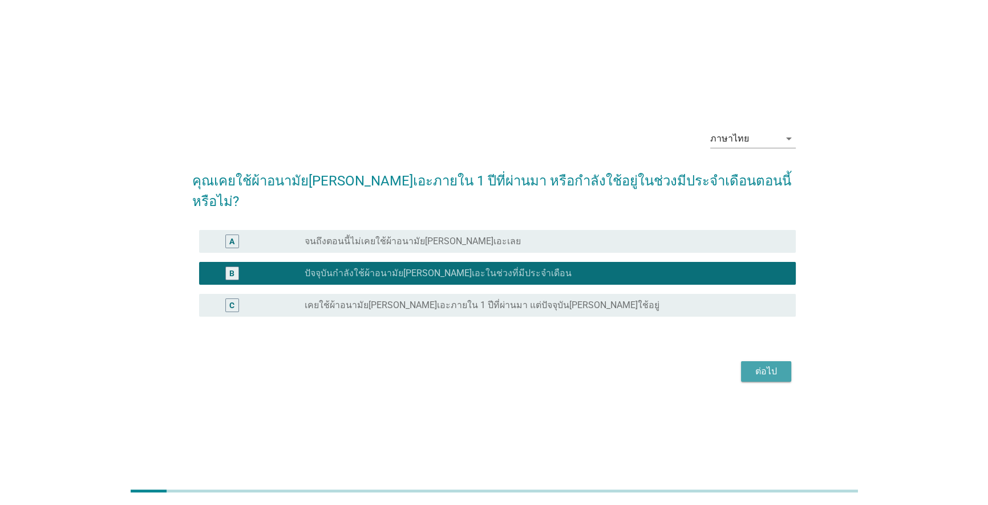
click at [763, 365] on div "ต่อไป" at bounding box center [766, 372] width 32 height 14
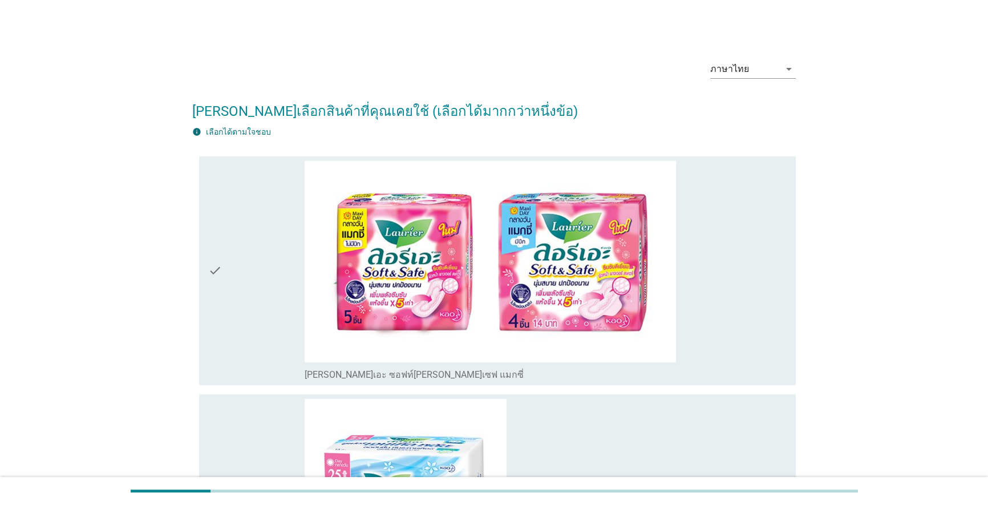
click at [261, 275] on div "check" at bounding box center [256, 271] width 96 height 220
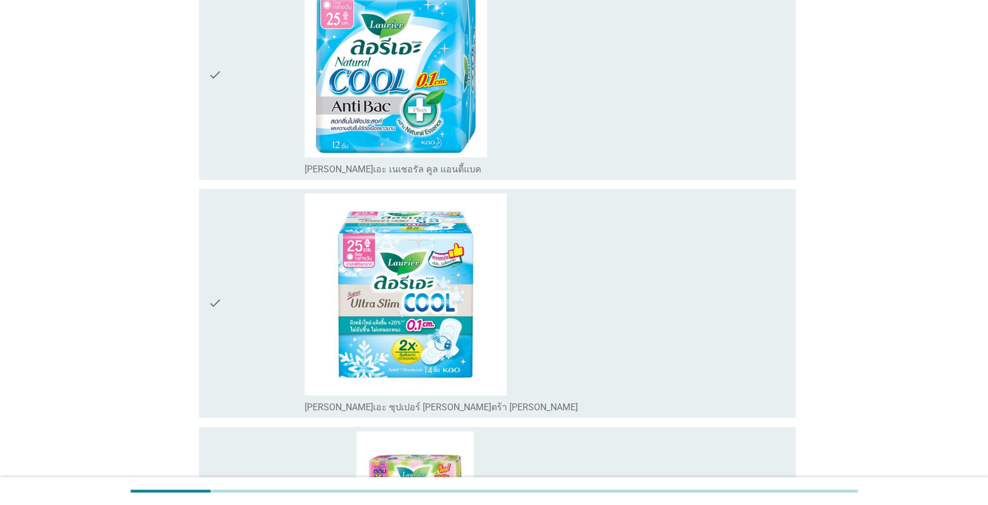
scroll to position [871, 0]
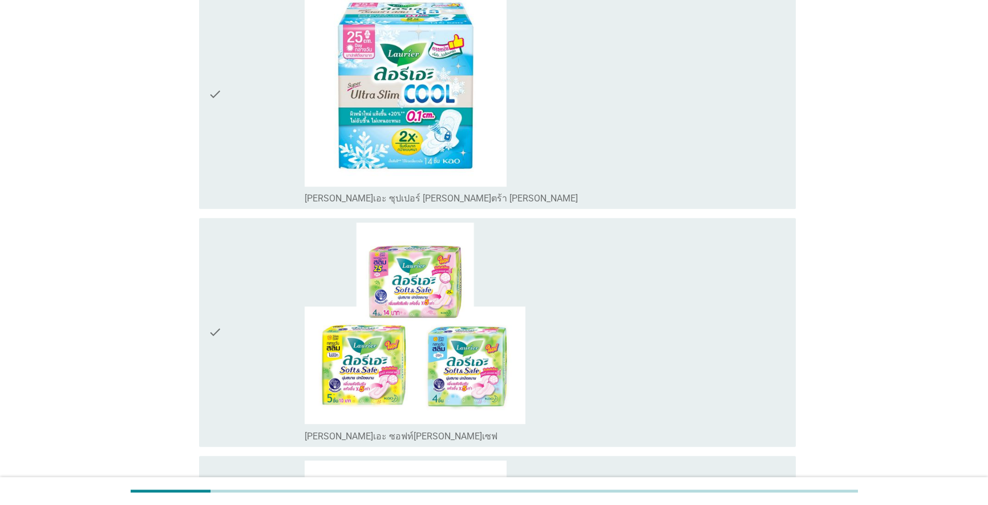
click at [242, 336] on div "check" at bounding box center [256, 333] width 96 height 220
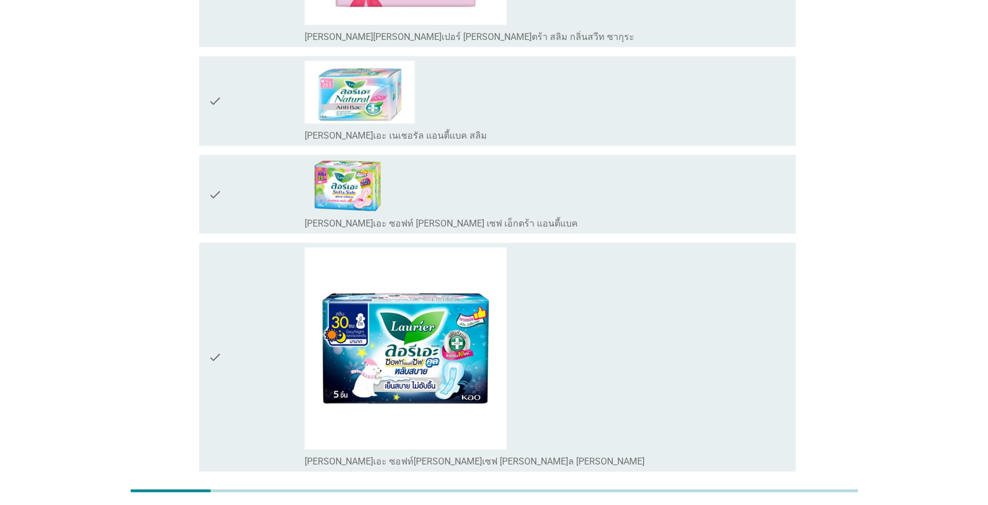
scroll to position [2873, 0]
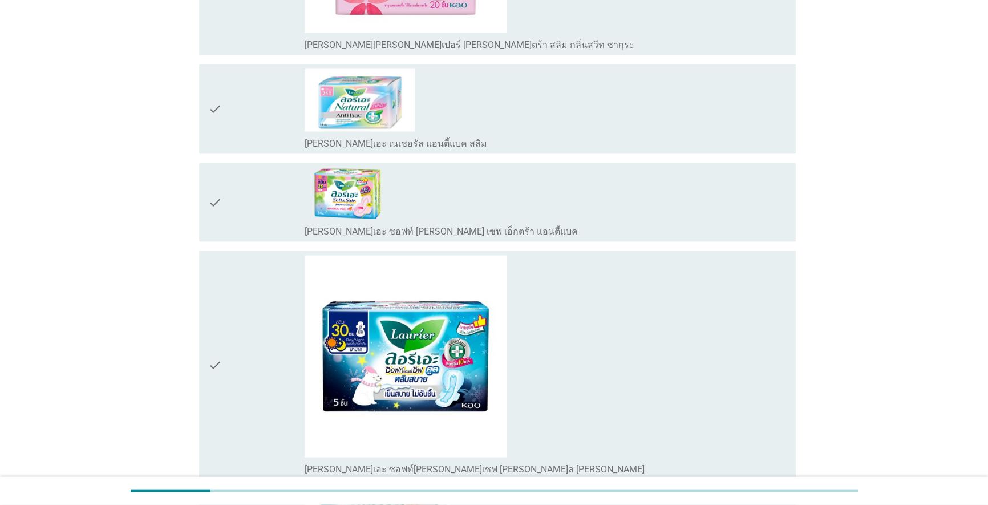
click at [218, 185] on icon "check" at bounding box center [215, 203] width 14 height 70
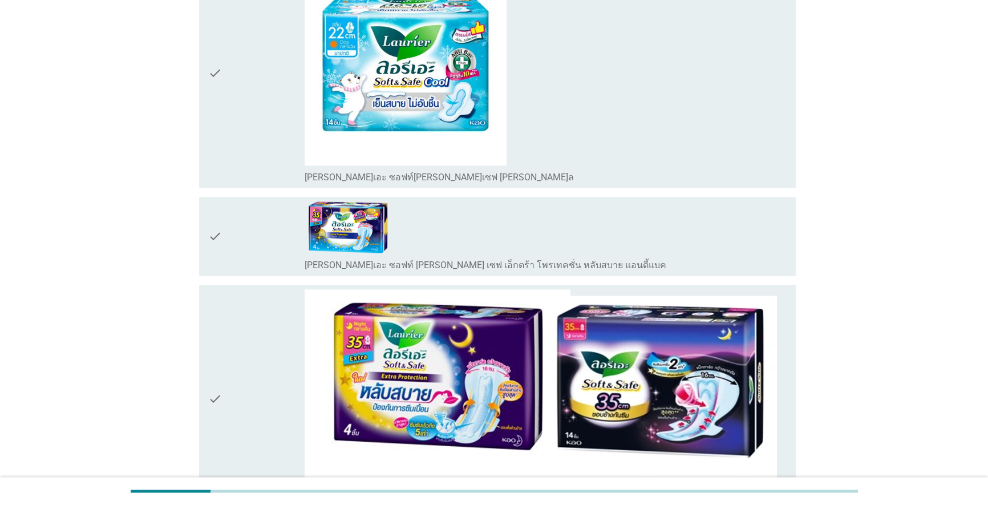
scroll to position [2096, 0]
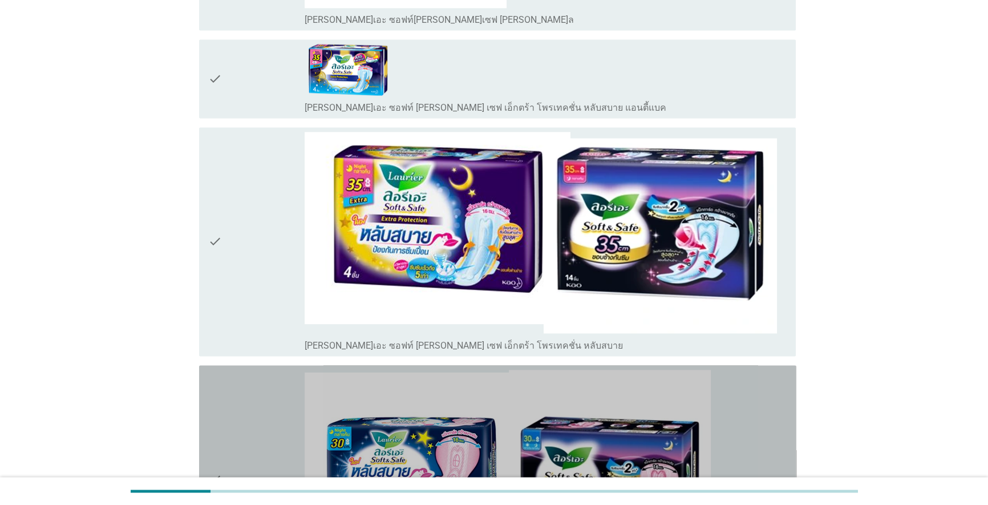
click at [229, 447] on div "check" at bounding box center [256, 480] width 96 height 220
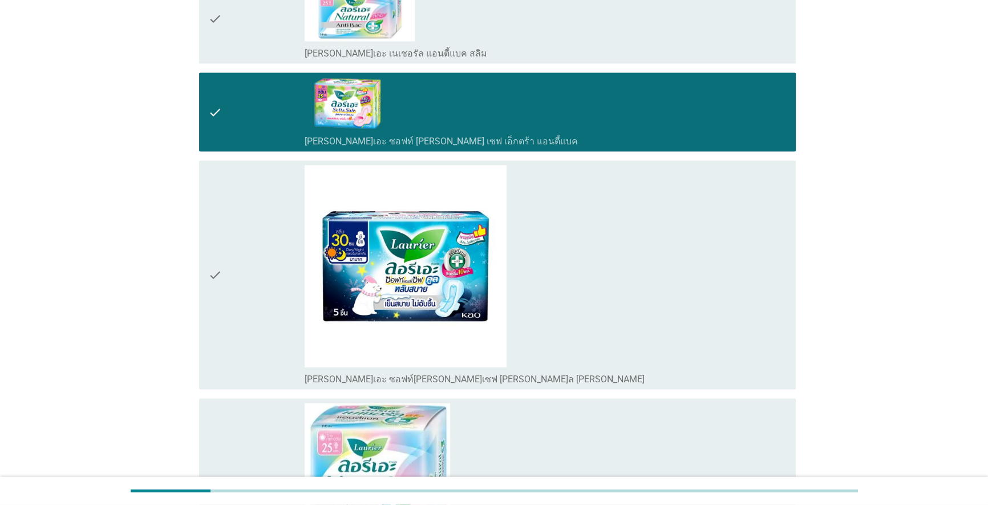
scroll to position [3192, 0]
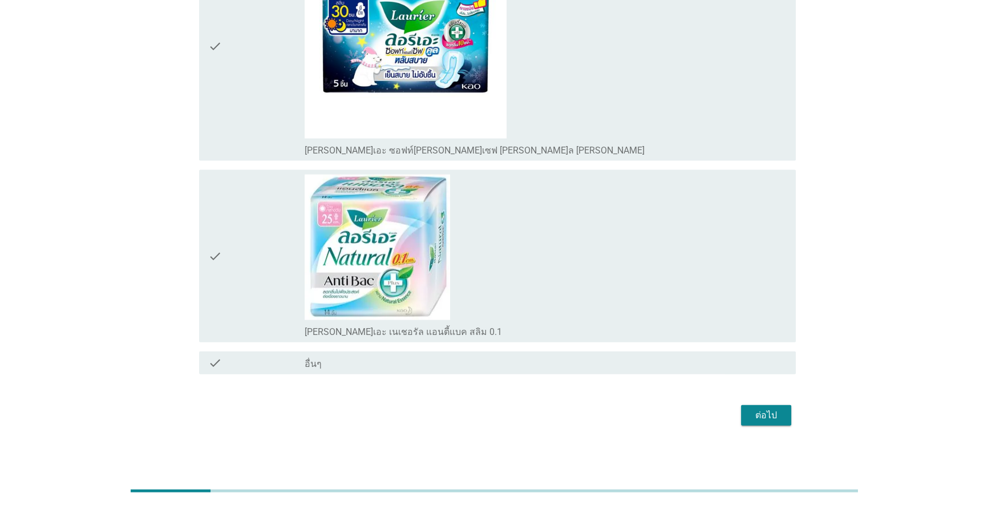
click at [223, 250] on div "check" at bounding box center [256, 256] width 96 height 163
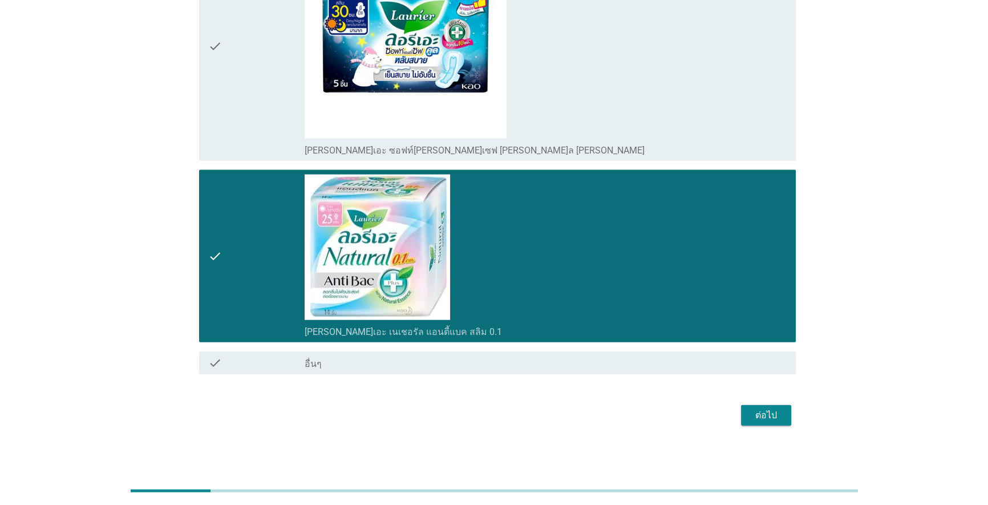
click at [759, 415] on div "ต่อไป" at bounding box center [766, 416] width 32 height 14
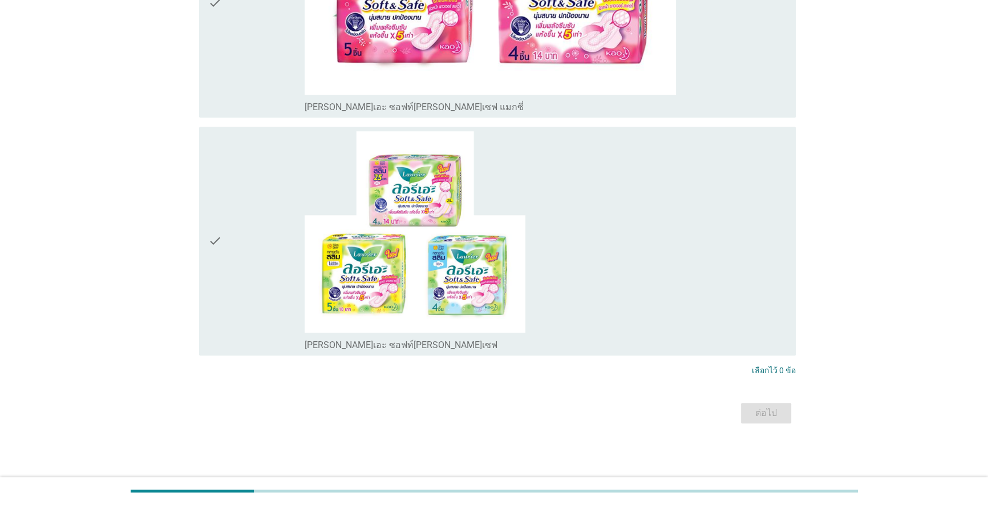
scroll to position [0, 0]
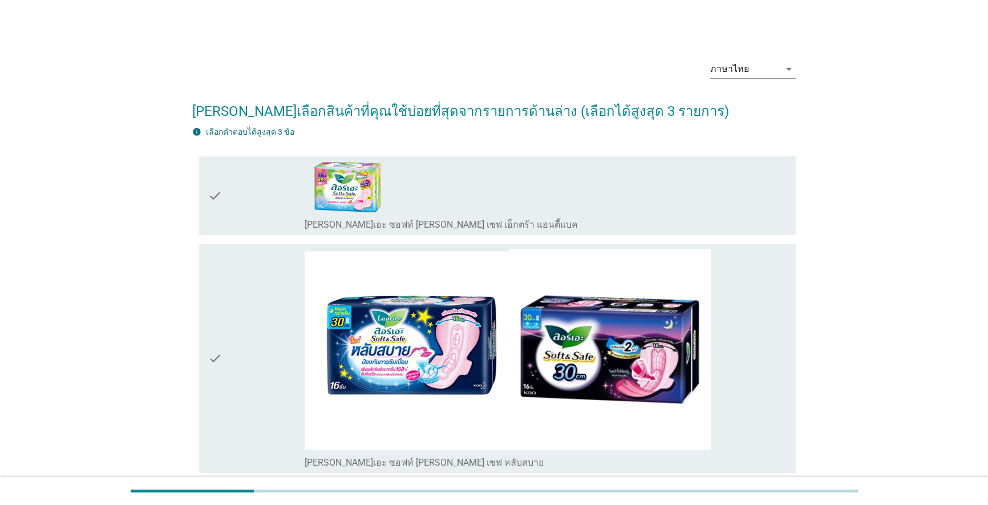
click at [217, 193] on icon "check" at bounding box center [215, 196] width 14 height 70
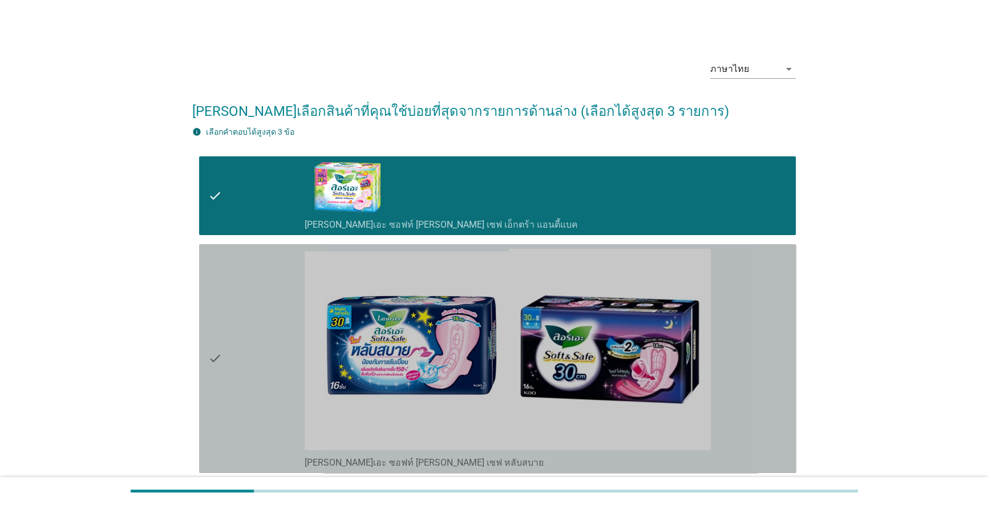
drag, startPoint x: 213, startPoint y: 357, endPoint x: 237, endPoint y: 362, distance: 25.0
click at [212, 358] on icon "check" at bounding box center [215, 359] width 14 height 220
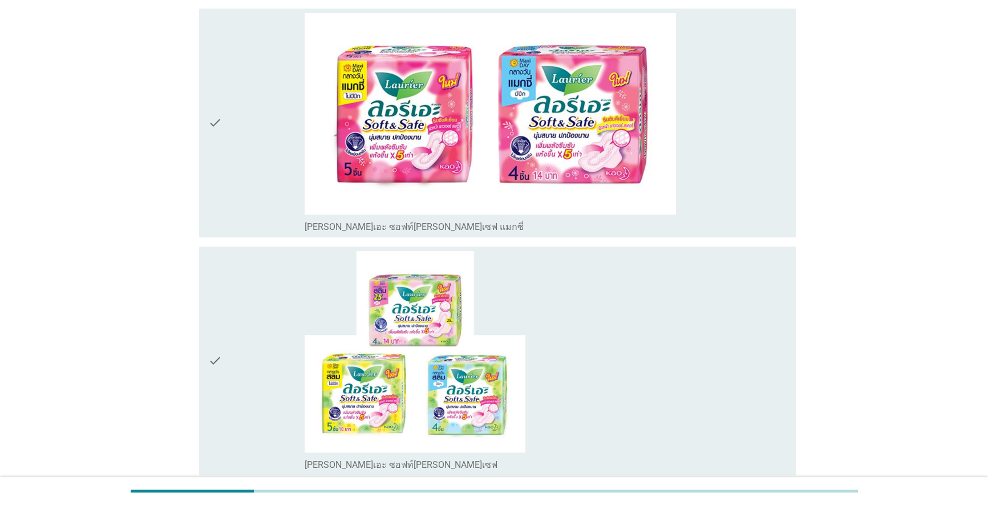
scroll to position [663, 0]
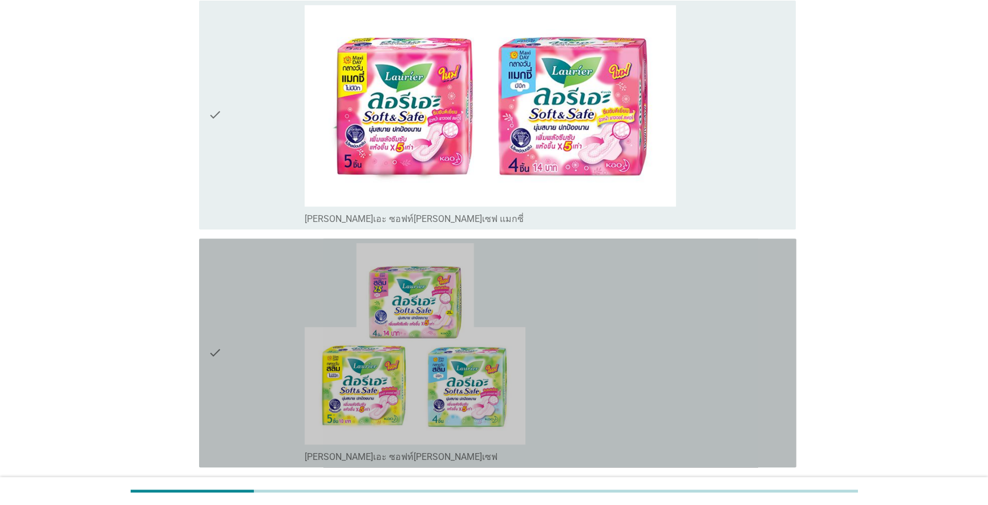
click at [215, 348] on icon "check" at bounding box center [215, 353] width 14 height 220
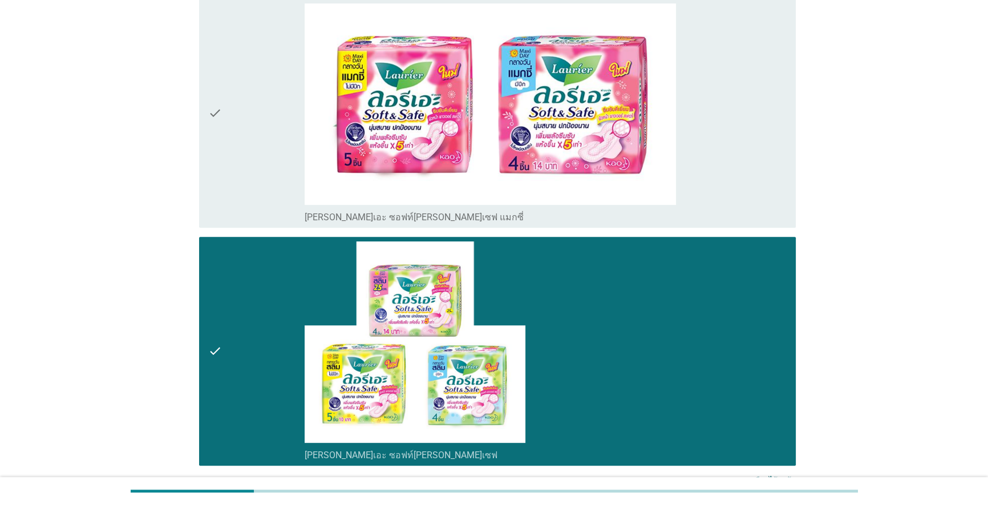
scroll to position [774, 0]
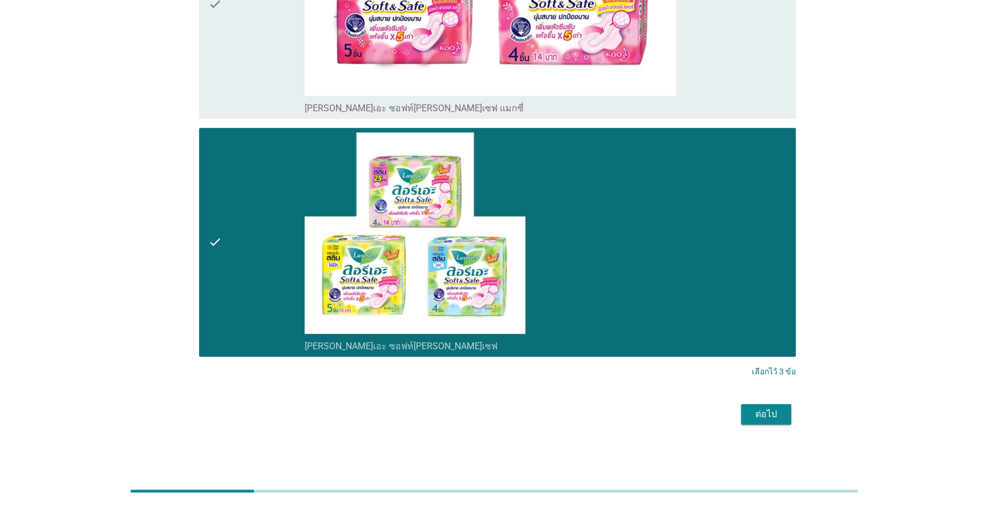
click at [769, 414] on div "ต่อไป" at bounding box center [766, 414] width 32 height 14
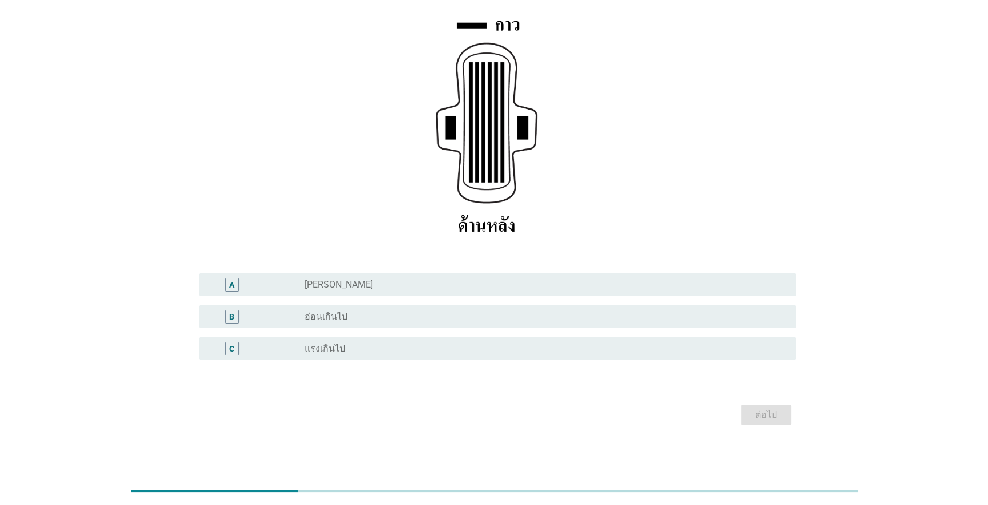
scroll to position [149, 0]
click at [382, 286] on div "radio_button_unchecked ปกติ" at bounding box center [542, 283] width 474 height 11
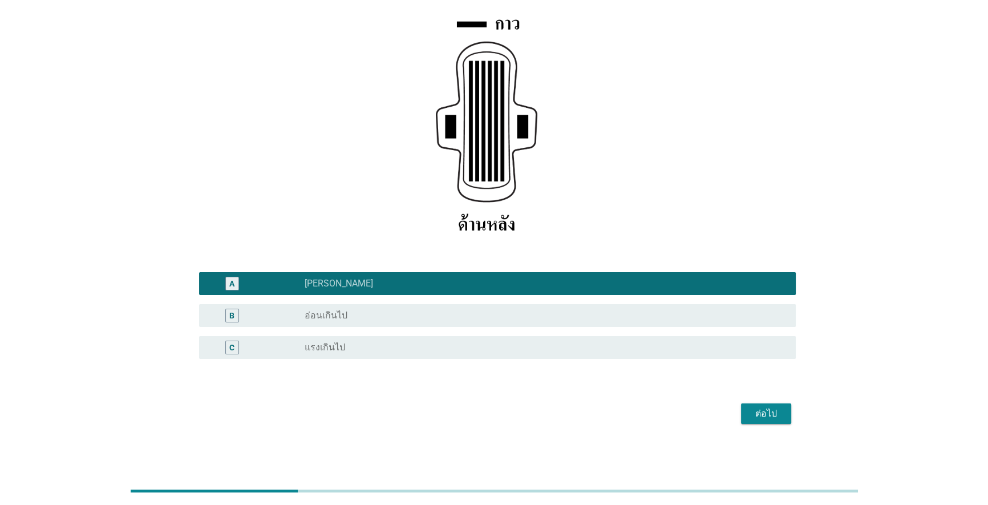
click at [776, 421] on button "ต่อไป" at bounding box center [766, 413] width 50 height 21
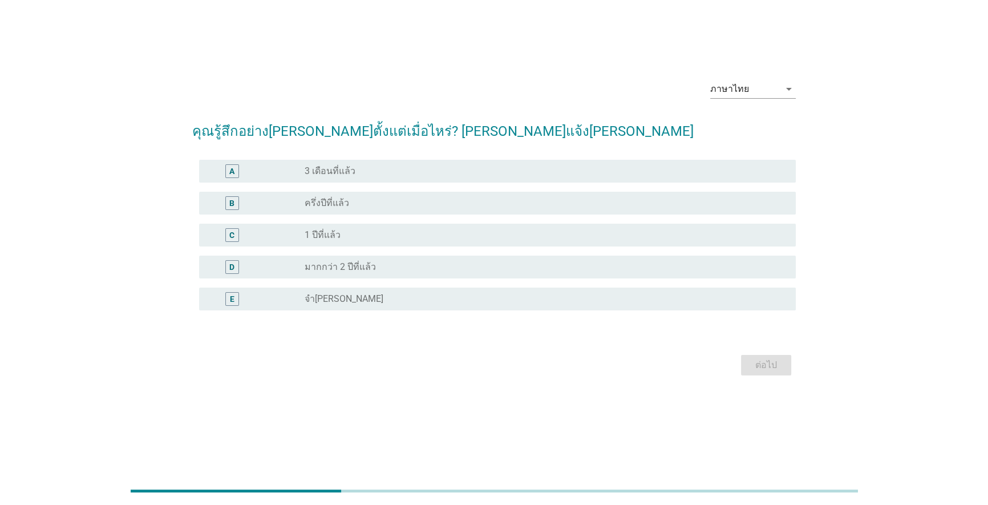
scroll to position [0, 0]
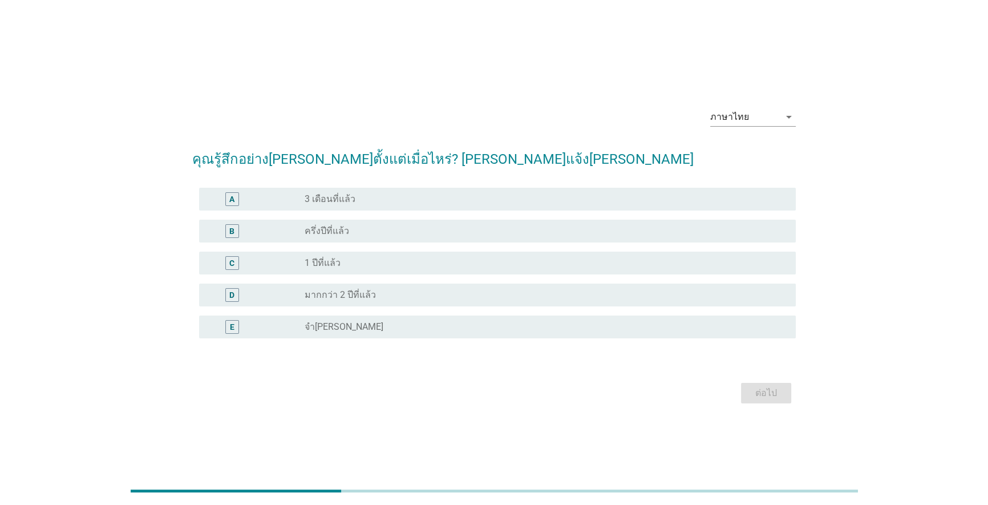
click at [490, 297] on div "radio_button_unchecked มากกว่า 2 ปีที่แล้ว" at bounding box center [542, 294] width 474 height 11
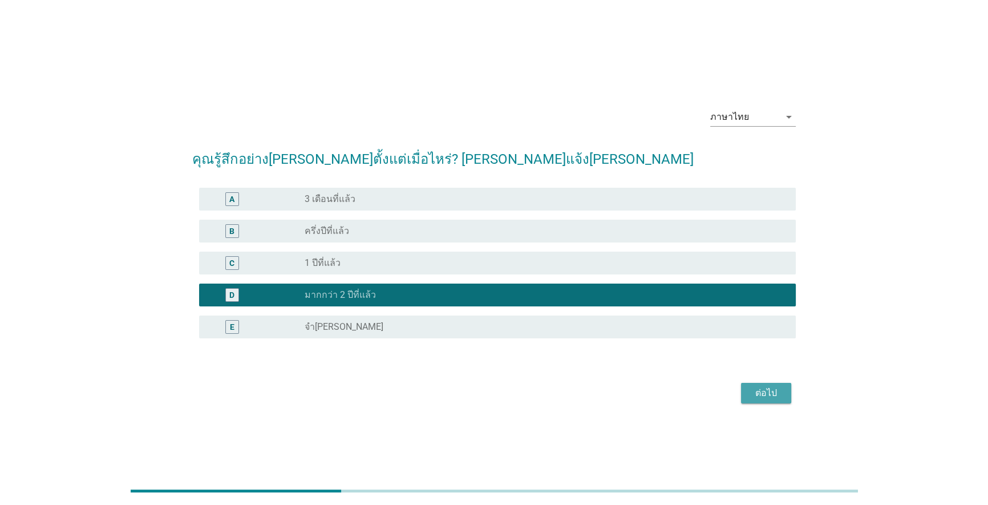
click at [784, 394] on button "ต่อไป" at bounding box center [766, 393] width 50 height 21
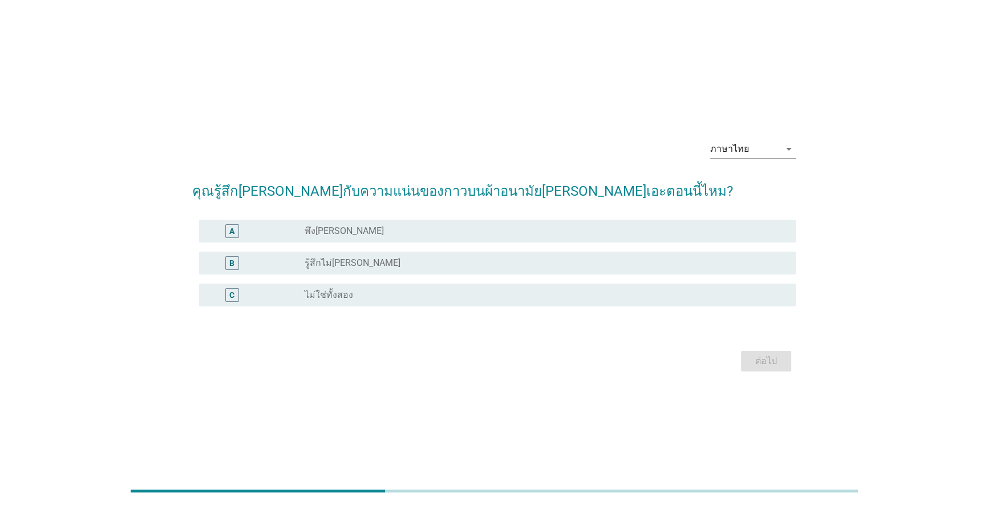
click at [333, 224] on div "radio_button_unchecked พึงพอใจ" at bounding box center [546, 231] width 483 height 14
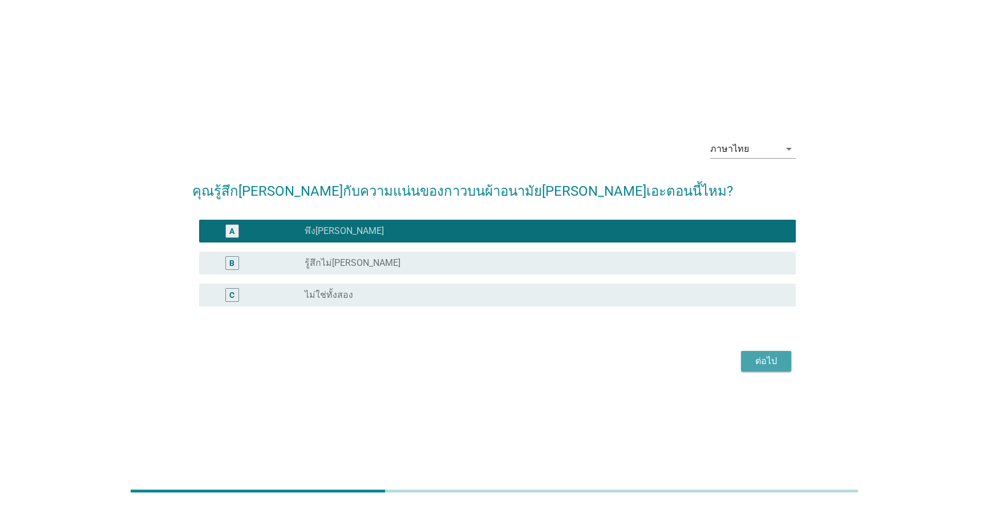
click at [769, 365] on div "ต่อไป" at bounding box center [766, 361] width 32 height 14
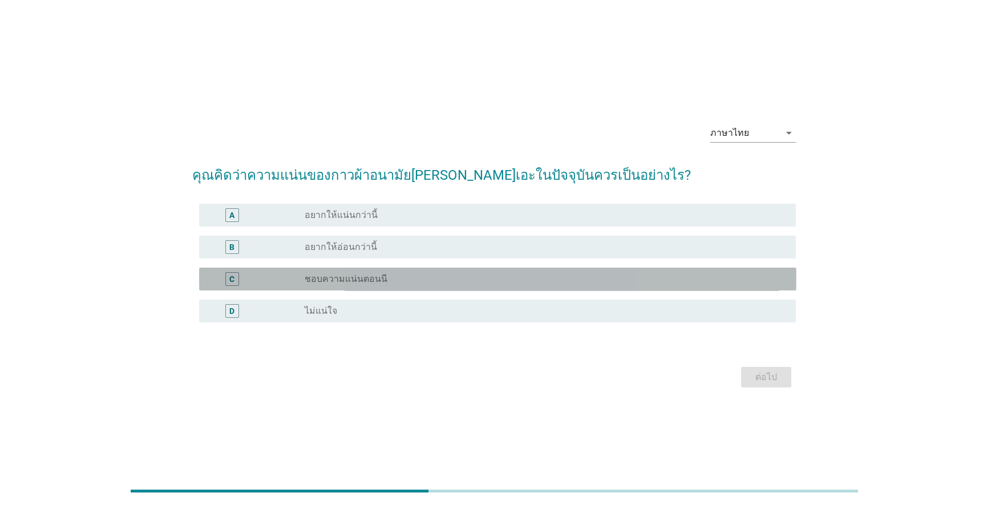
click at [502, 287] on div "C radio_button_unchecked ชอบความแน่นตอนนี" at bounding box center [497, 279] width 597 height 23
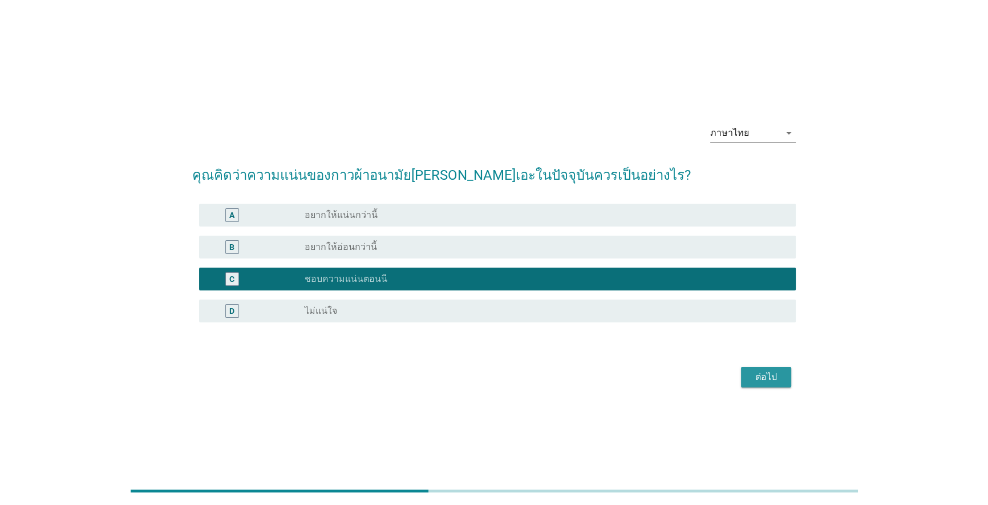
drag, startPoint x: 783, startPoint y: 378, endPoint x: 722, endPoint y: 384, distance: 61.4
click at [782, 378] on button "ต่อไป" at bounding box center [766, 377] width 50 height 21
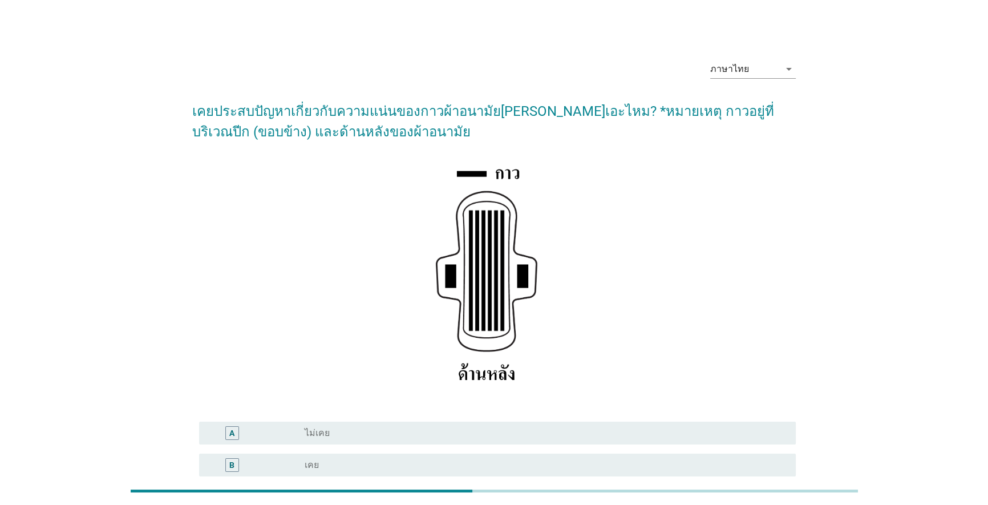
scroll to position [103, 0]
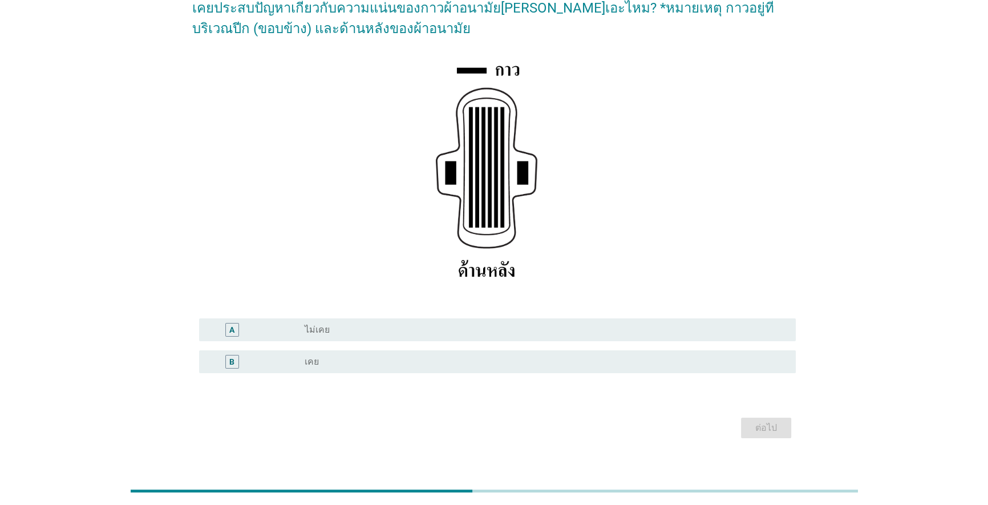
click at [494, 367] on div "radio_button_unchecked เคย" at bounding box center [546, 362] width 483 height 14
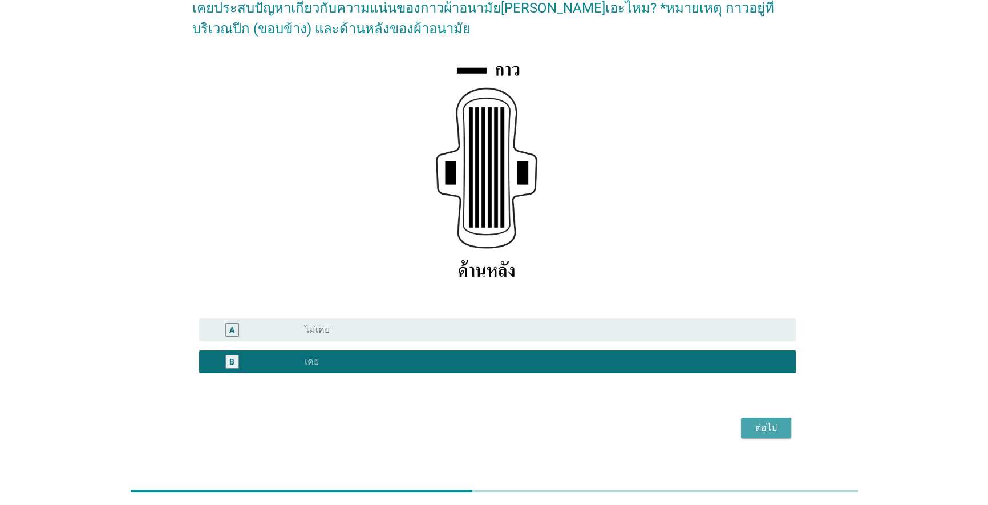
click at [762, 427] on div "ต่อไป" at bounding box center [766, 428] width 32 height 14
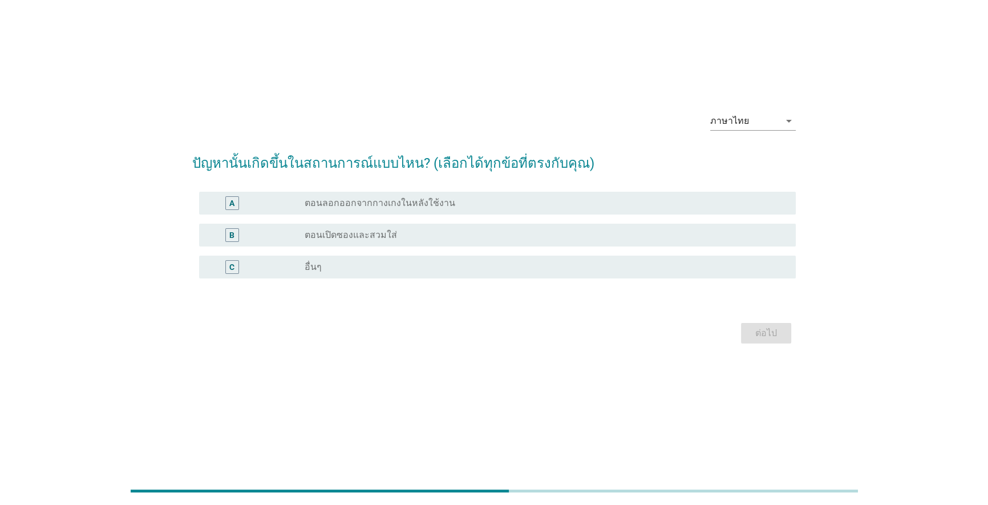
scroll to position [0, 0]
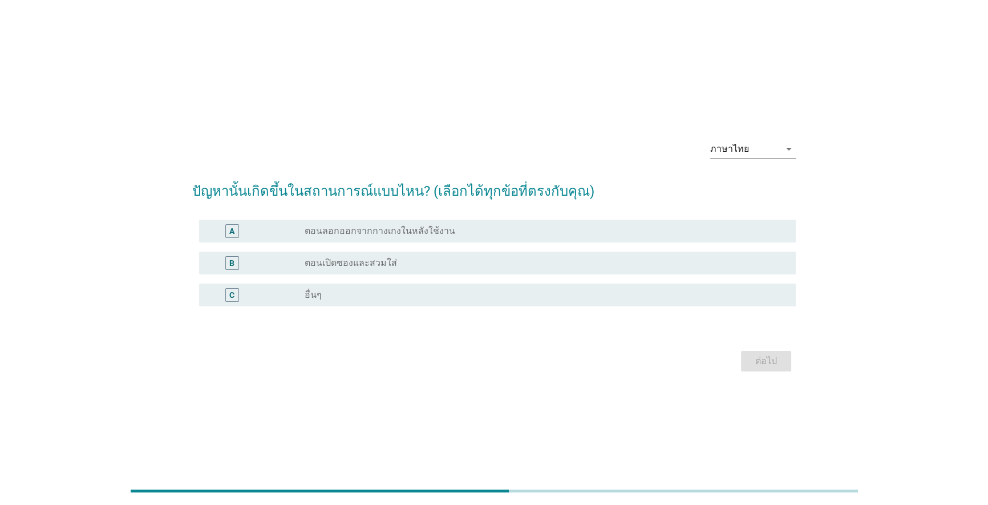
click at [386, 262] on label "ตอนเปิดซองและสวมใส่" at bounding box center [351, 262] width 92 height 11
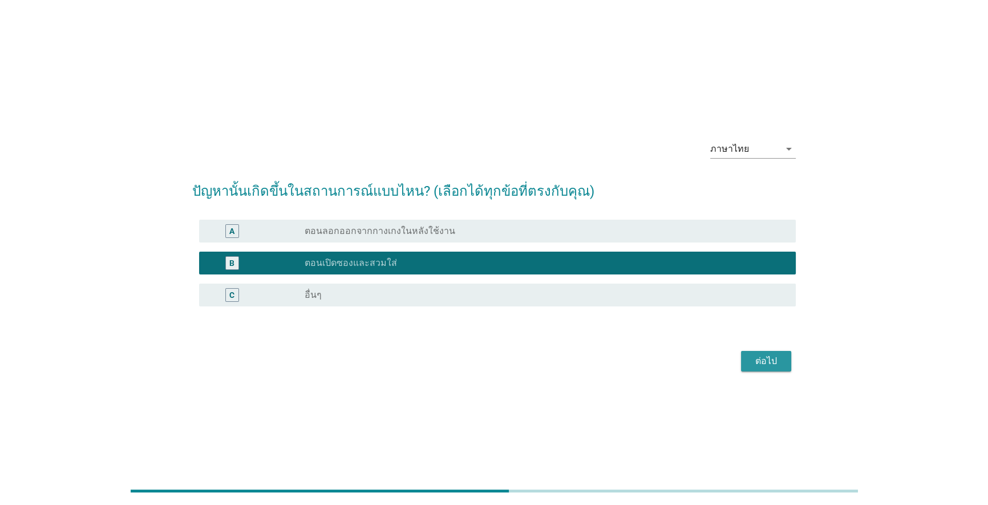
drag, startPoint x: 759, startPoint y: 359, endPoint x: 738, endPoint y: 365, distance: 21.3
click at [756, 359] on div "ต่อไป" at bounding box center [766, 361] width 32 height 14
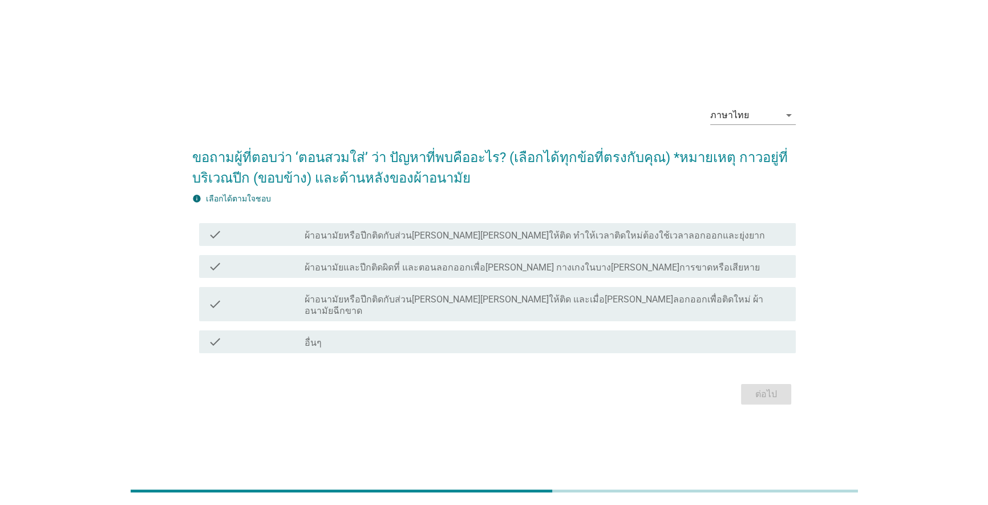
click at [538, 312] on div "check check_box_outline_blank ผ้าอนามัยหรือปีกติดกับส่วนที่ไม่ได้ตั้งใจให้ติด แ…" at bounding box center [497, 304] width 597 height 34
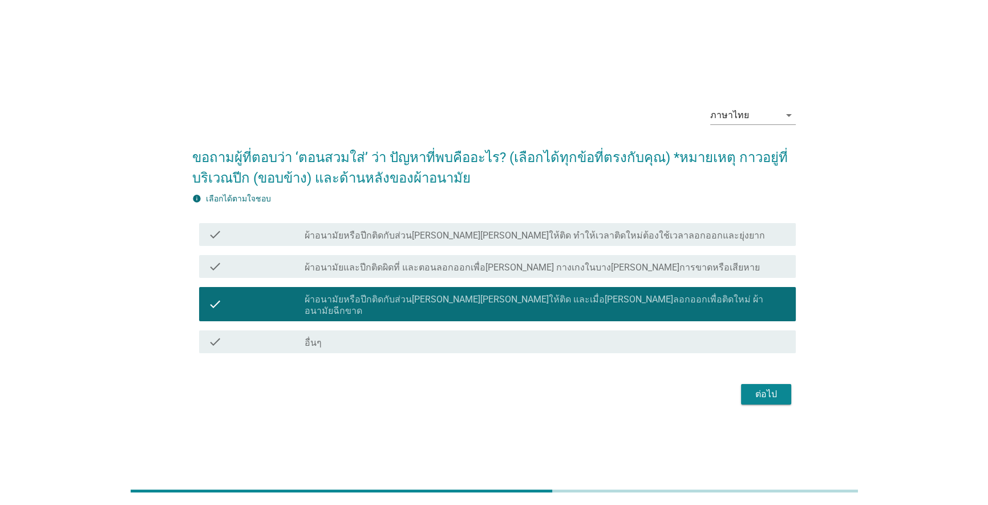
click at [775, 388] on div "ต่อไป" at bounding box center [766, 394] width 32 height 14
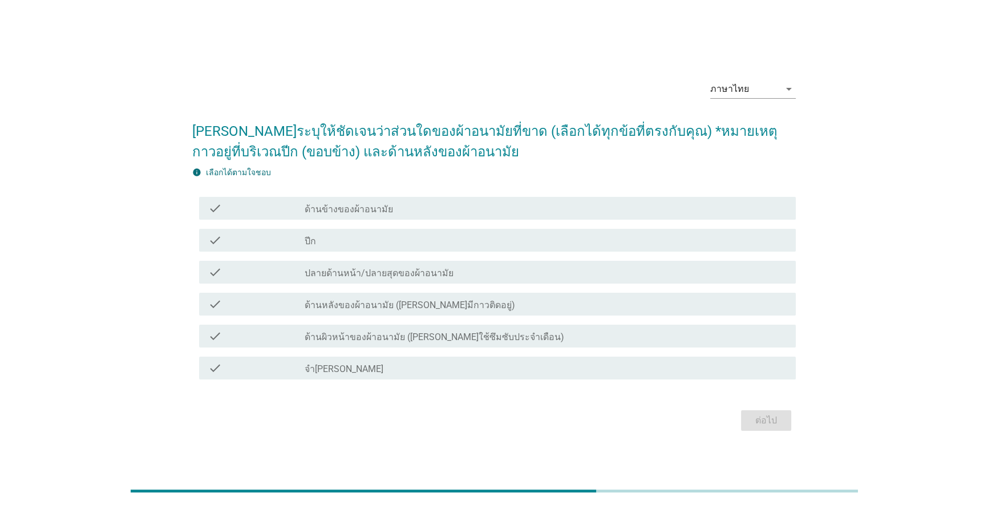
click at [489, 304] on div "check_box_outline_blank ด้านหลังของผ้าอนามัย (ด้านที่มีกาวติดอยู่)" at bounding box center [546, 304] width 483 height 14
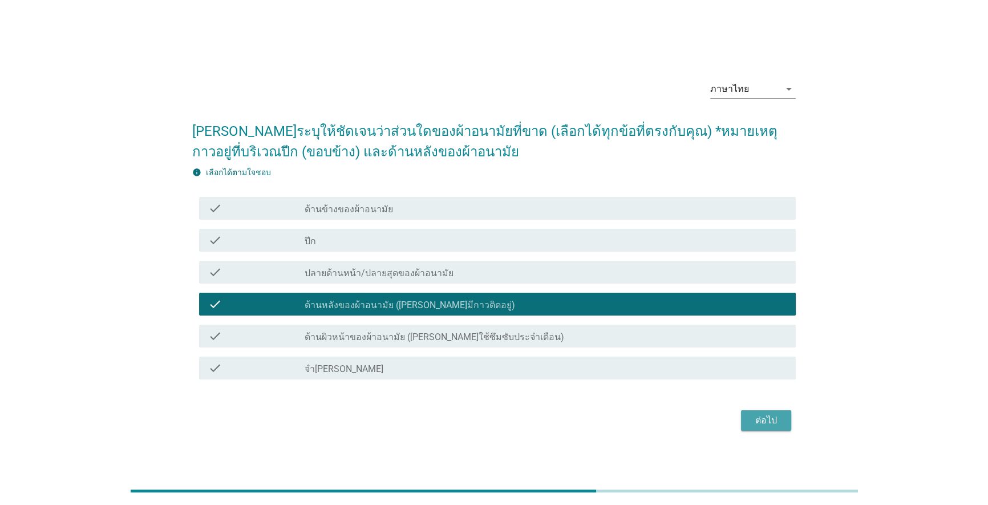
click at [765, 425] on div "ต่อไป" at bounding box center [766, 421] width 32 height 14
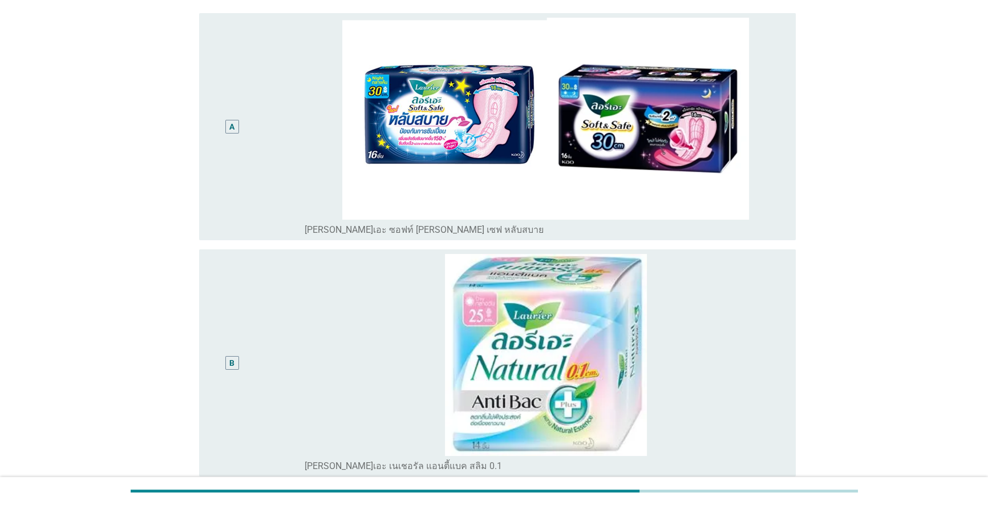
scroll to position [114, 0]
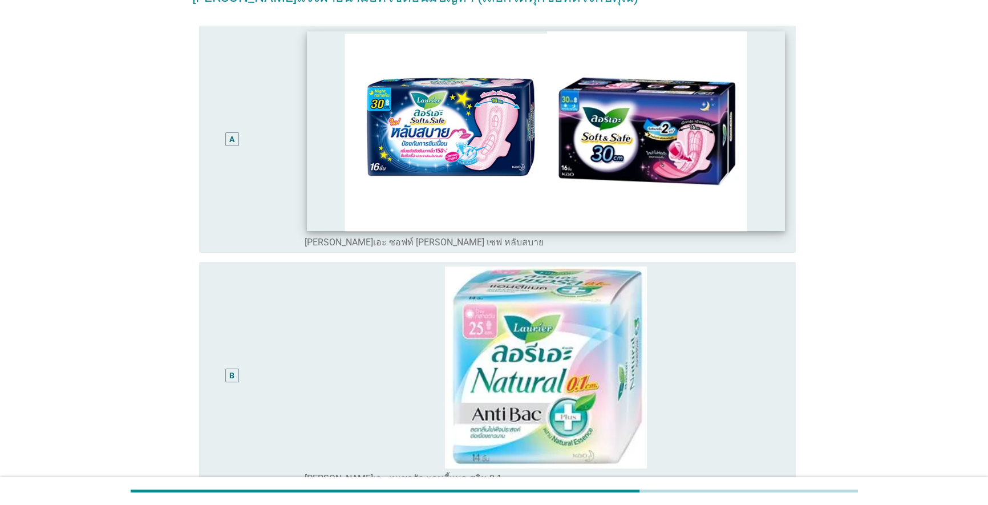
click at [546, 171] on img at bounding box center [546, 131] width 478 height 200
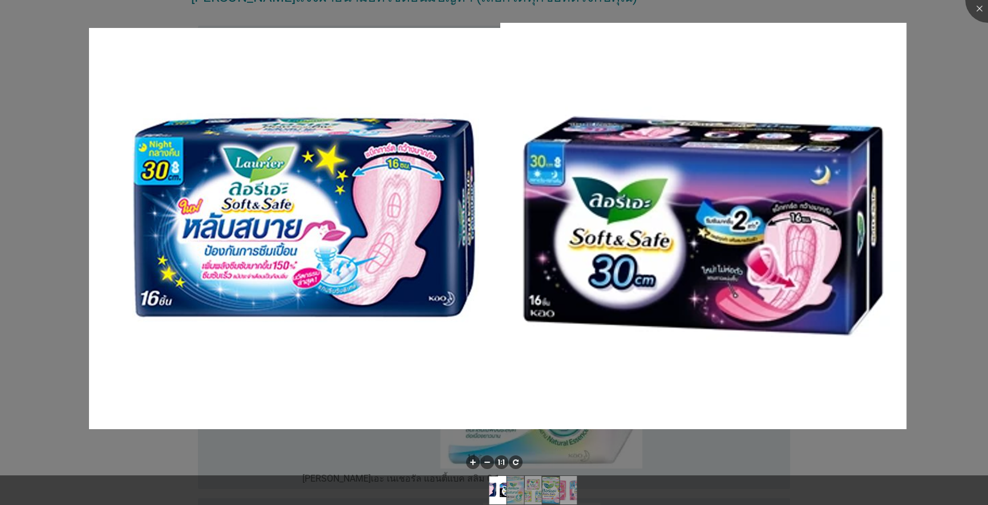
click at [969, 144] on div at bounding box center [494, 252] width 988 height 505
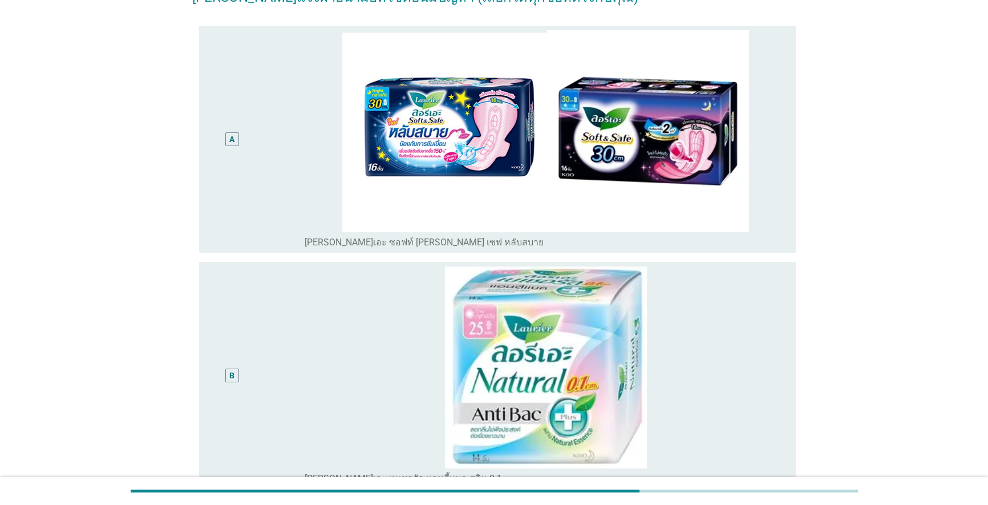
drag, startPoint x: 227, startPoint y: 136, endPoint x: 232, endPoint y: 140, distance: 6.2
click at [229, 138] on div "A" at bounding box center [232, 139] width 14 height 14
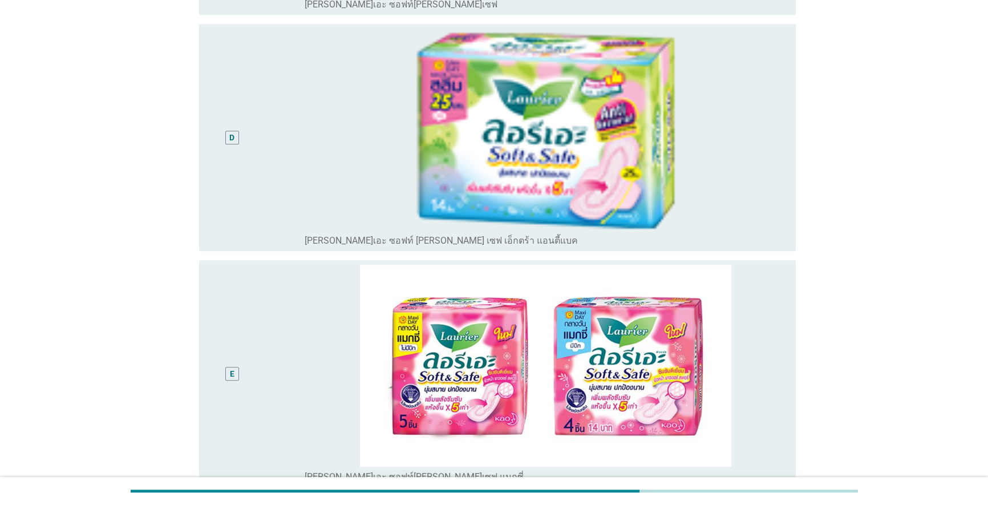
scroll to position [985, 0]
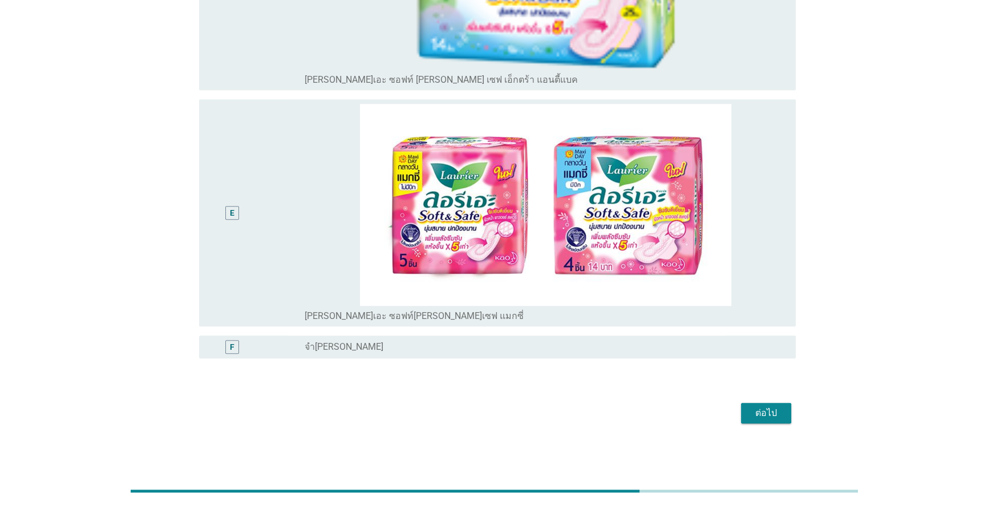
click at [774, 411] on div "ต่อไป" at bounding box center [766, 413] width 32 height 14
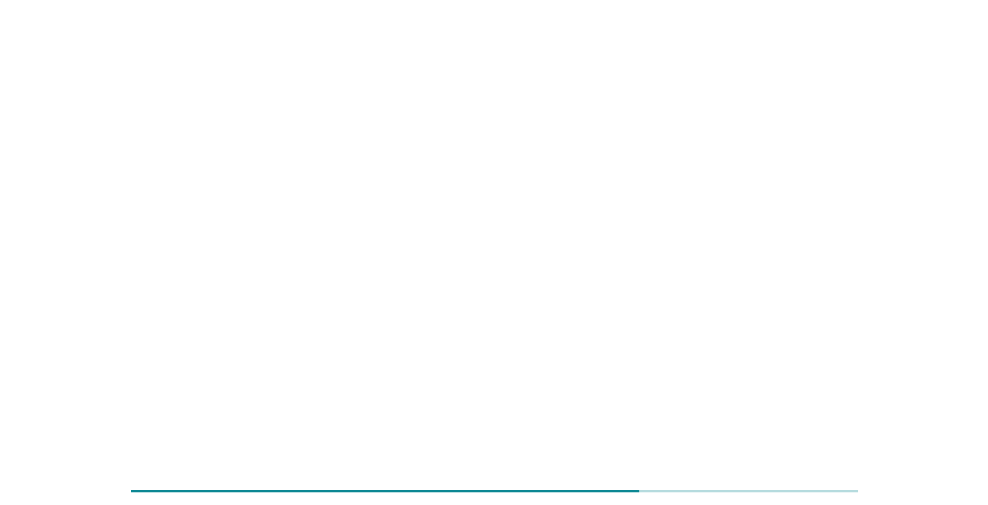
scroll to position [0, 0]
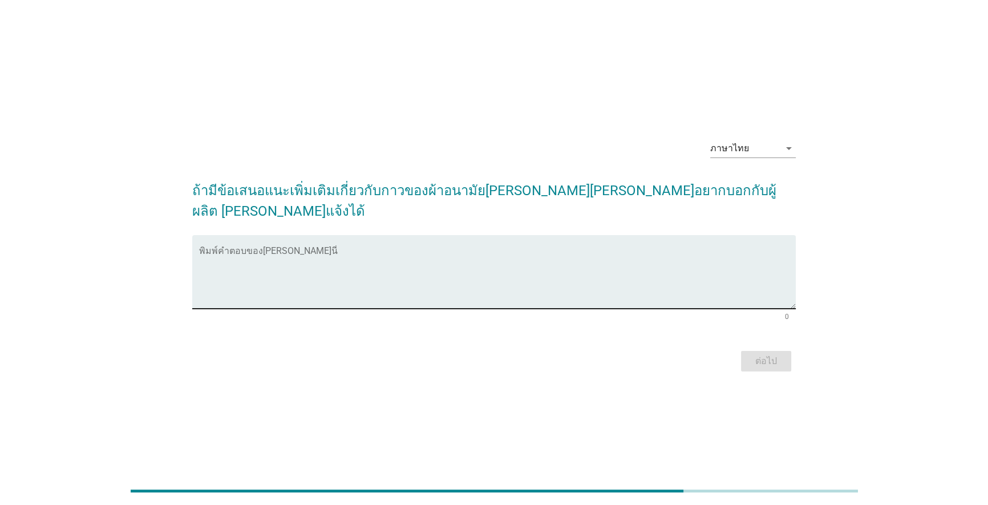
click at [333, 253] on textarea "พิมพ์คำตอบของคุณ ที่นี่" at bounding box center [497, 279] width 597 height 60
type textarea "V"
type textarea "ศ"
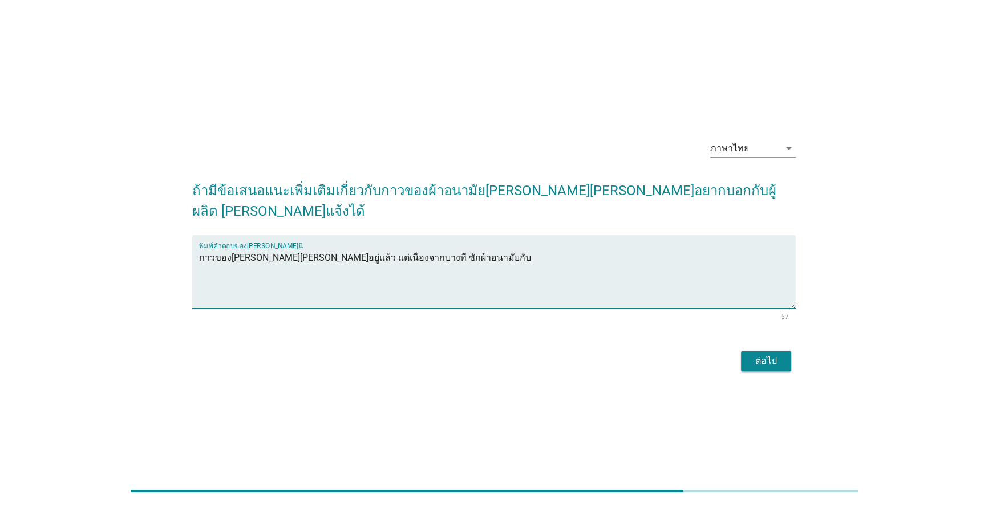
click at [461, 249] on textarea "กาวของลอรีเอะดีอยู่แล้ว แต่เนื่องจากบางที ซักผ้าอนามัยกับ" at bounding box center [497, 279] width 597 height 60
type textarea "กาวของลอรีเอะดีอยู่แล้ว แต่เนื่องจากบางที ซักผ้าอนามัยรวมกับใช้น้ำยาปรับผ้านุ่ม…"
click at [755, 354] on div "ต่อไป" at bounding box center [766, 361] width 32 height 14
